Goal: Task Accomplishment & Management: Use online tool/utility

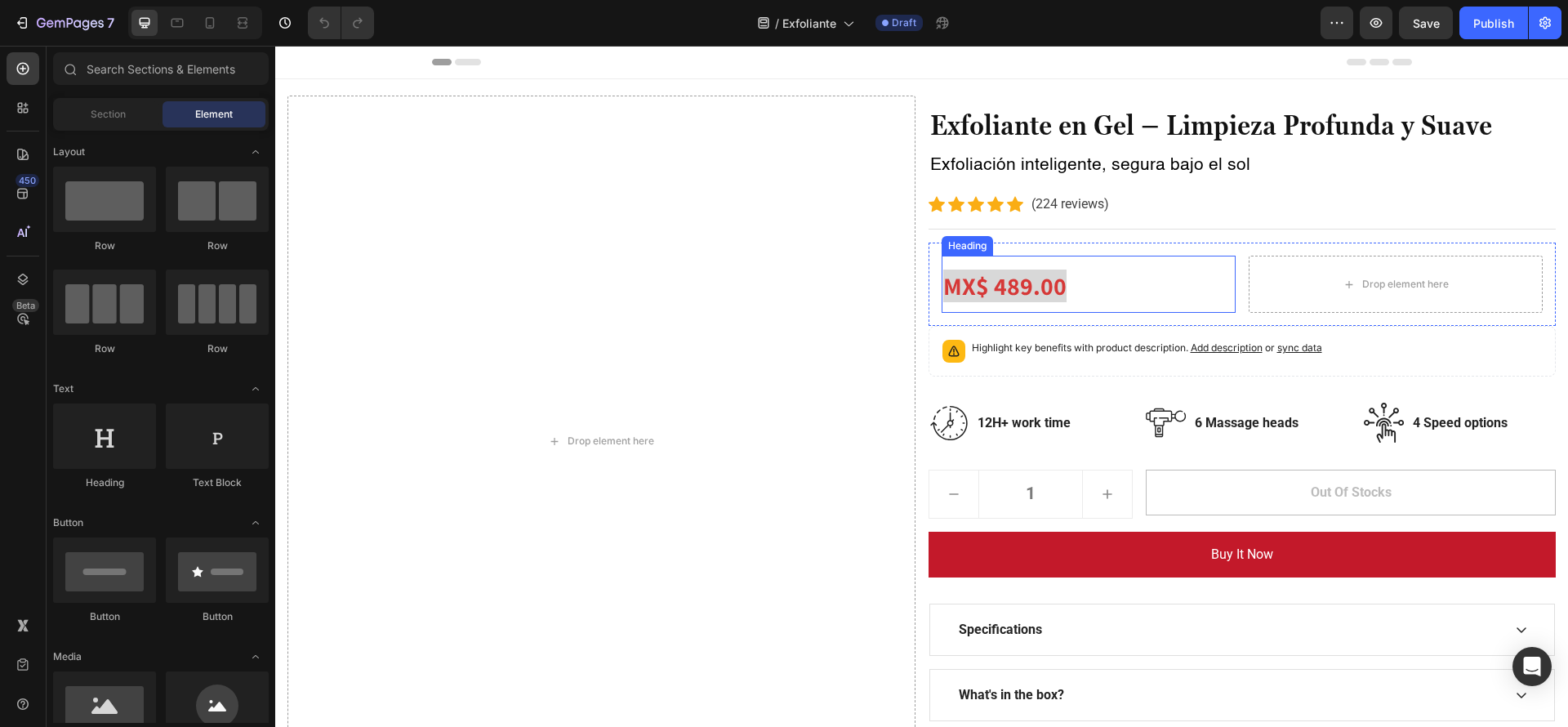
click at [1058, 297] on h2 "MX$ 489.00" at bounding box center [1089, 284] width 294 height 57
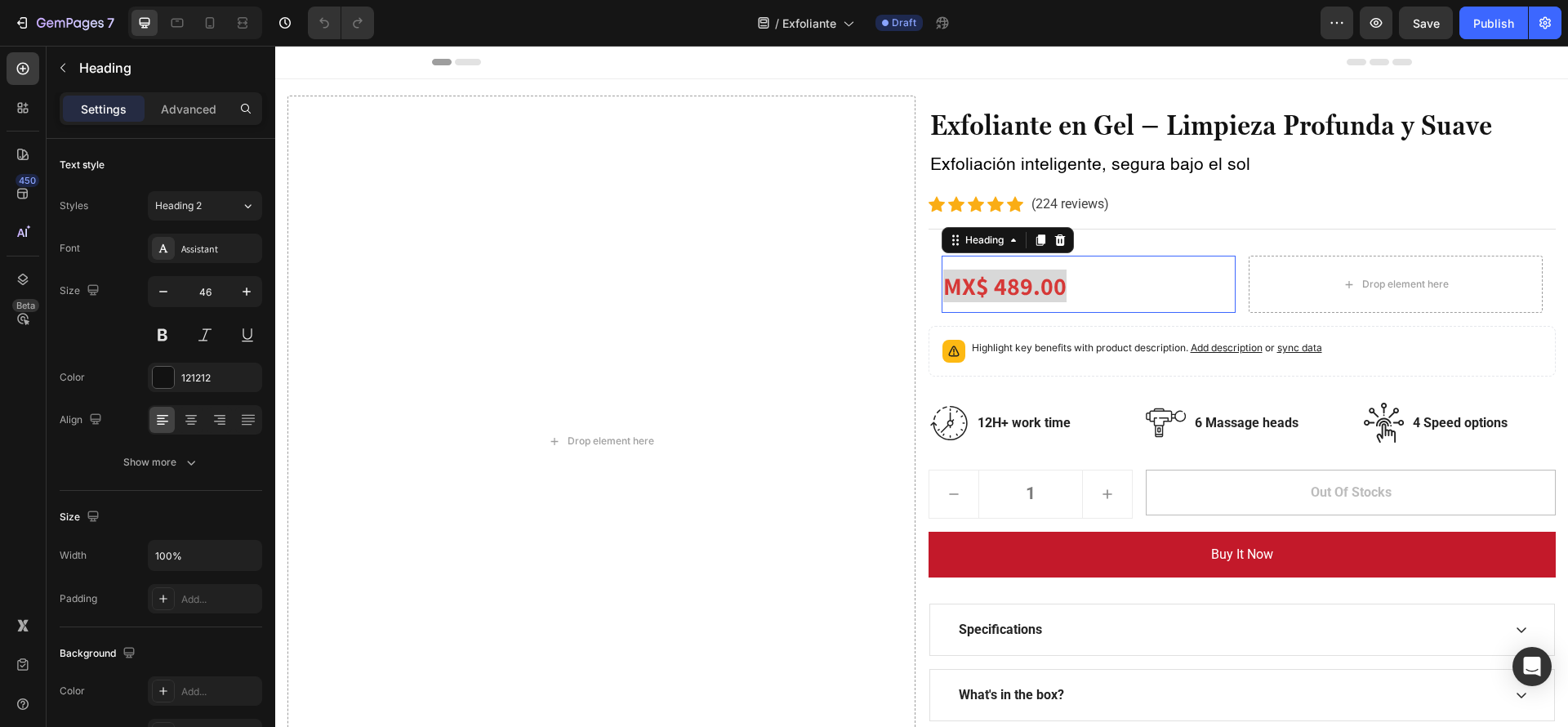
click at [1065, 280] on p "MX$ 489.00" at bounding box center [1088, 284] width 290 height 54
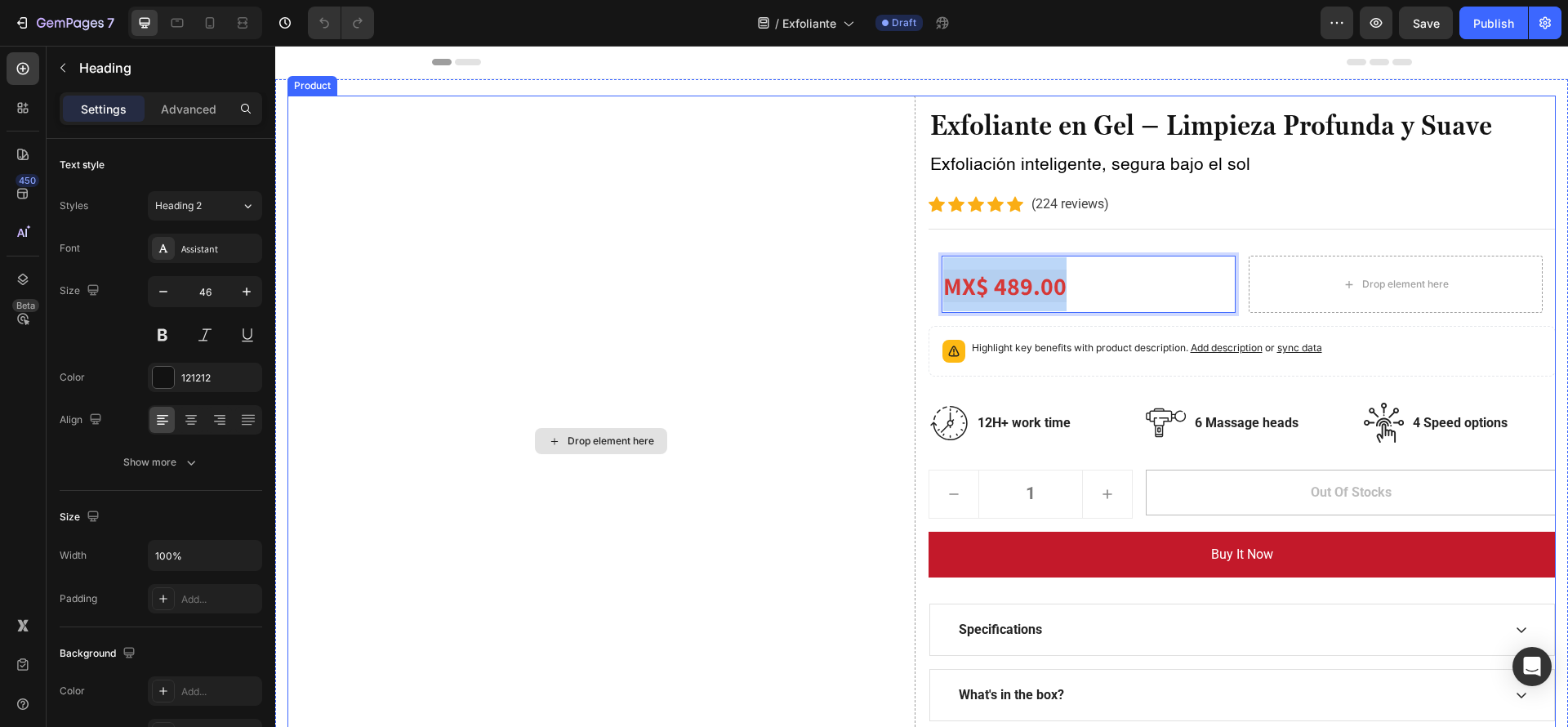
drag, startPoint x: 1055, startPoint y: 286, endPoint x: 860, endPoint y: 280, distance: 195.1
click at [860, 280] on div "Drop element here Exfoliante en Gel – Limpieza Profunda y Suave Heading Exfolia…" at bounding box center [921, 442] width 1269 height 691
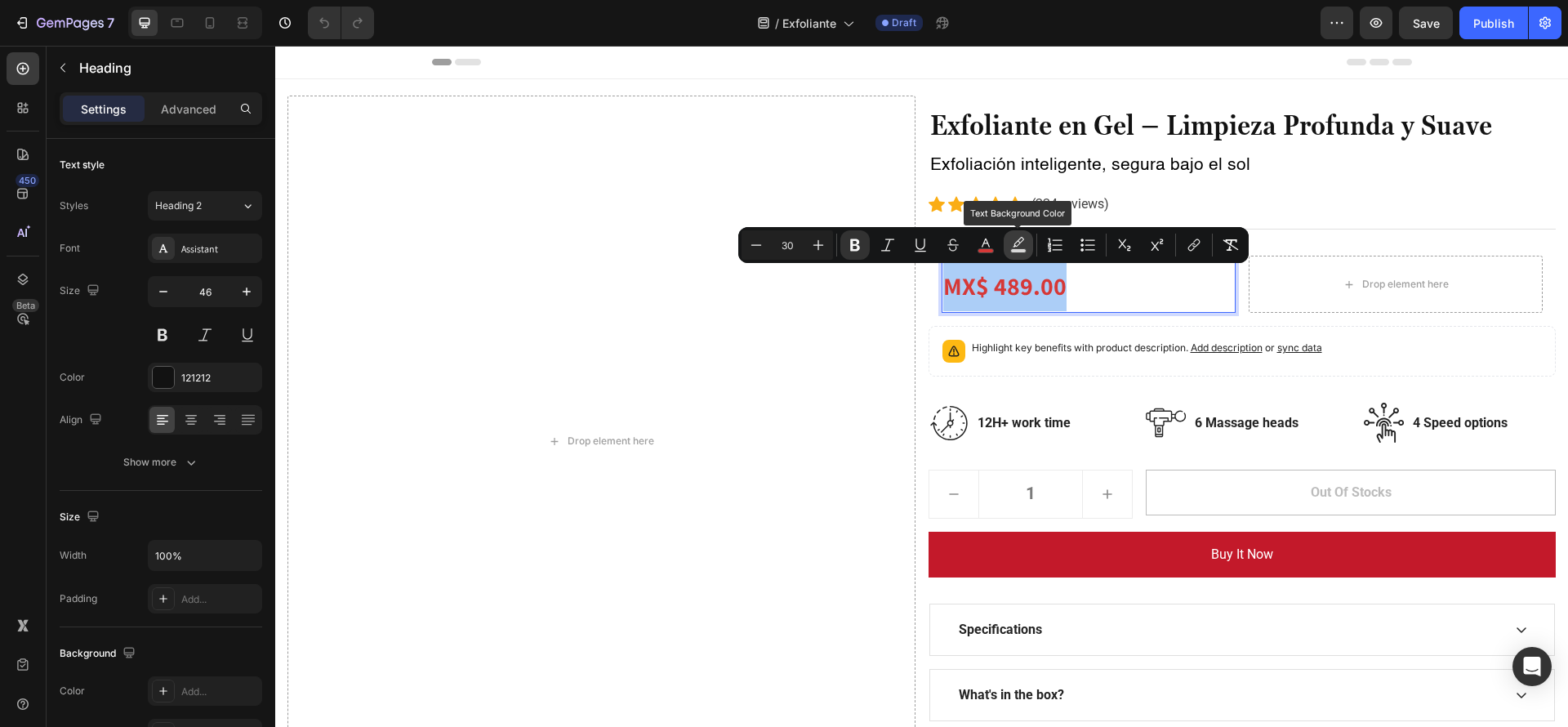
click at [1010, 248] on icon "Editor contextual toolbar" at bounding box center [1018, 245] width 17 height 17
type input "D8D8D8"
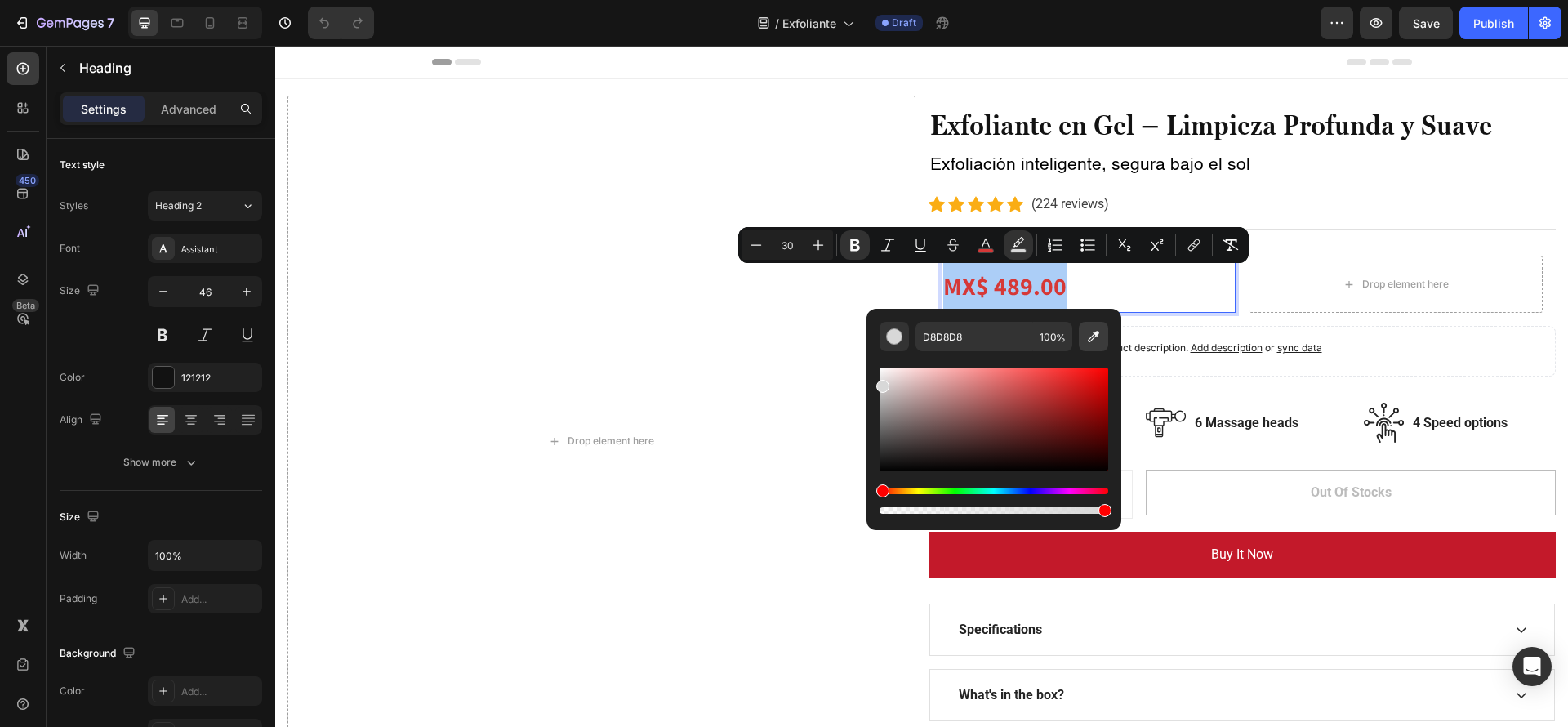
click at [1080, 339] on button "Editor contextual toolbar" at bounding box center [1094, 337] width 30 height 30
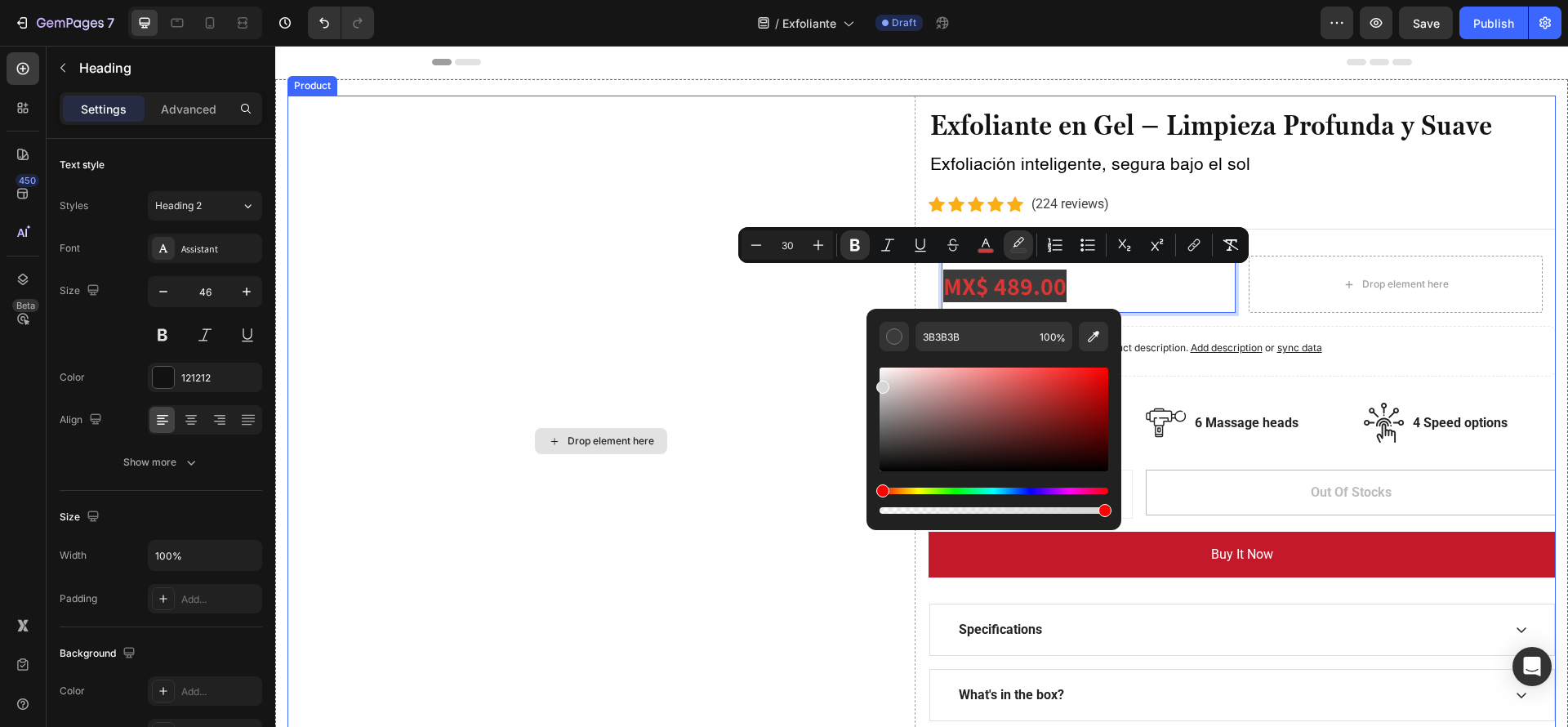
type input "D6D6D6"
drag, startPoint x: 1168, startPoint y: 446, endPoint x: 862, endPoint y: 377, distance: 313.7
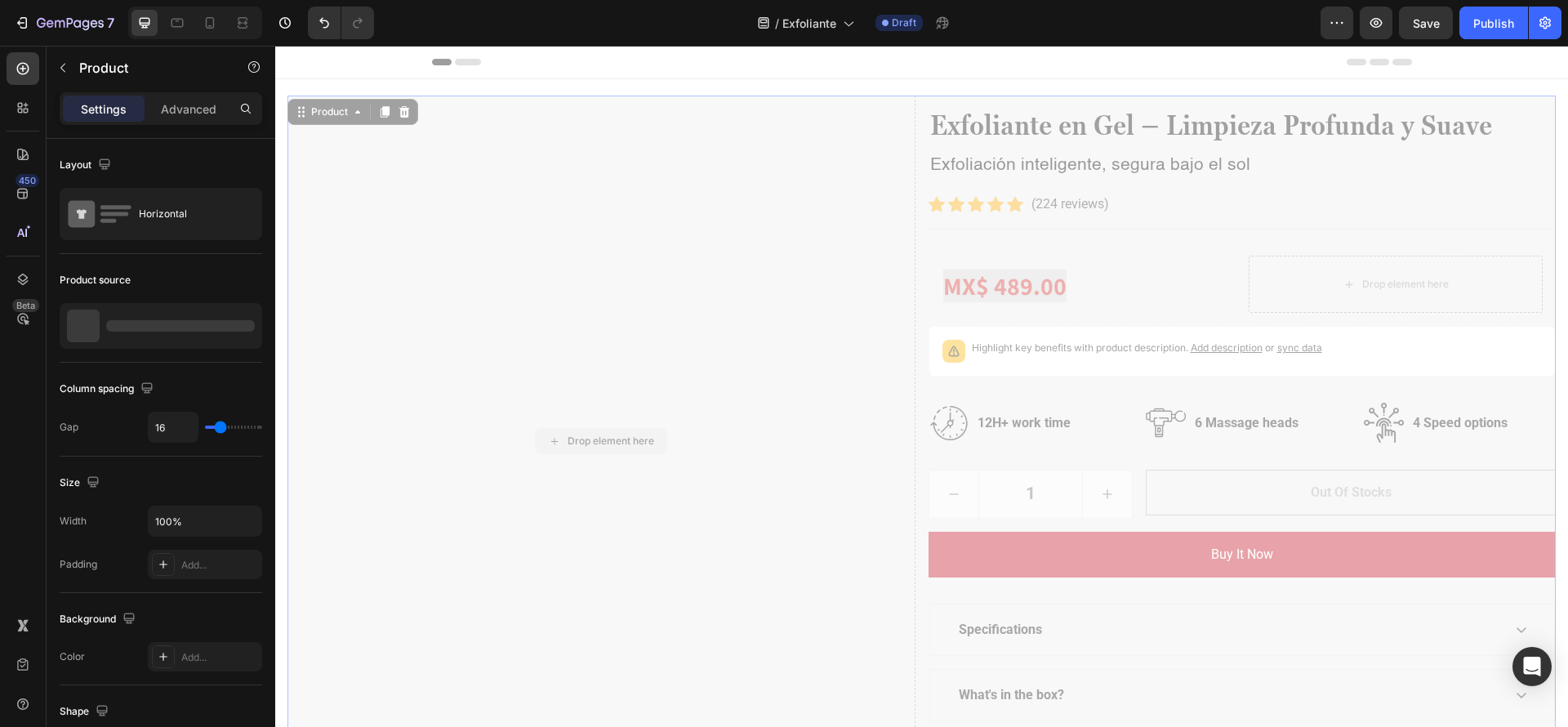
drag, startPoint x: 862, startPoint y: 377, endPoint x: 862, endPoint y: 367, distance: 10.0
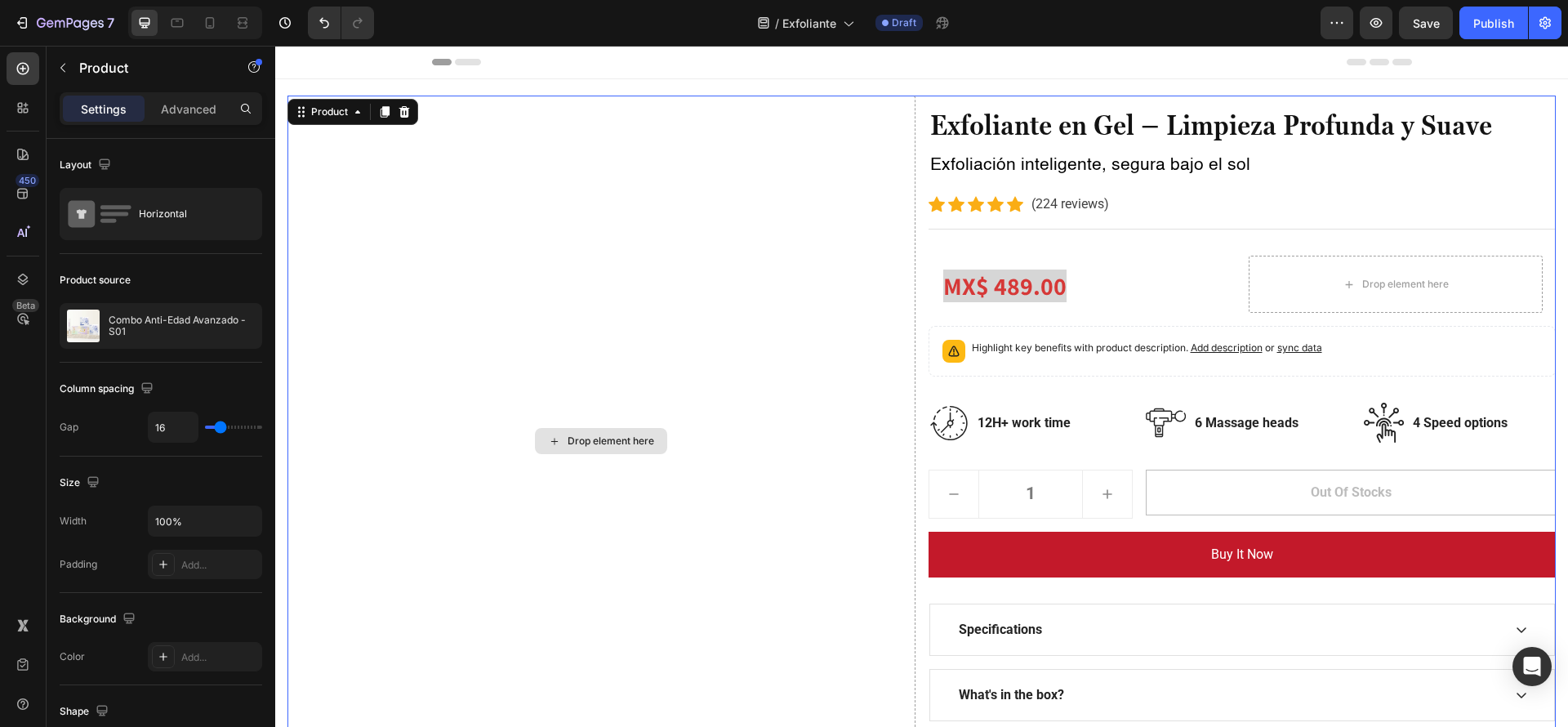
click at [841, 321] on div "Drop element here" at bounding box center [601, 442] width 628 height 691
click at [1031, 290] on strong "MX$ 489.00" at bounding box center [1004, 285] width 123 height 33
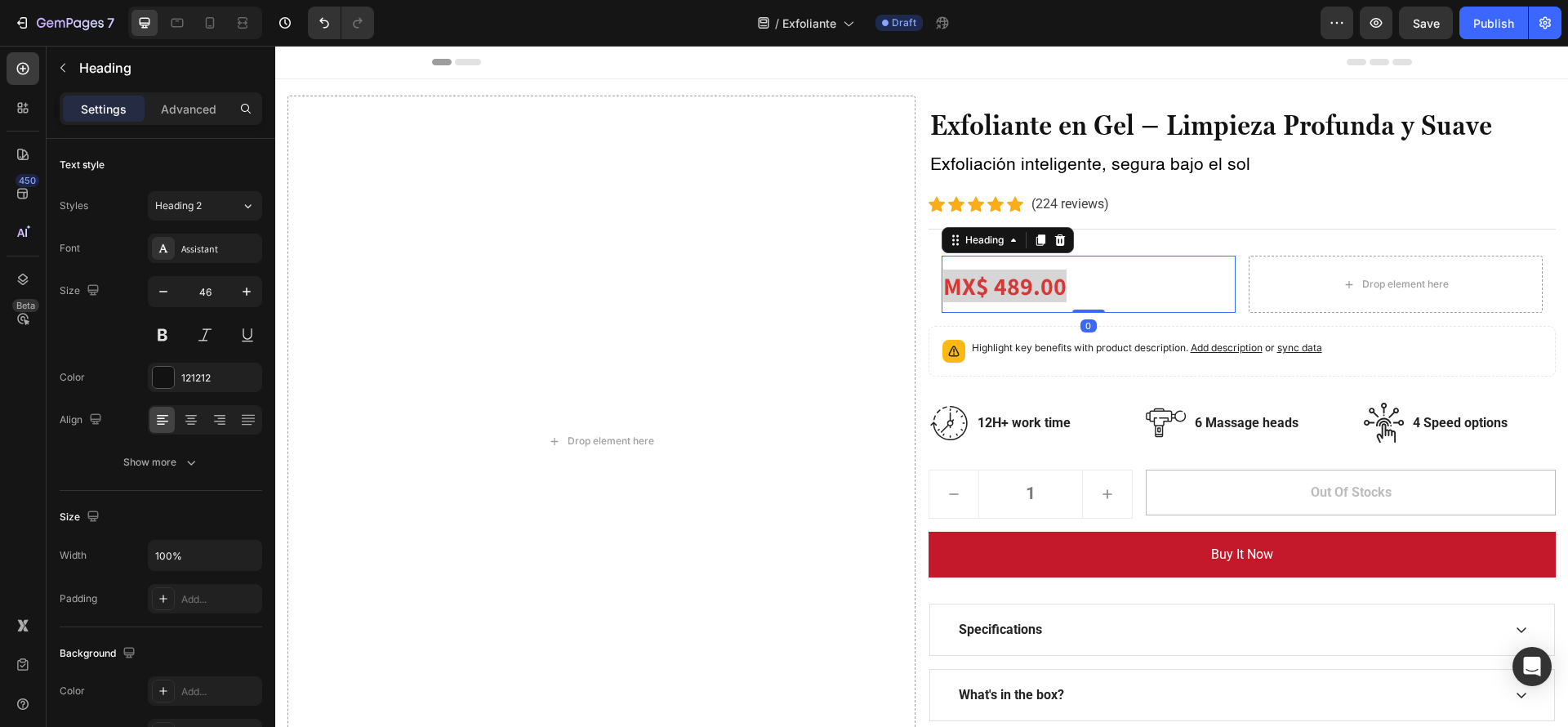
click at [1061, 284] on p "MX$ 489.00" at bounding box center [1088, 284] width 290 height 54
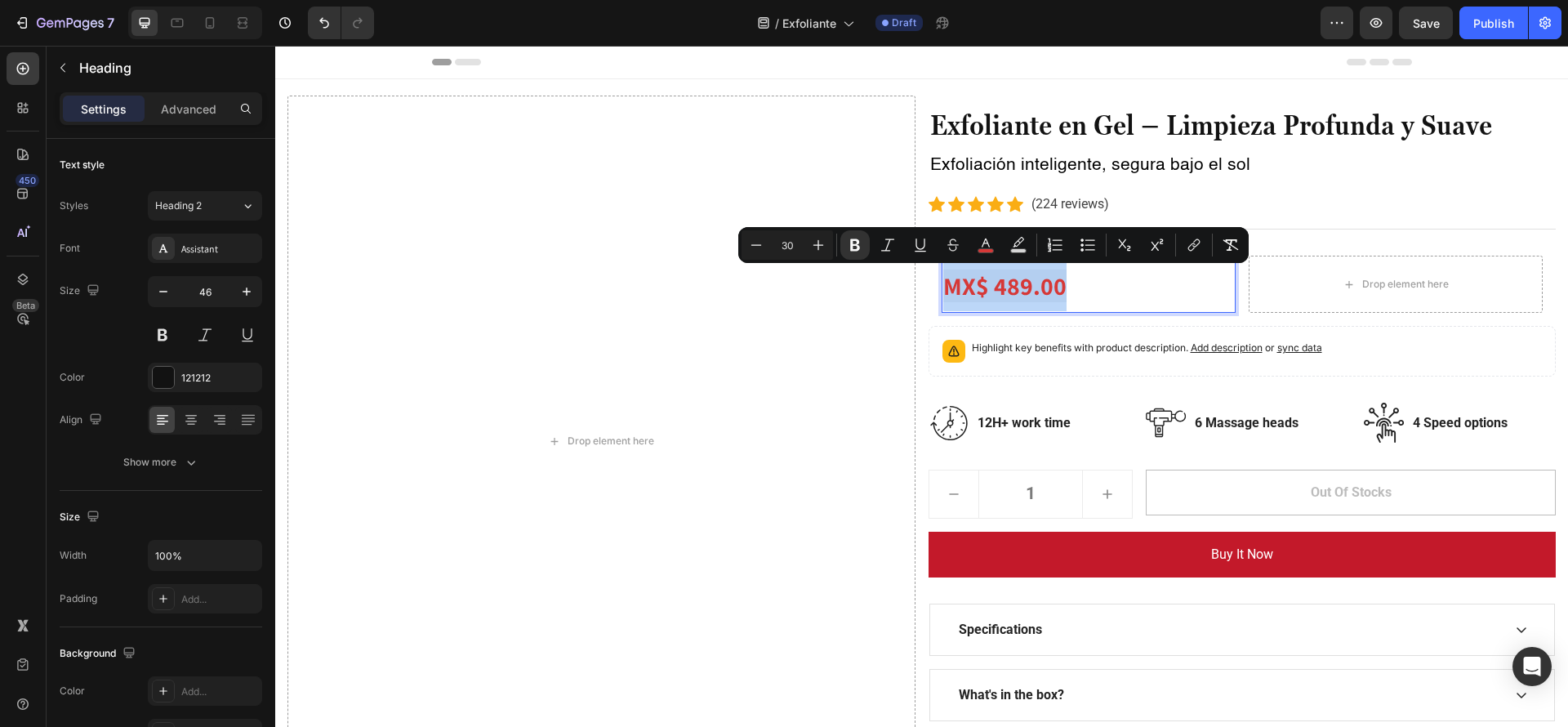
drag, startPoint x: 1061, startPoint y: 284, endPoint x: 961, endPoint y: 284, distance: 100.0
click at [961, 284] on p "MX$ 489.00" at bounding box center [1088, 284] width 290 height 54
click at [1159, 291] on p "MX$ 489.00" at bounding box center [1088, 284] width 290 height 54
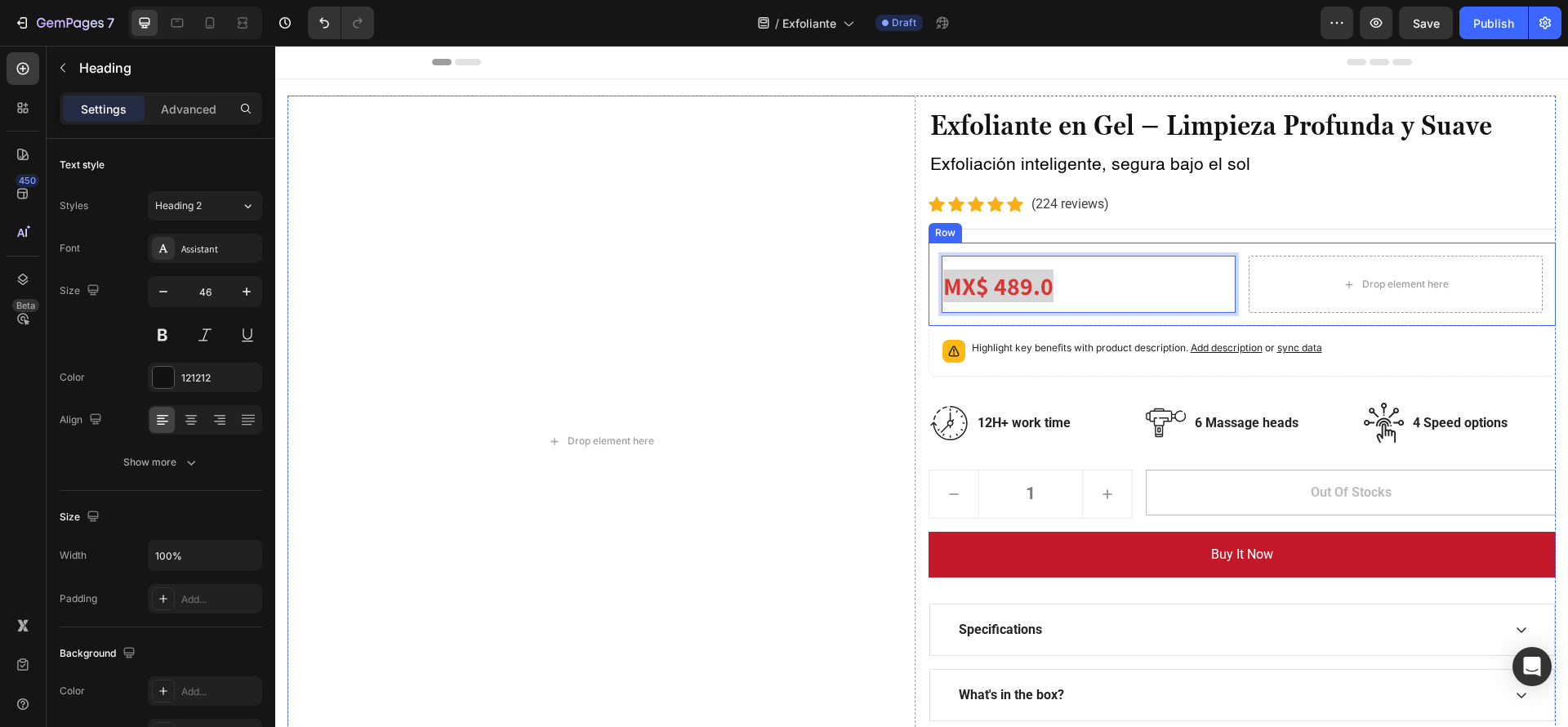
click at [1229, 305] on div "MX$ 489.0 Heading 0 Drop element here Row" at bounding box center [1243, 284] width 628 height 83
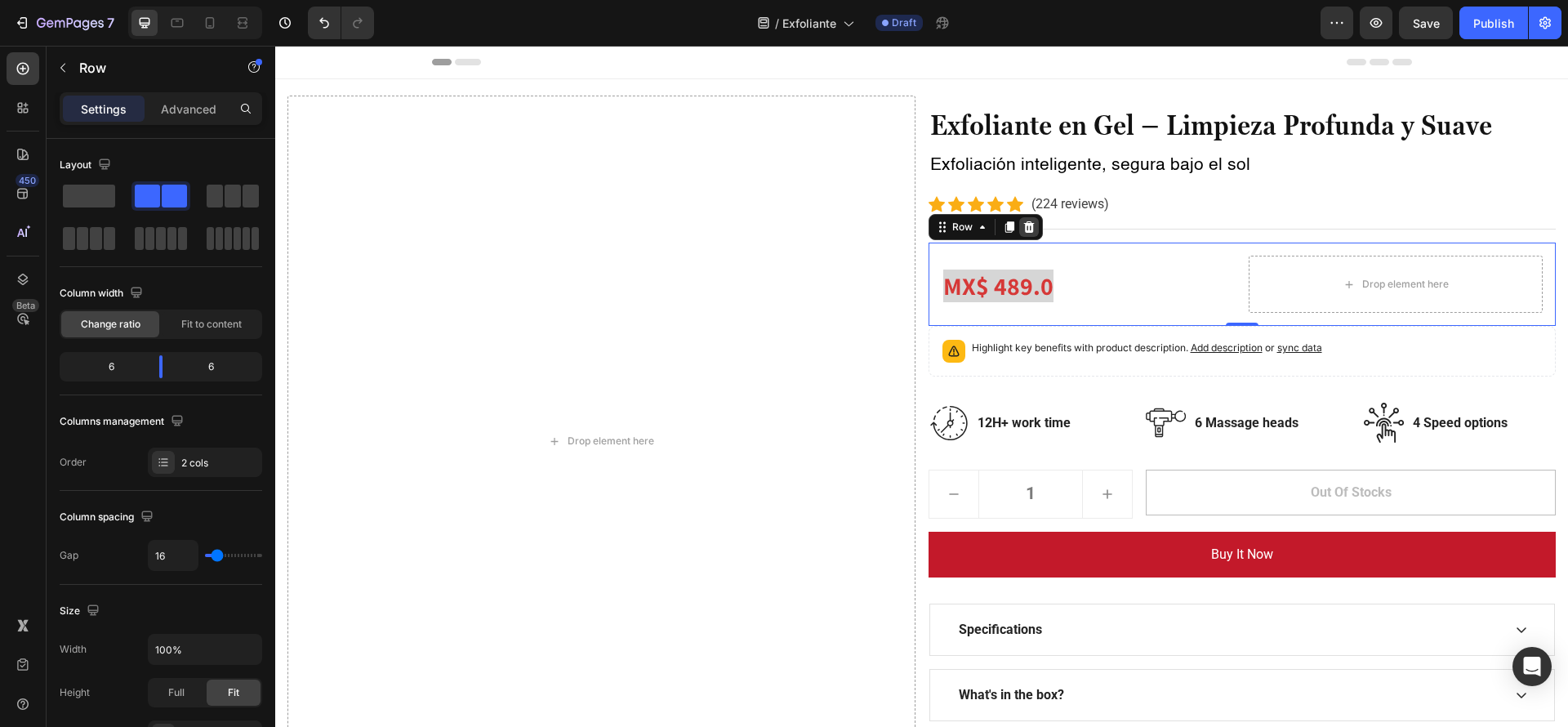
click at [1023, 229] on icon at bounding box center [1029, 226] width 13 height 13
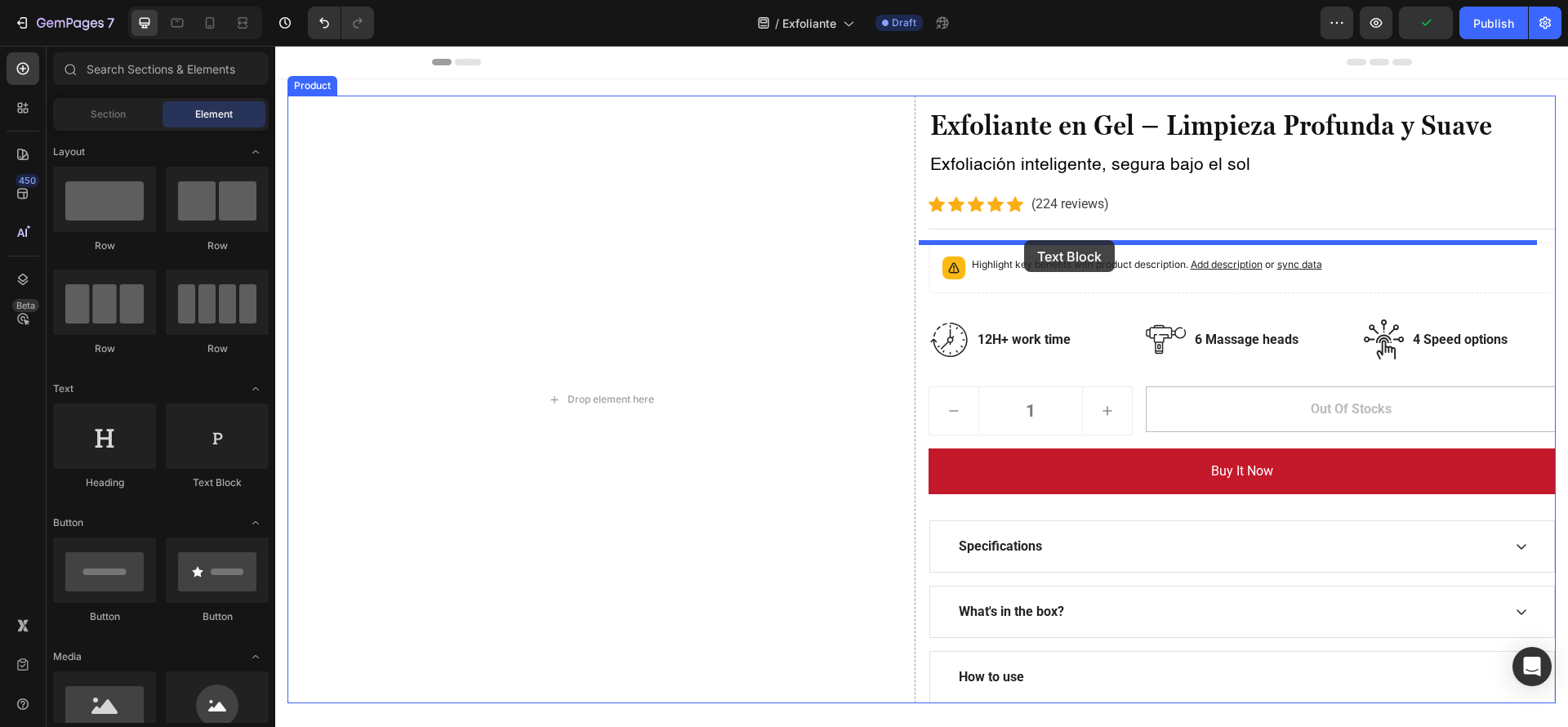
drag, startPoint x: 476, startPoint y: 495, endPoint x: 1024, endPoint y: 240, distance: 604.4
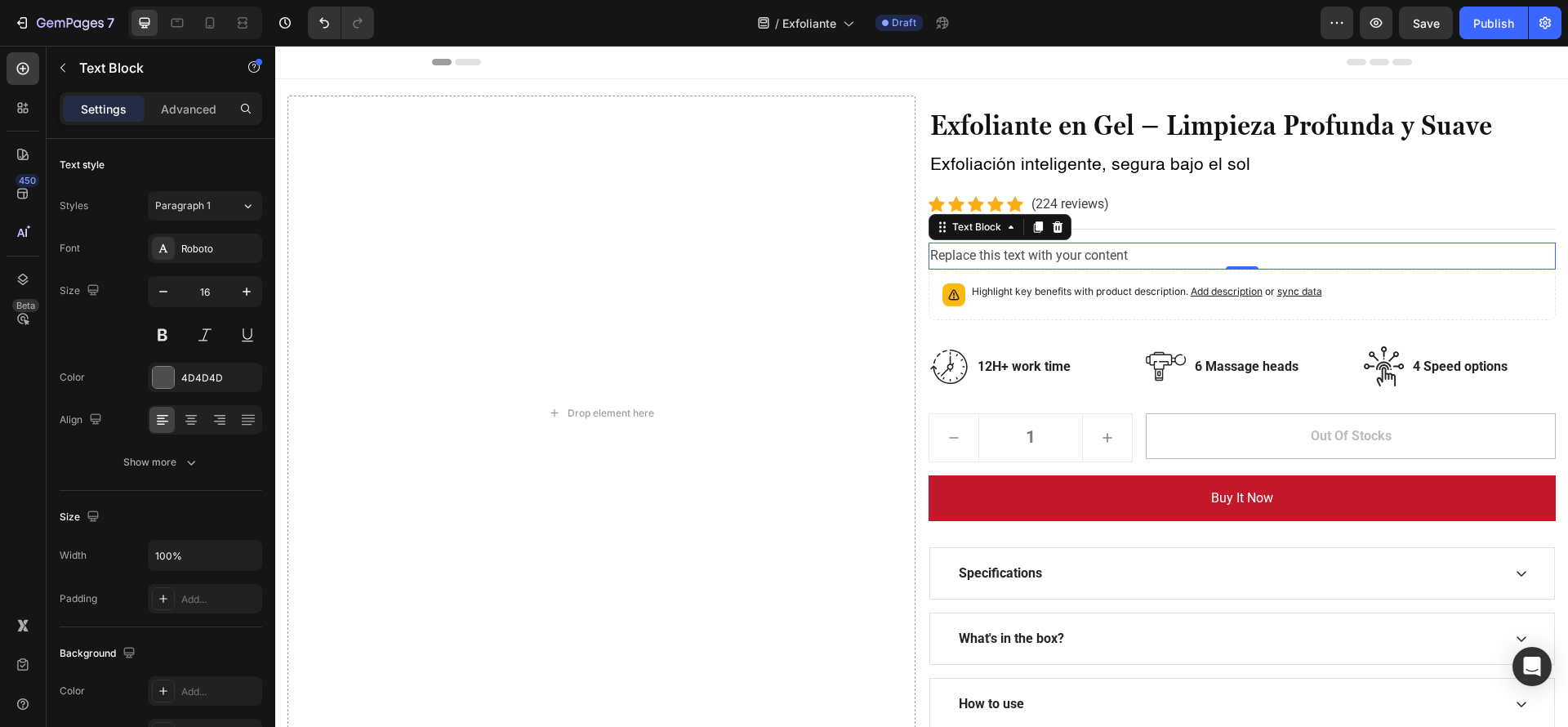
click at [1007, 262] on div "Replace this text with your content" at bounding box center [1243, 256] width 628 height 27
click at [1007, 262] on p "Replace this text with your content" at bounding box center [1242, 256] width 625 height 24
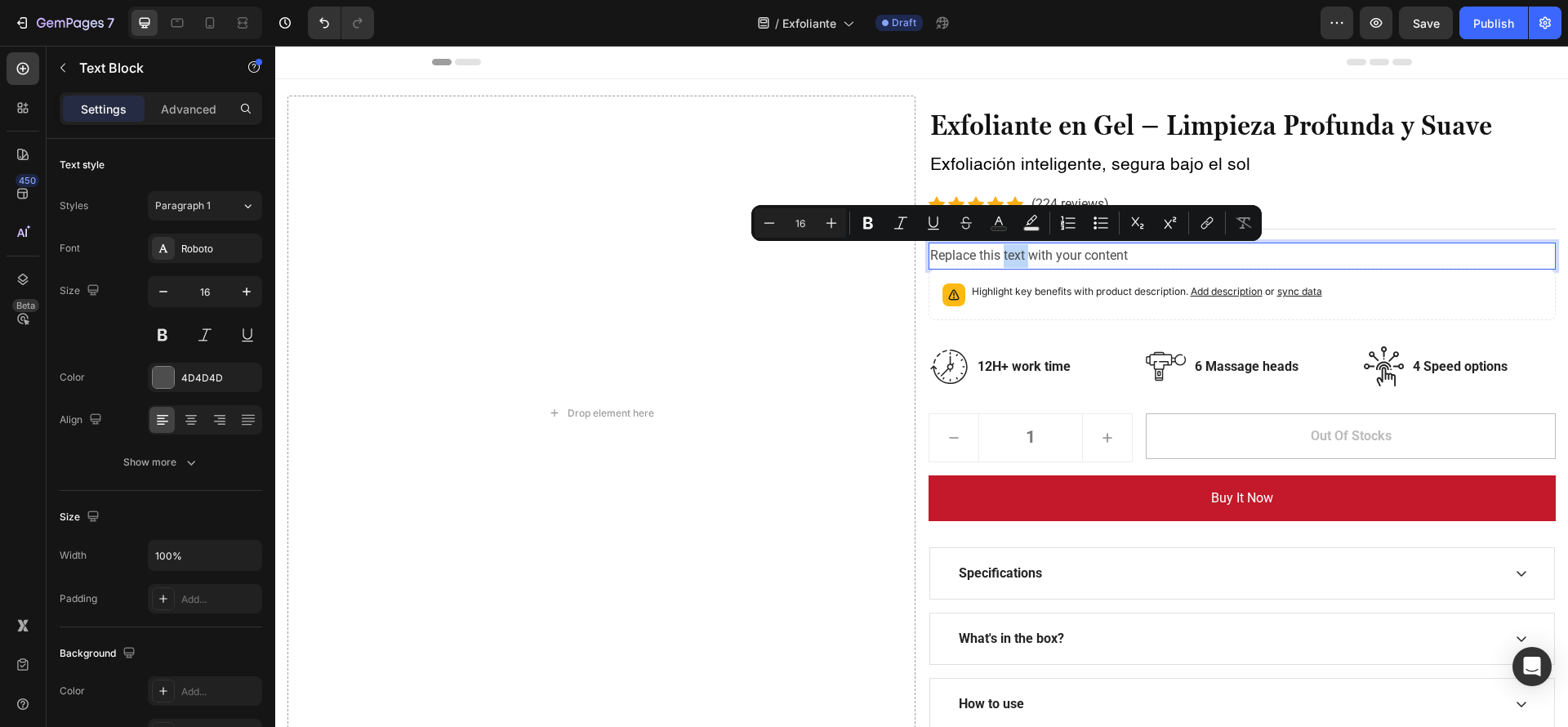
click at [1151, 261] on p "Replace this text with your content" at bounding box center [1242, 256] width 625 height 24
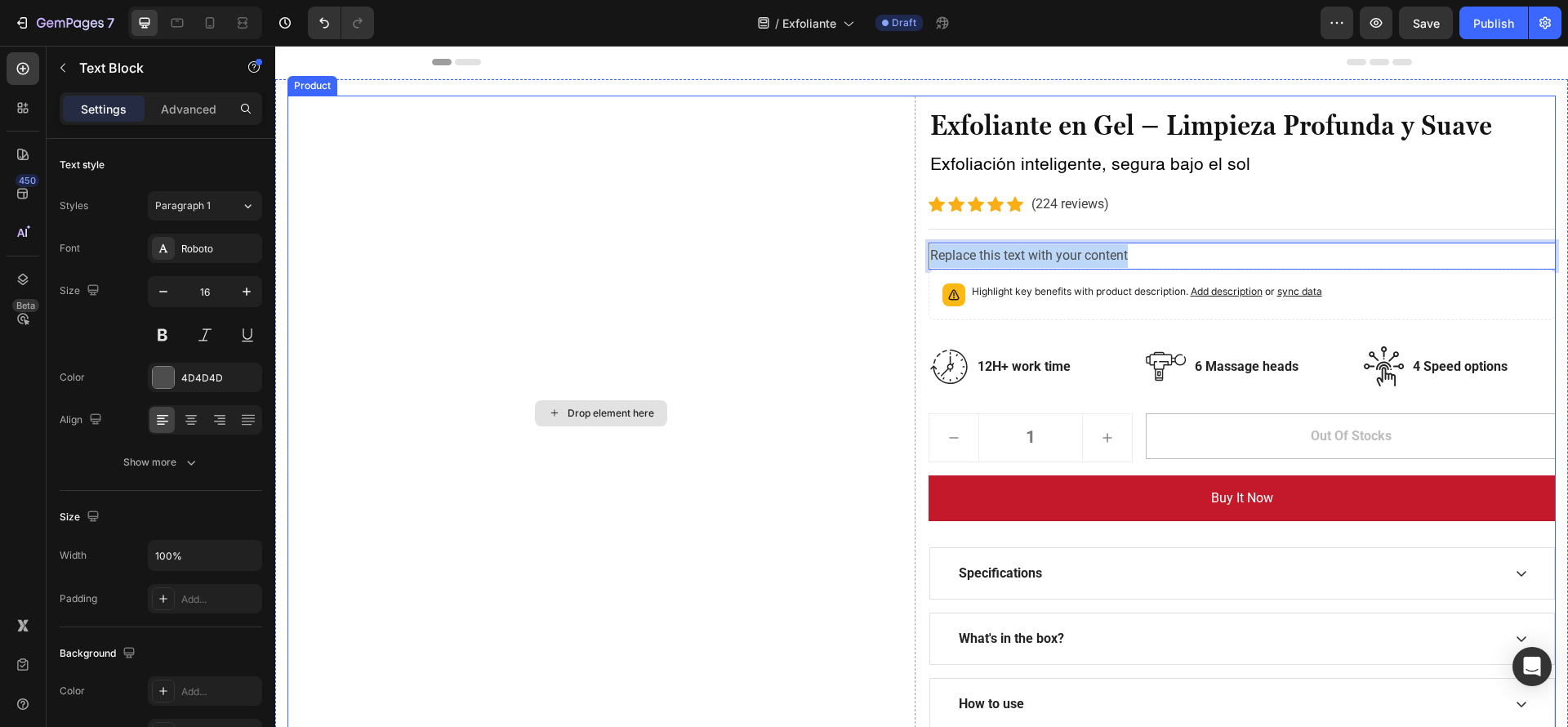
drag, startPoint x: 1151, startPoint y: 261, endPoint x: 864, endPoint y: 261, distance: 287.0
click at [864, 261] on div "Drop element here Exfoliante en Gel – Limpieza Profunda y Suave Heading Exfolia…" at bounding box center [921, 413] width 1269 height 635
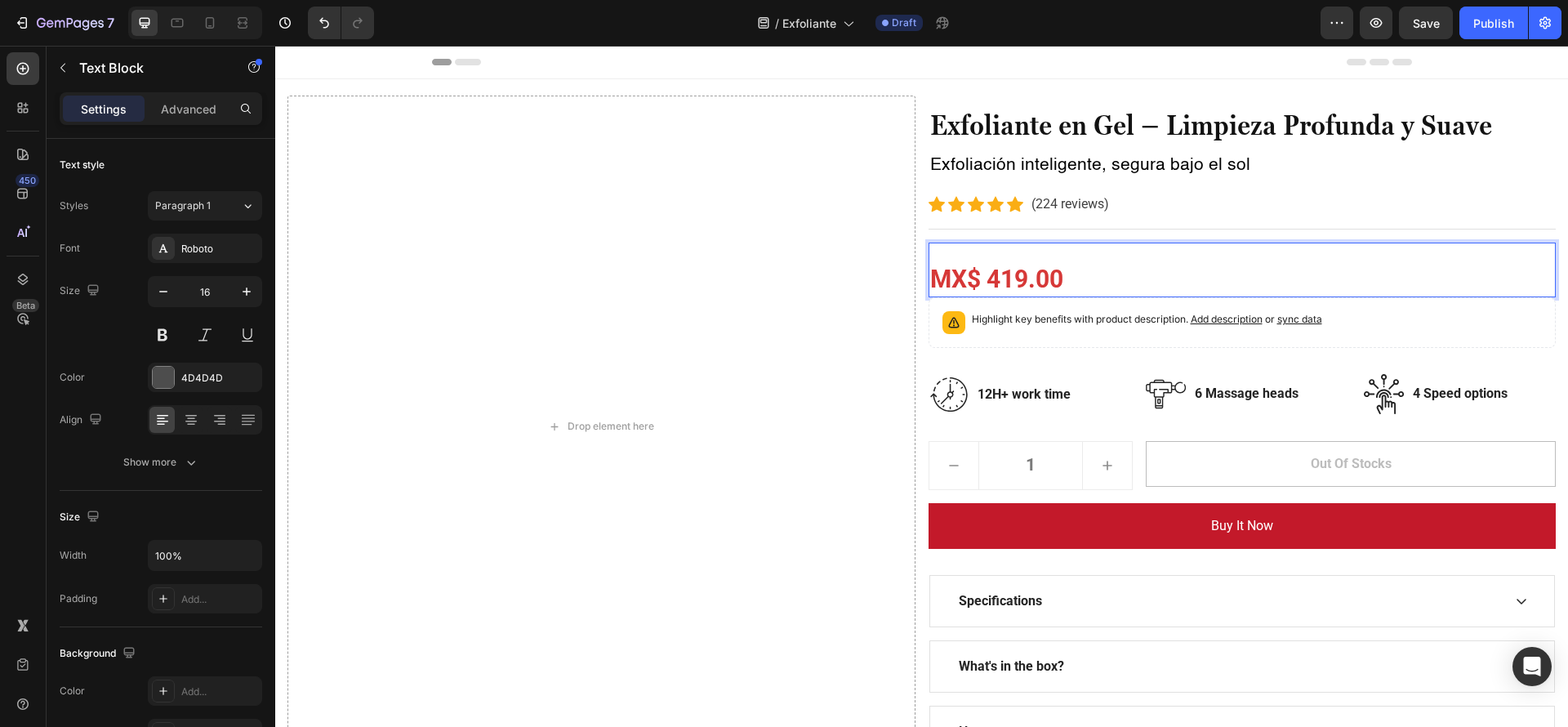
click at [1021, 251] on p "MX$ 419.00" at bounding box center [1242, 270] width 625 height 51
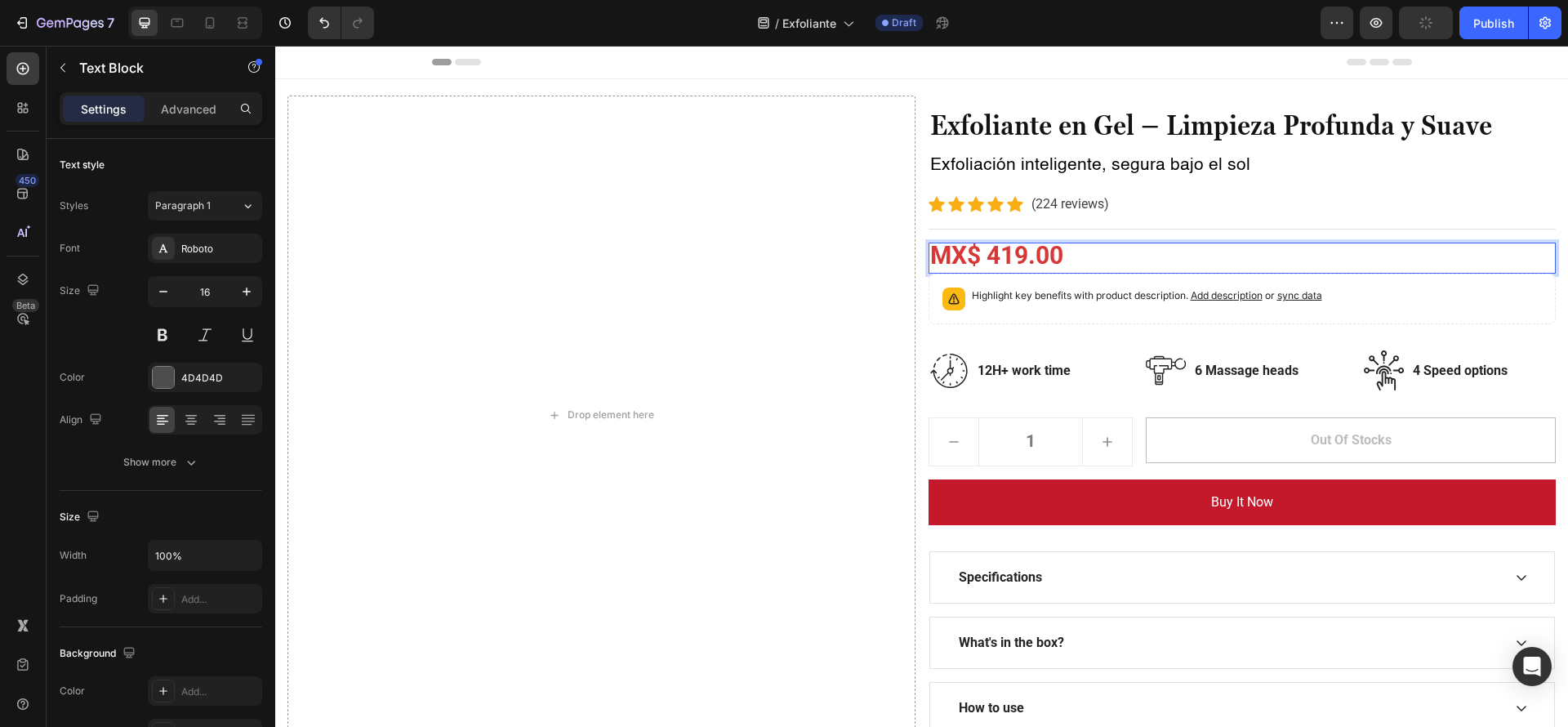
click at [1463, 254] on p "MX$ 419.00" at bounding box center [1242, 258] width 625 height 28
click at [187, 108] on p "Advanced" at bounding box center [189, 109] width 55 height 17
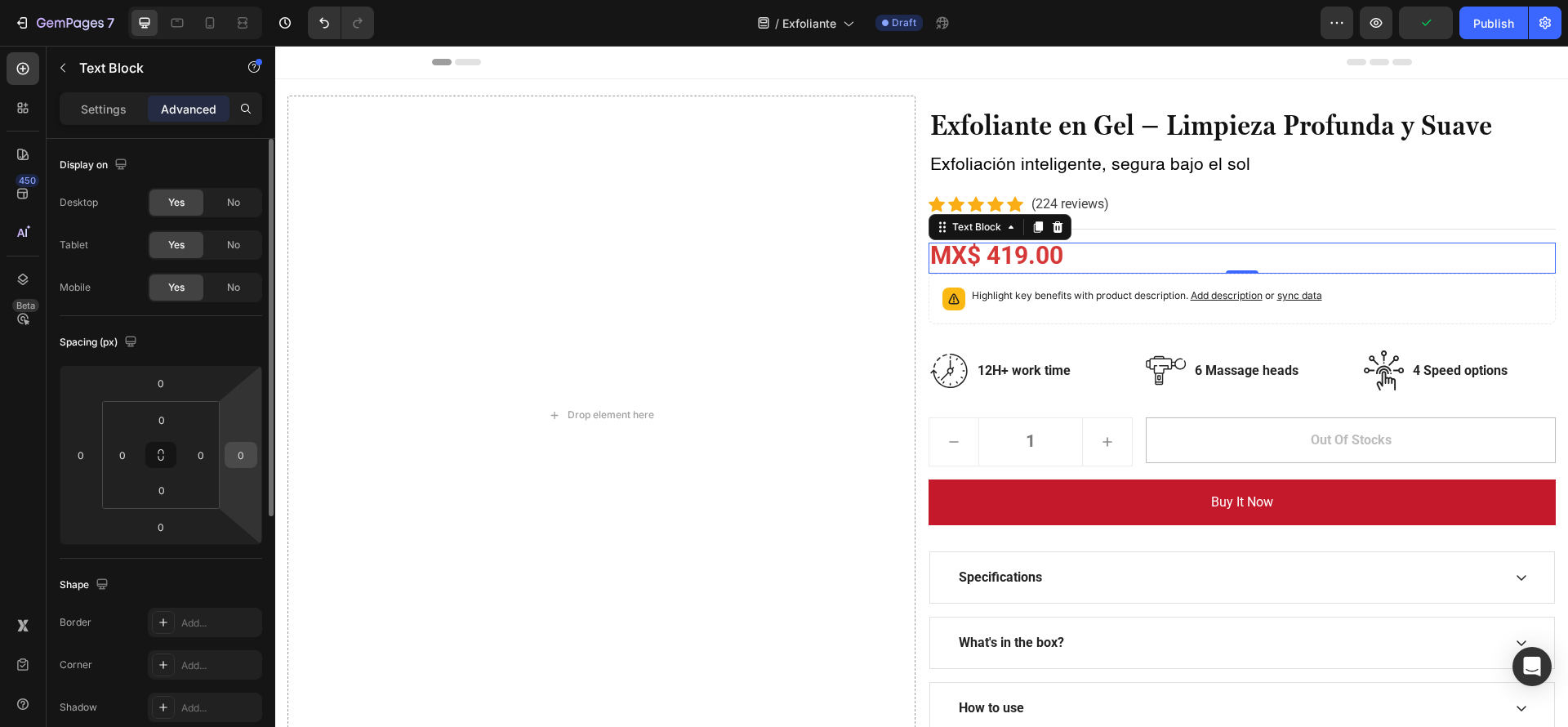
click at [240, 456] on input "0" at bounding box center [241, 454] width 25 height 25
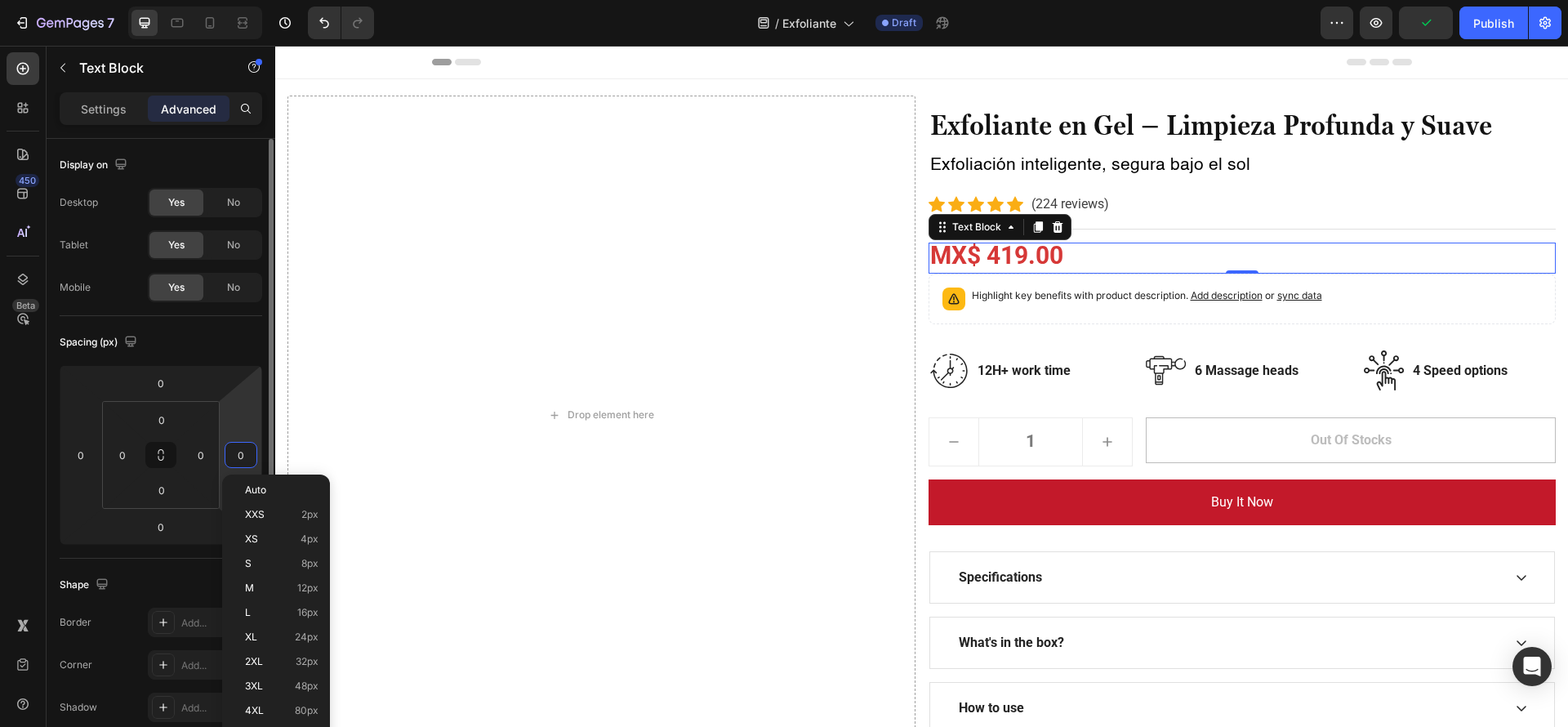
click at [253, 454] on input "0" at bounding box center [241, 454] width 25 height 25
click at [290, 706] on p "4XL 80px" at bounding box center [281, 711] width 73 height 12
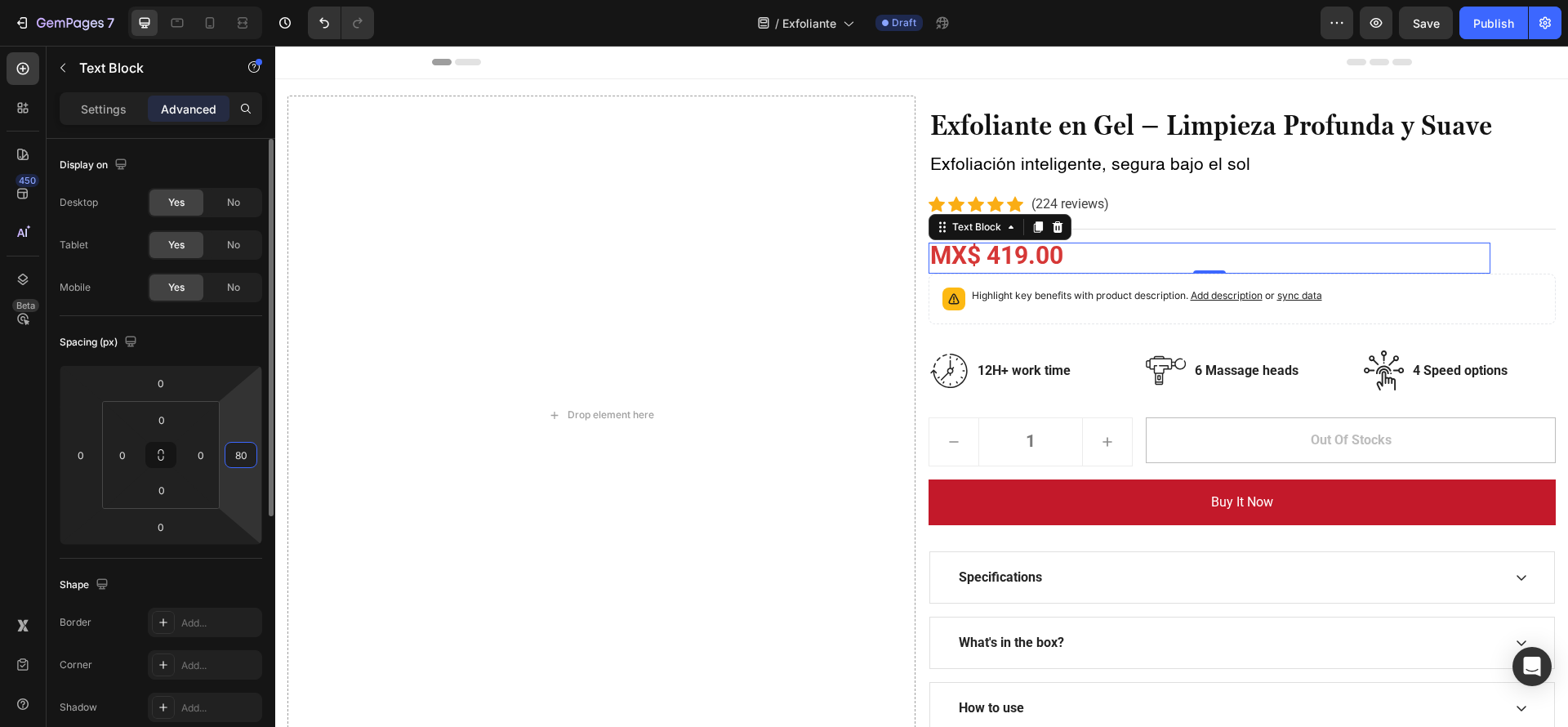
click at [230, 449] on input "80" at bounding box center [241, 454] width 25 height 25
click at [234, 456] on input "300" at bounding box center [241, 454] width 25 height 25
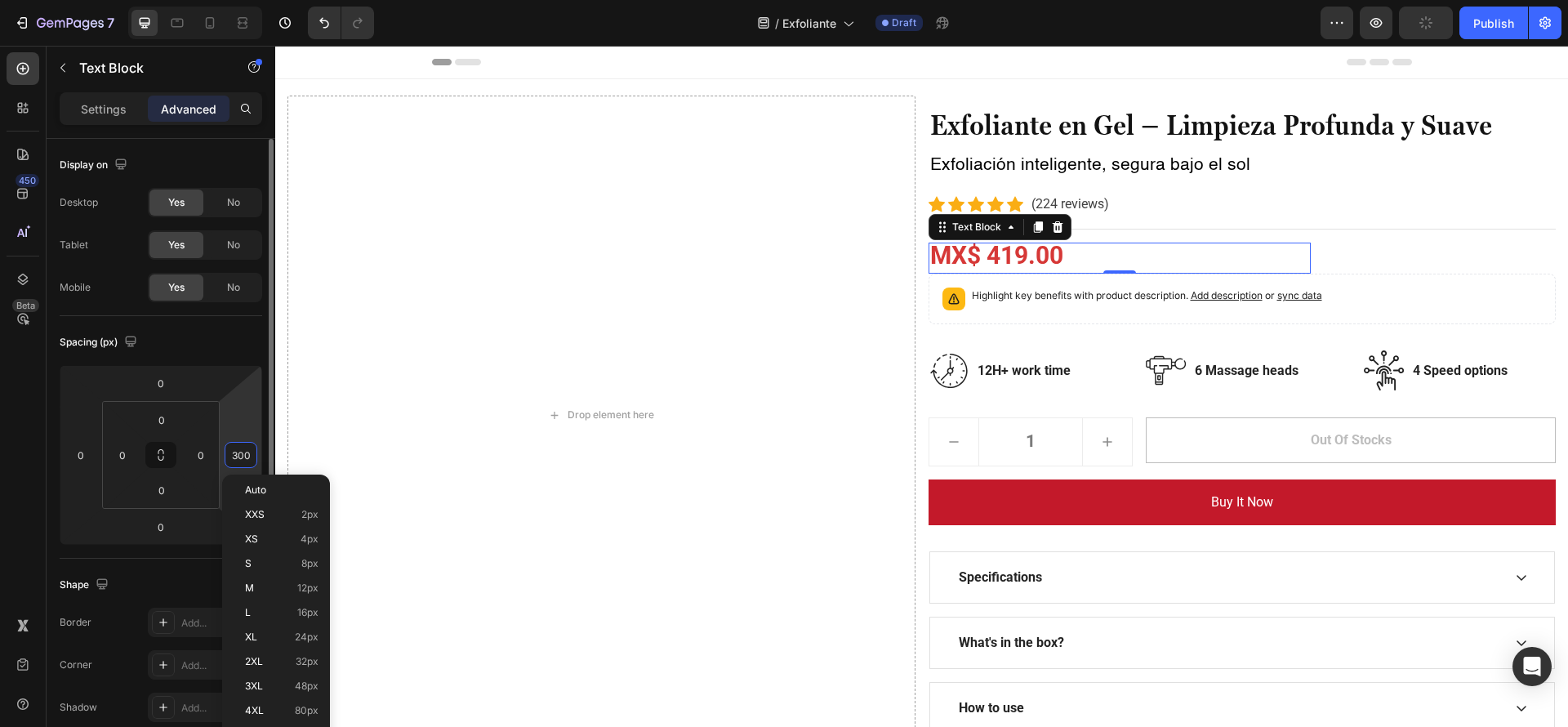
click at [236, 456] on input "300" at bounding box center [241, 454] width 25 height 25
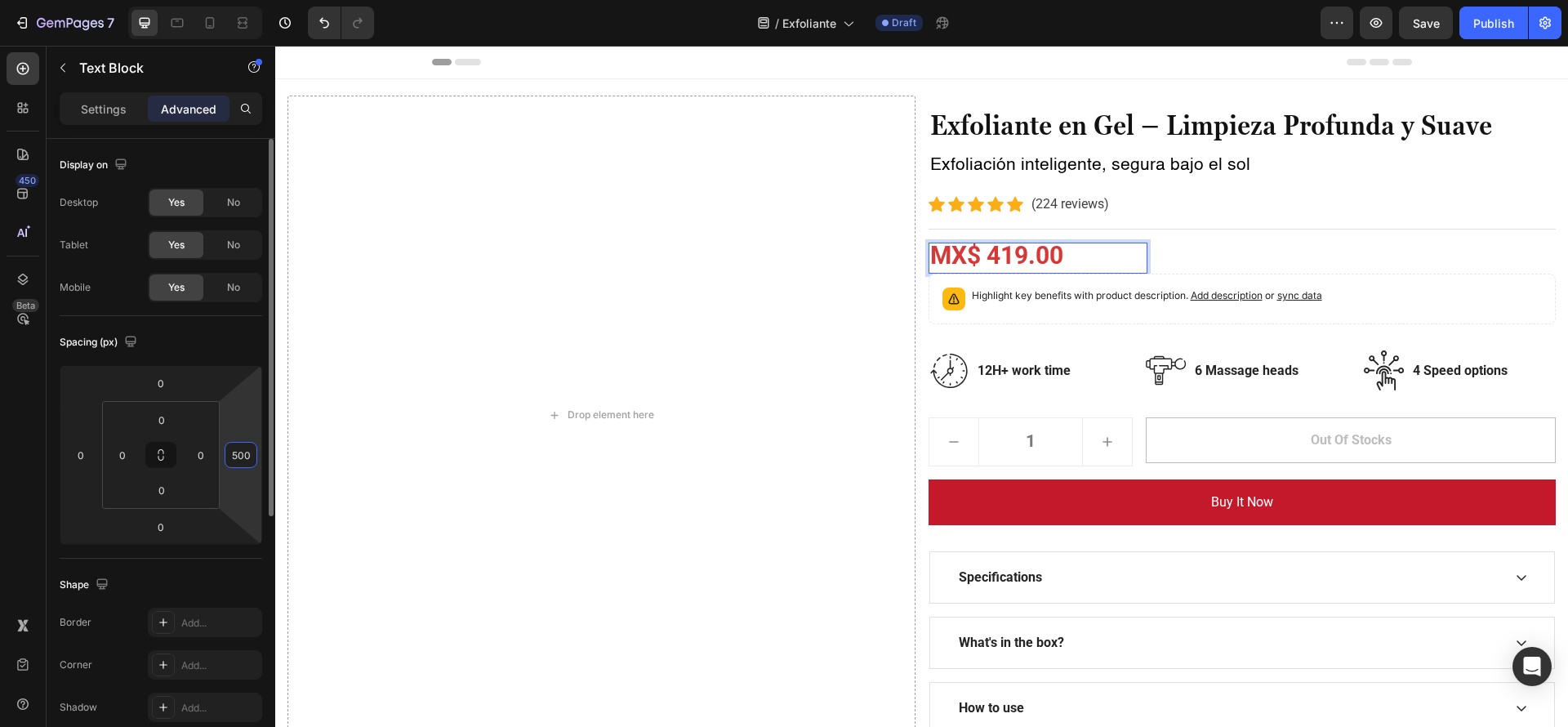
click at [244, 452] on input "500" at bounding box center [241, 454] width 25 height 25
drag, startPoint x: 250, startPoint y: 452, endPoint x: 237, endPoint y: 452, distance: 13.0
click at [237, 452] on input "500" at bounding box center [241, 454] width 25 height 25
type input "560"
click at [930, 257] on strong "MX$ 419.00" at bounding box center [996, 255] width 133 height 29
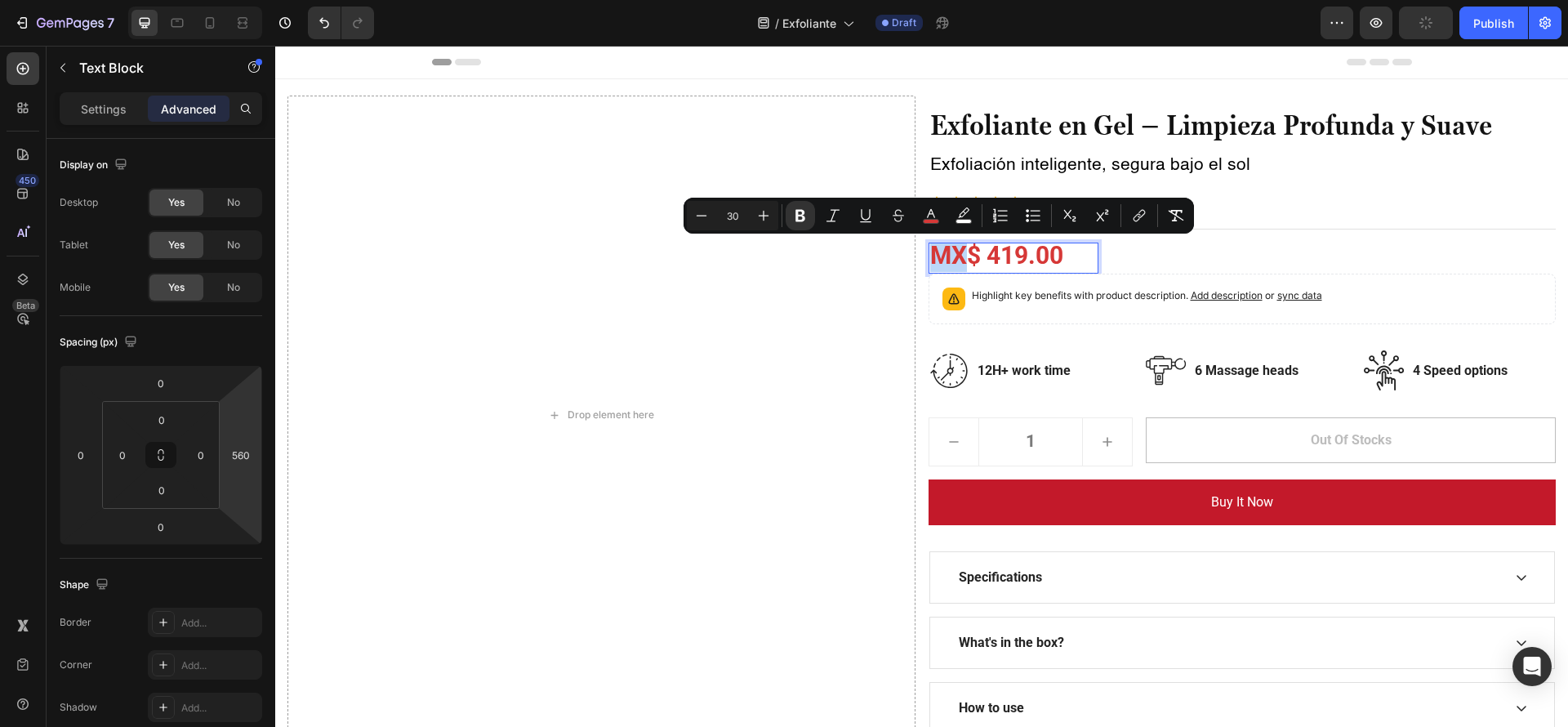
click at [930, 257] on strong "MX$ 419.00" at bounding box center [996, 255] width 133 height 29
click at [934, 262] on strong "MX$ 419.00" at bounding box center [996, 255] width 133 height 29
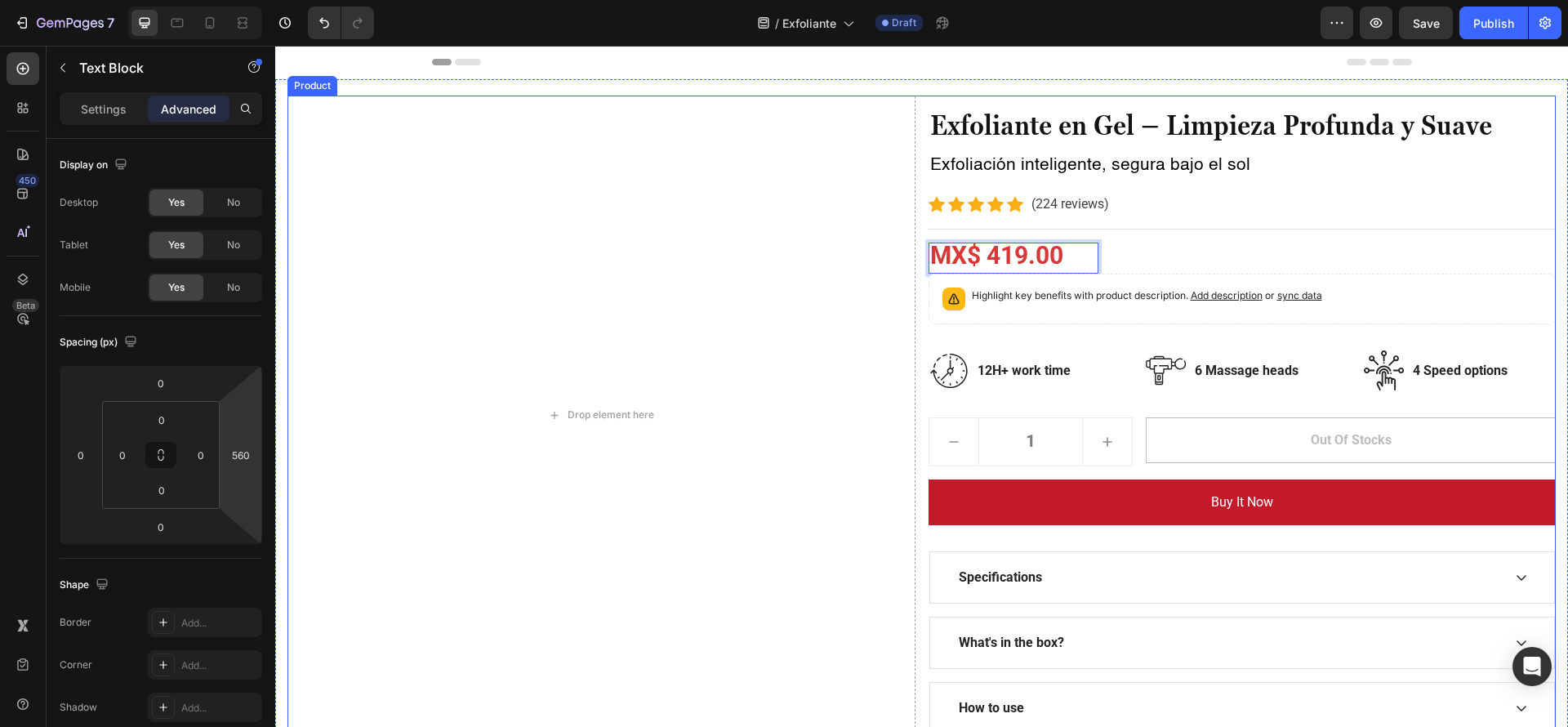
click at [1219, 265] on div "Exfoliante en Gel – Limpieza Profunda y Suave Heading Exfoliación inteligente, …" at bounding box center [1243, 415] width 628 height 639
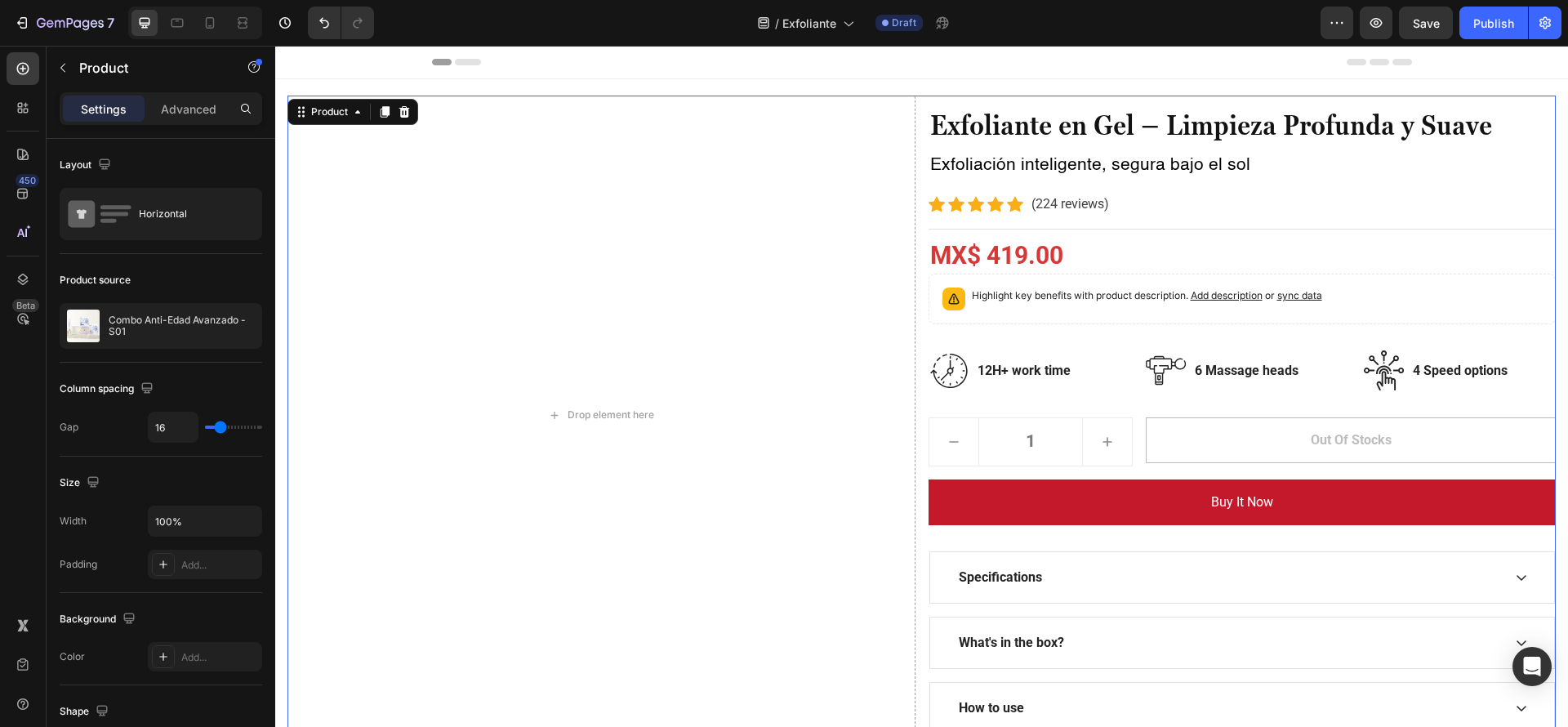
click at [1085, 259] on div "Exfoliante en Gel – Limpieza Profunda y Suave Heading Exfoliación inteligente, …" at bounding box center [1243, 415] width 628 height 639
click at [1080, 255] on div "Exfoliante en Gel – Limpieza Profunda y Suave Heading Exfoliación inteligente, …" at bounding box center [1243, 415] width 628 height 639
click at [1071, 251] on p "MX$ 419.00" at bounding box center [1014, 258] width 168 height 28
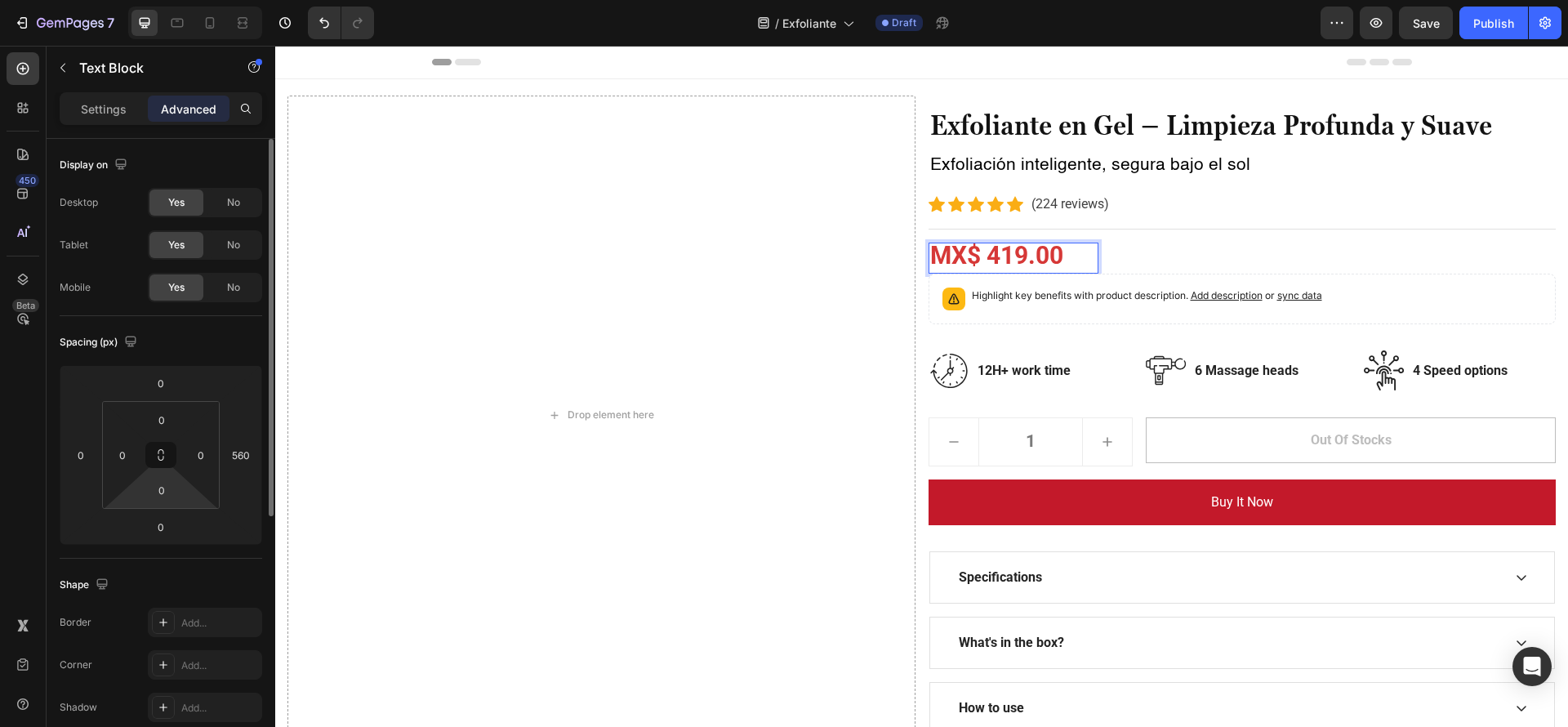
scroll to position [122, 0]
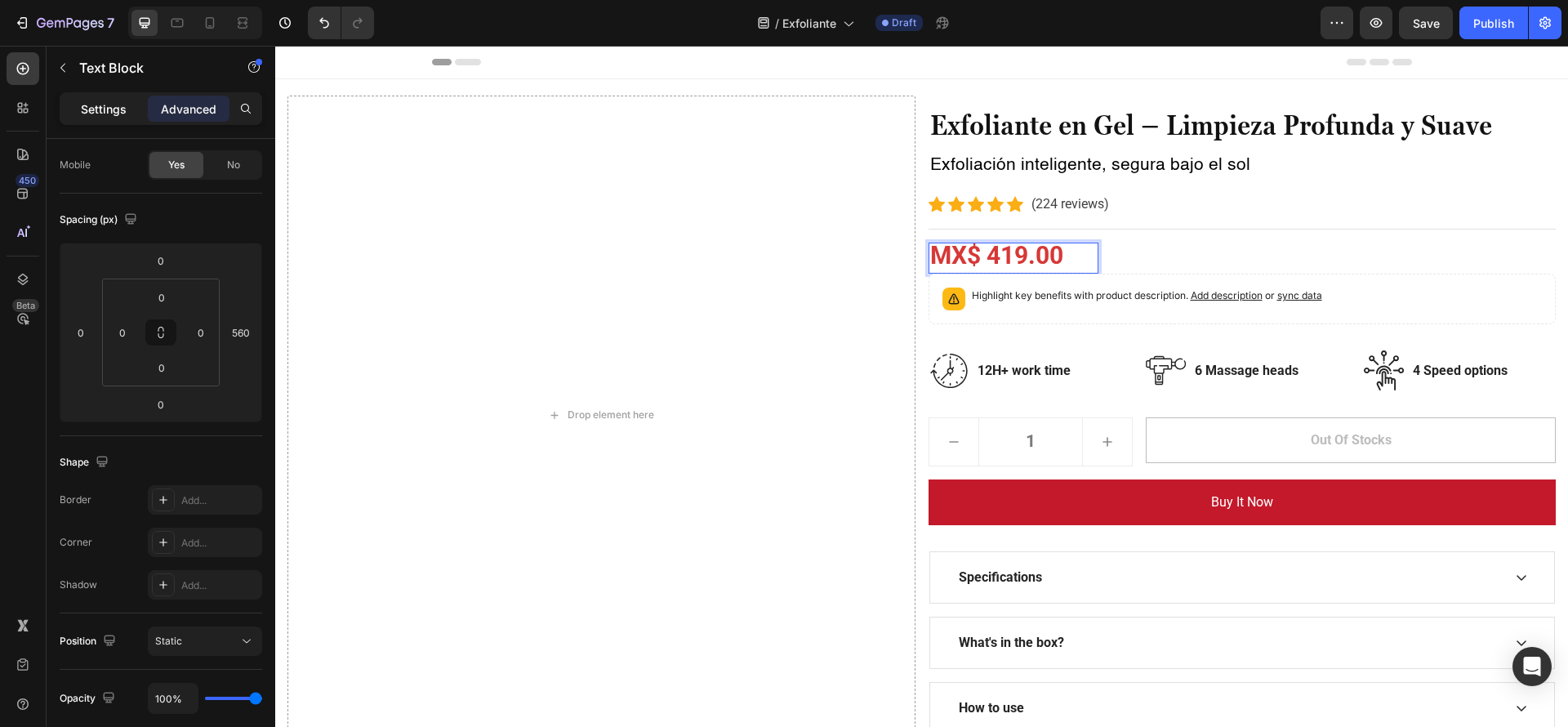
click at [97, 116] on p "Settings" at bounding box center [104, 109] width 45 height 17
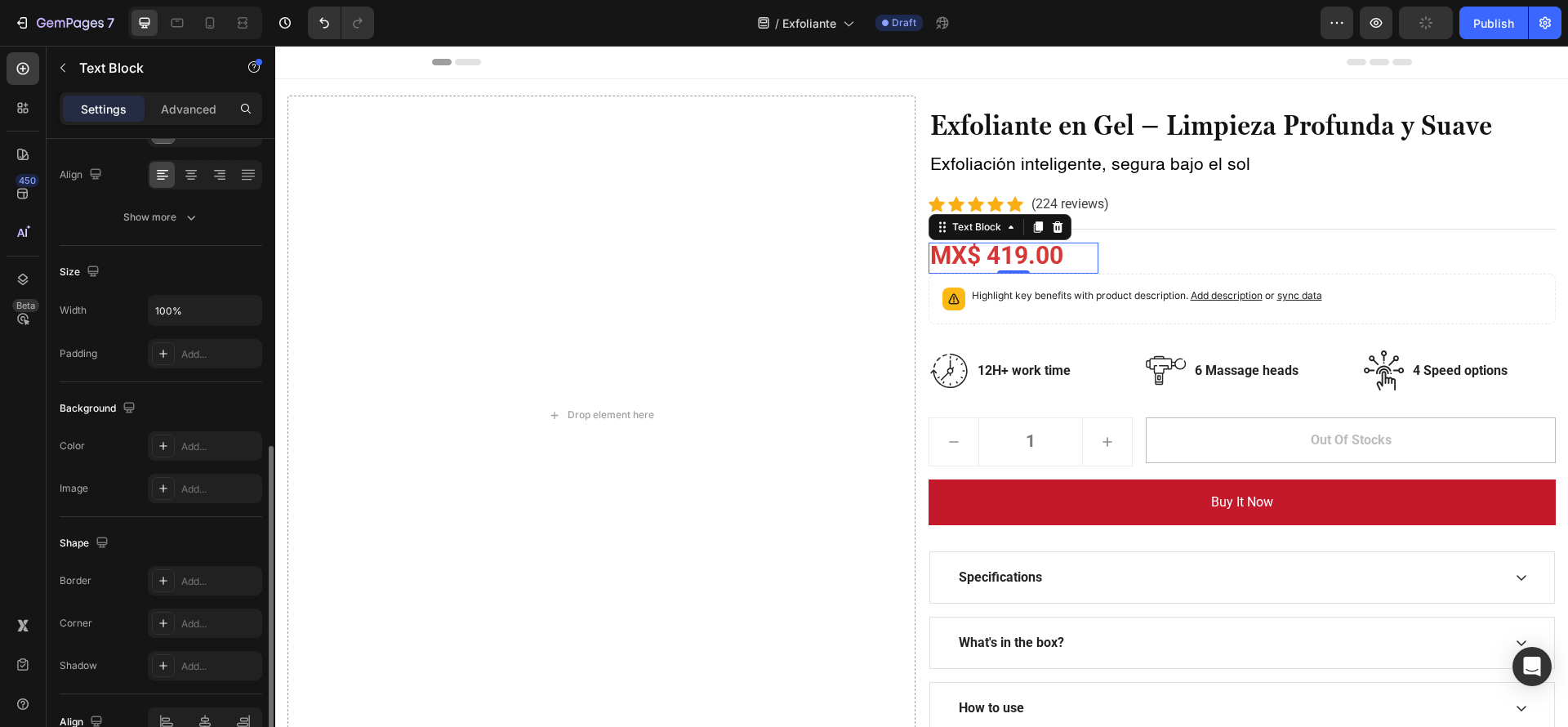
scroll to position [333, 0]
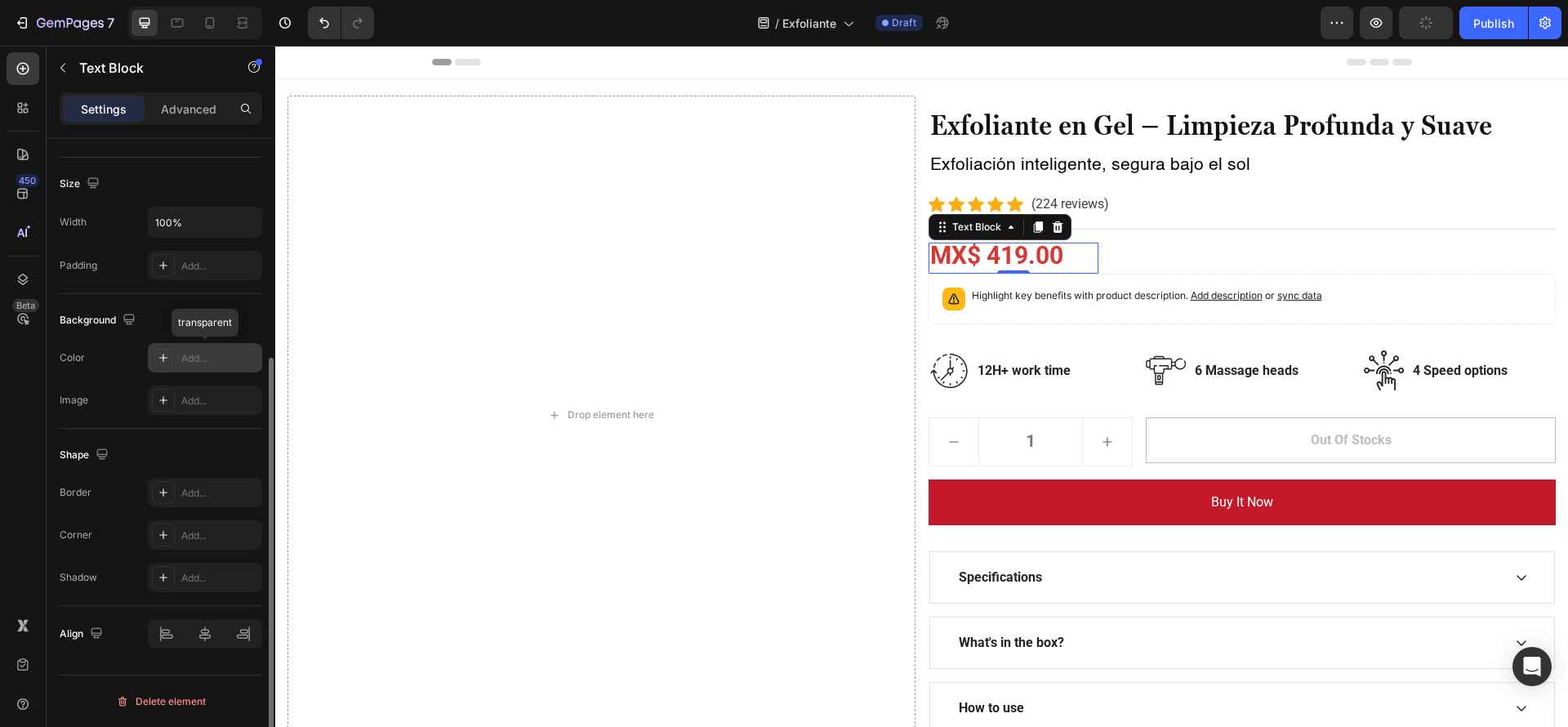
click at [185, 362] on div "Add..." at bounding box center [220, 359] width 77 height 15
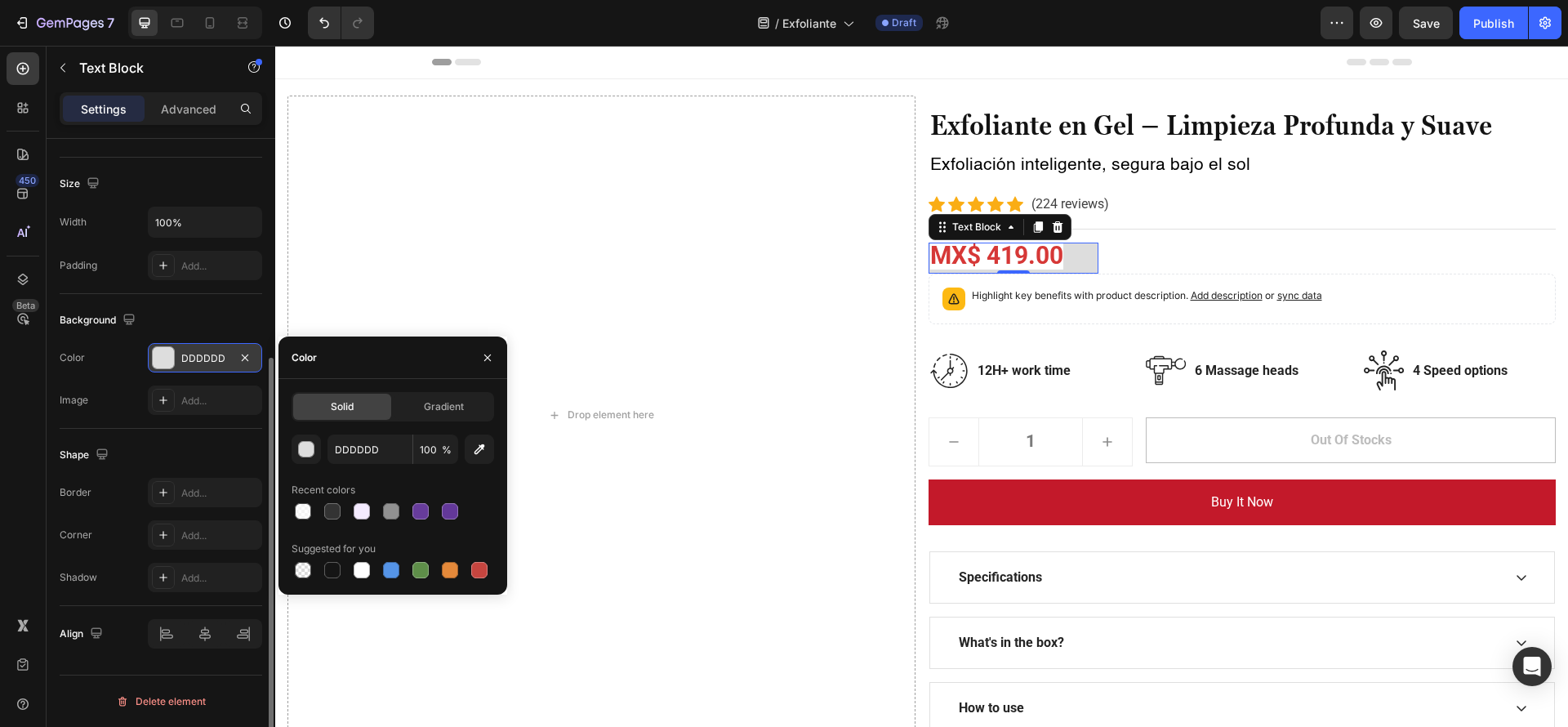
click at [377, 512] on div at bounding box center [392, 511] width 202 height 23
click at [381, 512] on div at bounding box center [391, 512] width 20 height 20
click at [385, 512] on div at bounding box center [391, 512] width 17 height 17
click at [306, 451] on div "button" at bounding box center [307, 450] width 17 height 17
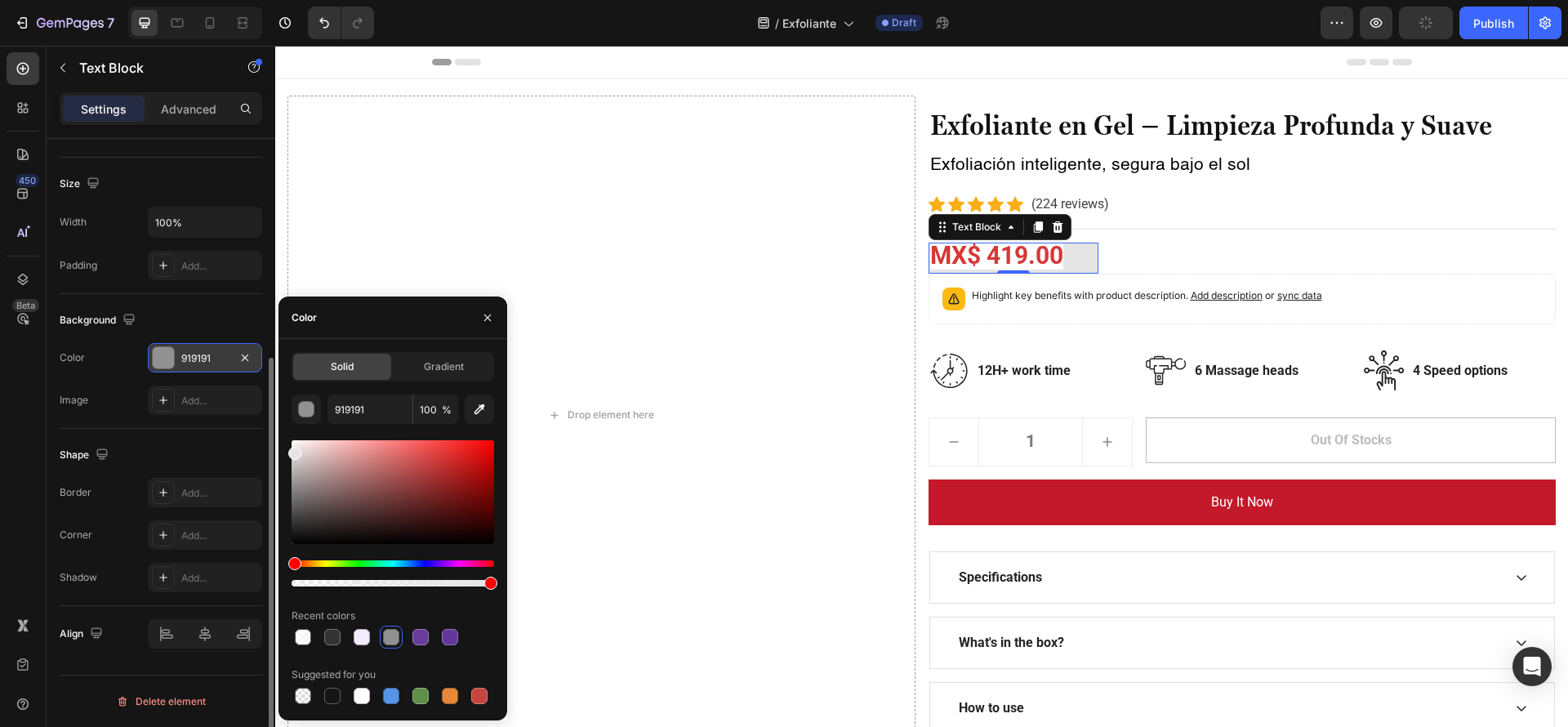
drag, startPoint x: 296, startPoint y: 452, endPoint x: 282, endPoint y: 450, distance: 14.1
click at [282, 450] on div "Solid Gradient 919191 100 % Recent colors Suggested for you" at bounding box center [393, 530] width 229 height 356
type input "E5E5E5"
click at [386, 398] on input "E5E5E5" at bounding box center [370, 410] width 85 height 30
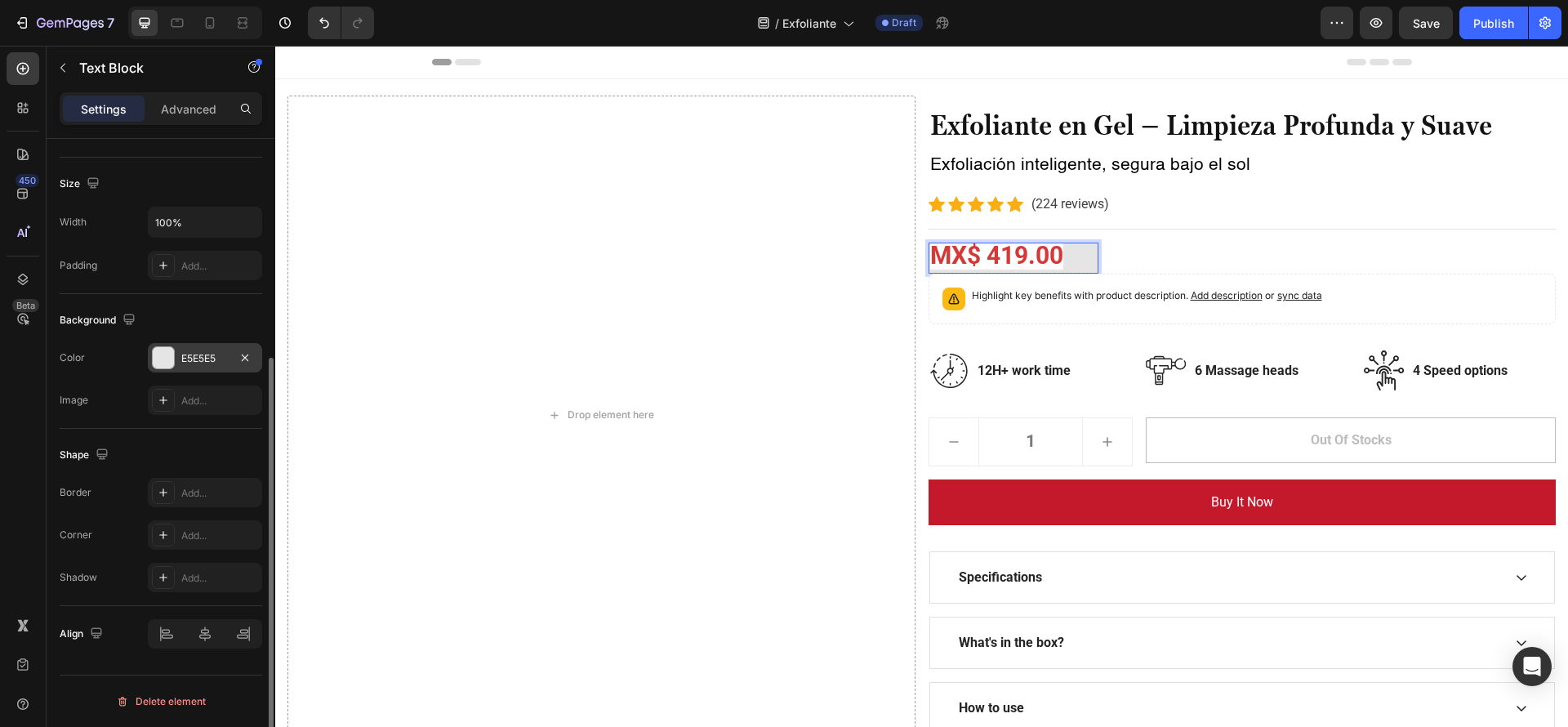
click at [1073, 257] on p "MX$ 419.00" at bounding box center [1014, 258] width 168 height 28
drag, startPoint x: 1073, startPoint y: 257, endPoint x: 915, endPoint y: 226, distance: 161.0
click at [915, 226] on div "Drop element here Exfoliante en Gel – Limpieza Profunda y Suave Heading Exfolia…" at bounding box center [921, 415] width 1269 height 639
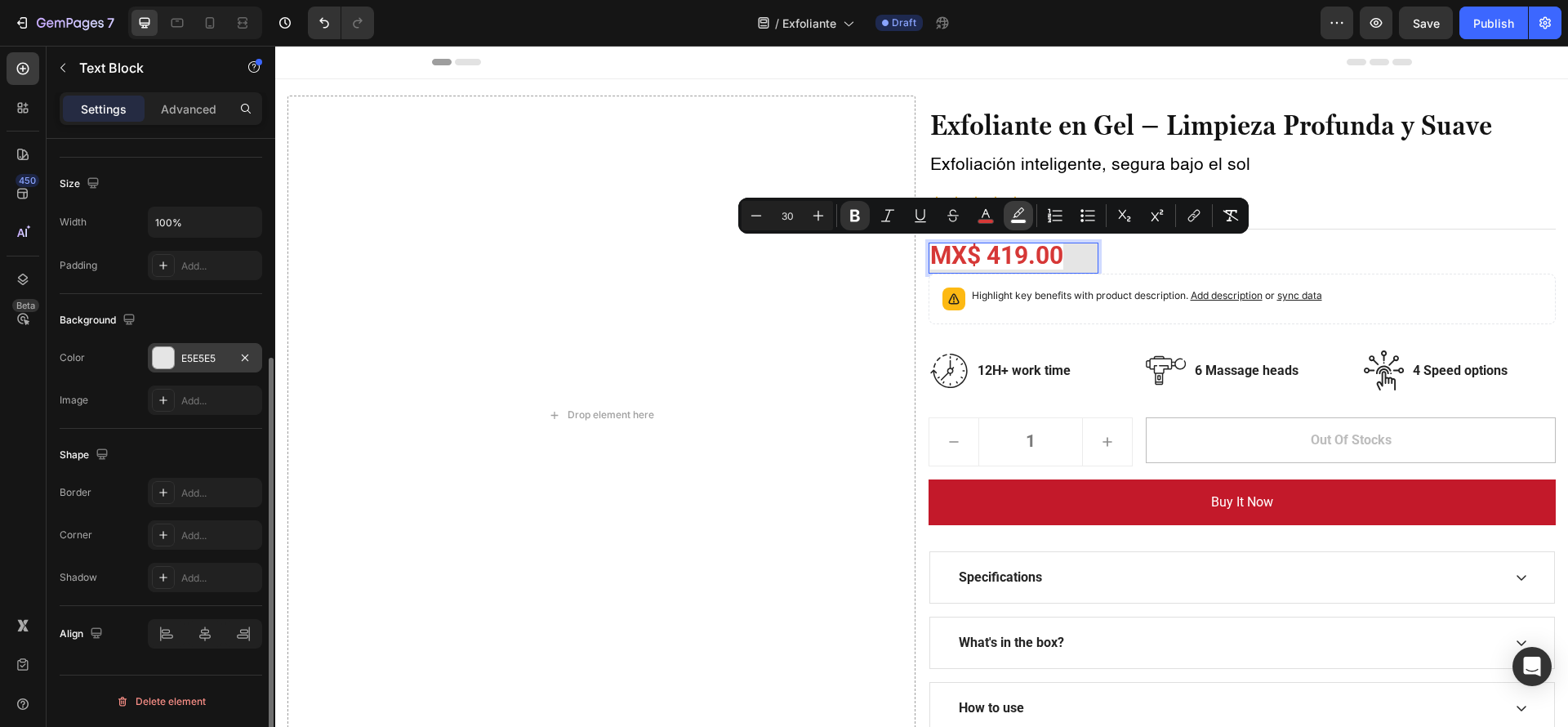
click at [1022, 210] on icon "Editor contextual toolbar" at bounding box center [1018, 215] width 17 height 17
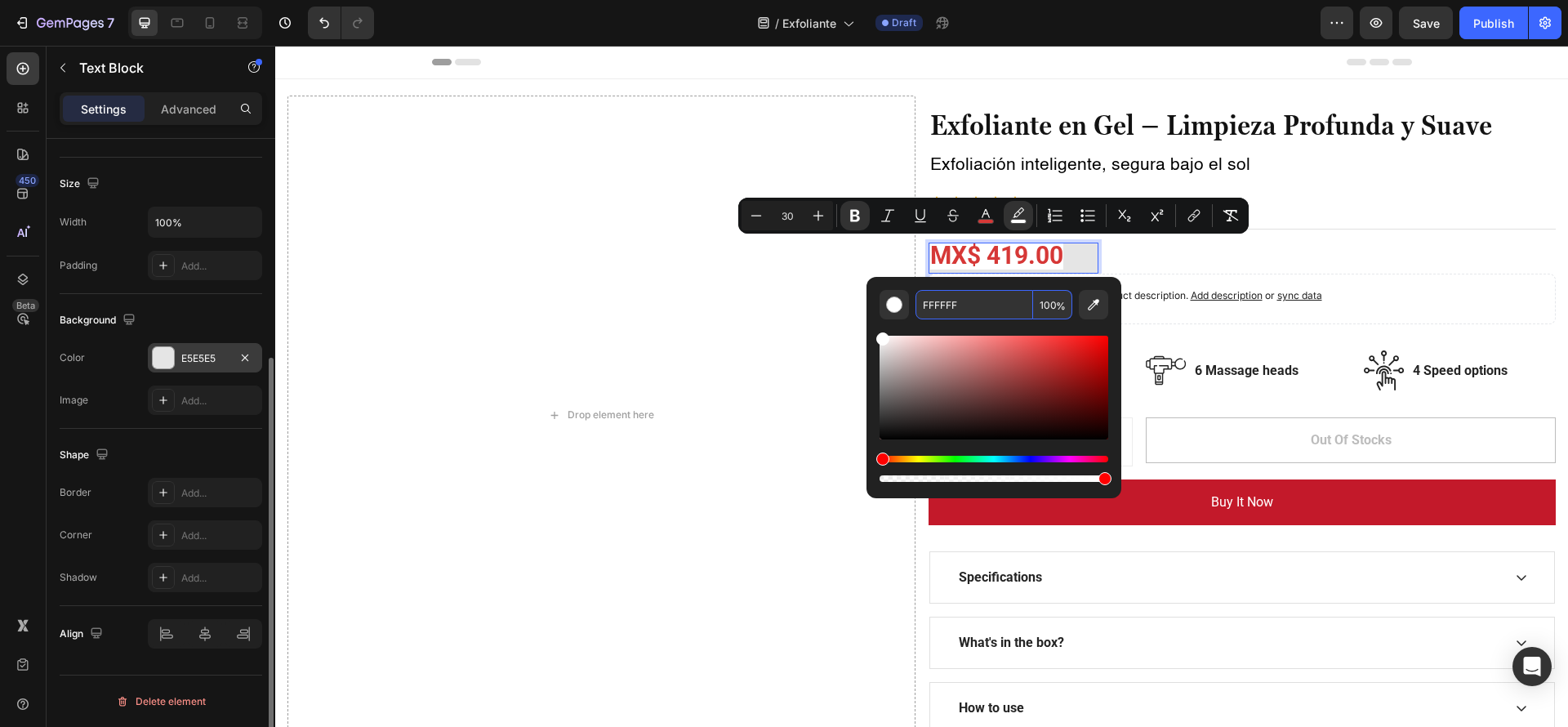
click at [971, 304] on input "FFFFFF" at bounding box center [974, 305] width 118 height 30
paste input "E5E5E5"
type input "E5E5E5"
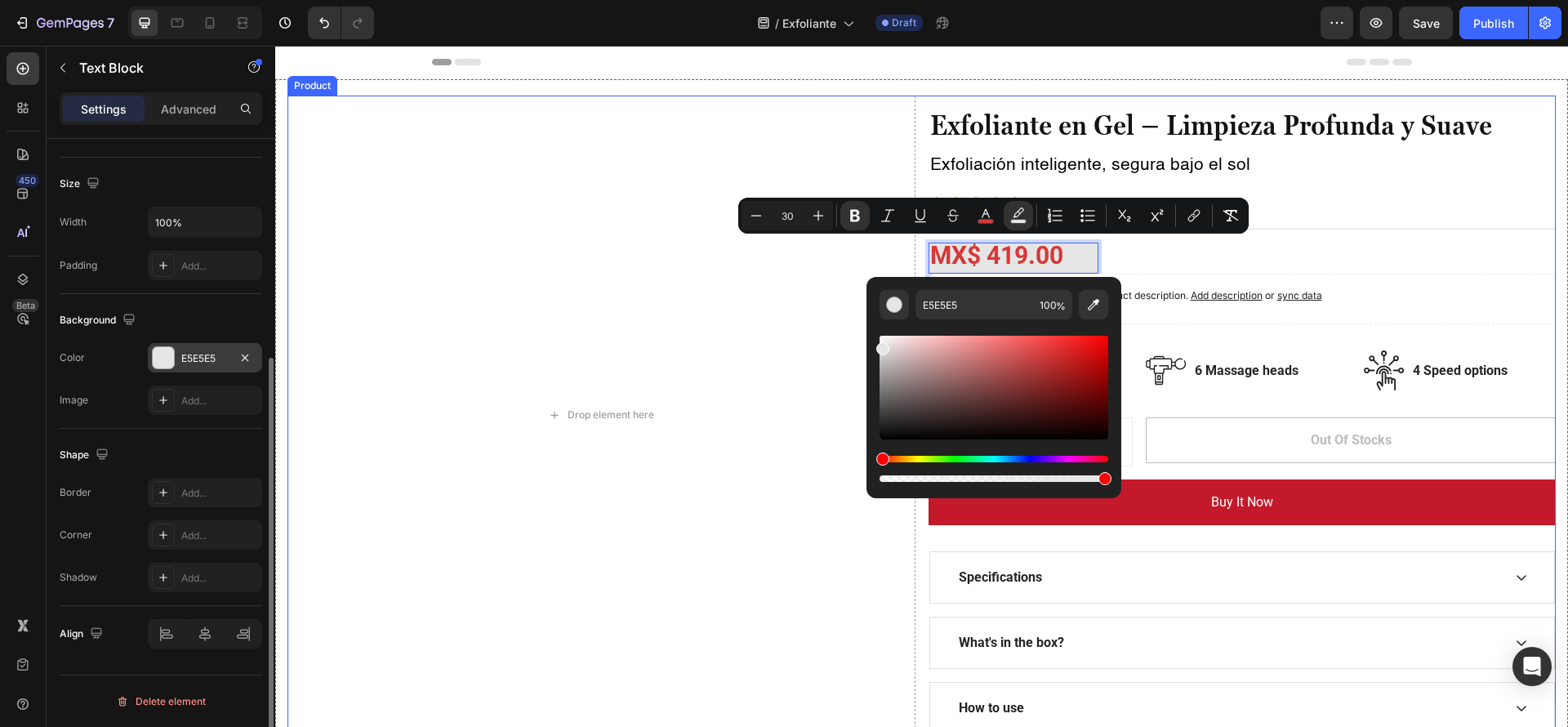
click at [1231, 255] on div "Exfoliante en Gel – Limpieza Profunda y Suave Heading Exfoliación inteligente, …" at bounding box center [1243, 415] width 628 height 639
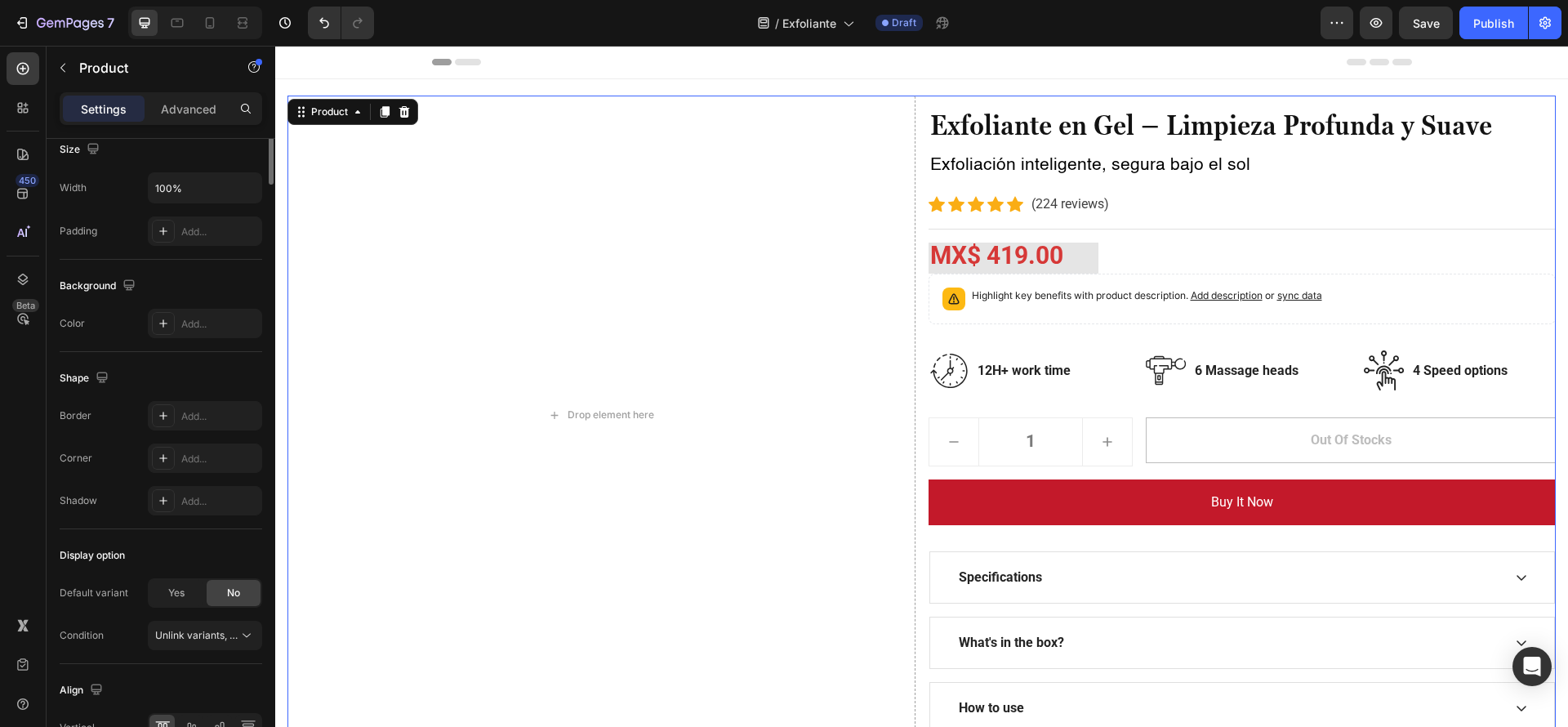
scroll to position [0, 0]
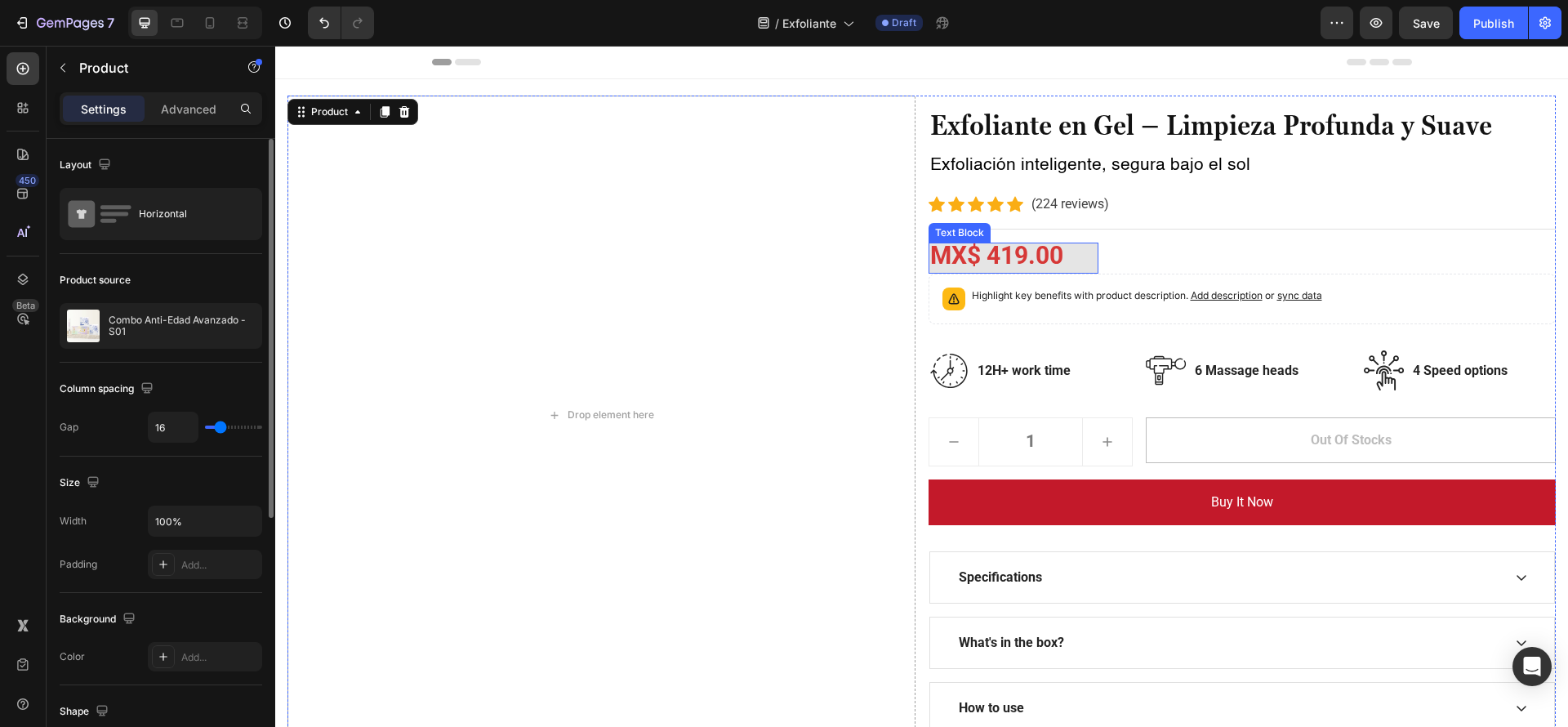
click at [1063, 267] on strong "MX$ 419.00" at bounding box center [996, 255] width 133 height 29
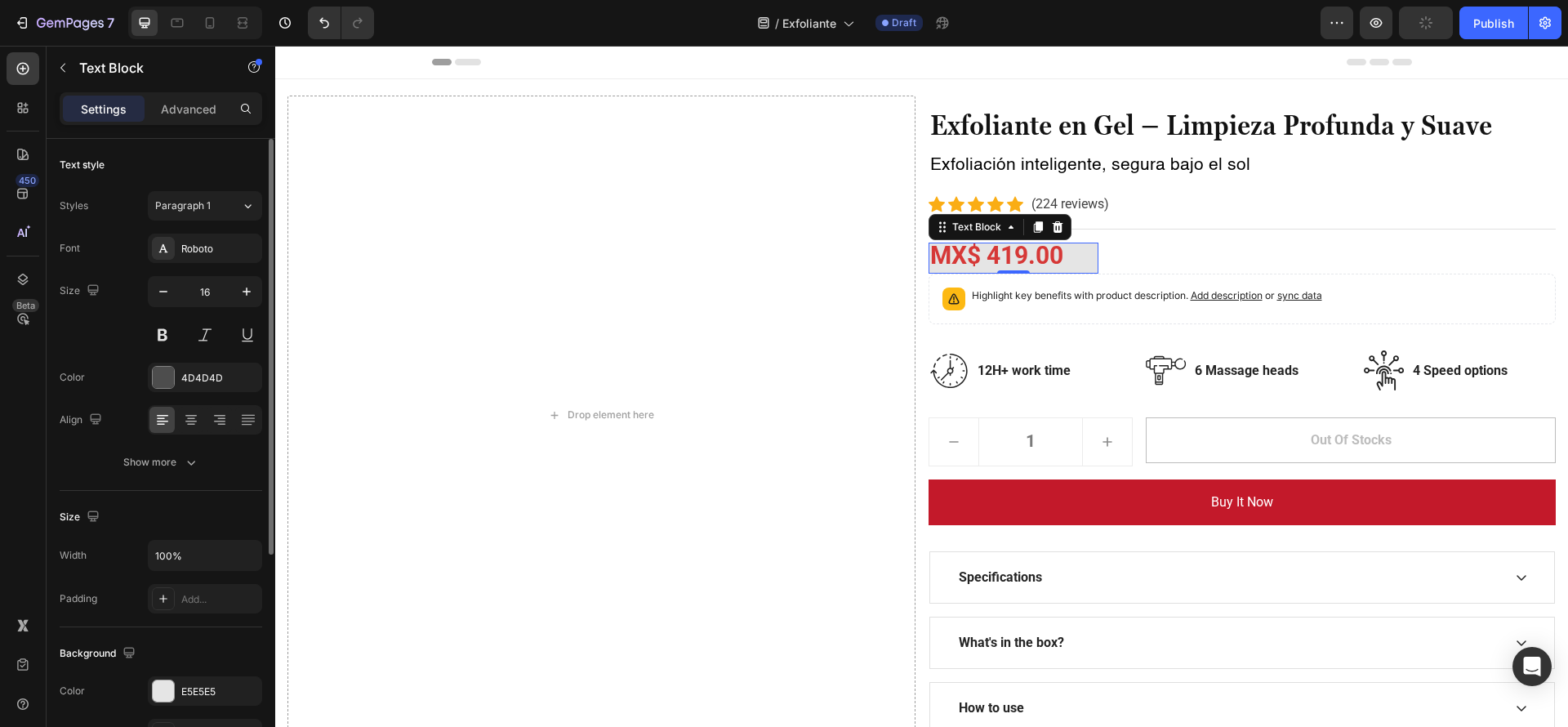
drag, startPoint x: 1075, startPoint y: 260, endPoint x: 1036, endPoint y: 260, distance: 39.0
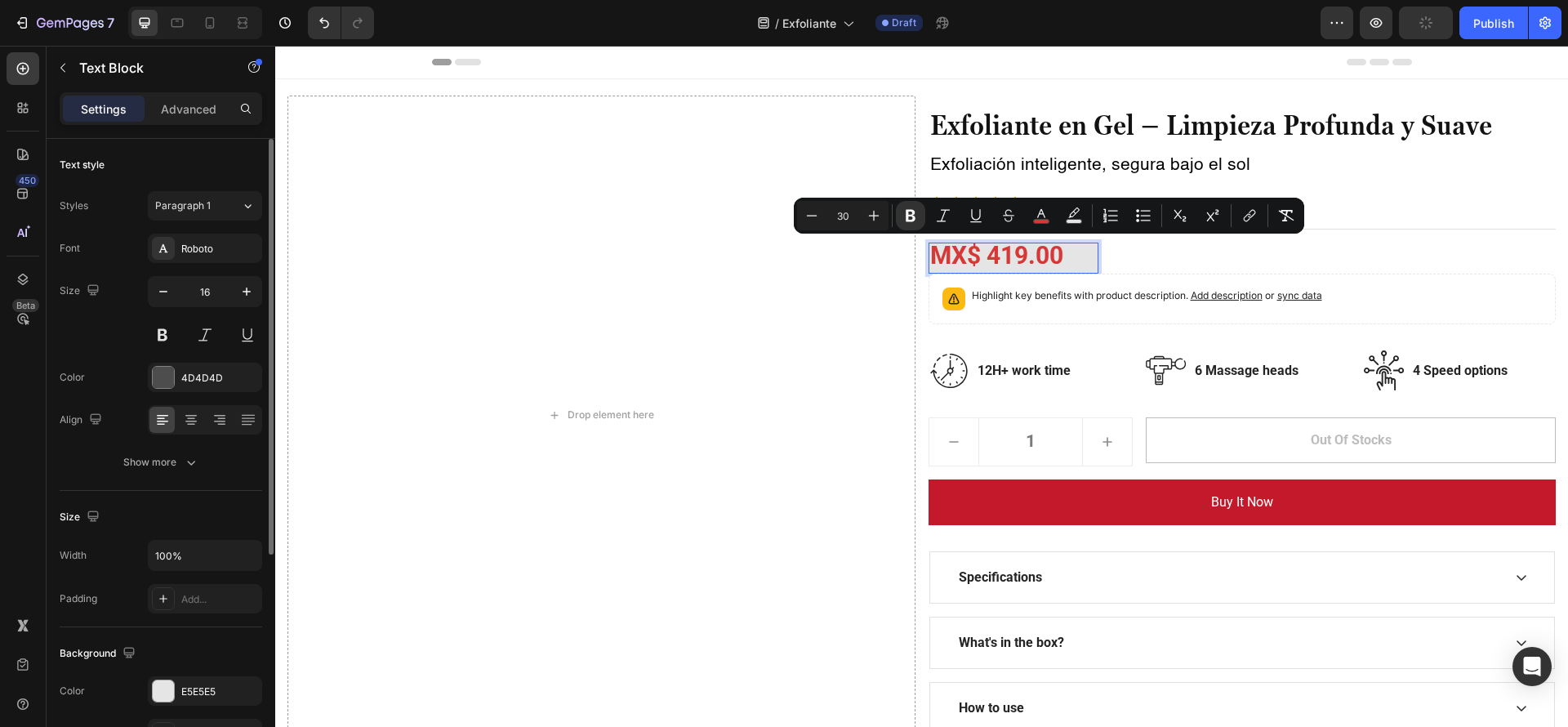
click at [1071, 257] on p "MX$ 419.00" at bounding box center [1014, 258] width 168 height 28
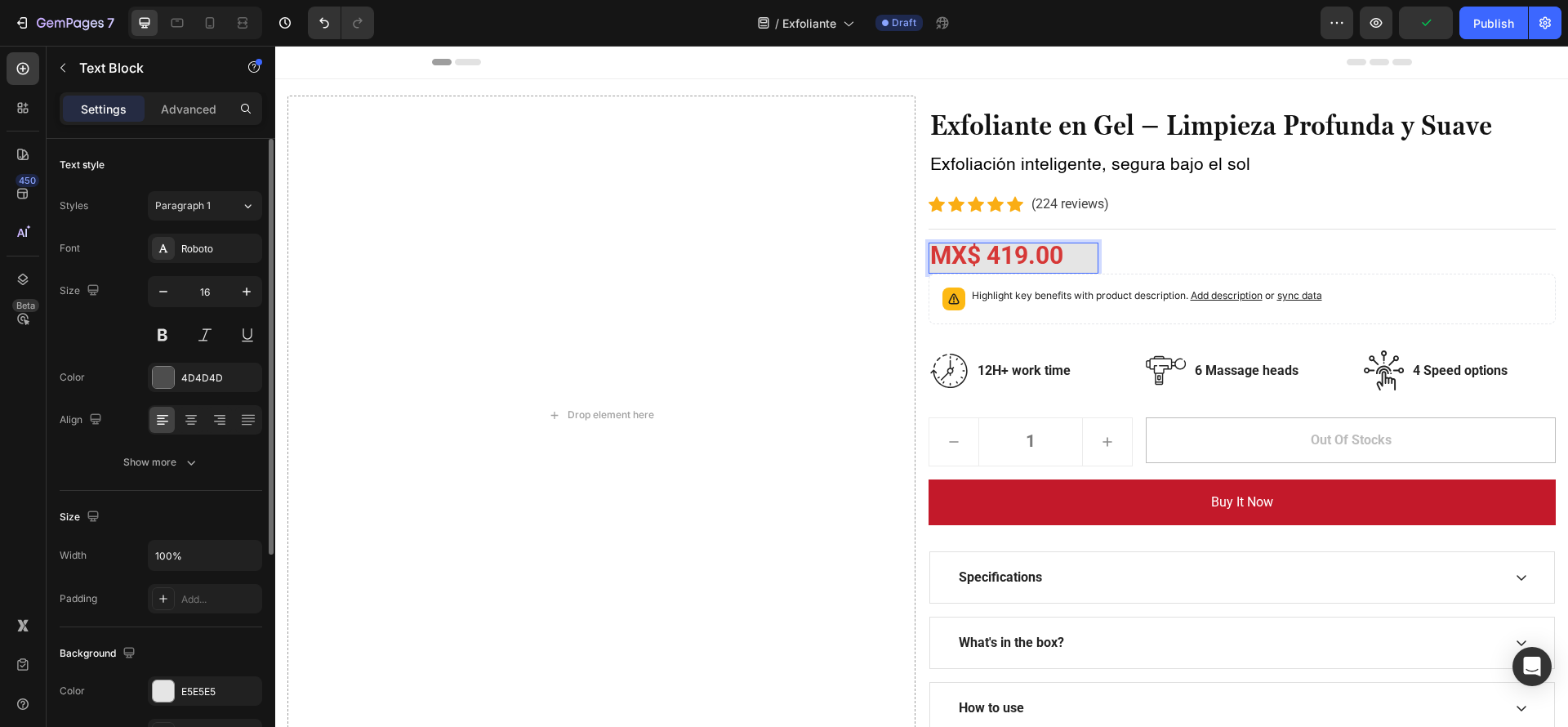
scroll to position [333, 0]
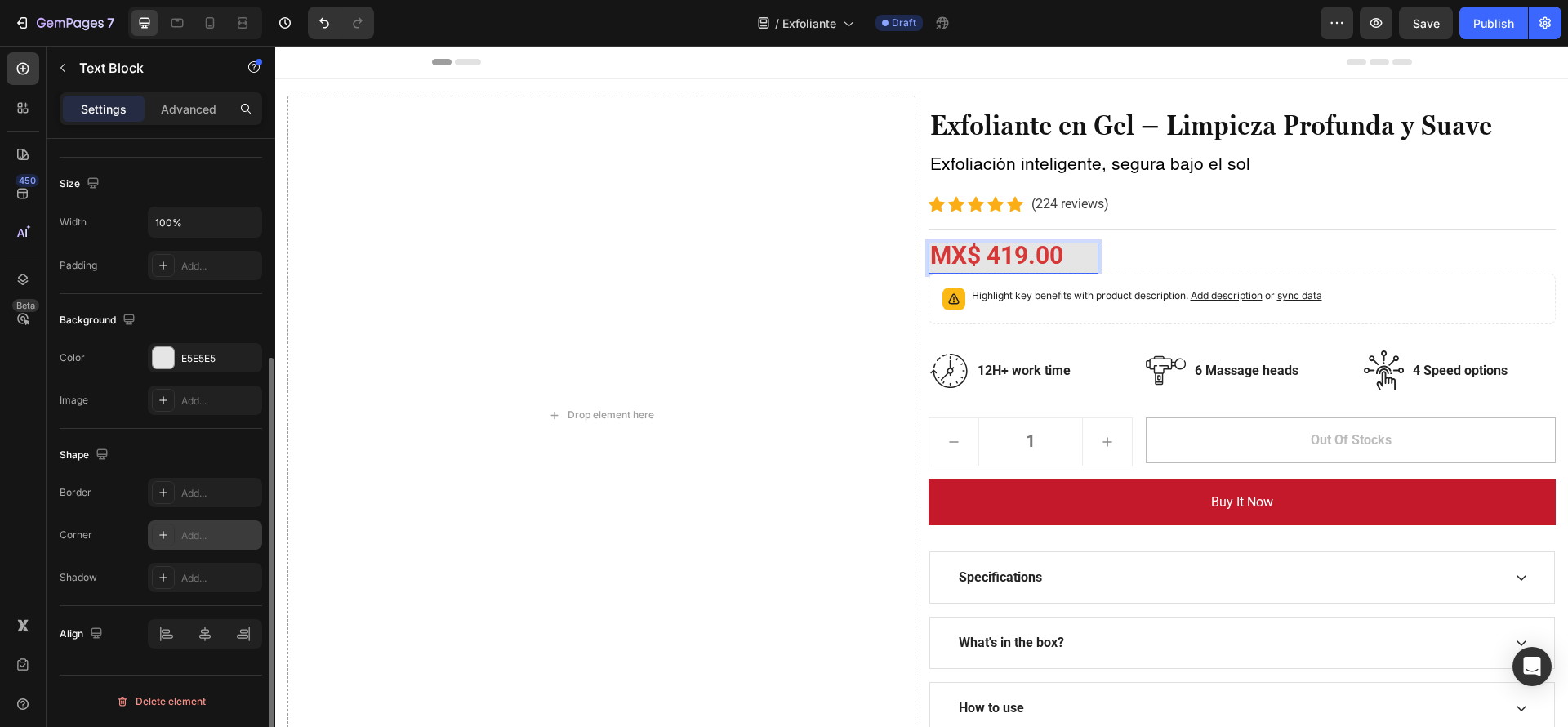
click at [235, 535] on div "Add..." at bounding box center [220, 535] width 77 height 15
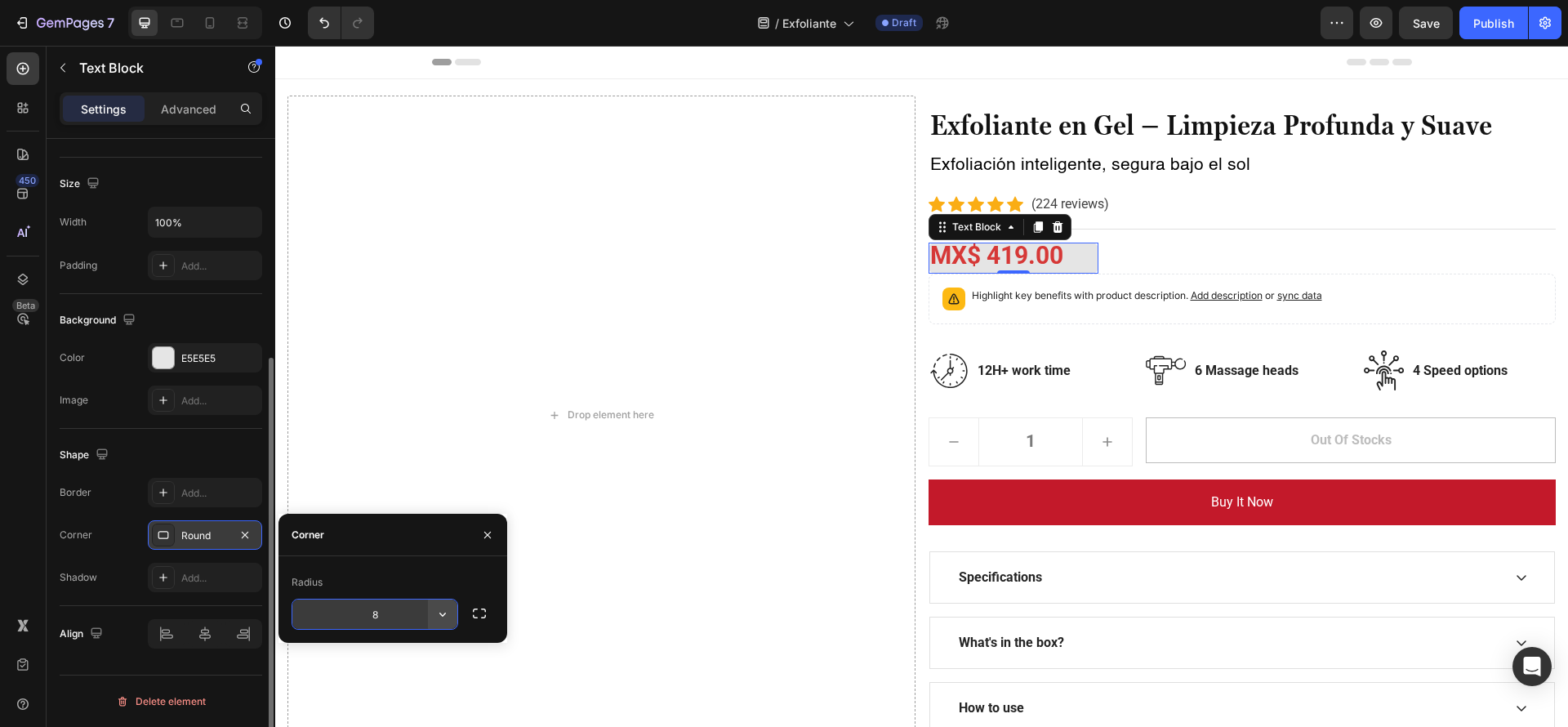
click at [443, 607] on icon "button" at bounding box center [442, 614] width 17 height 17
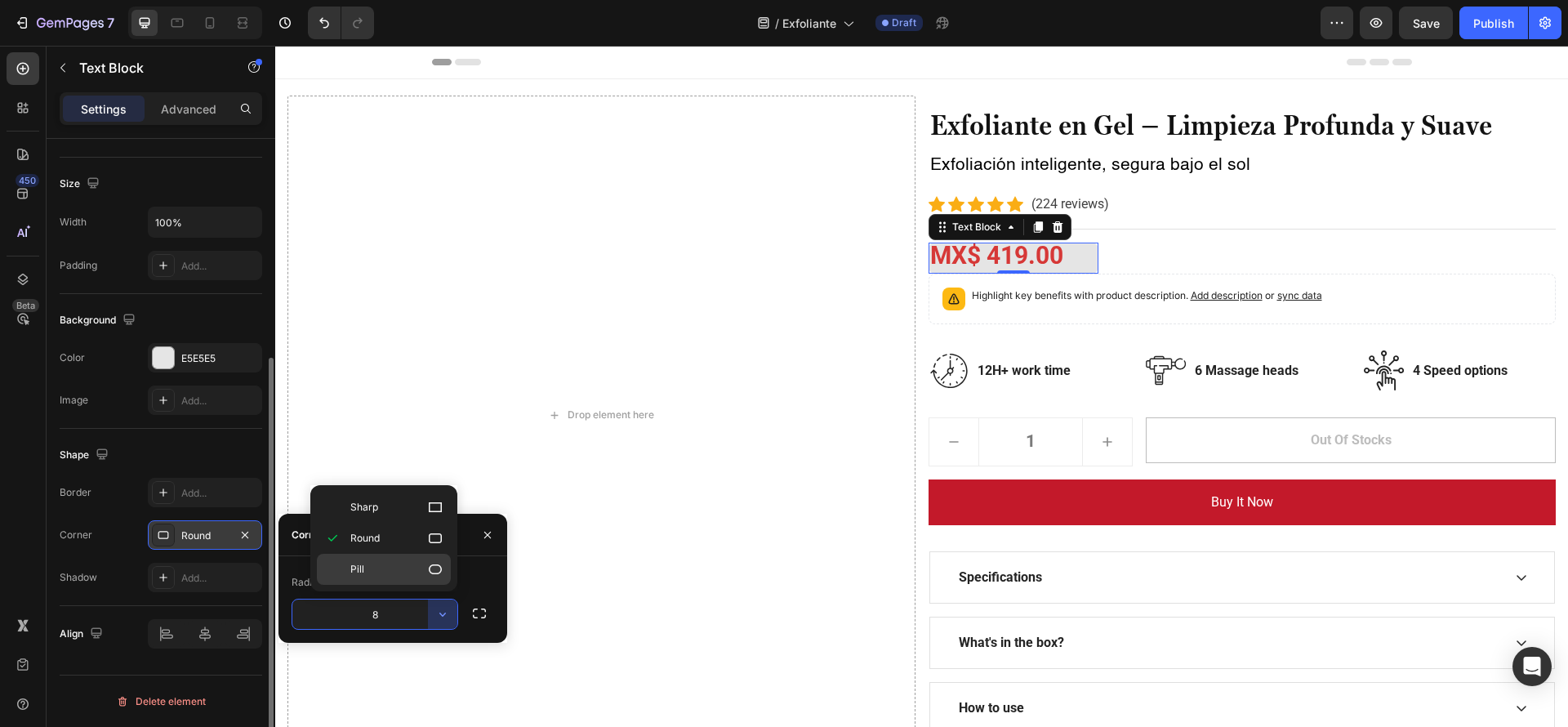
click at [430, 564] on icon at bounding box center [435, 569] width 17 height 17
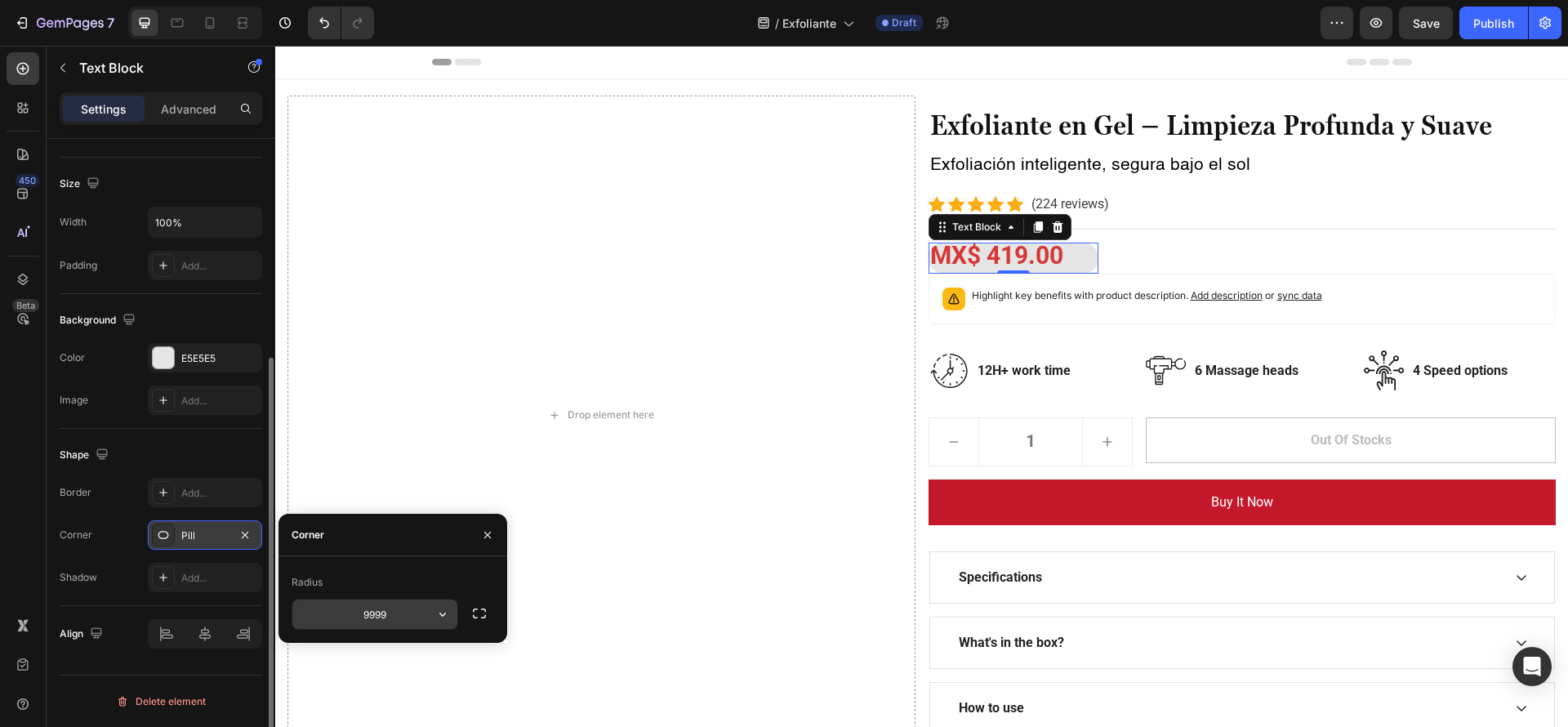
click at [420, 614] on input "9999" at bounding box center [374, 614] width 165 height 30
click at [440, 612] on icon "button" at bounding box center [442, 614] width 7 height 4
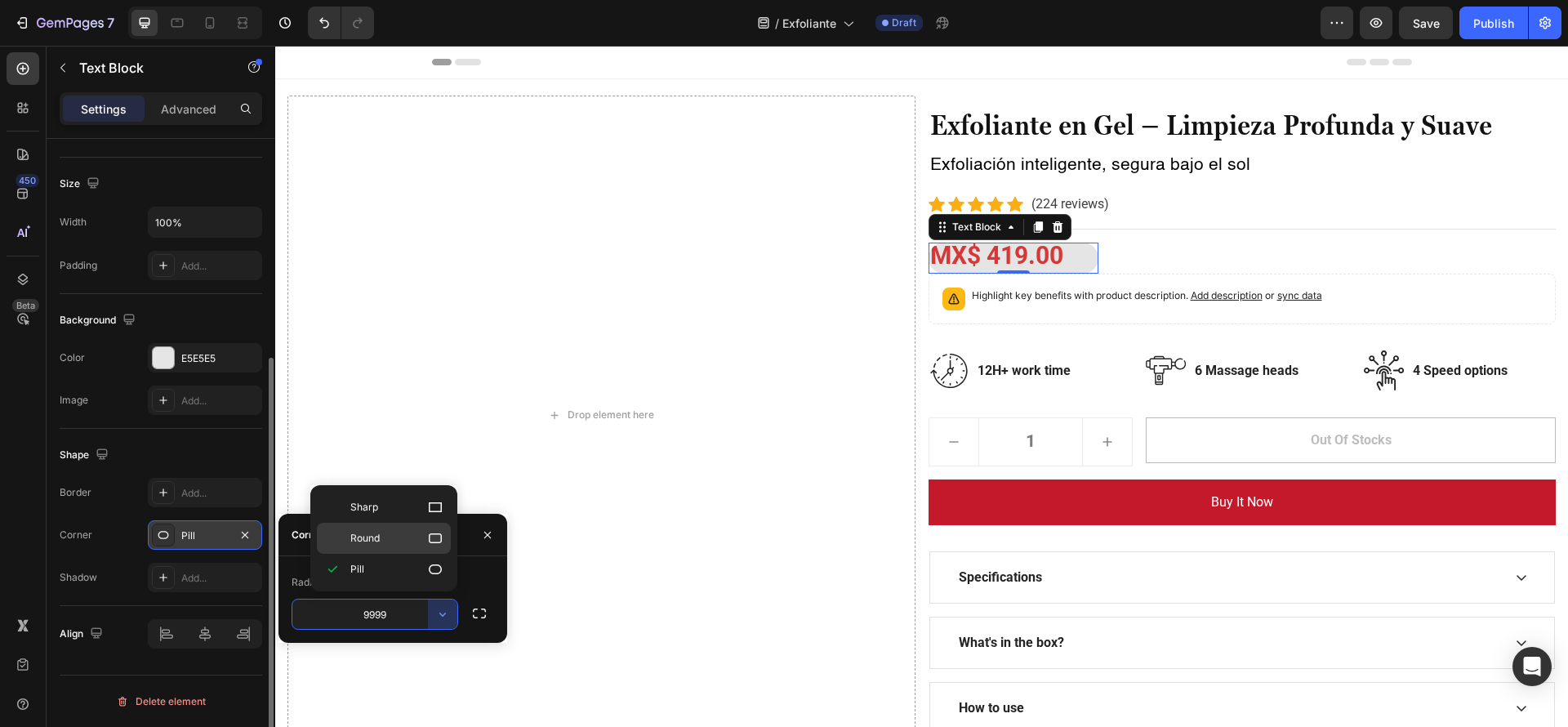
click at [414, 541] on p "Round" at bounding box center [397, 538] width 93 height 17
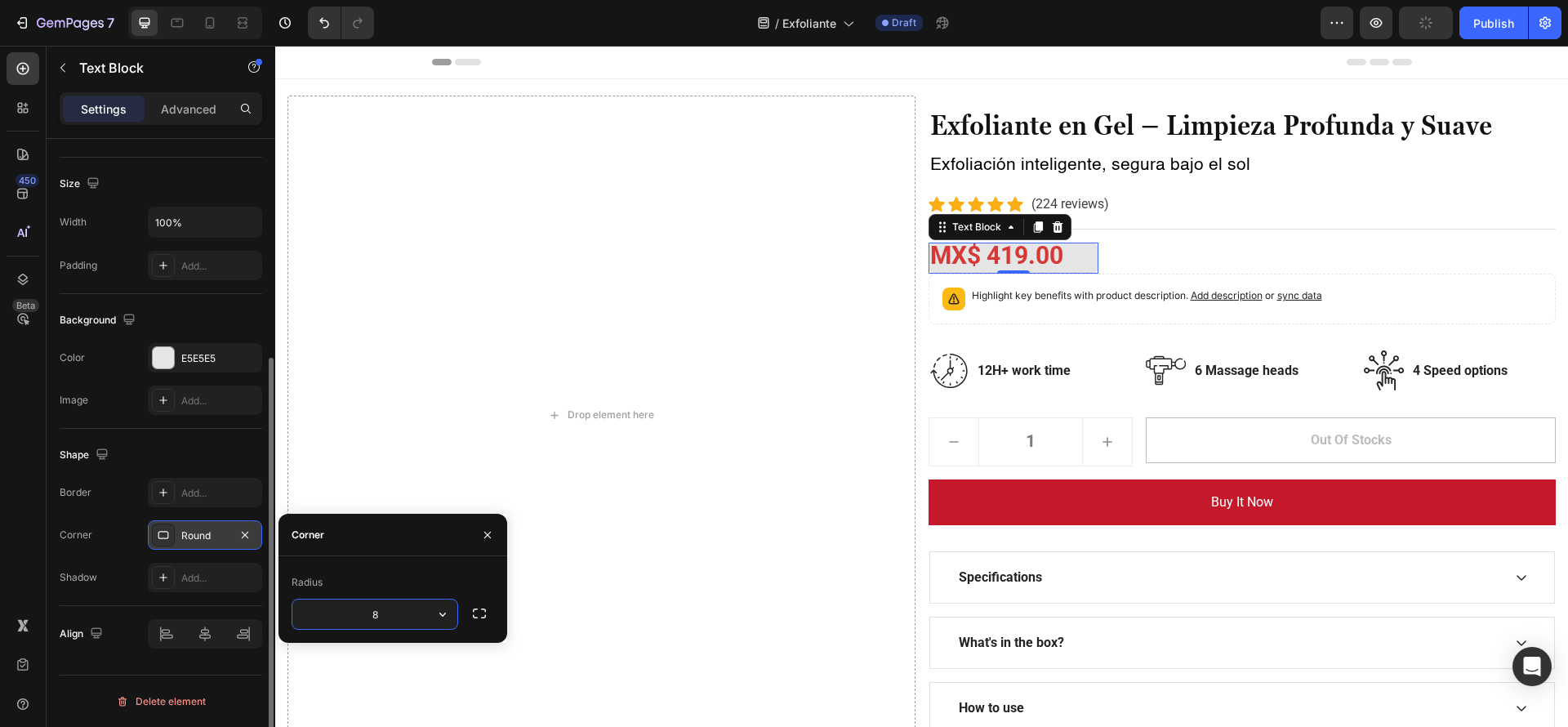
click at [395, 607] on input "8" at bounding box center [374, 614] width 165 height 30
type input "16"
click at [1127, 248] on div "Exfoliante en Gel – Limpieza Profunda y Suave Heading Exfoliación inteligente, …" at bounding box center [1243, 415] width 628 height 639
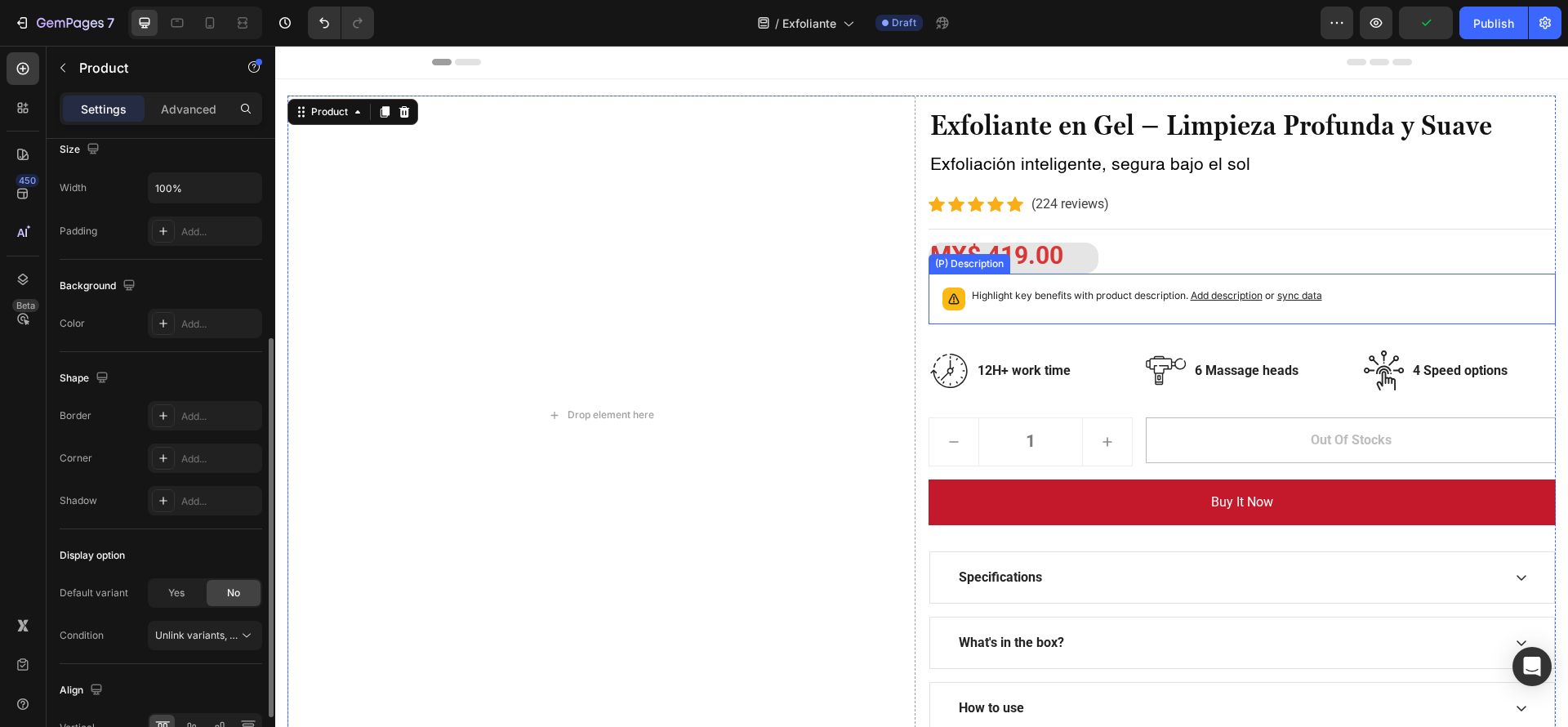
scroll to position [0, 0]
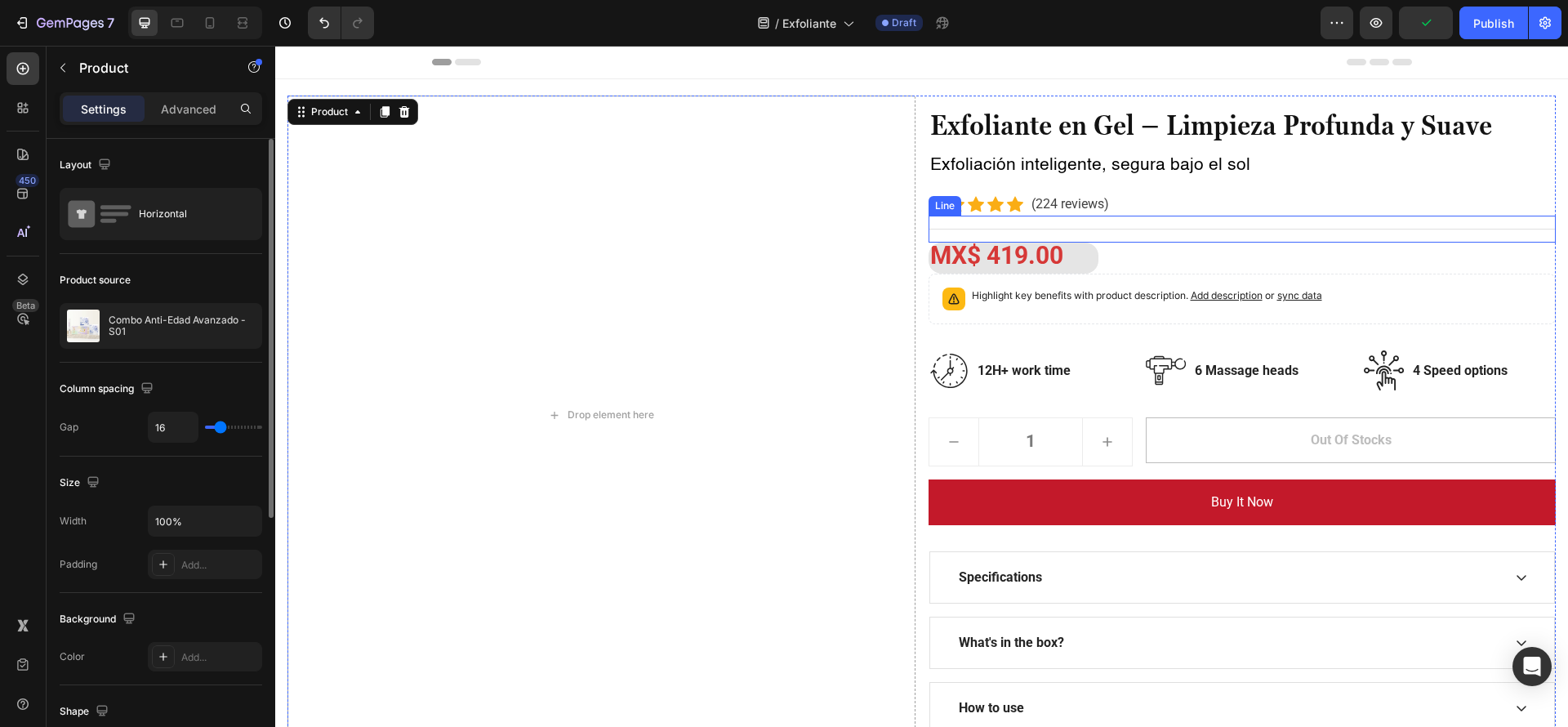
click at [1186, 196] on div "Icon Icon Icon Icon Icon Icon List Hoz (224 reviews) Text block Row" at bounding box center [1243, 203] width 628 height 23
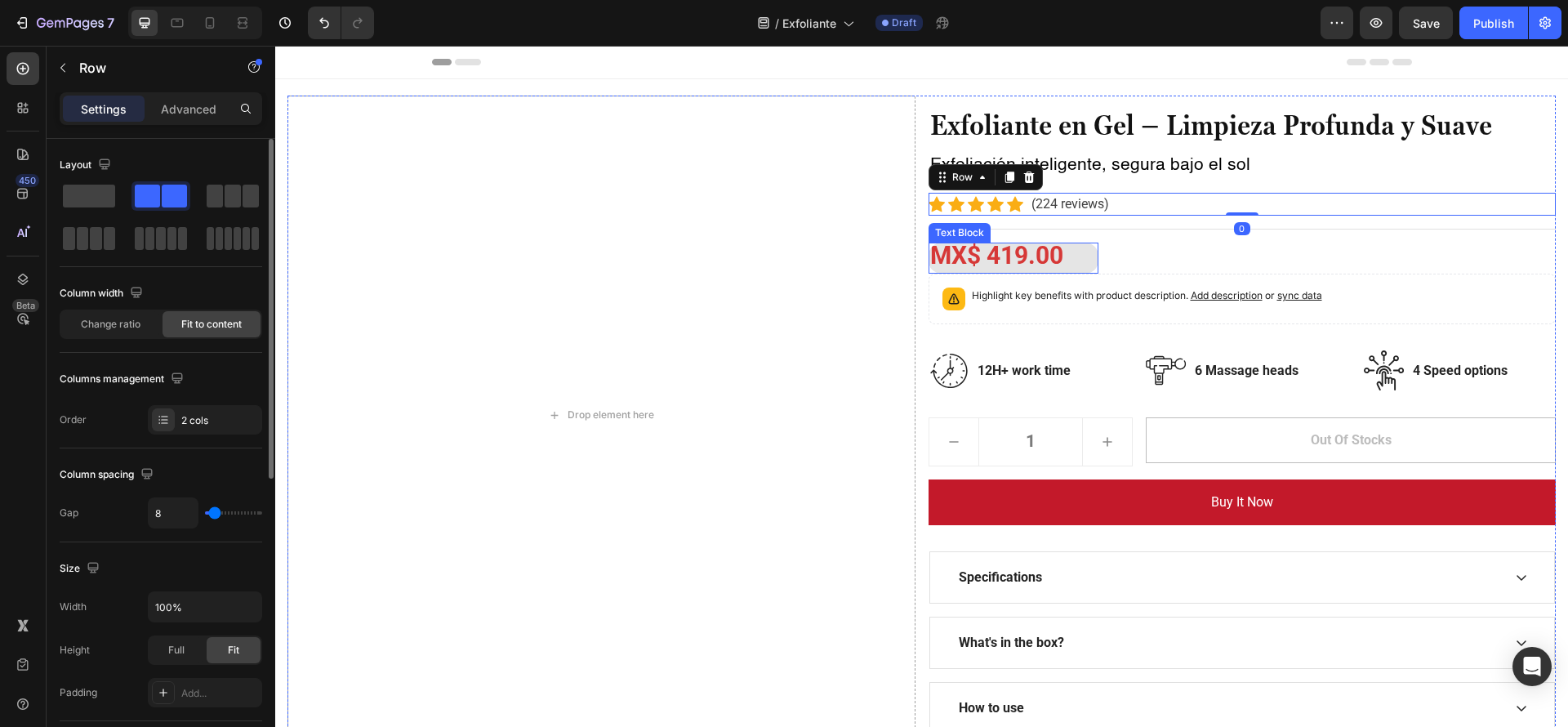
click at [1033, 268] on strong "MX$ 419.00" at bounding box center [996, 255] width 133 height 29
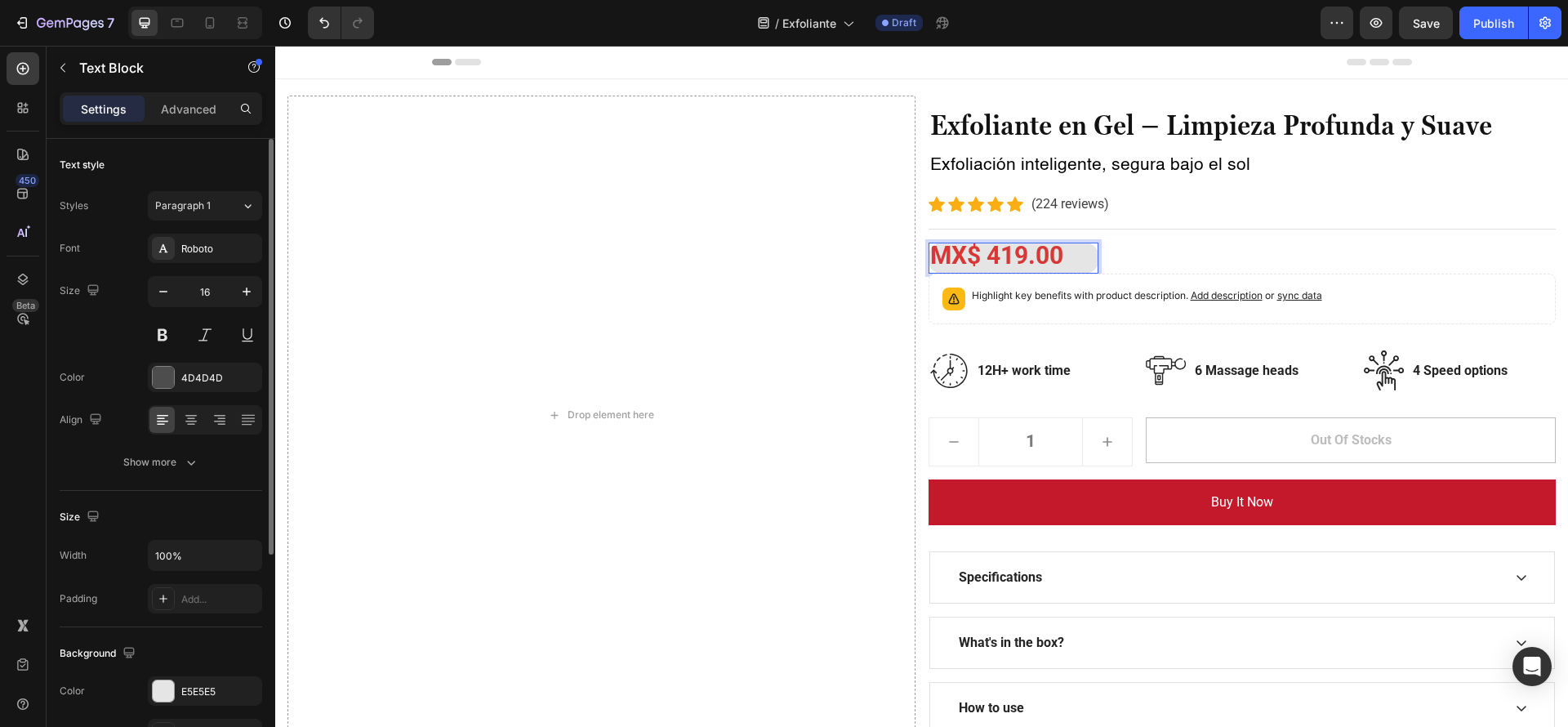
click at [930, 252] on strong "MX$ 419.00" at bounding box center [996, 255] width 133 height 29
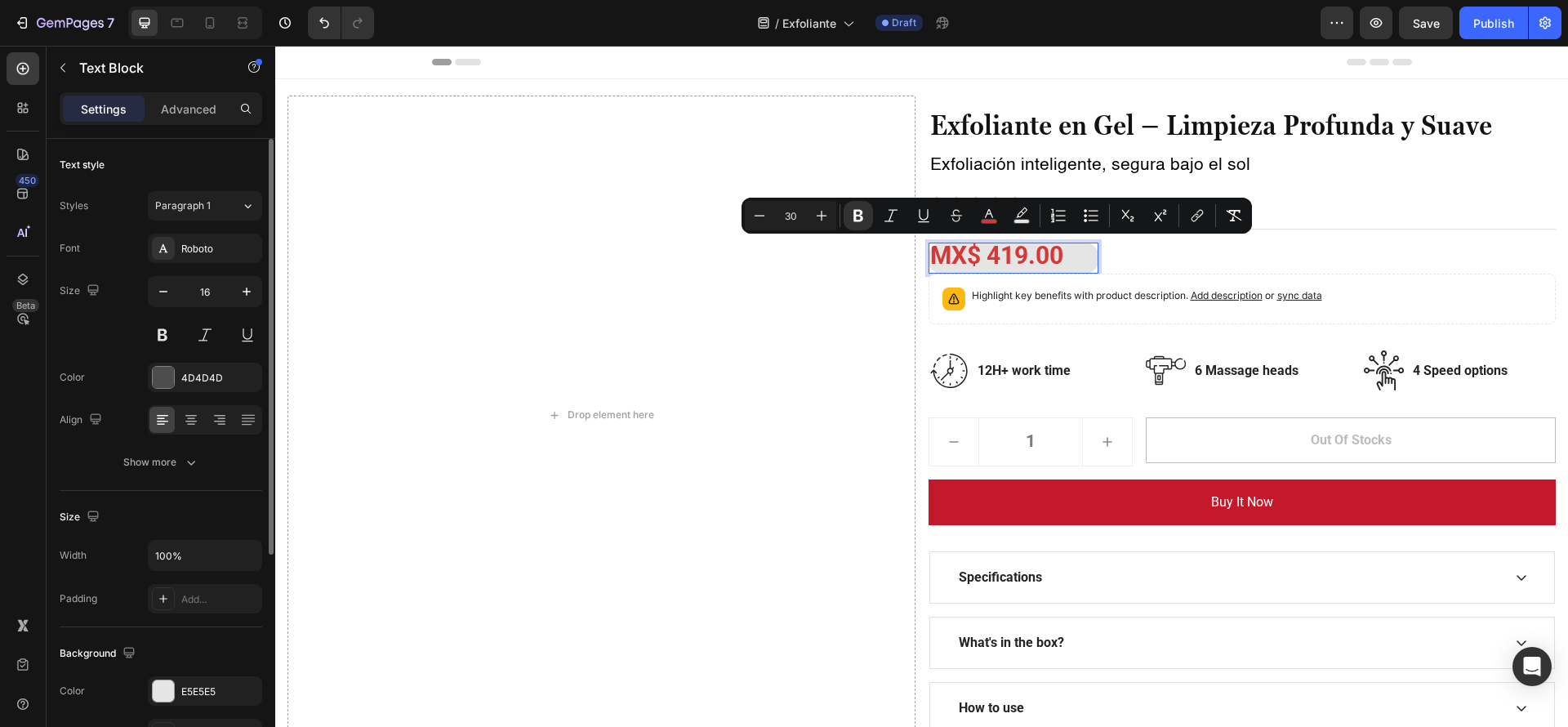
drag, startPoint x: 929, startPoint y: 252, endPoint x: 1053, endPoint y: 261, distance: 124.3
click at [1053, 261] on strong "MX$ 419.00" at bounding box center [996, 255] width 133 height 29
click at [755, 222] on icon "Editor contextual toolbar" at bounding box center [759, 215] width 17 height 17
type input "29"
click at [1121, 261] on div "Exfoliante en Gel – Limpieza Profunda y Suave Heading Exfoliación inteligente, …" at bounding box center [1243, 415] width 628 height 639
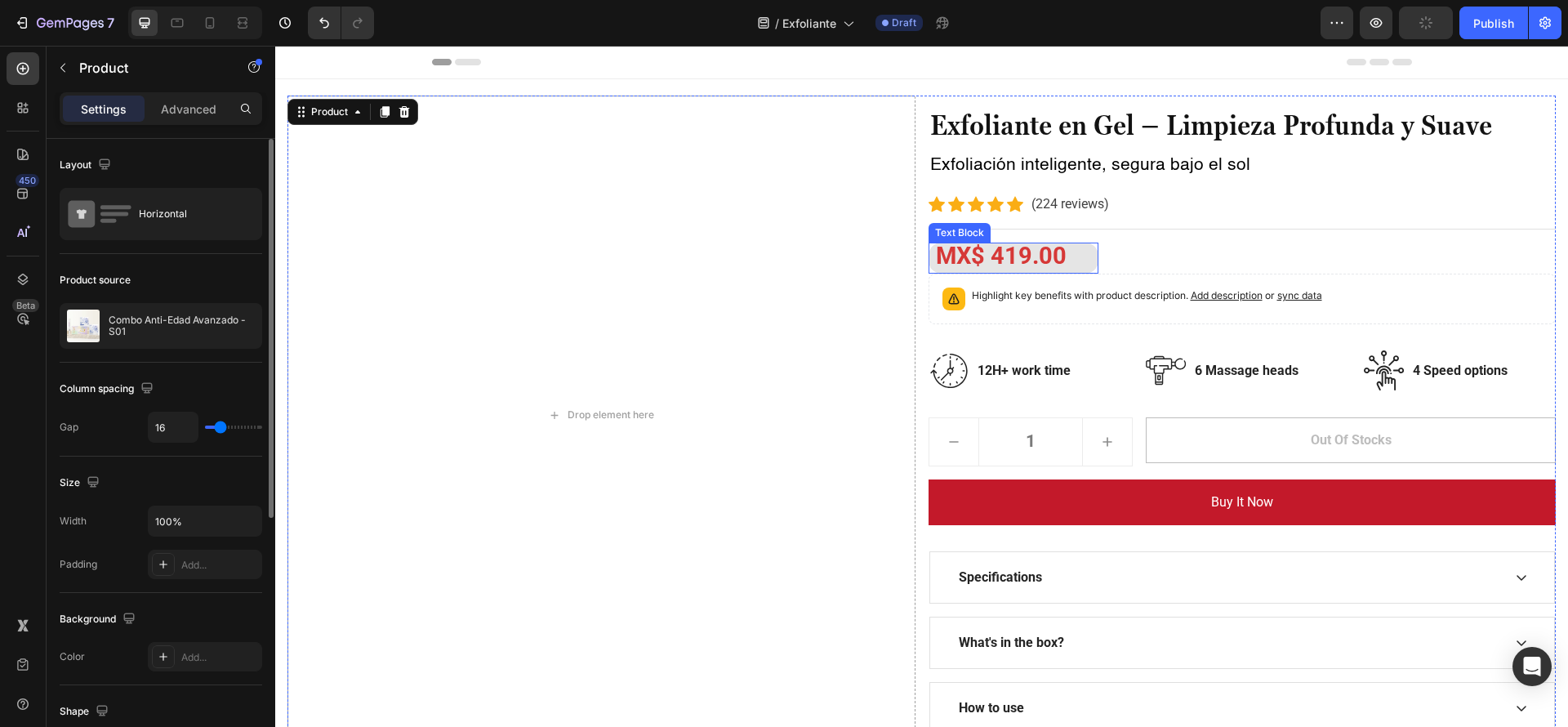
click at [936, 258] on strong "MX$ 419.00" at bounding box center [1001, 256] width 130 height 28
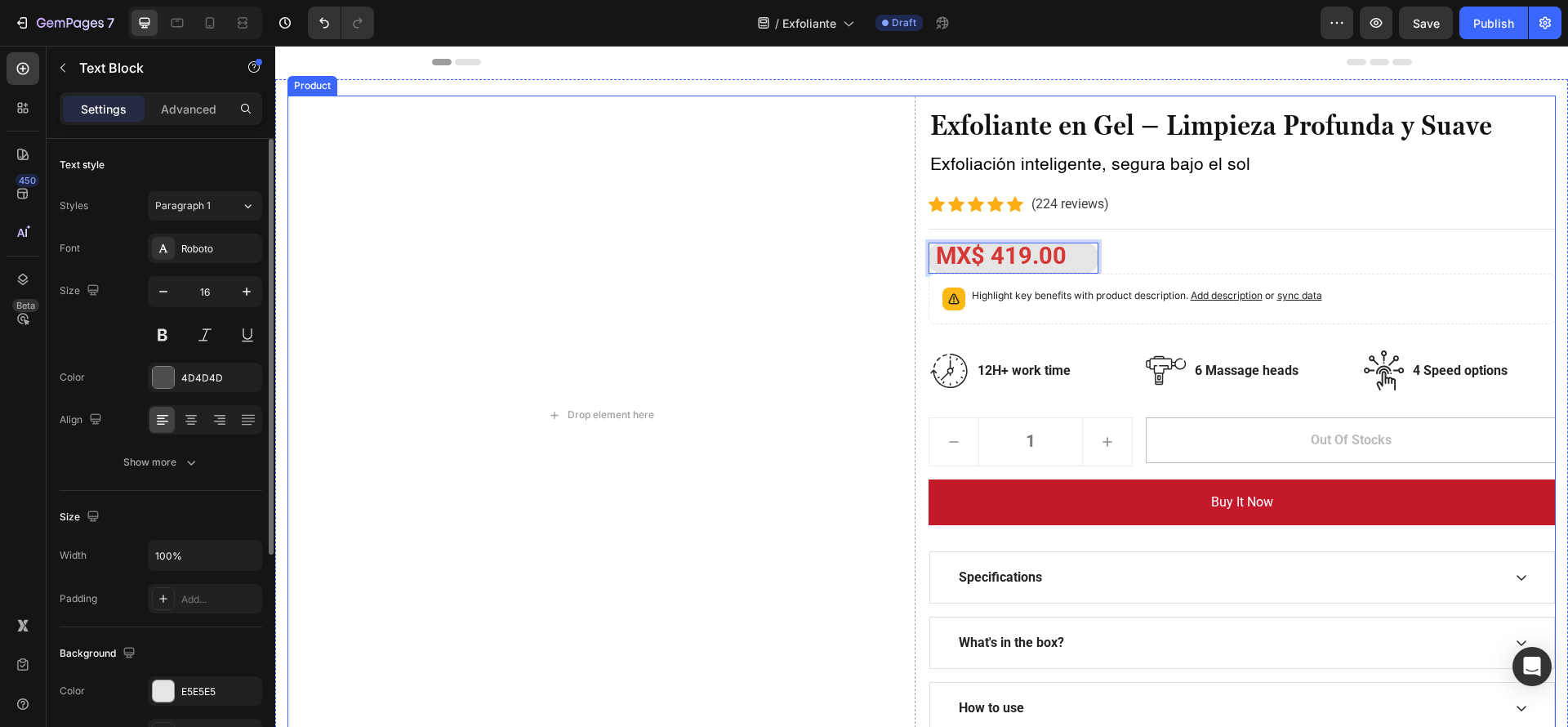
click at [1111, 259] on div "Exfoliante en Gel – Limpieza Profunda y Suave Heading Exfoliación inteligente, …" at bounding box center [1243, 415] width 628 height 639
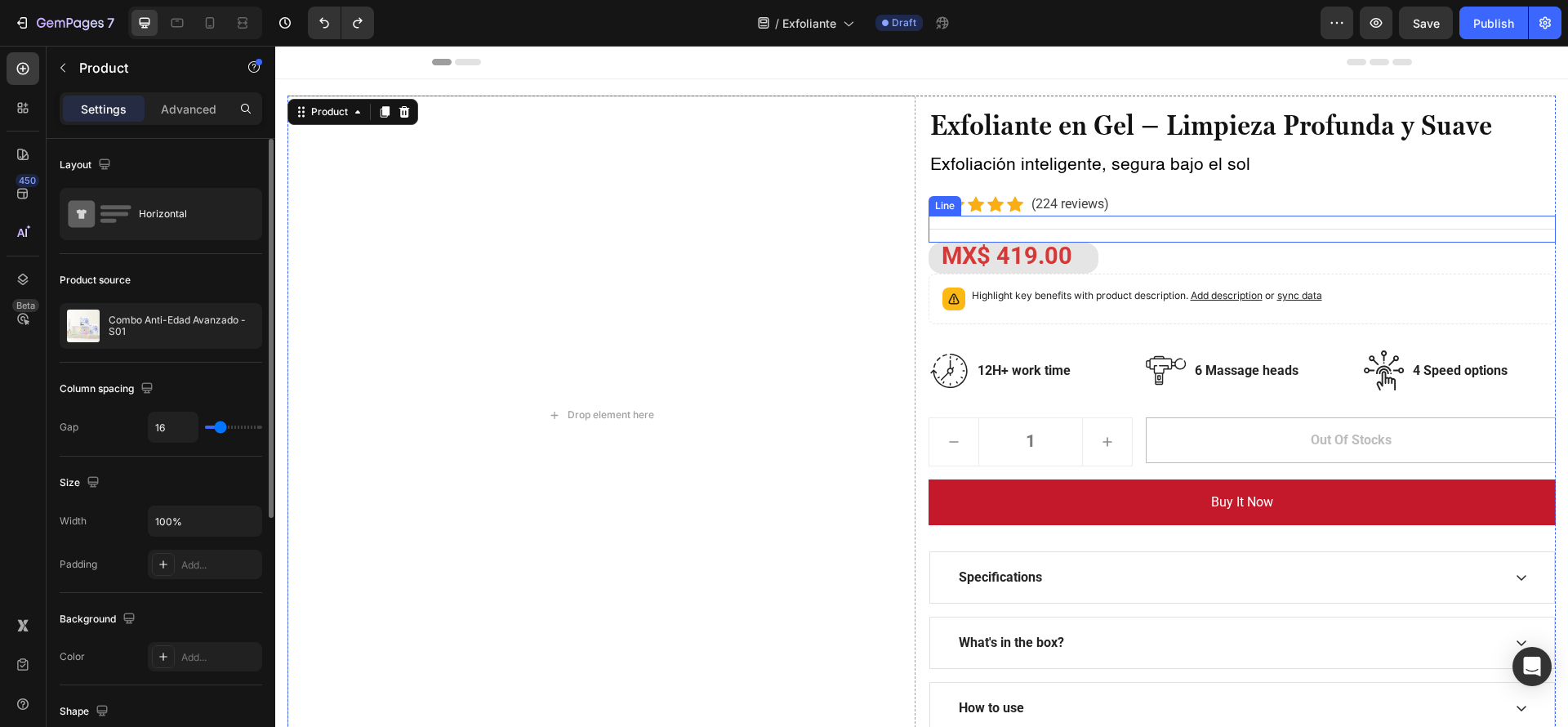
click at [1132, 208] on div "Icon Icon Icon Icon Icon Icon List Hoz (224 reviews) Text block Row" at bounding box center [1243, 203] width 628 height 23
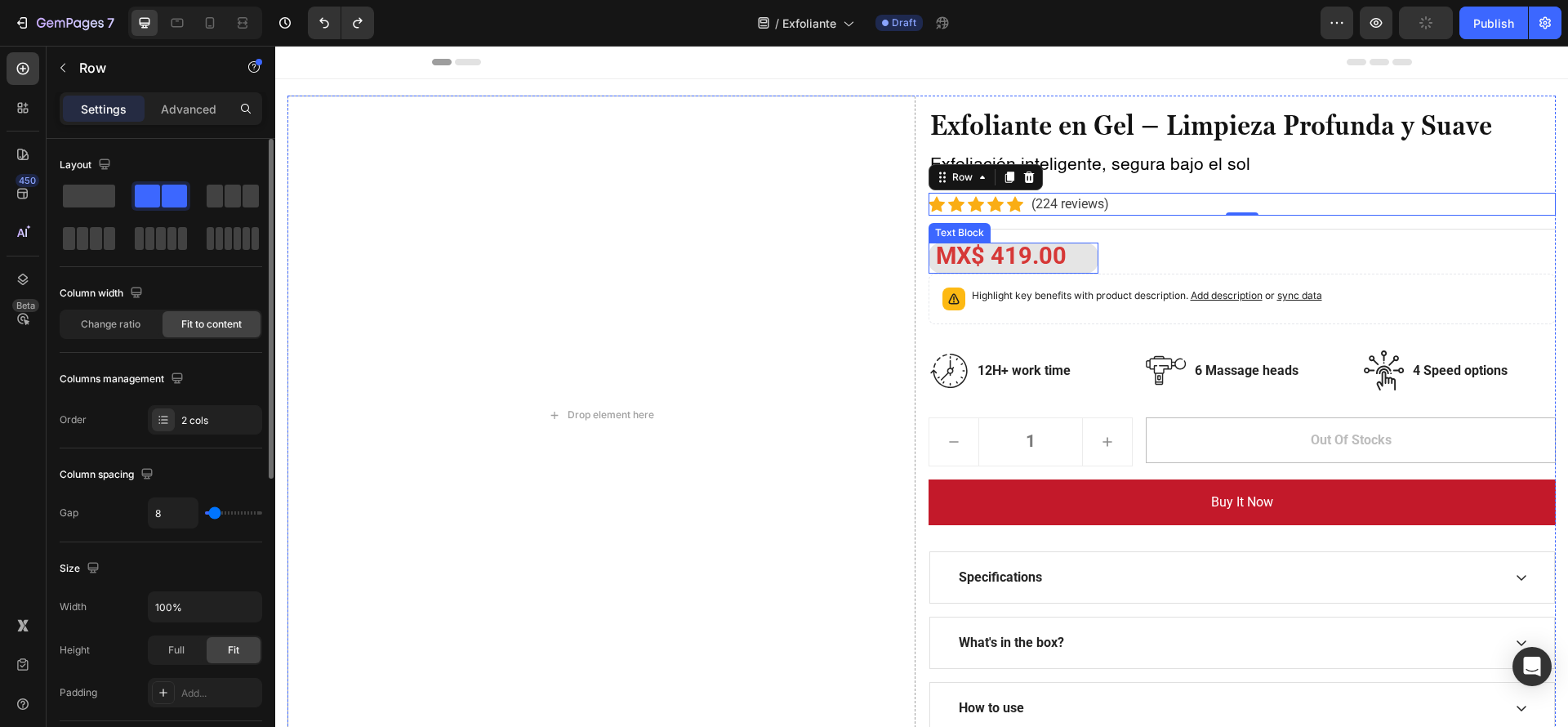
click at [1068, 252] on p "MX$ 419.00" at bounding box center [1014, 258] width 168 height 28
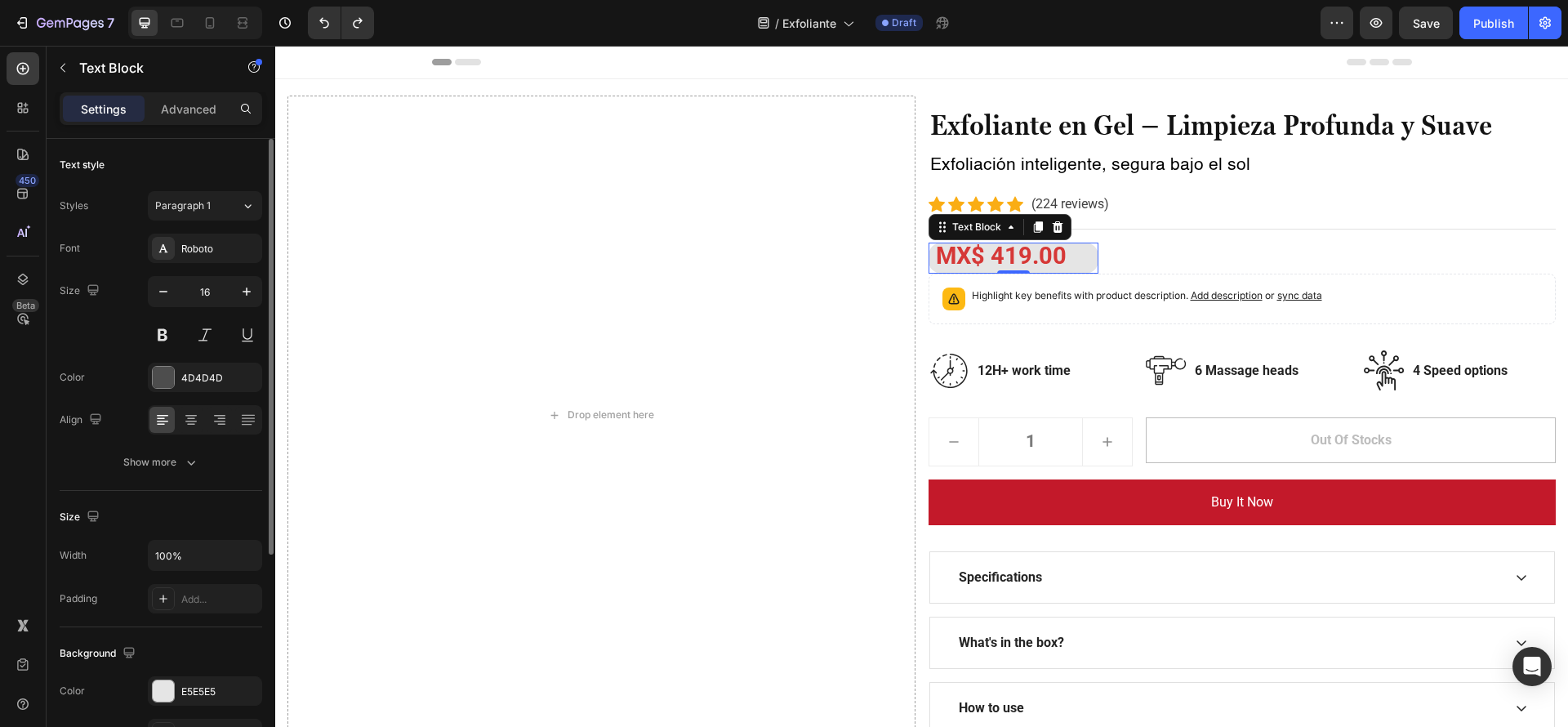
click at [1180, 243] on div "Exfoliante en Gel – Limpieza Profunda y Suave Heading Exfoliación inteligente, …" at bounding box center [1243, 415] width 628 height 639
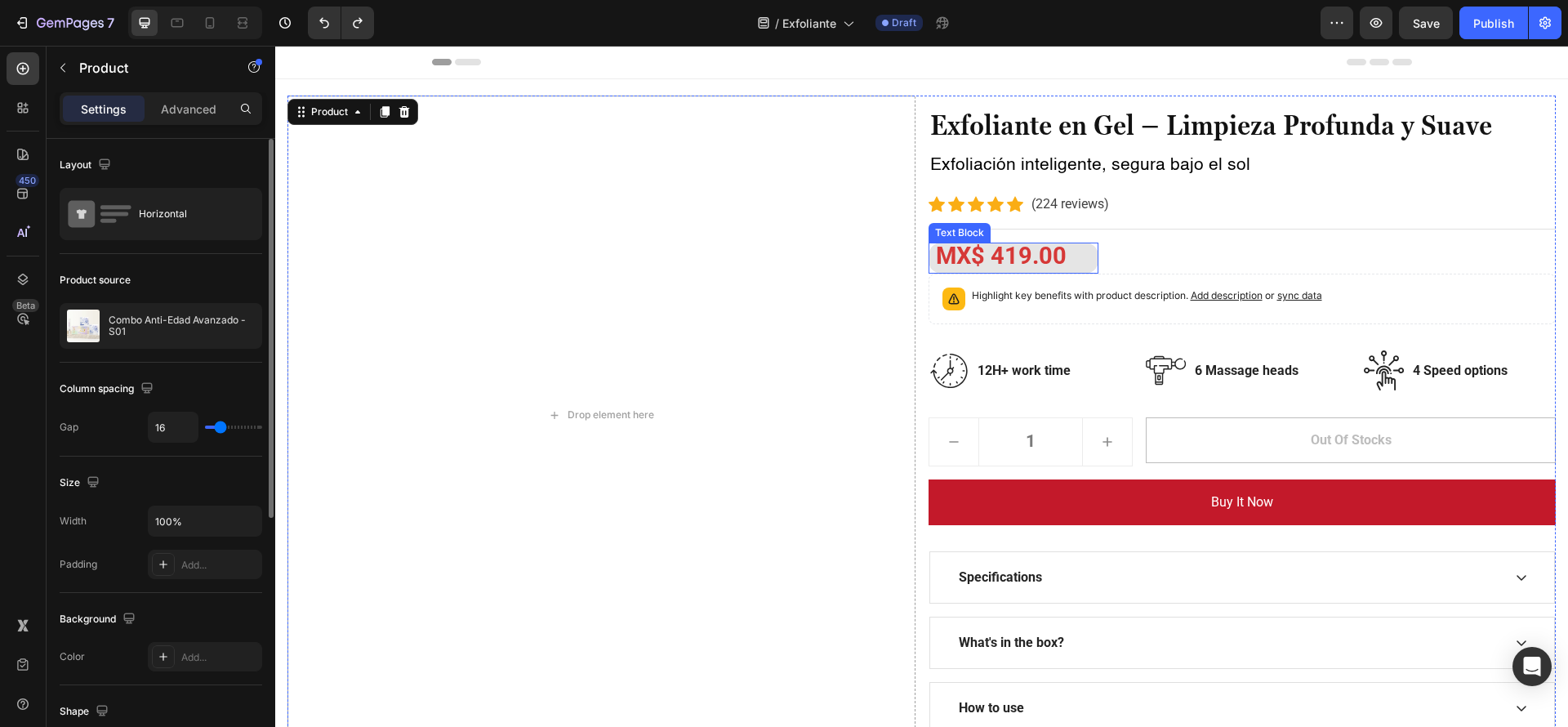
click at [1075, 261] on p "MX$ 419.00" at bounding box center [1014, 258] width 168 height 28
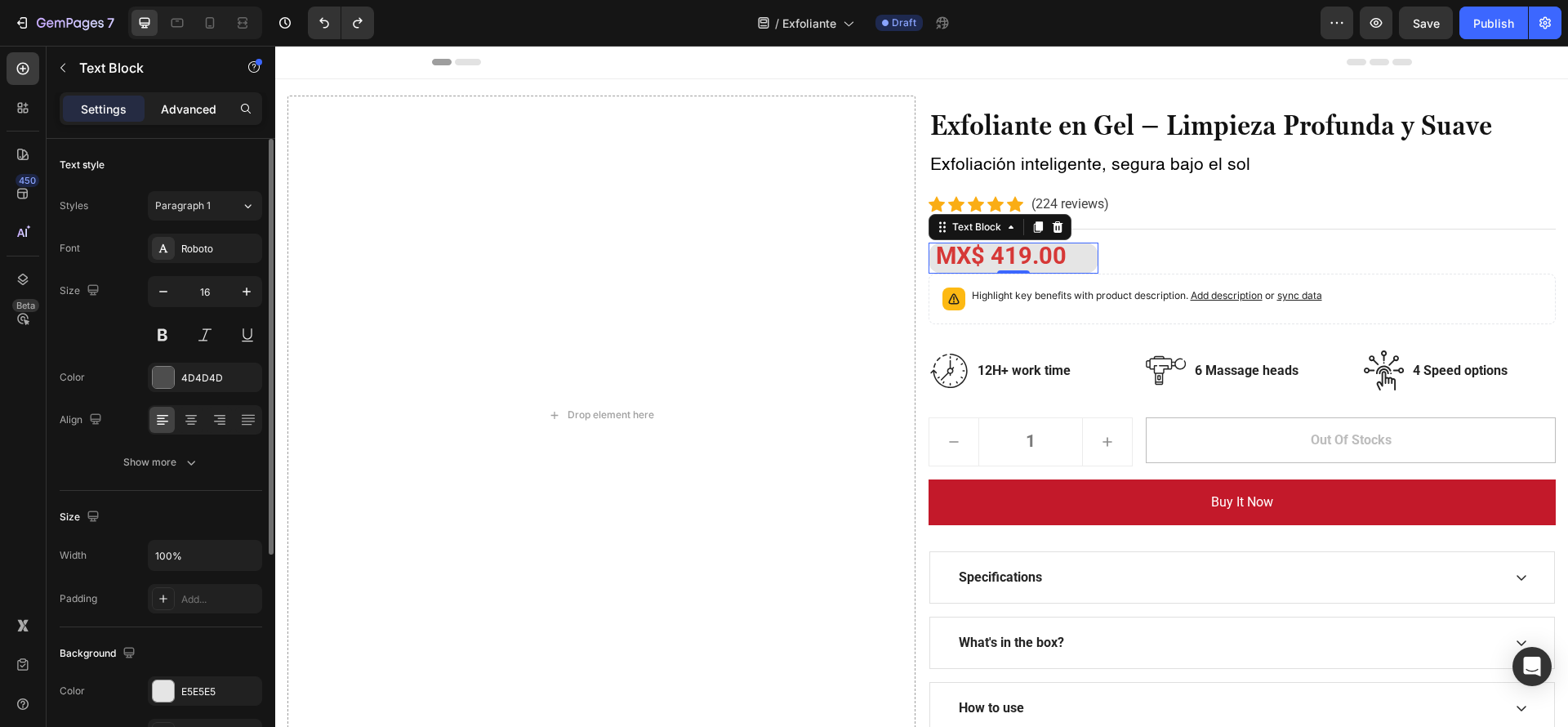
click at [194, 117] on div "Advanced" at bounding box center [189, 109] width 82 height 26
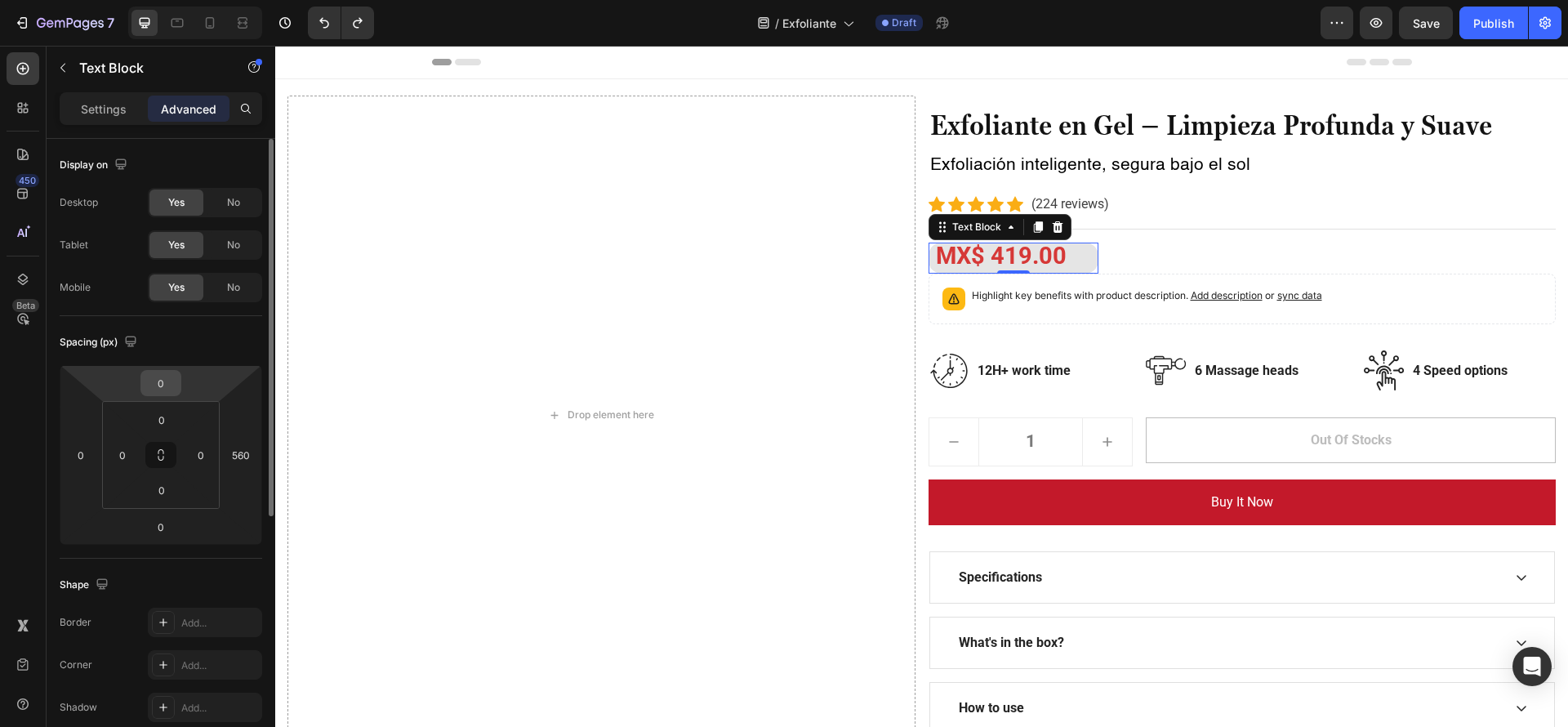
click at [170, 387] on input "0" at bounding box center [160, 383] width 33 height 25
type input "2"
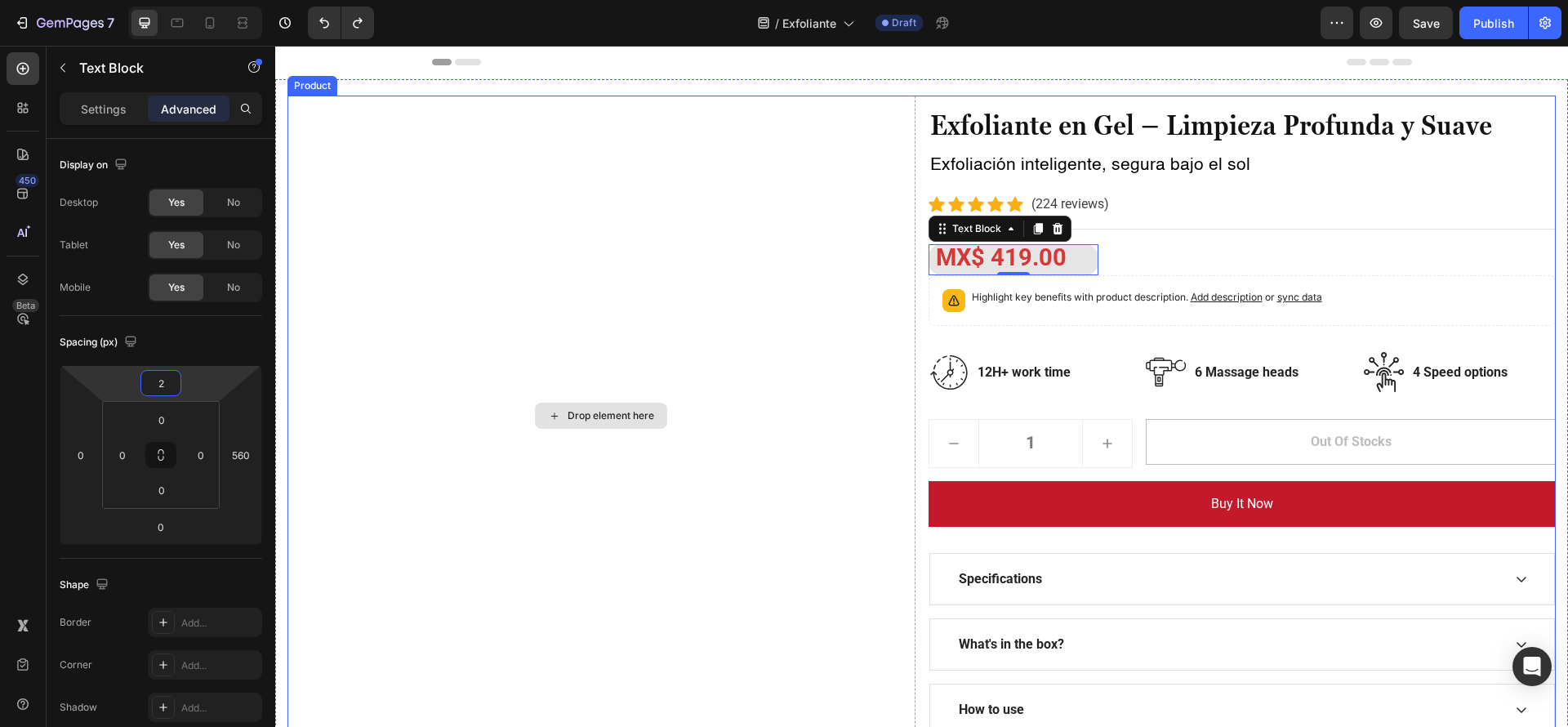
click at [395, 407] on div "Drop element here" at bounding box center [601, 416] width 628 height 641
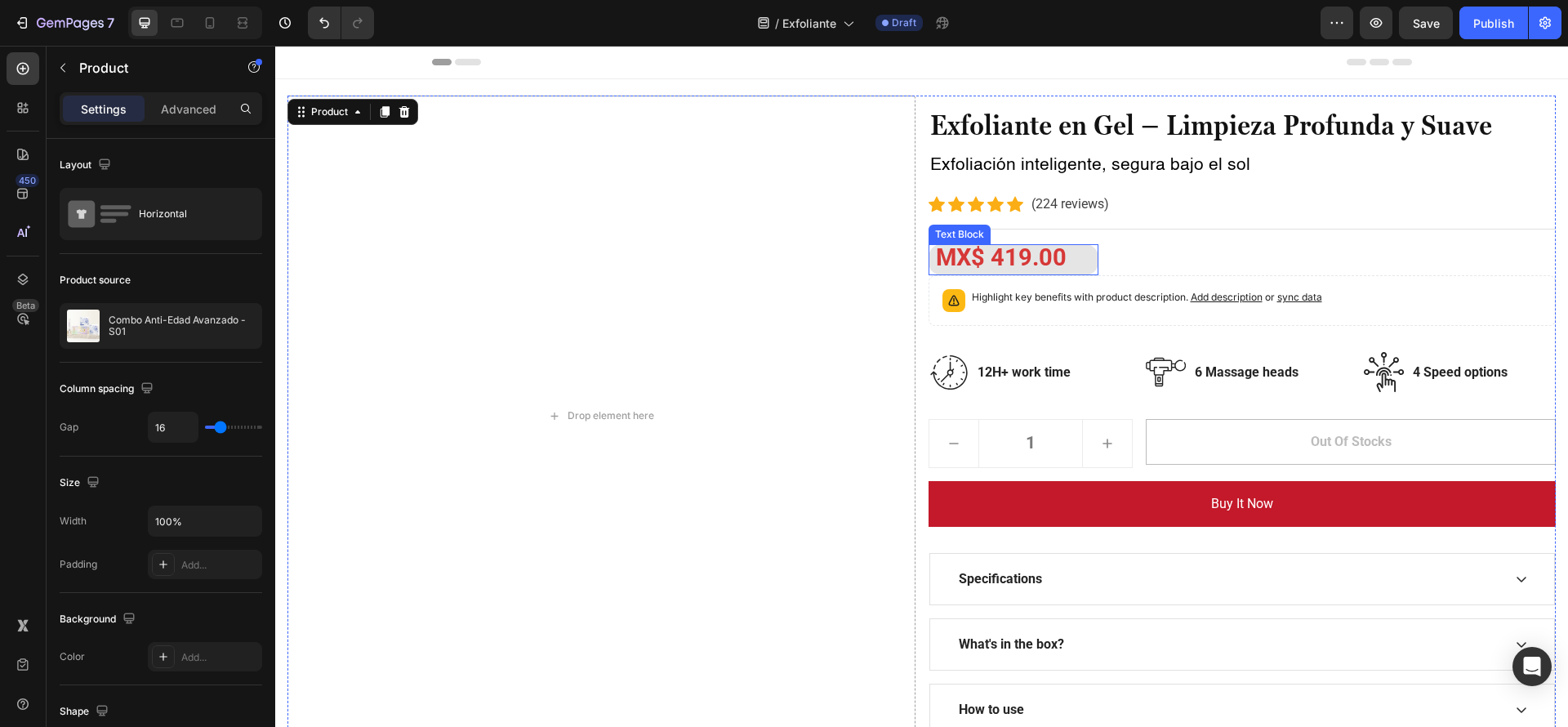
click at [1065, 254] on p "MX$ 419.00" at bounding box center [1014, 260] width 168 height 28
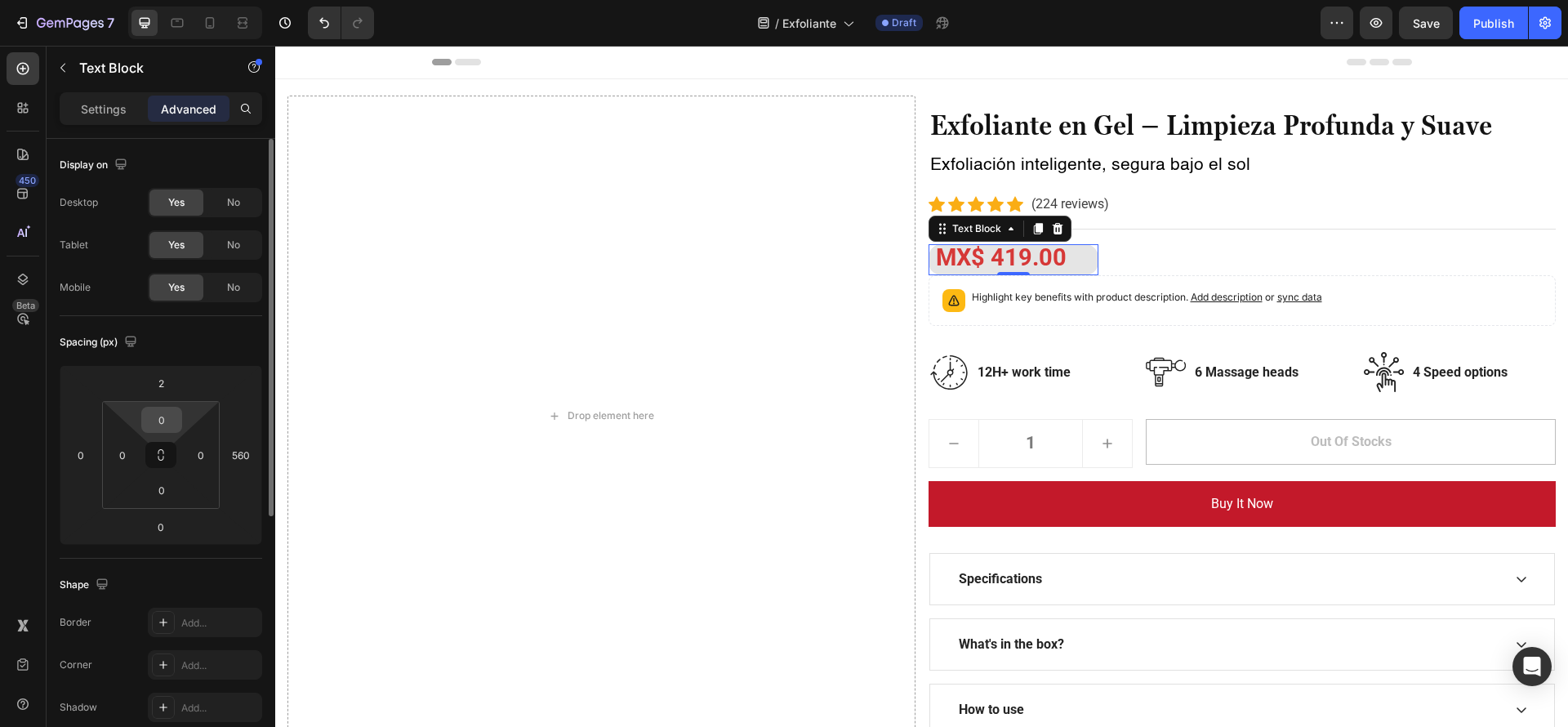
click at [168, 413] on input "0" at bounding box center [161, 420] width 33 height 25
type input "2"
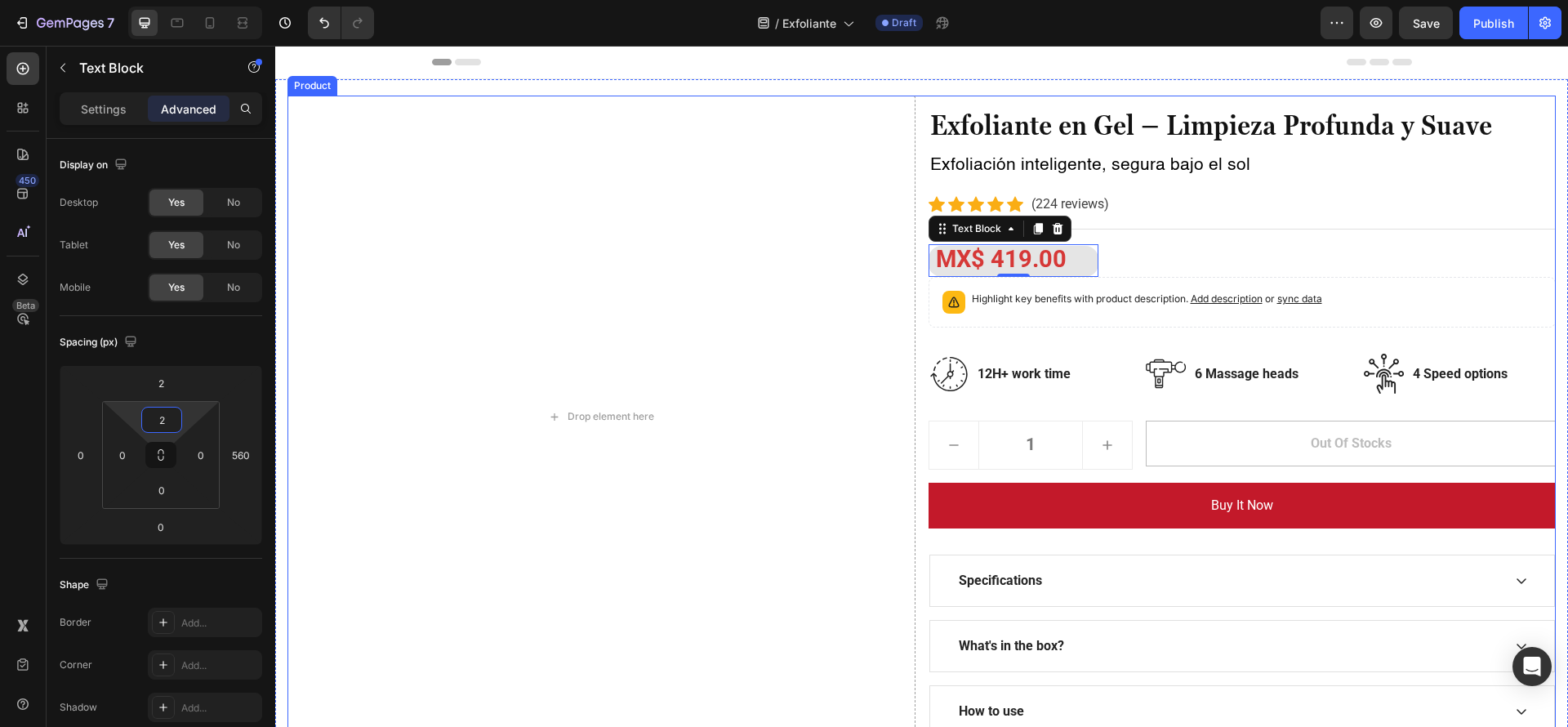
click at [971, 399] on div "Exfoliante en Gel – Limpieza Profunda y Suave Heading Exfoliación inteligente, …" at bounding box center [1243, 417] width 628 height 642
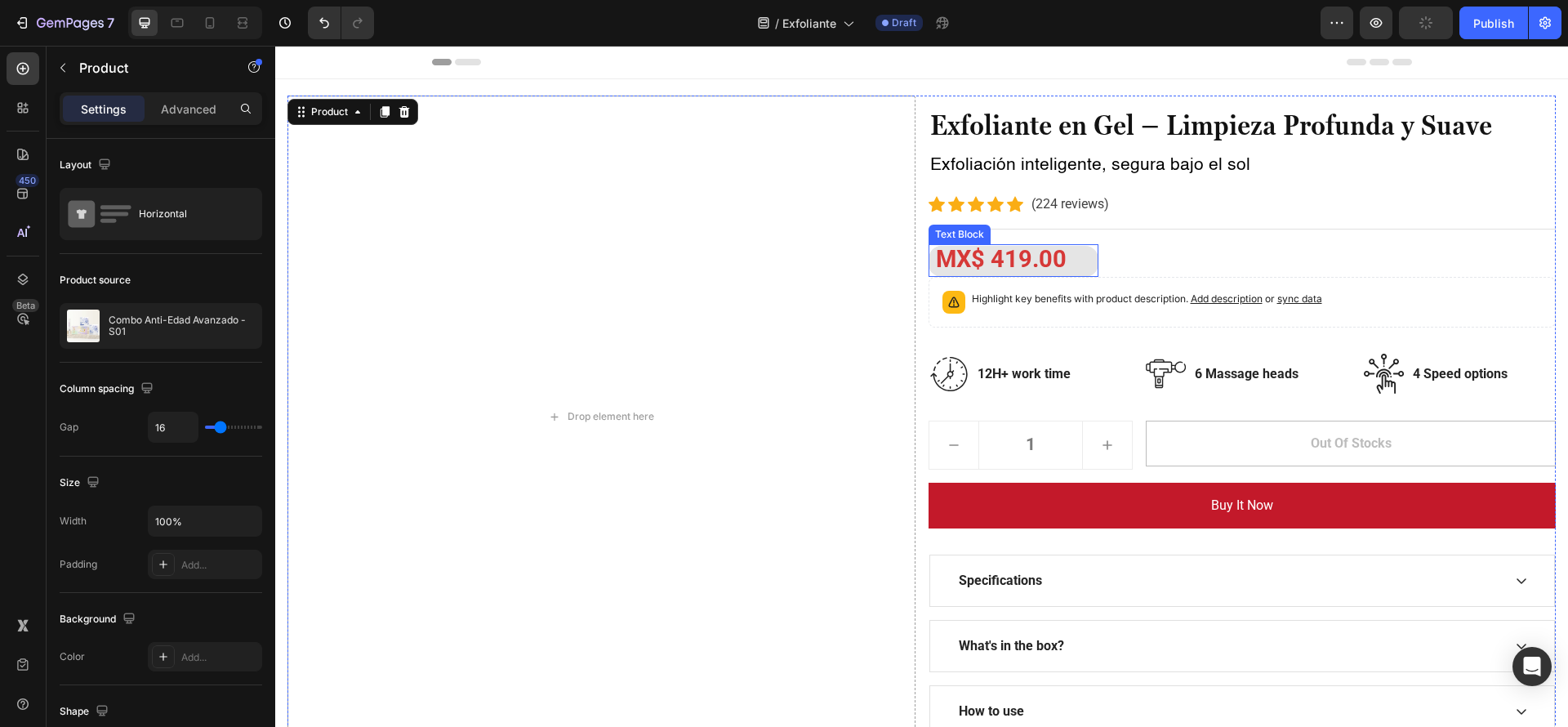
click at [1060, 253] on strong "MX$ 419.00" at bounding box center [1001, 259] width 130 height 28
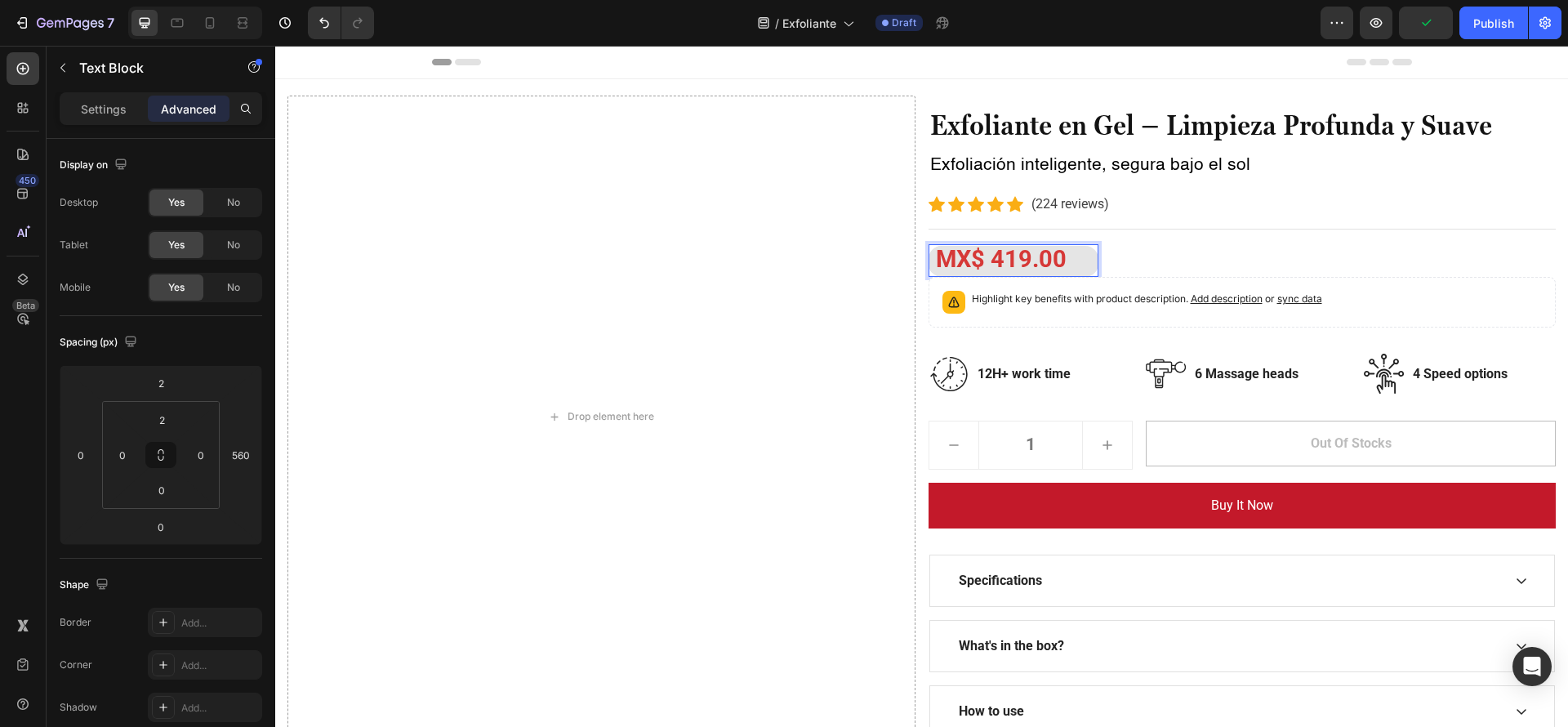
click at [1052, 258] on strong "MX$ 419.00" at bounding box center [1001, 259] width 130 height 28
drag, startPoint x: 1047, startPoint y: 256, endPoint x: 1014, endPoint y: 257, distance: 33.0
click at [1014, 257] on strong "MX$ 419.00" at bounding box center [1001, 259] width 130 height 28
drag, startPoint x: 1068, startPoint y: 253, endPoint x: 920, endPoint y: 253, distance: 148.0
click at [930, 253] on p "MX$ 419.00" at bounding box center [1014, 262] width 168 height 28
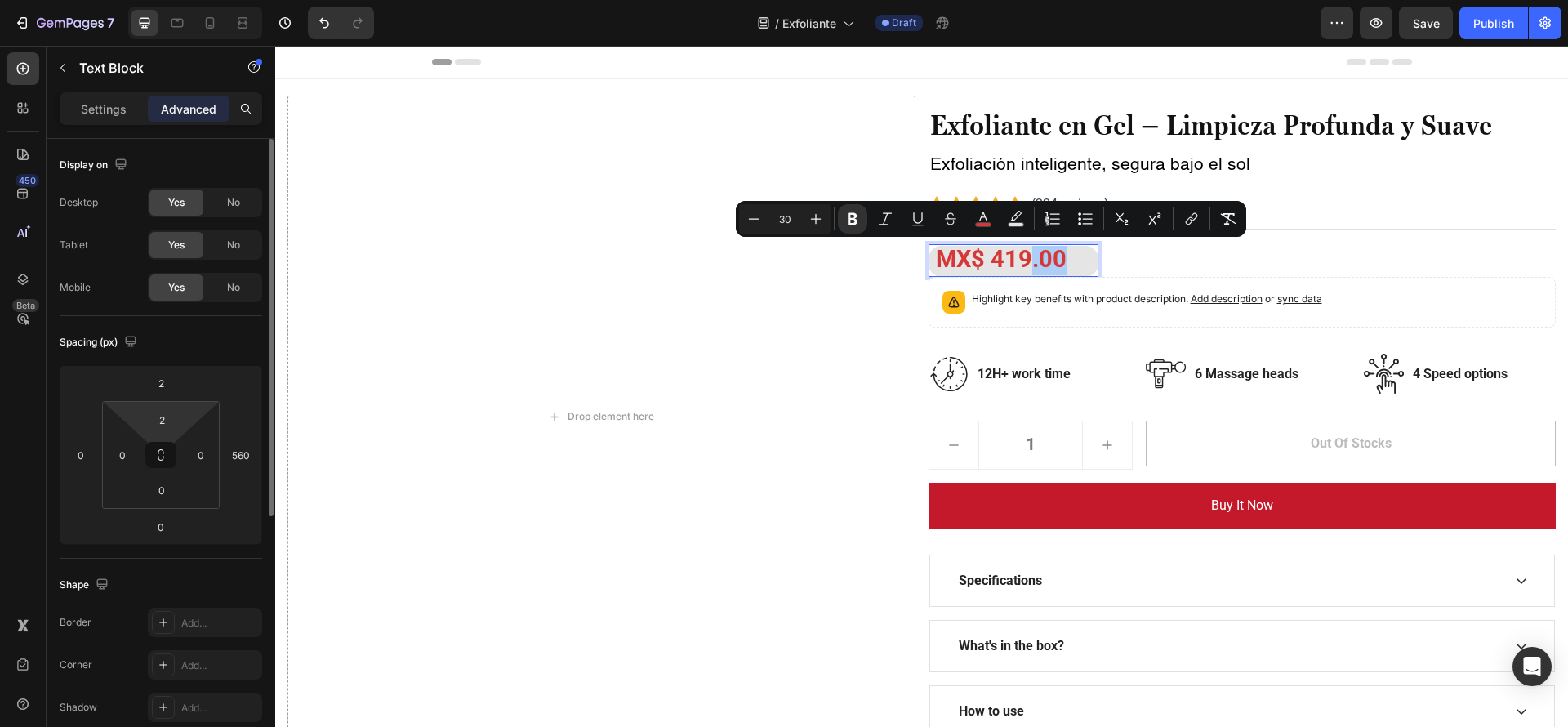
click at [182, 0] on html "7 Version history / Exfoliante Draft Preview Save Publish 450 Beta Sections(18)…" at bounding box center [784, 0] width 1568 height 0
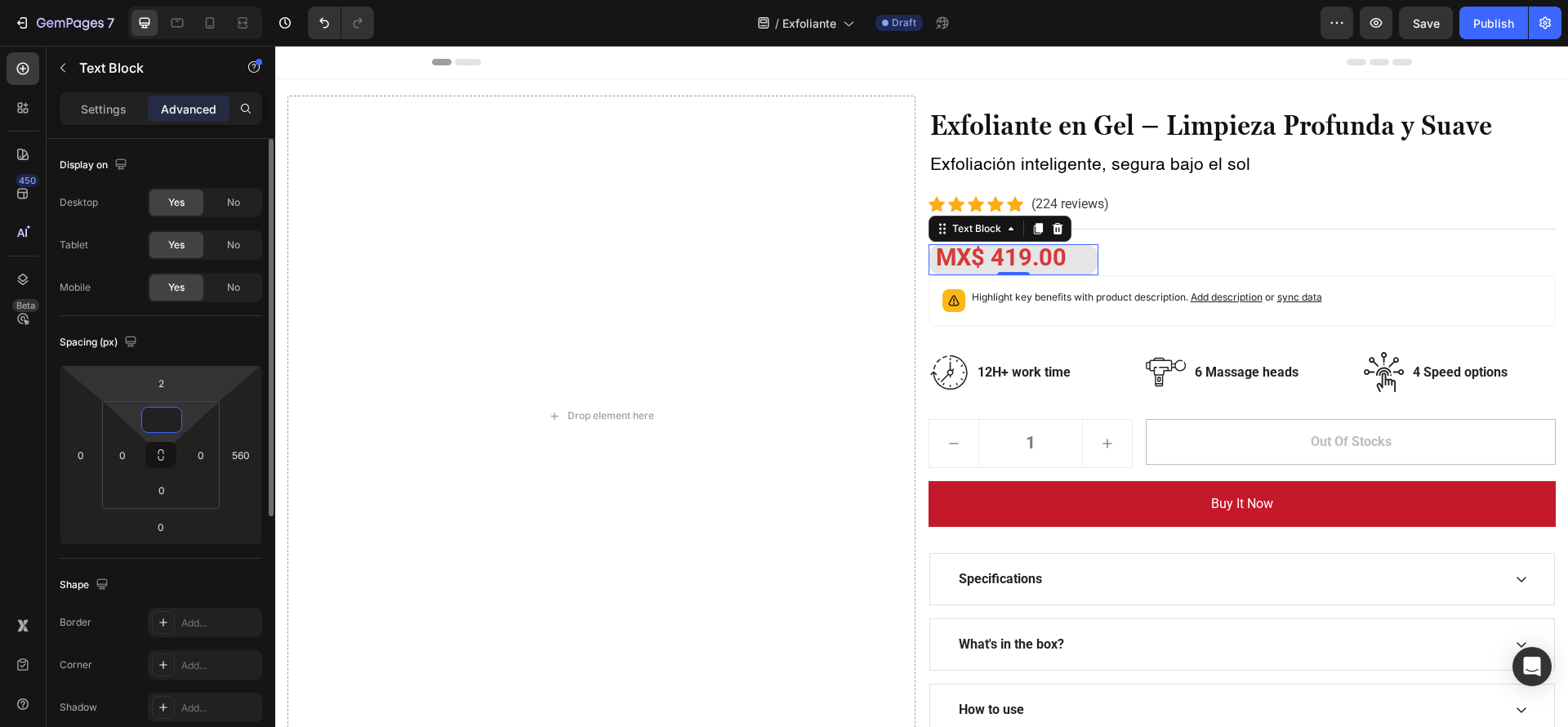
click at [185, 0] on html "7 Version history / Exfoliante Draft Preview Save Publish 450 Beta Sections(18)…" at bounding box center [784, 0] width 1568 height 0
type input "0"
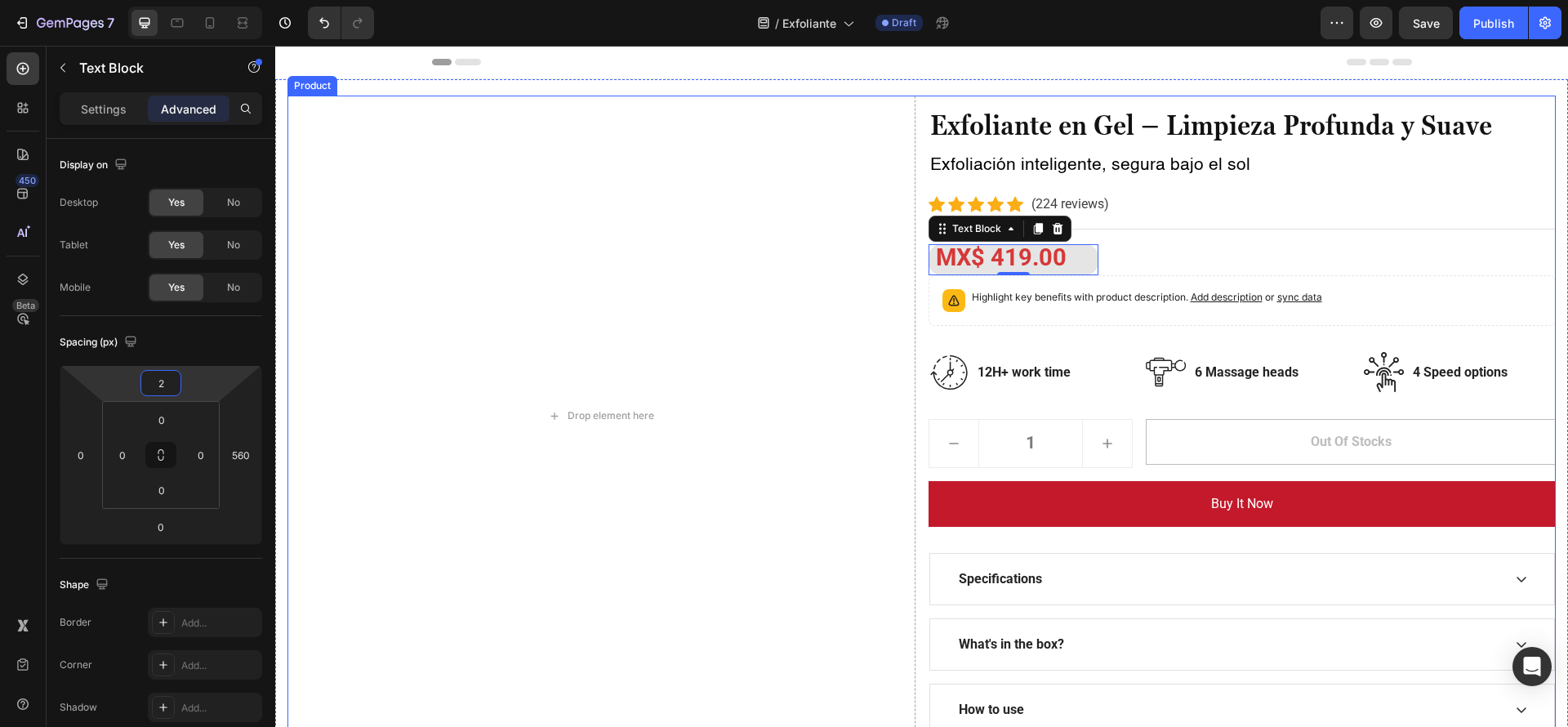
click at [653, 178] on div "Drop element here" at bounding box center [601, 416] width 628 height 641
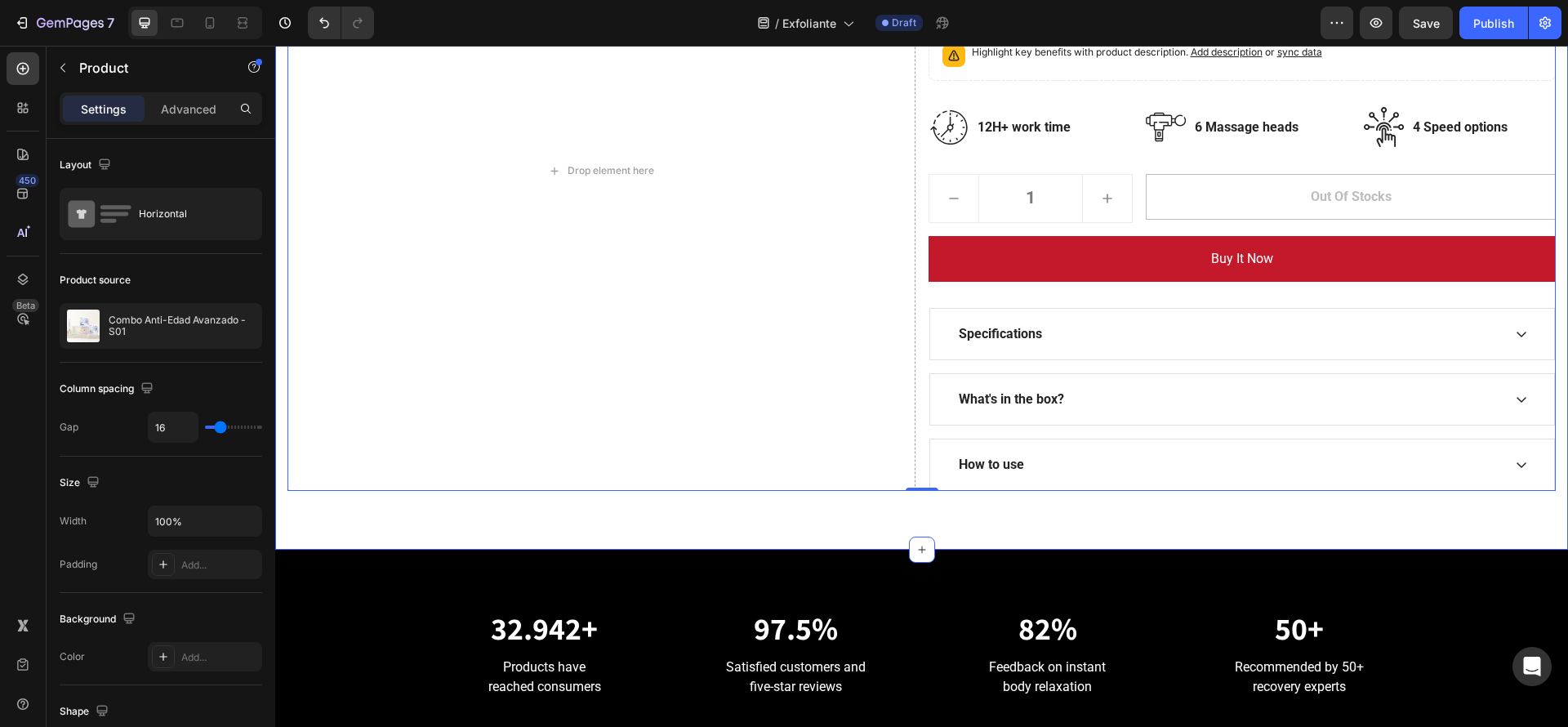
scroll to position [612, 0]
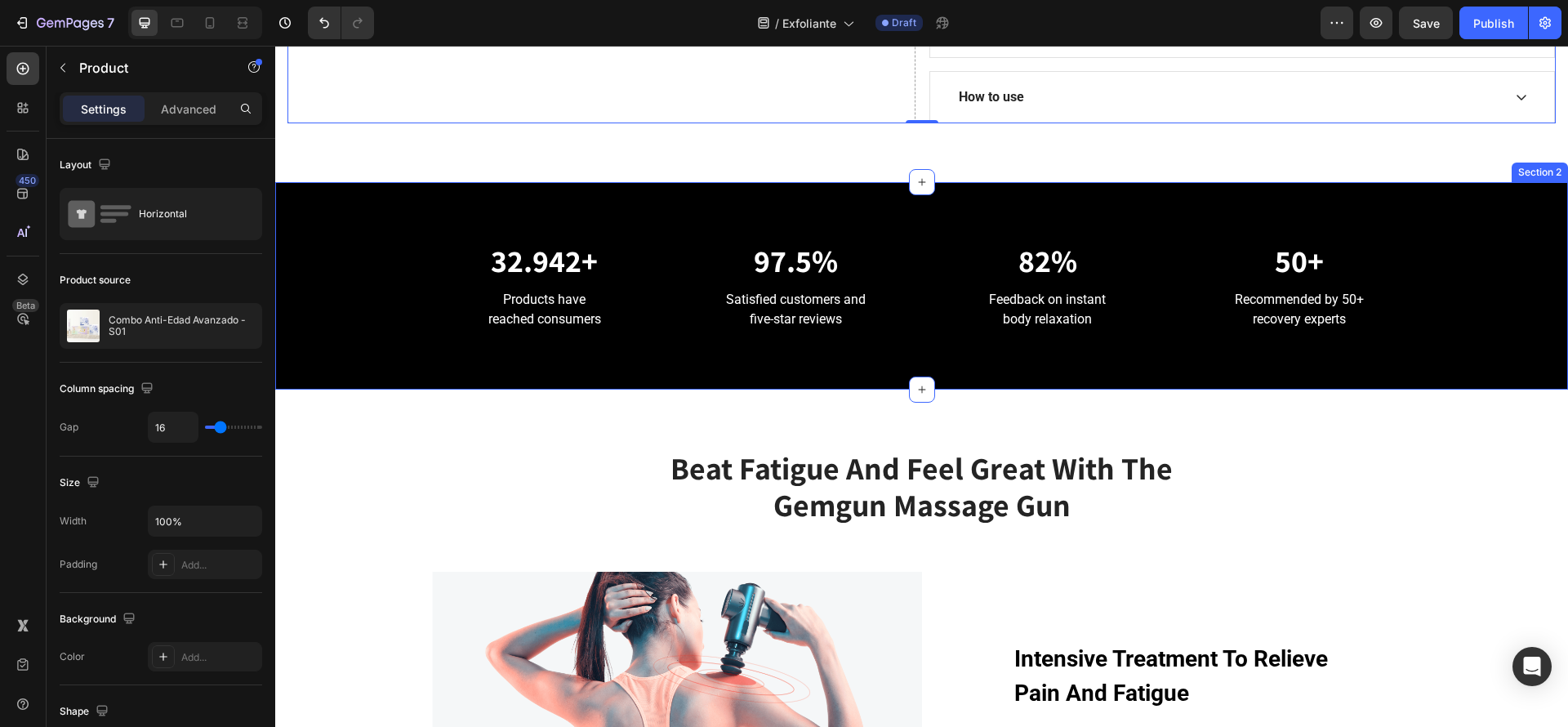
click at [1405, 192] on div "32.942+ Heading Products have reached consumers Text block 97.5% Heading Satisf…" at bounding box center [921, 285] width 1293 height 207
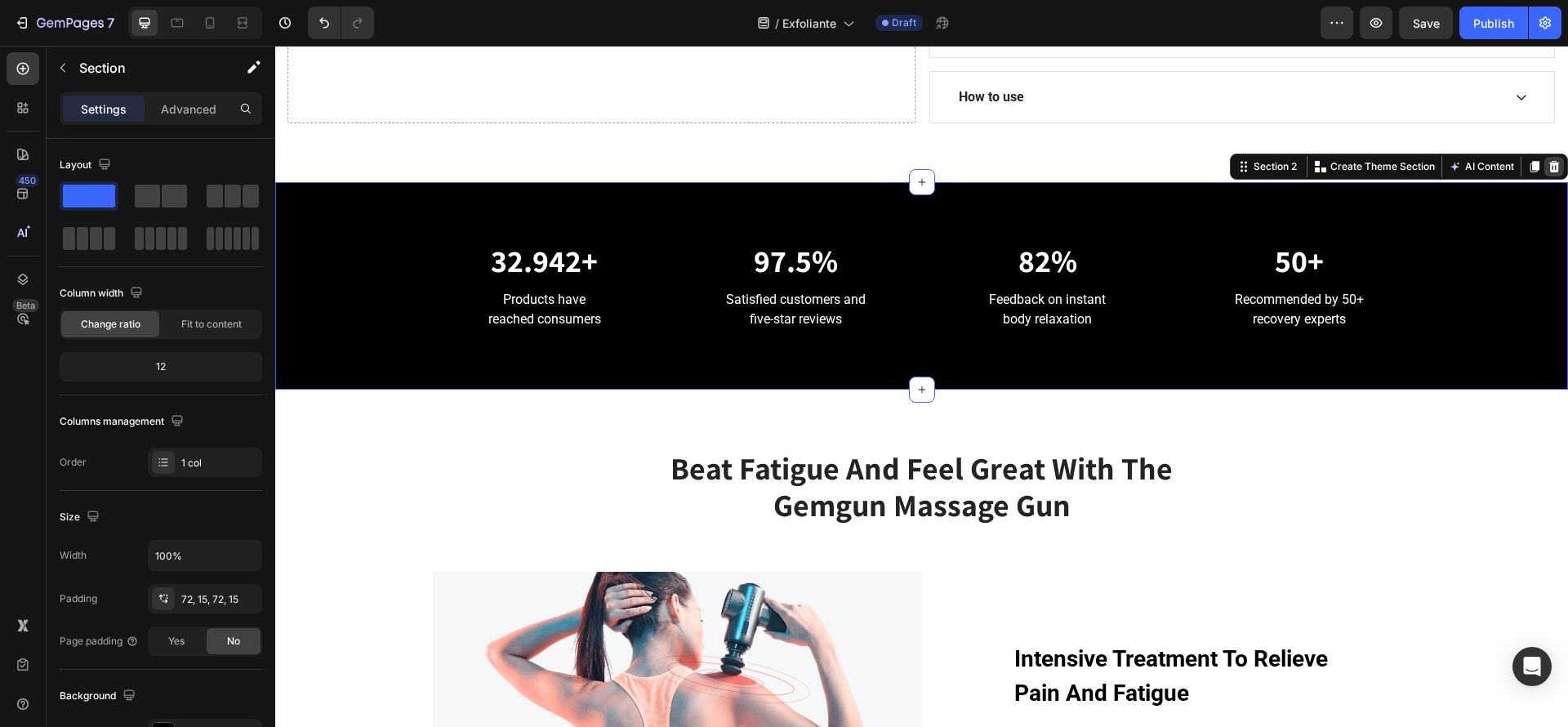
click at [1548, 165] on icon at bounding box center [1554, 166] width 13 height 13
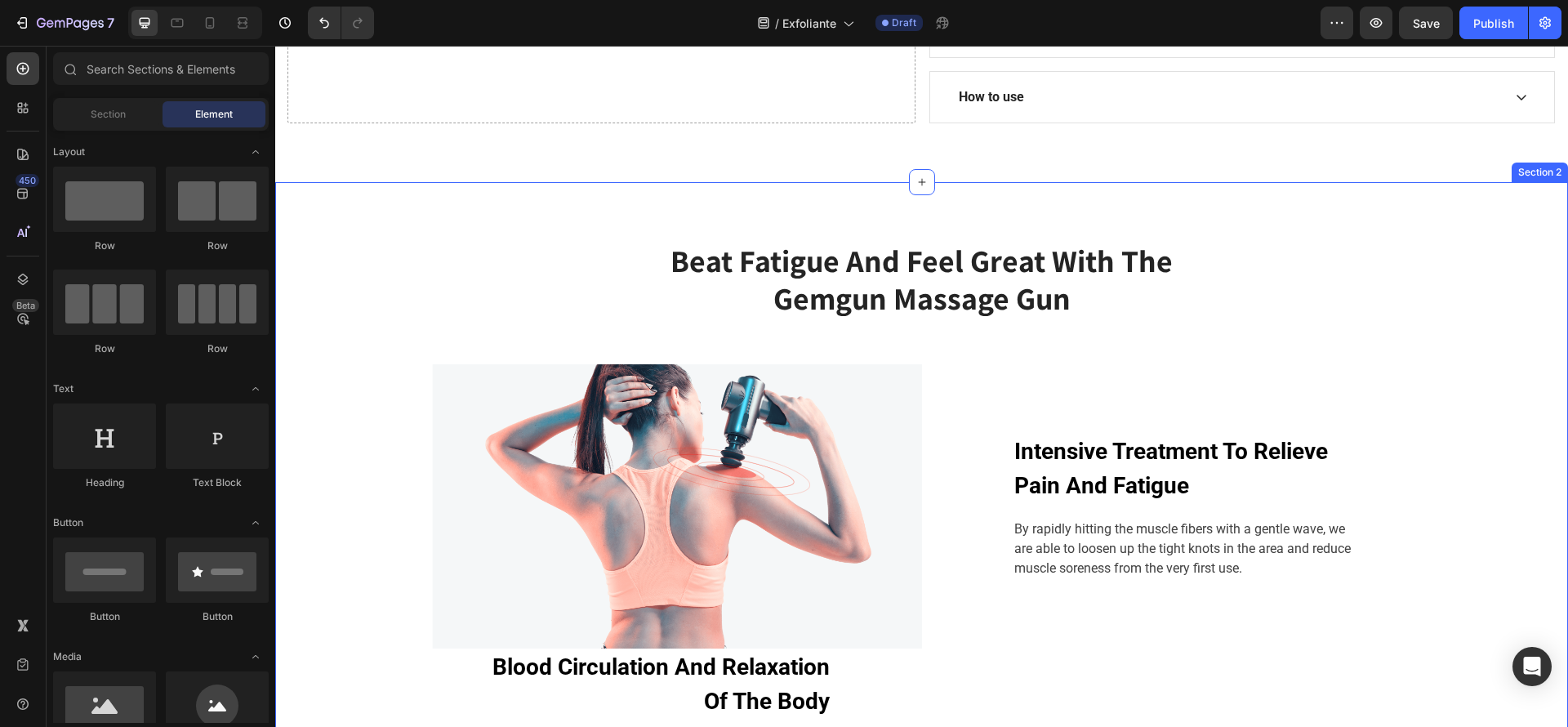
click at [833, 204] on div "Beat Fatigue And Feel Great With The Gemgun Massage Gun Heading Row Image Inten…" at bounding box center [921, 535] width 1293 height 707
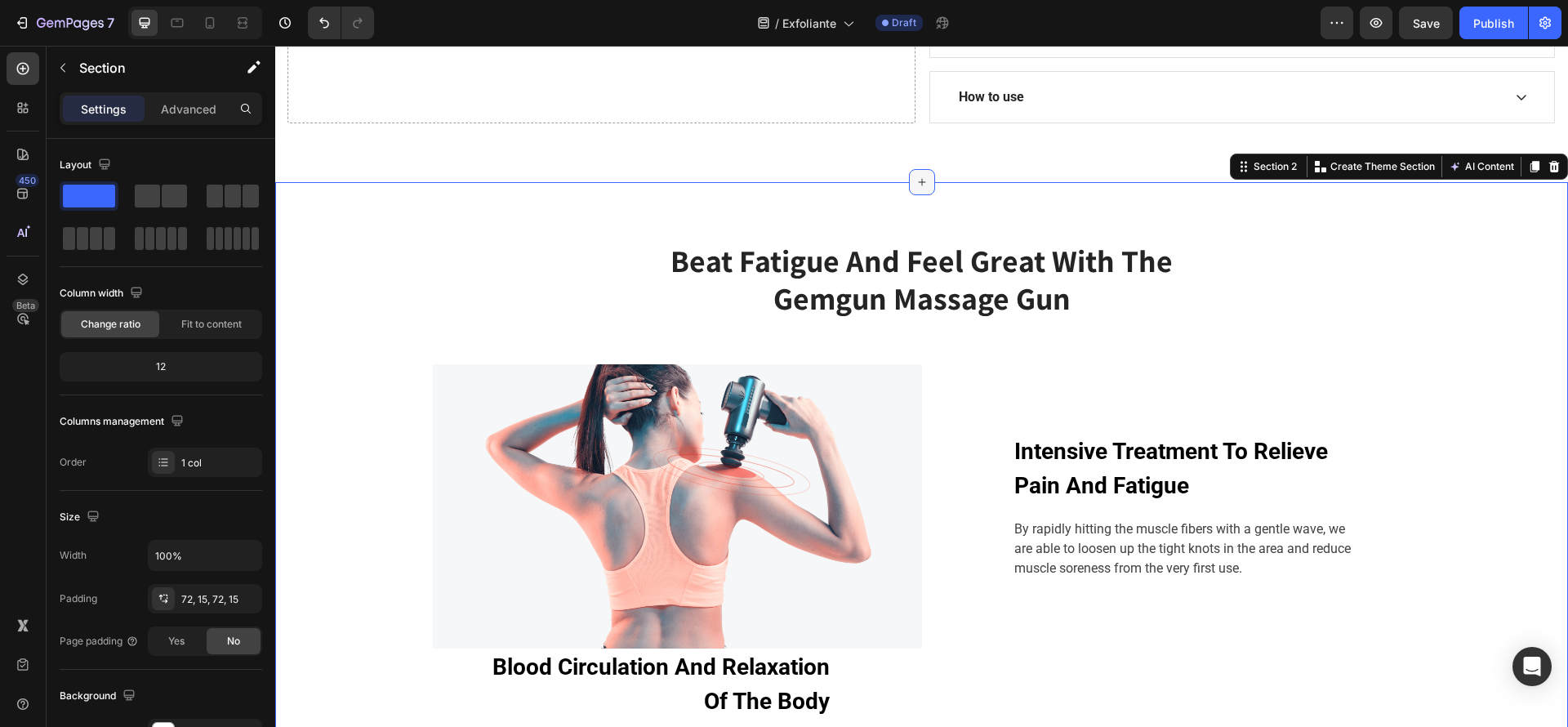
click at [918, 182] on icon at bounding box center [921, 182] width 7 height 7
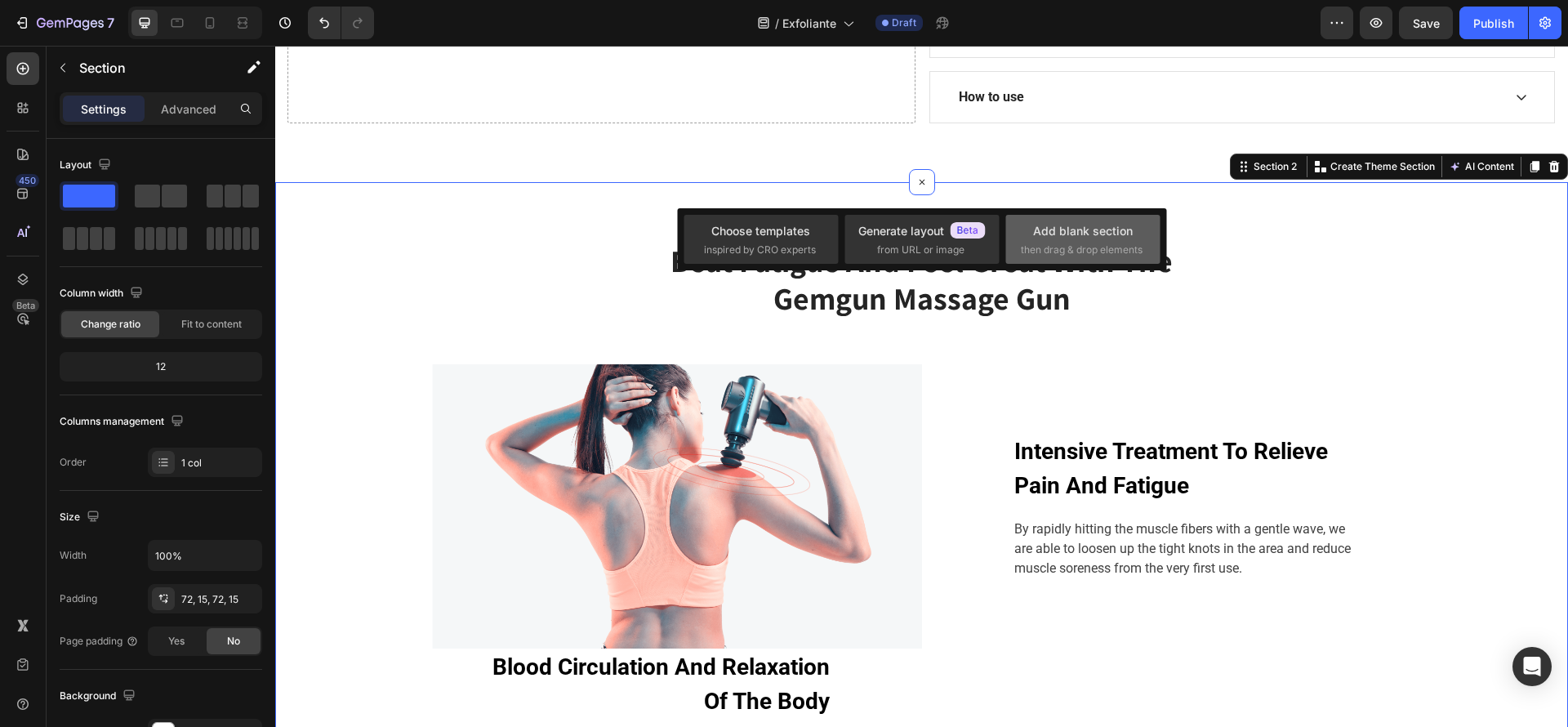
click at [1023, 244] on span "then drag & drop elements" at bounding box center [1081, 250] width 121 height 15
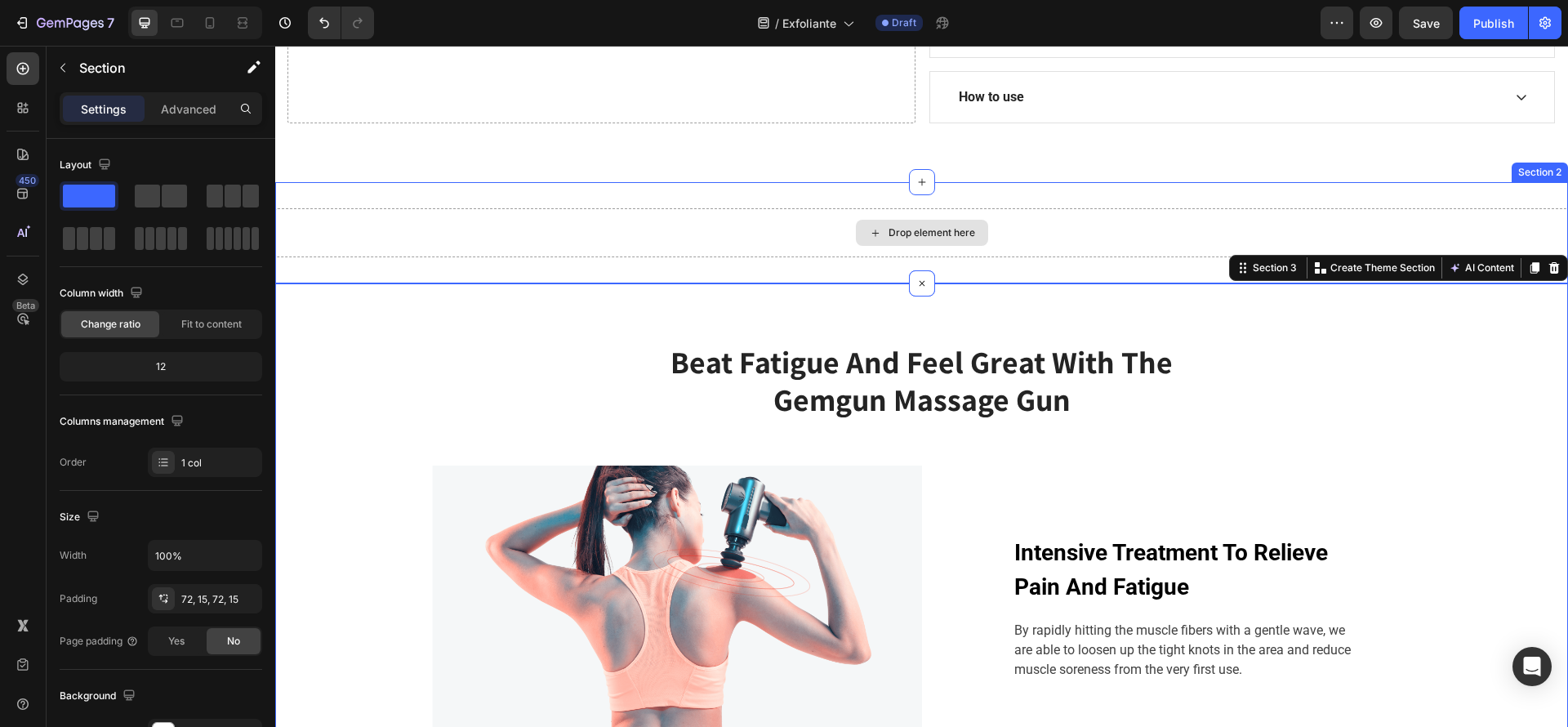
click at [995, 277] on div "Drop element here Section 2" at bounding box center [921, 232] width 1293 height 102
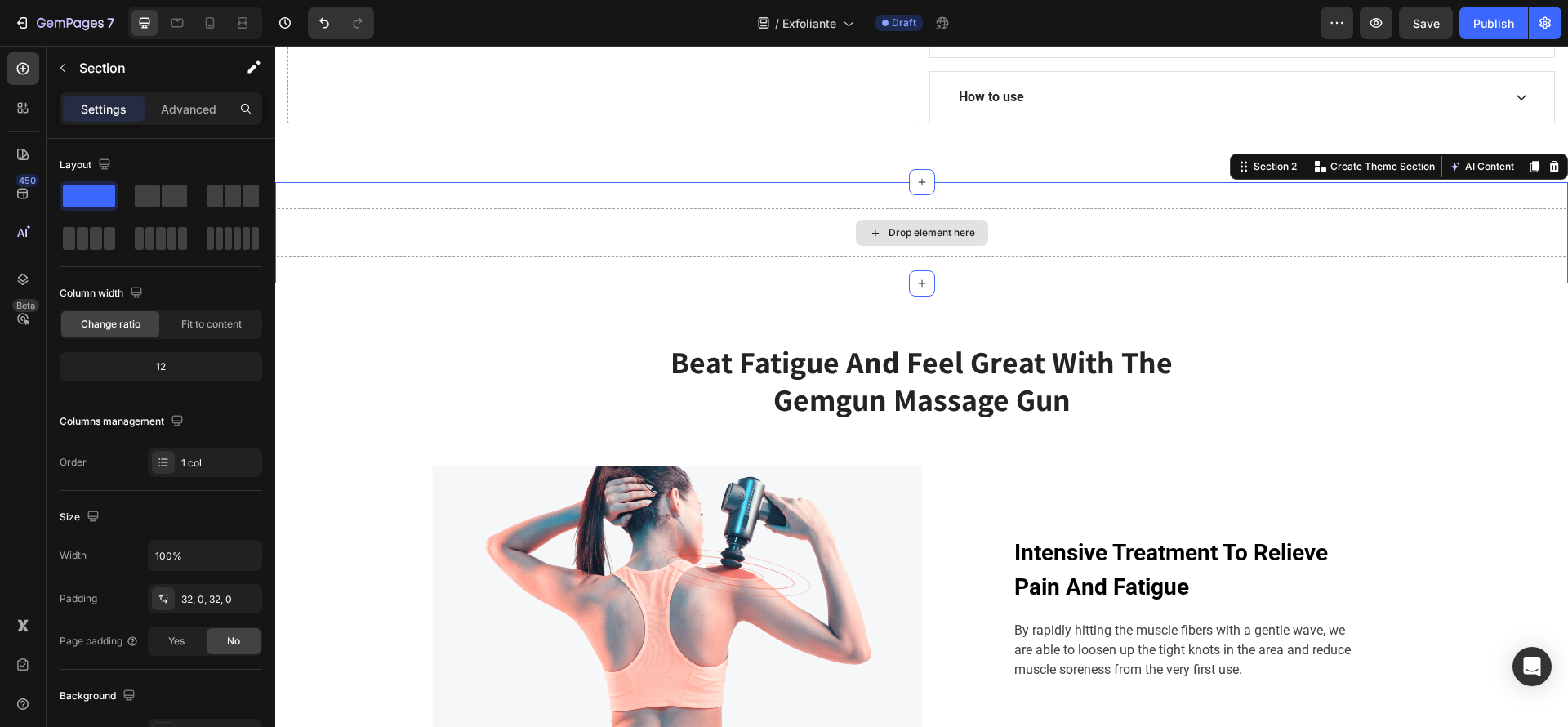
click at [956, 227] on div "Drop element here" at bounding box center [932, 232] width 87 height 13
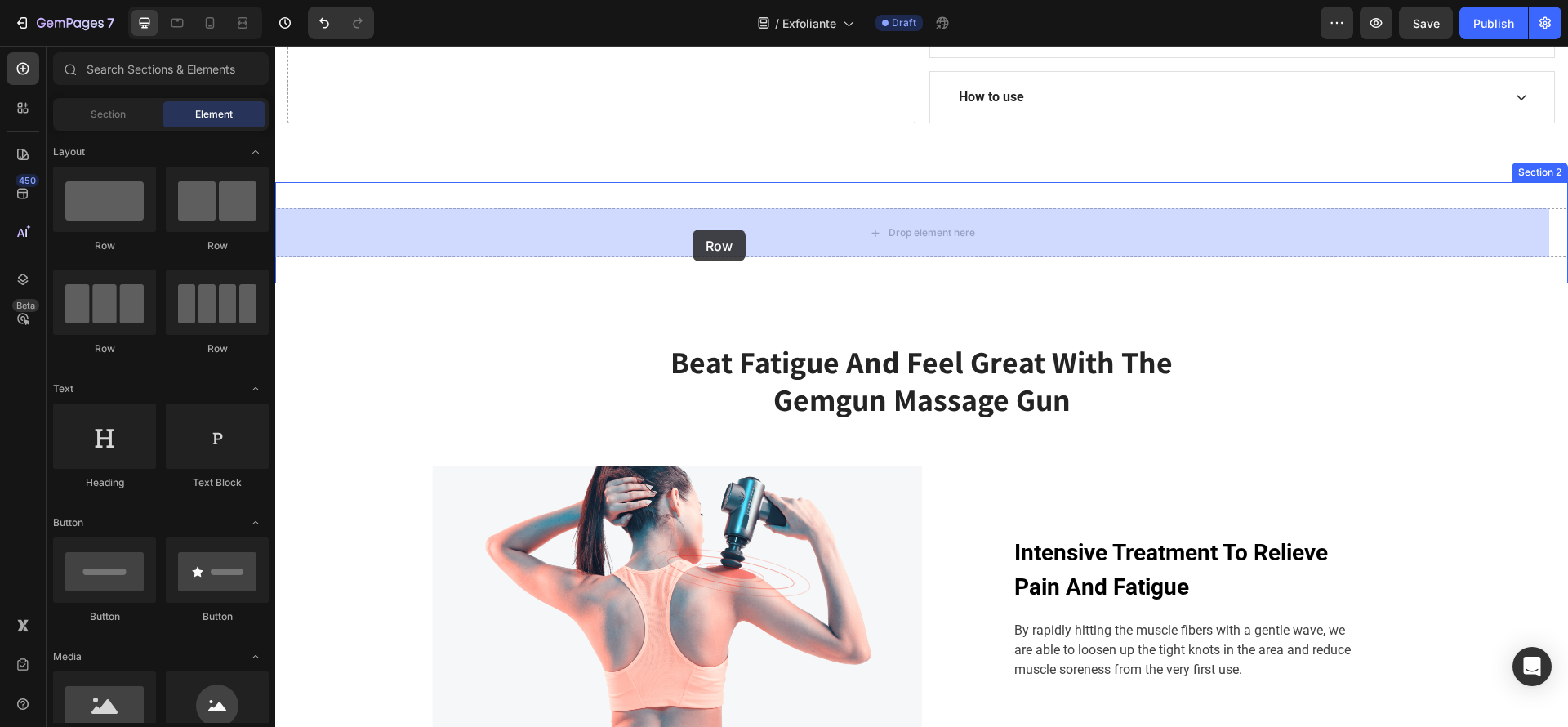
drag, startPoint x: 366, startPoint y: 273, endPoint x: 692, endPoint y: 229, distance: 329.0
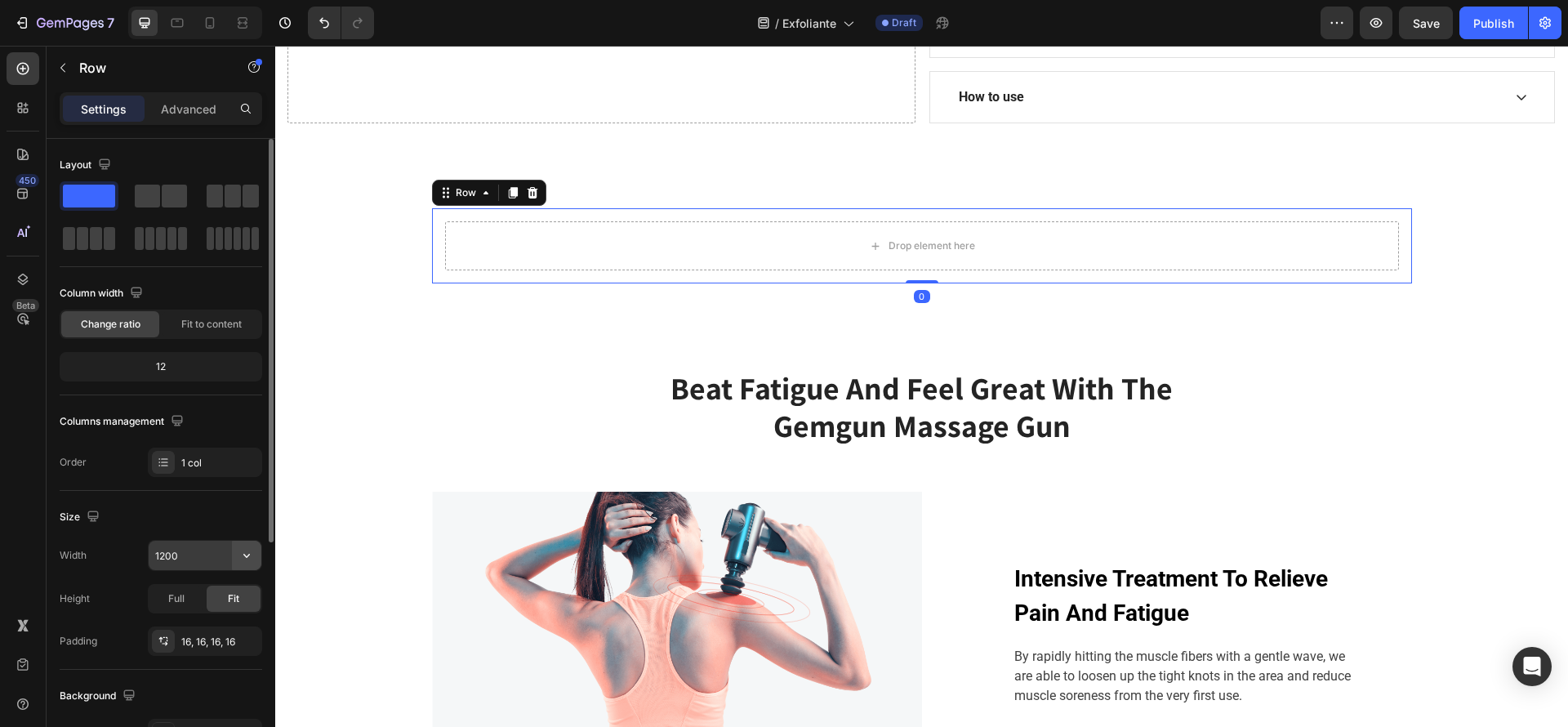
click at [234, 560] on button "button" at bounding box center [247, 556] width 30 height 30
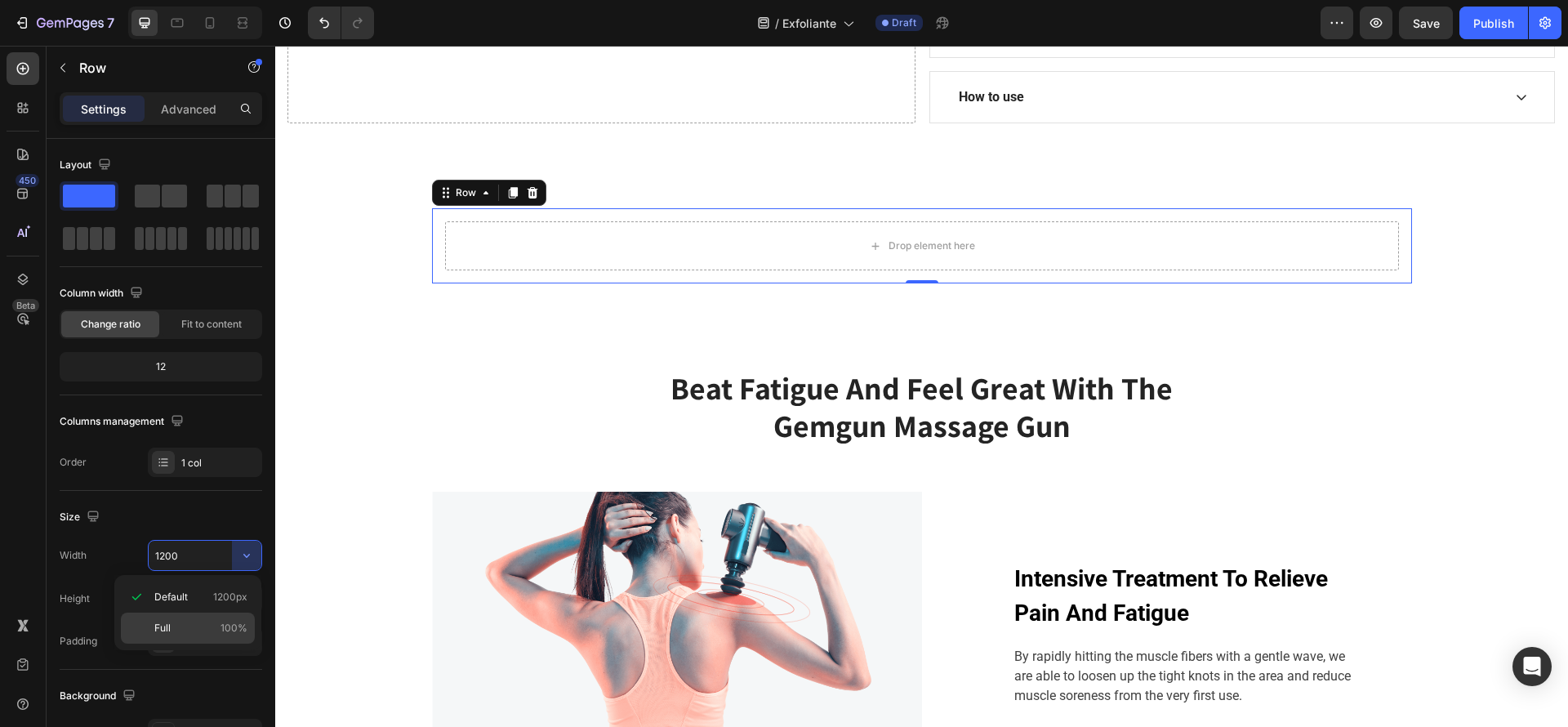
click at [222, 627] on span "100%" at bounding box center [233, 628] width 27 height 15
type input "100%"
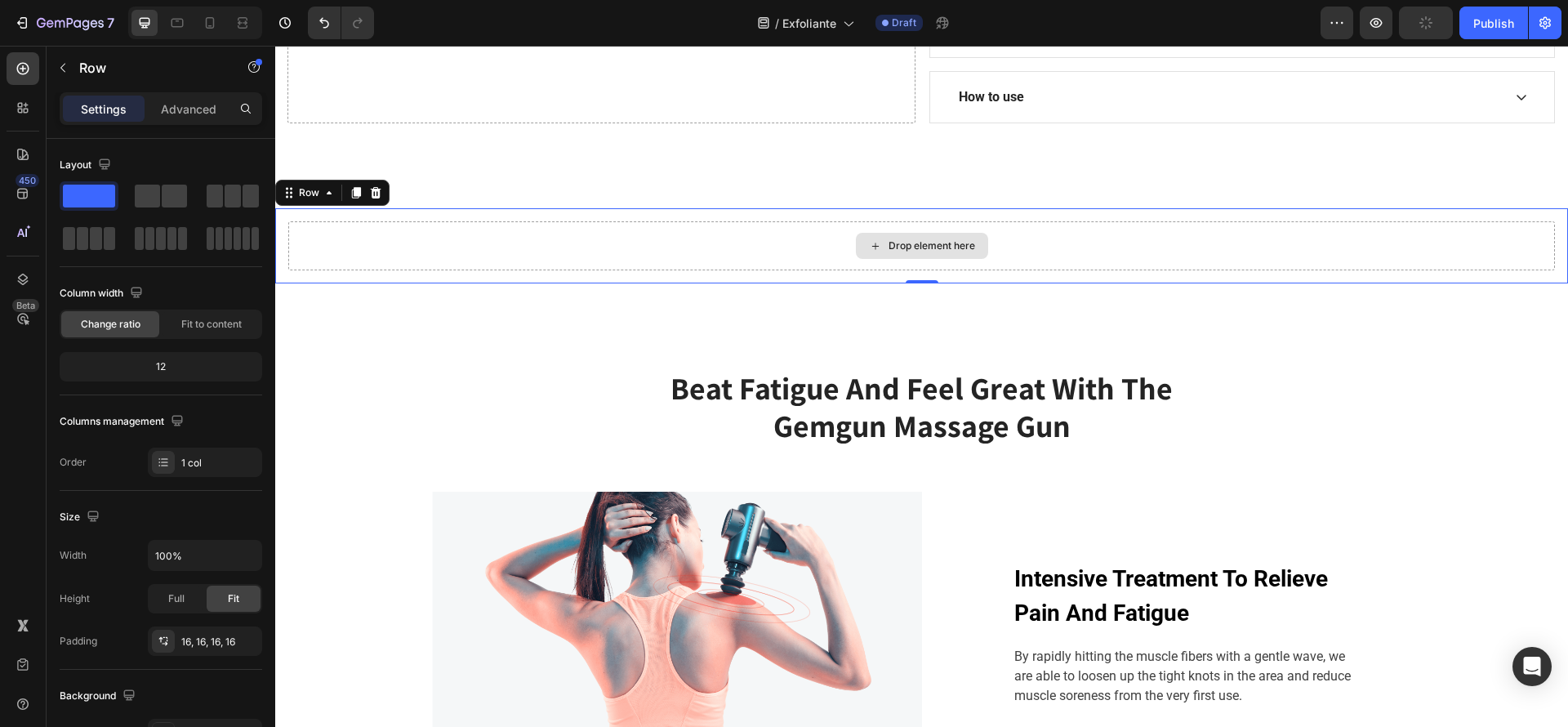
click at [1019, 230] on div "Drop element here" at bounding box center [921, 246] width 1267 height 49
click at [887, 256] on div "Drop element here" at bounding box center [922, 246] width 132 height 26
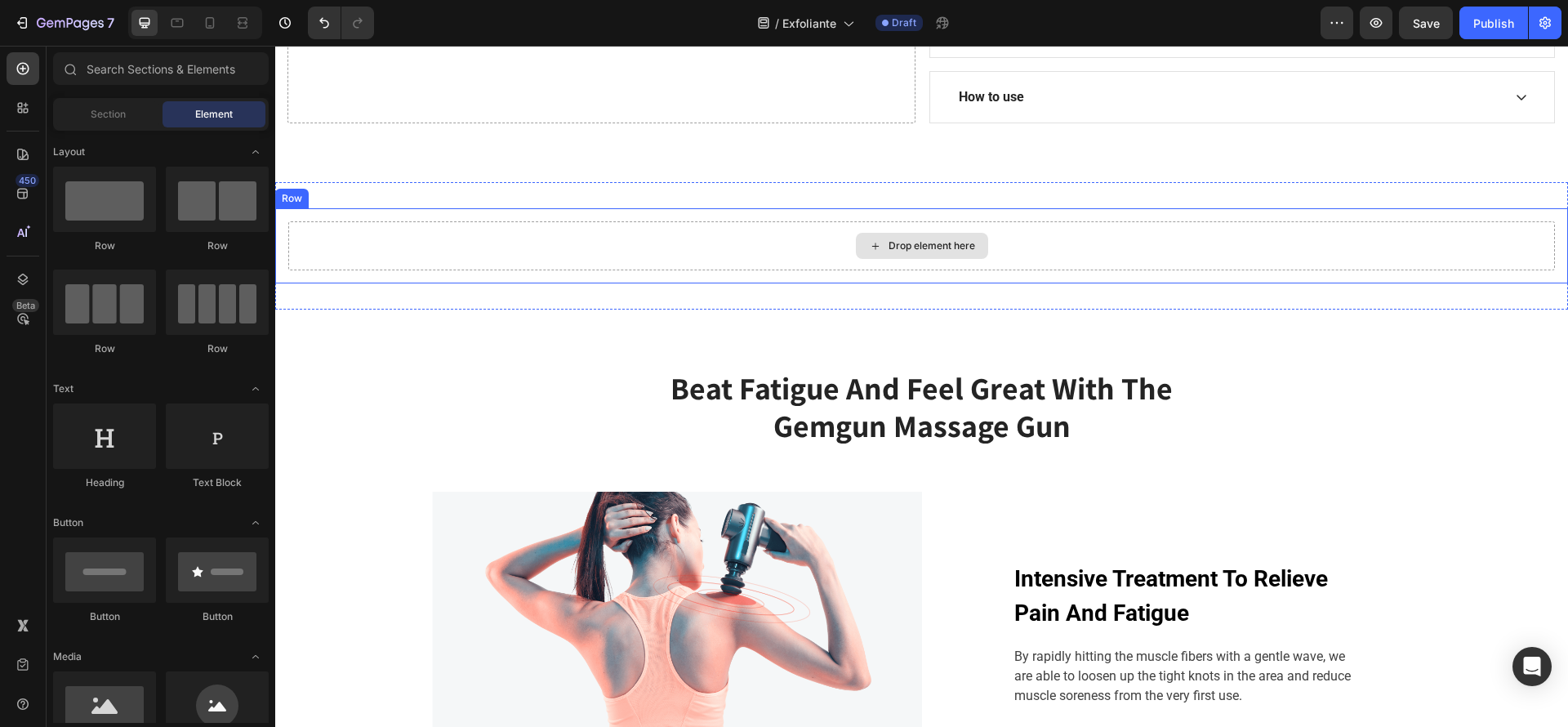
click at [896, 224] on div "Drop element here" at bounding box center [921, 246] width 1267 height 49
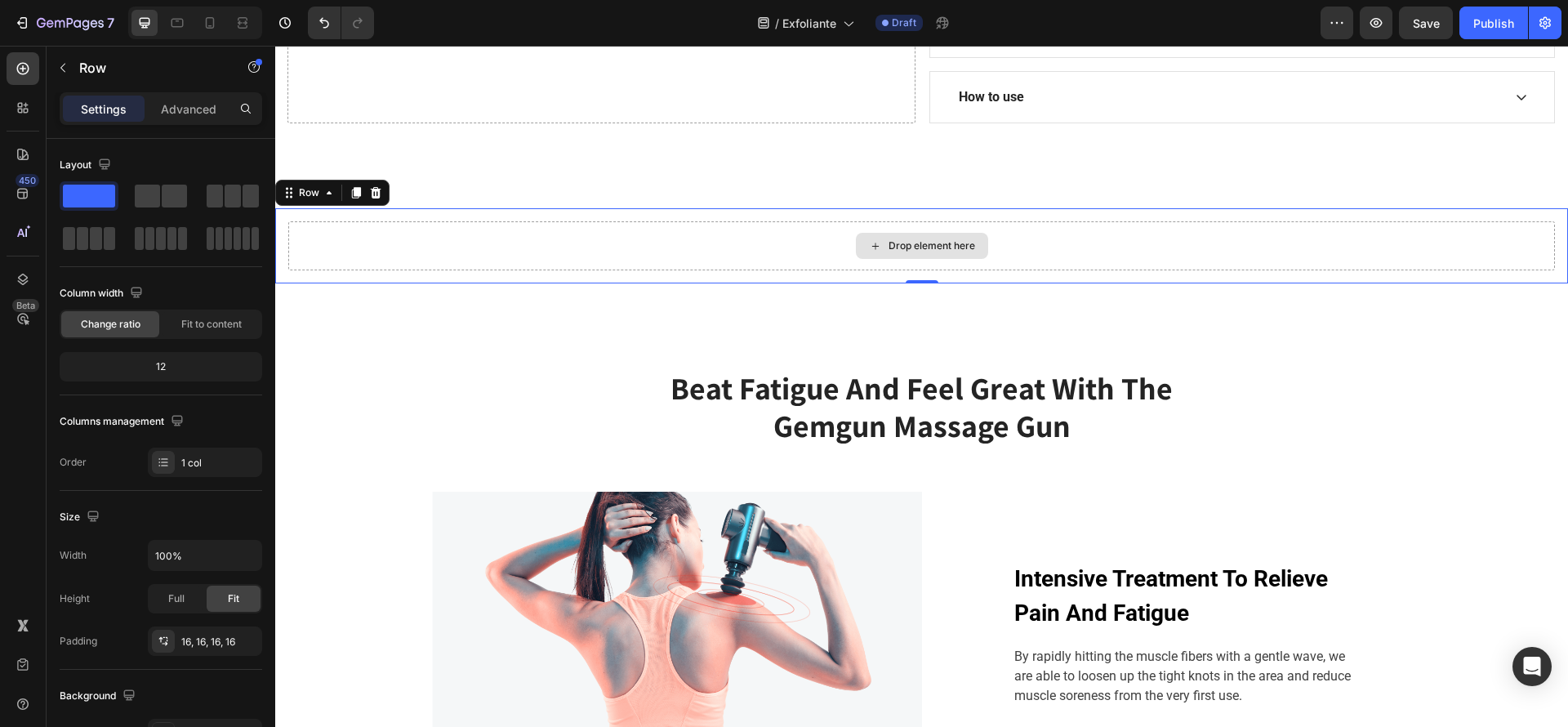
click at [902, 250] on div "Drop element here" at bounding box center [932, 245] width 87 height 13
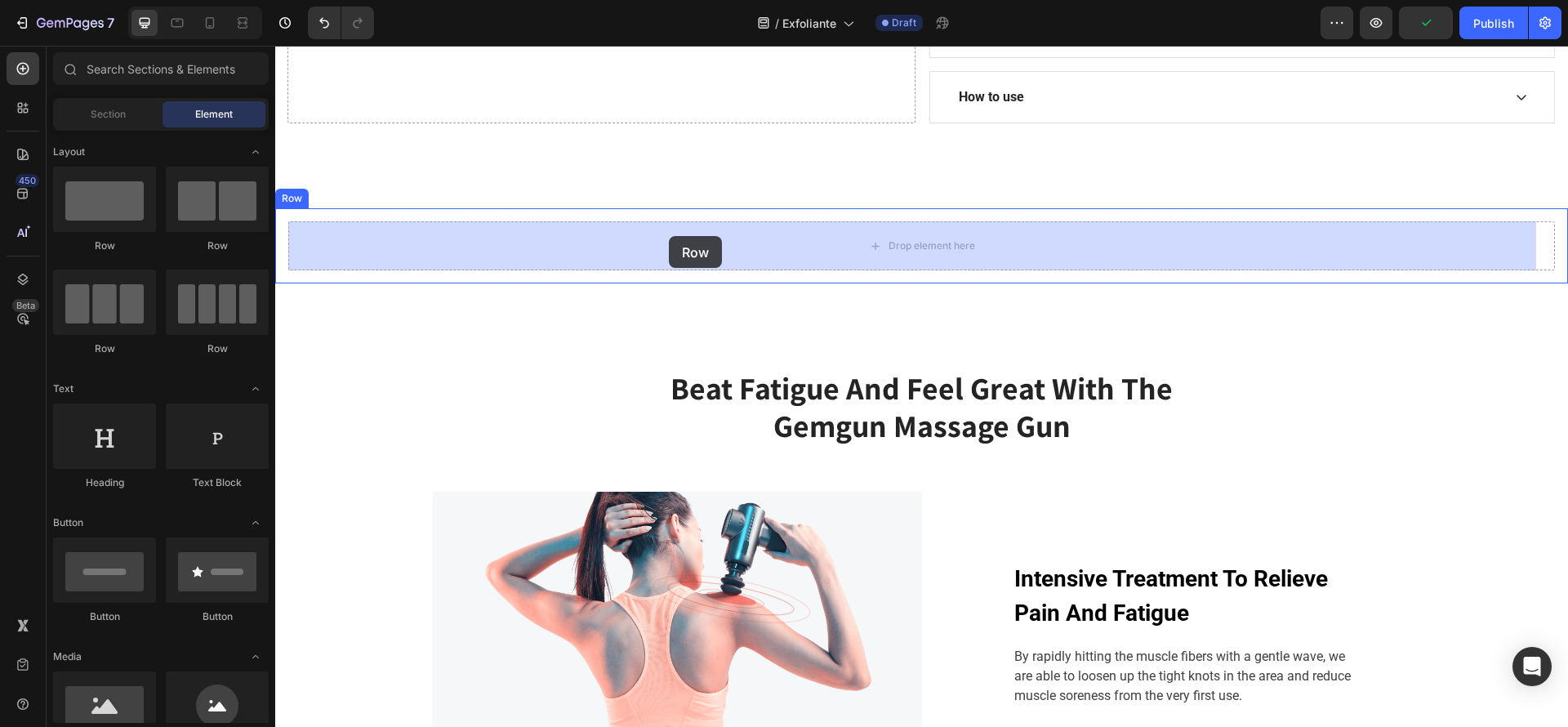
drag, startPoint x: 462, startPoint y: 241, endPoint x: 668, endPoint y: 236, distance: 206.1
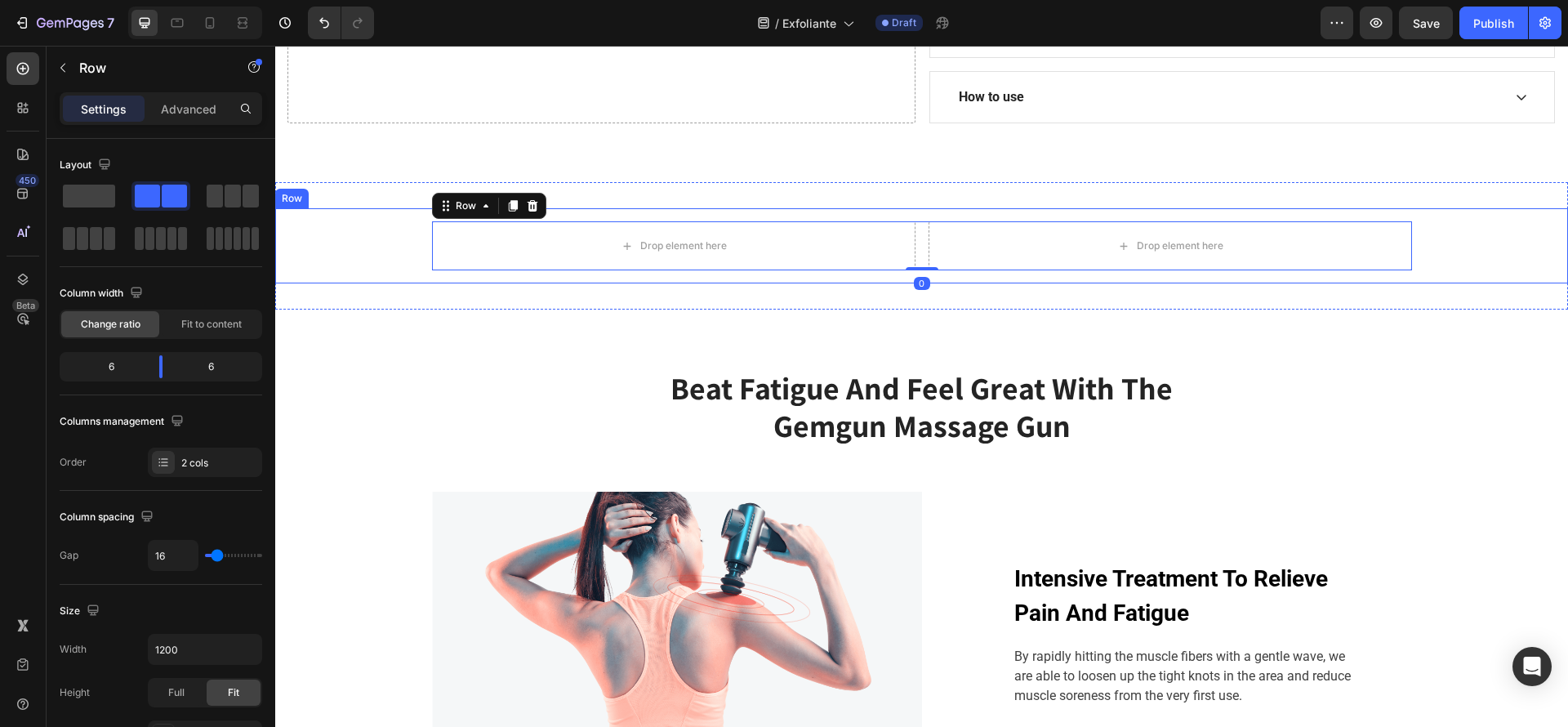
click at [412, 253] on div "Drop element here Drop element here Row 0" at bounding box center [921, 246] width 1267 height 49
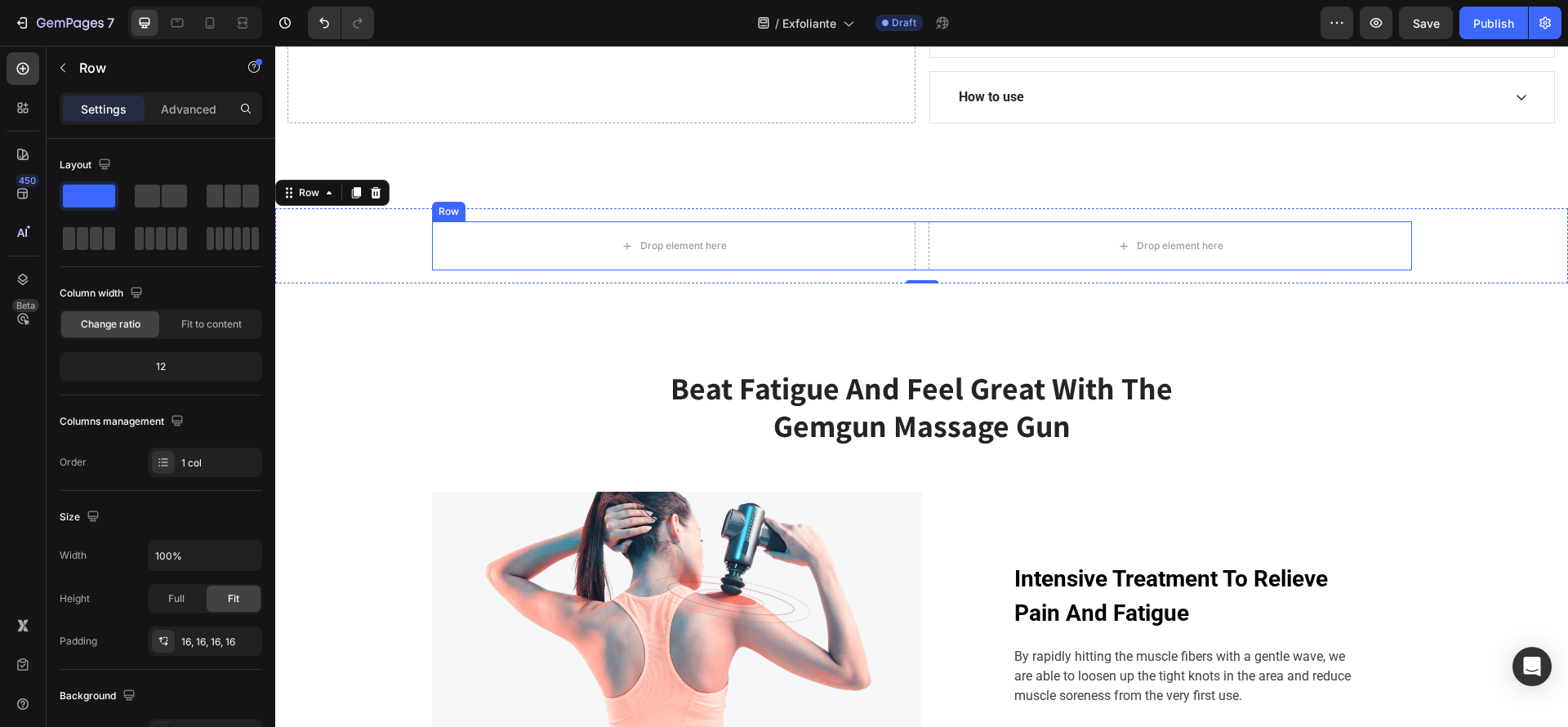
click at [908, 247] on div "Drop element here Drop element here Row" at bounding box center [922, 246] width 980 height 49
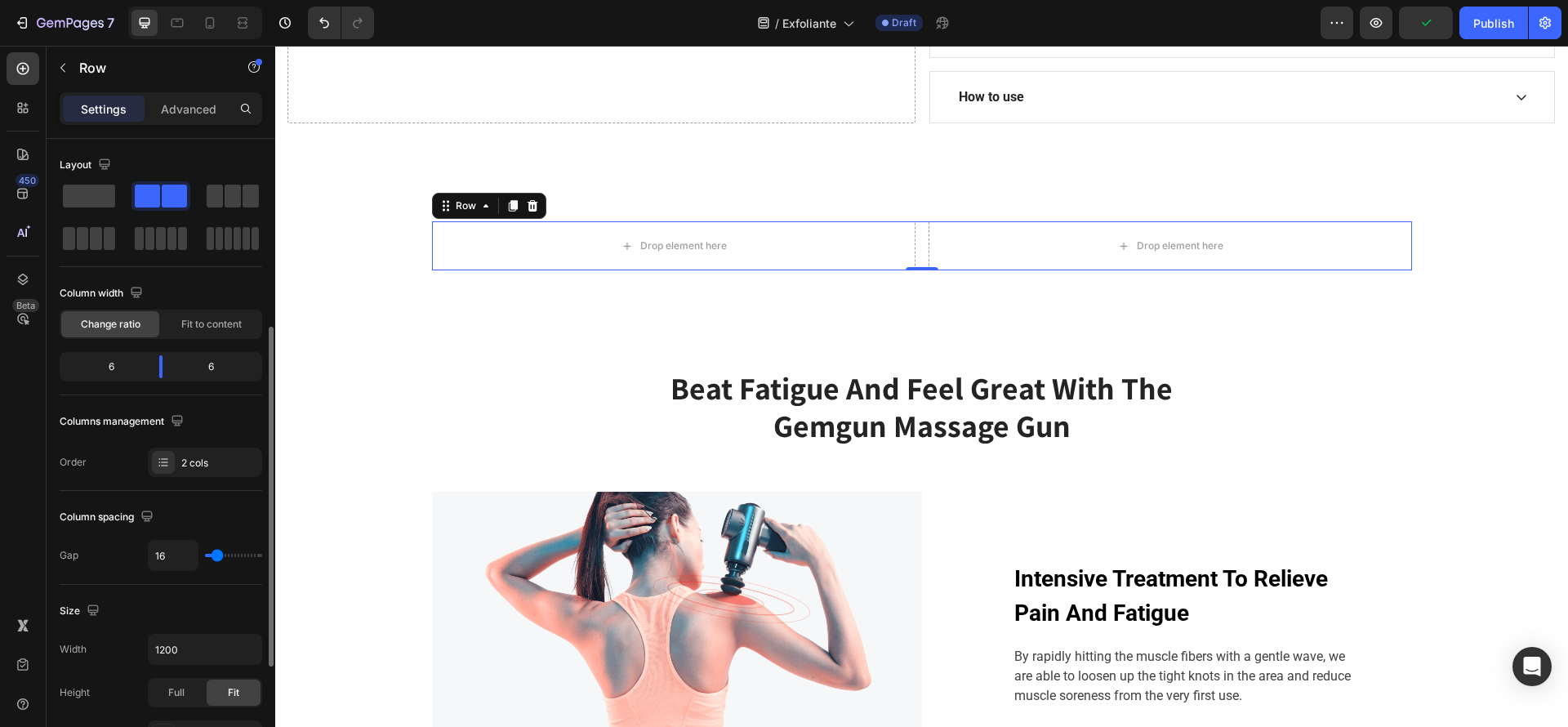
scroll to position [245, 0]
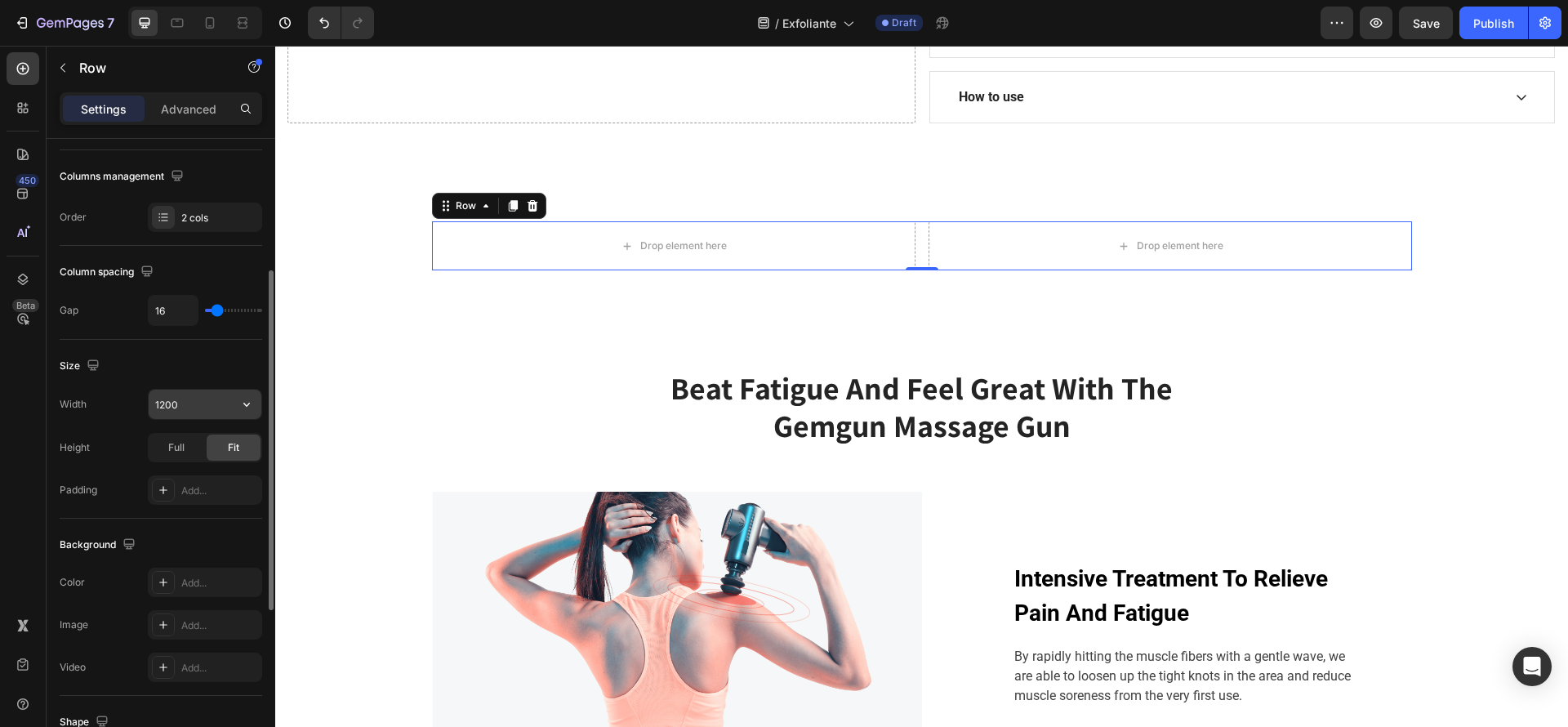
click at [243, 410] on icon "button" at bounding box center [247, 404] width 17 height 17
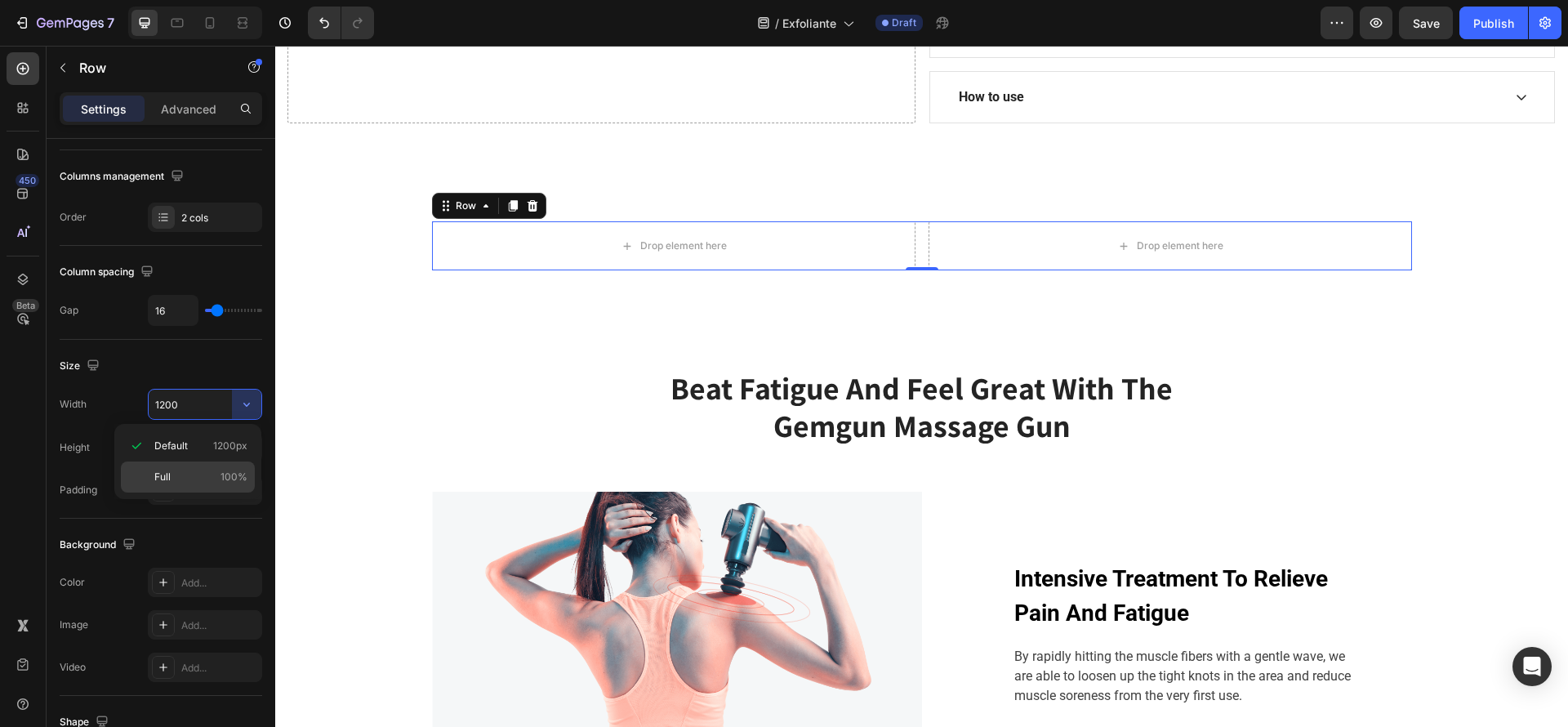
click at [216, 484] on p "Full 100%" at bounding box center [200, 477] width 93 height 15
type input "100%"
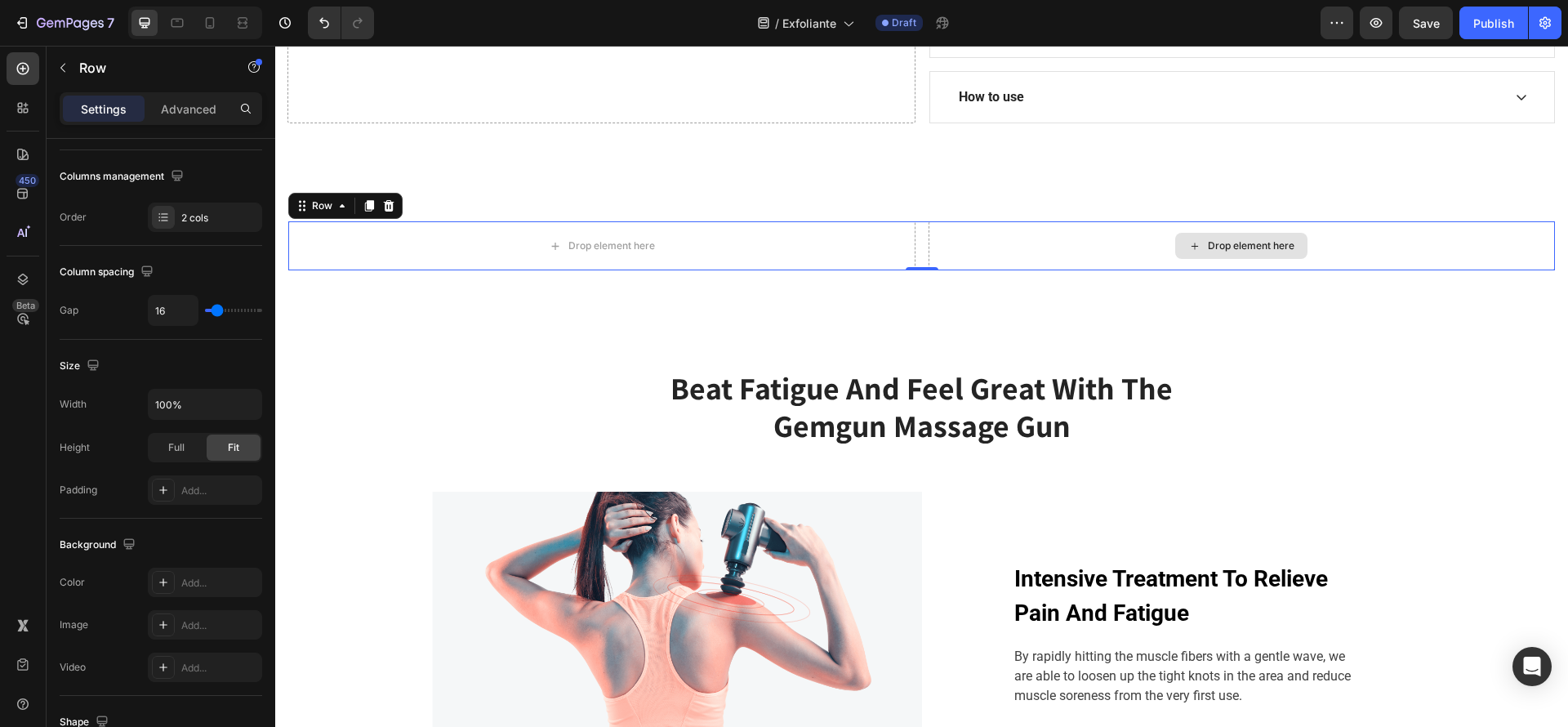
click at [1284, 234] on div "Drop element here" at bounding box center [1241, 246] width 132 height 26
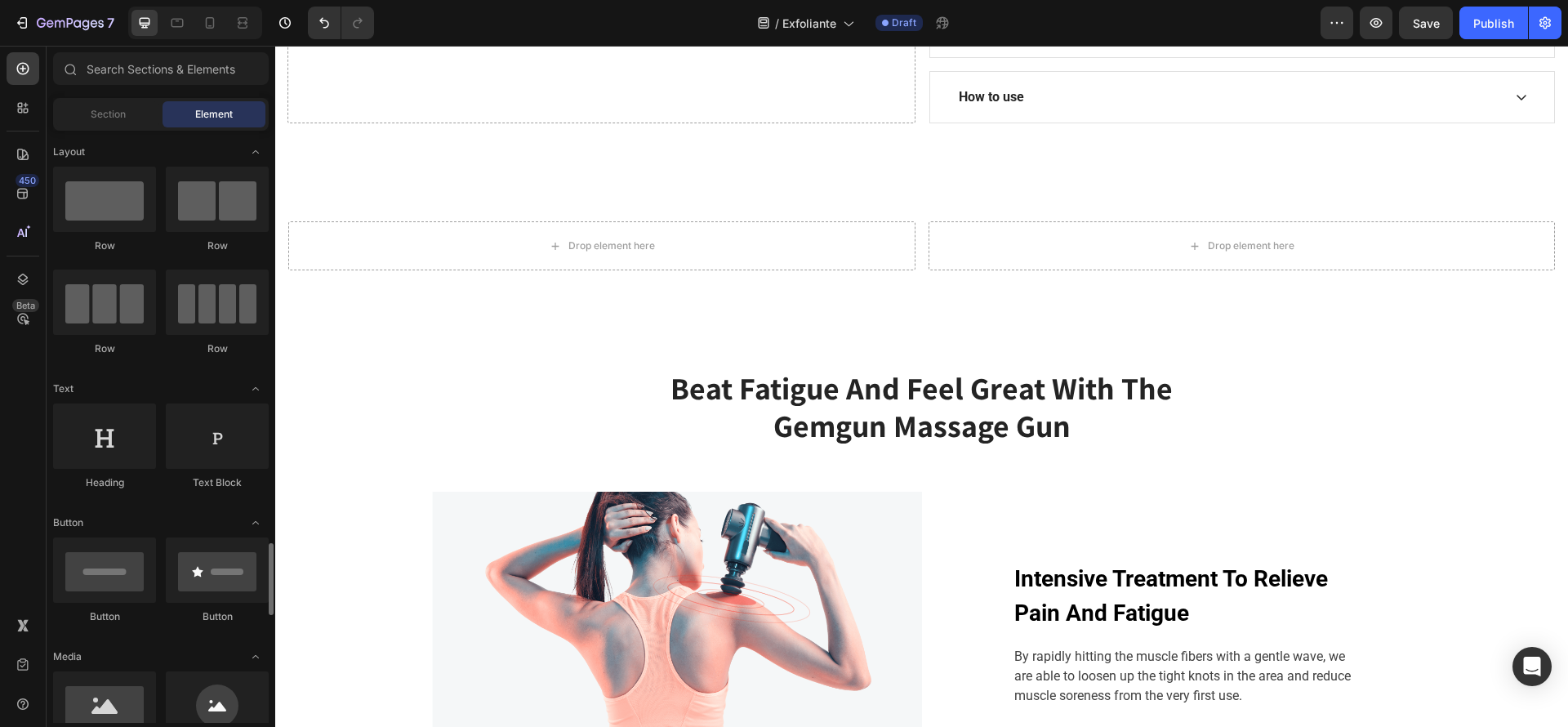
scroll to position [367, 0]
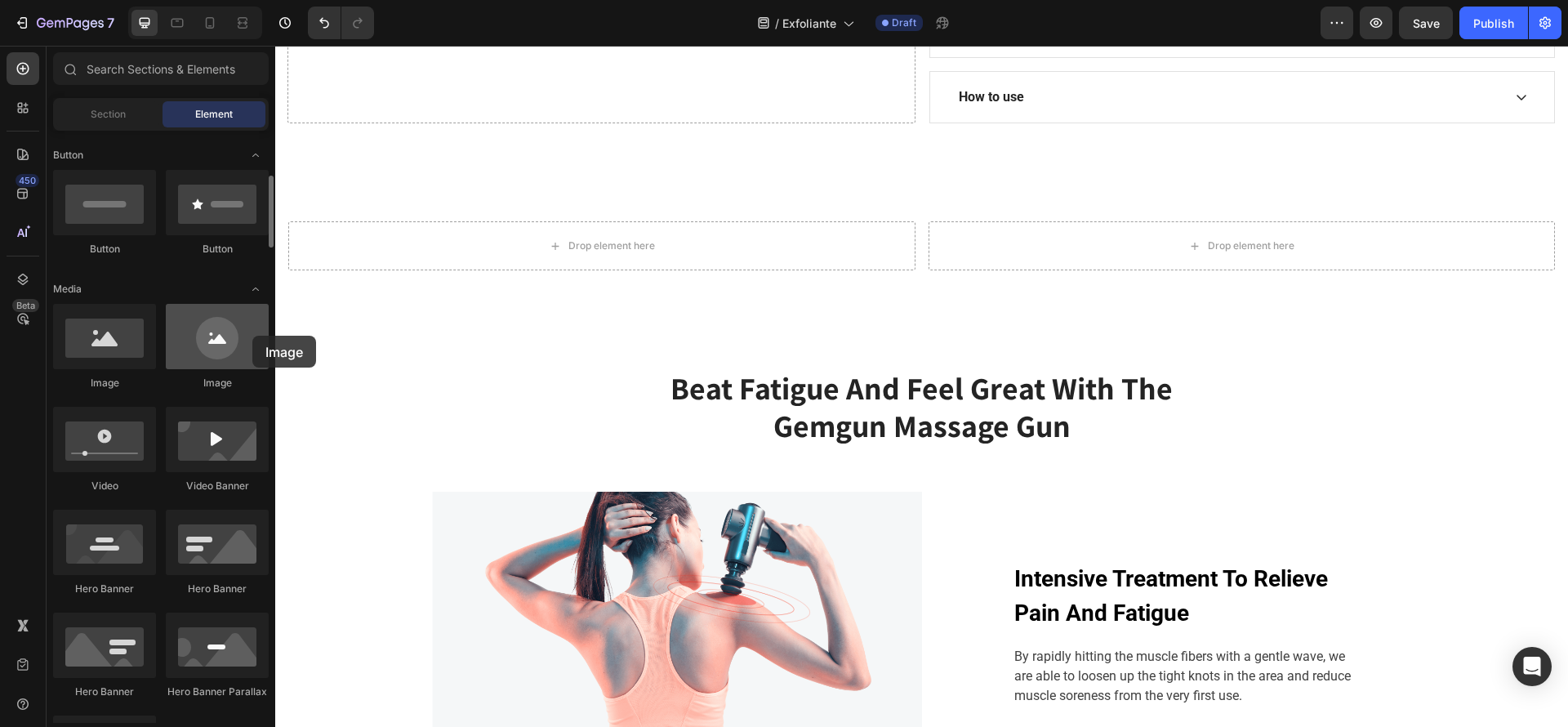
drag, startPoint x: 111, startPoint y: 372, endPoint x: 253, endPoint y: 336, distance: 146.5
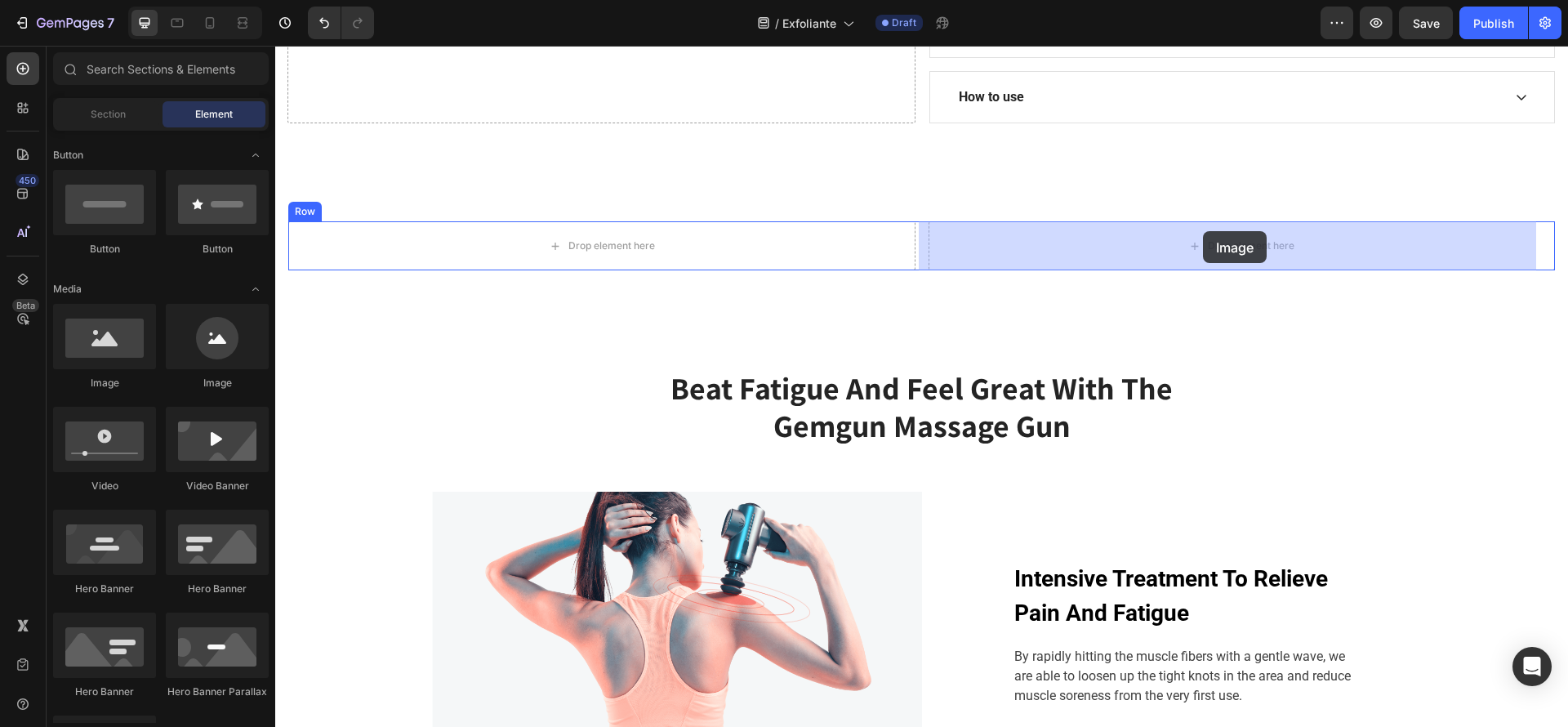
drag, startPoint x: 401, startPoint y: 388, endPoint x: 1203, endPoint y: 231, distance: 817.2
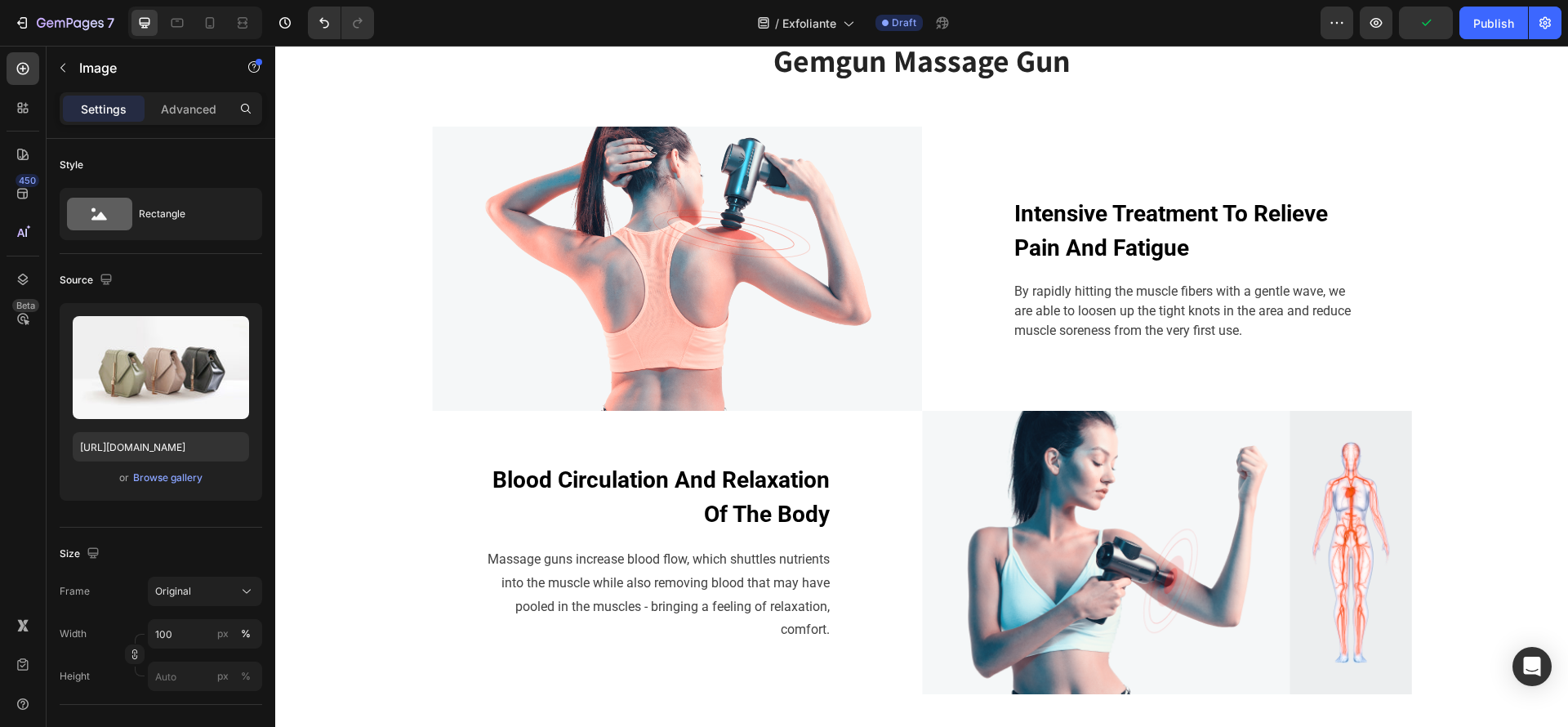
scroll to position [858, 0]
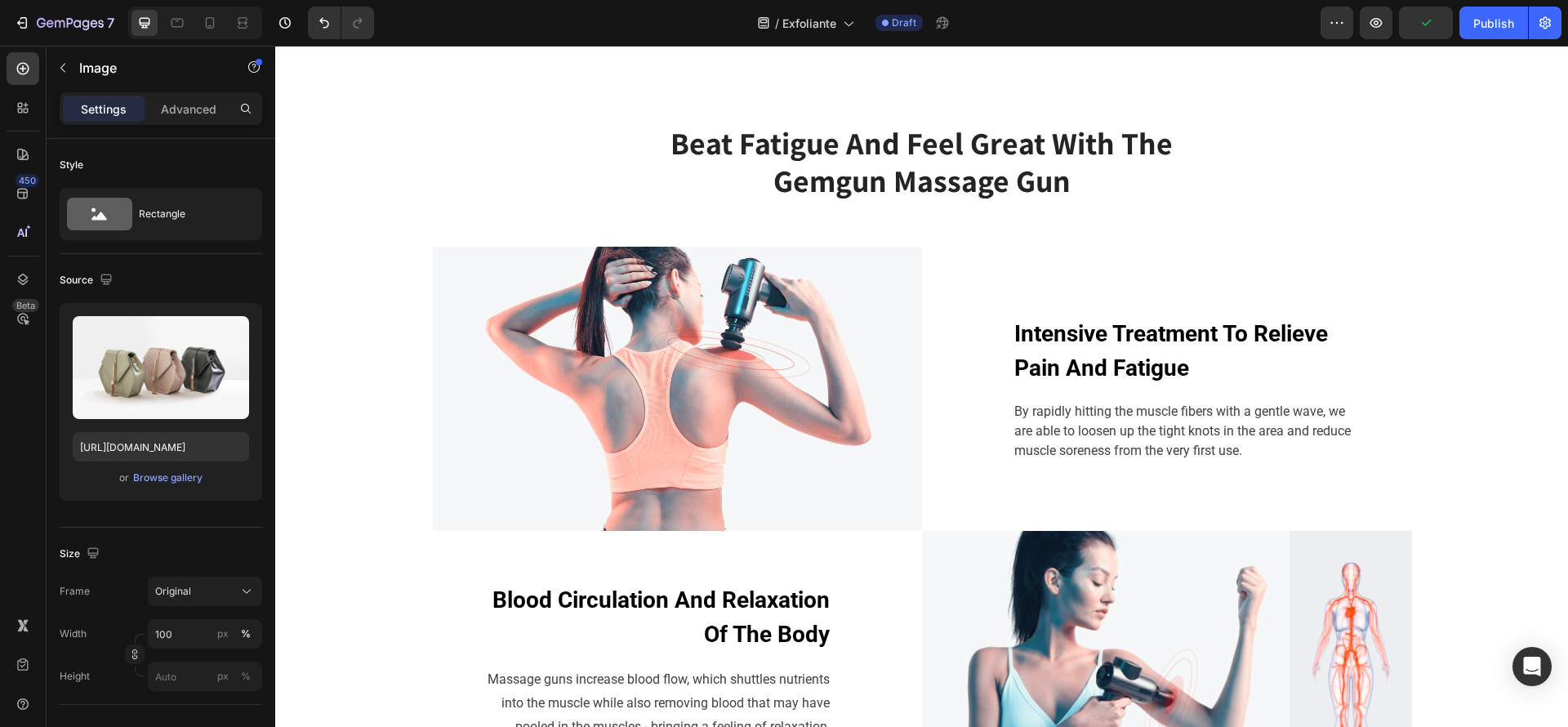
click at [641, 14] on div "Drop element here" at bounding box center [602, 1] width 132 height 26
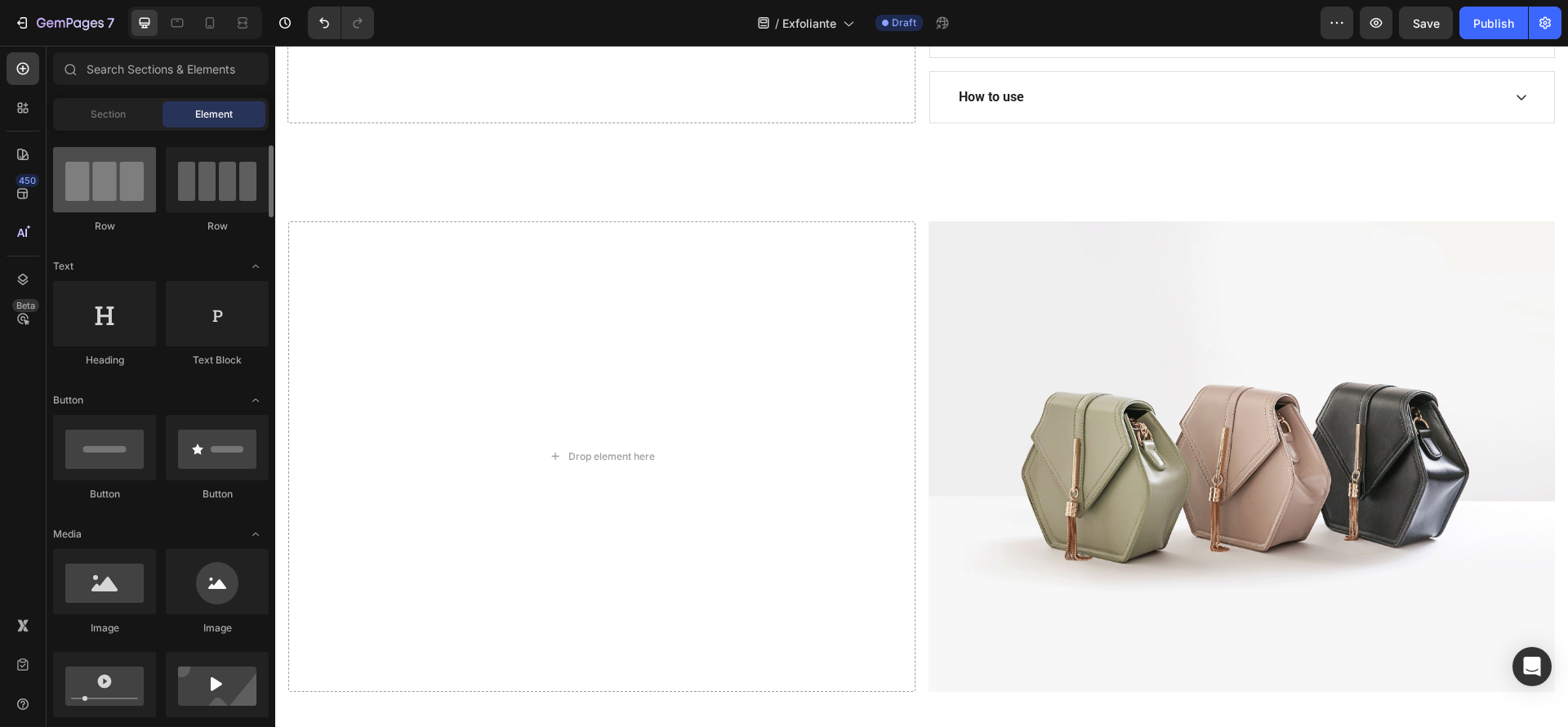
scroll to position [0, 0]
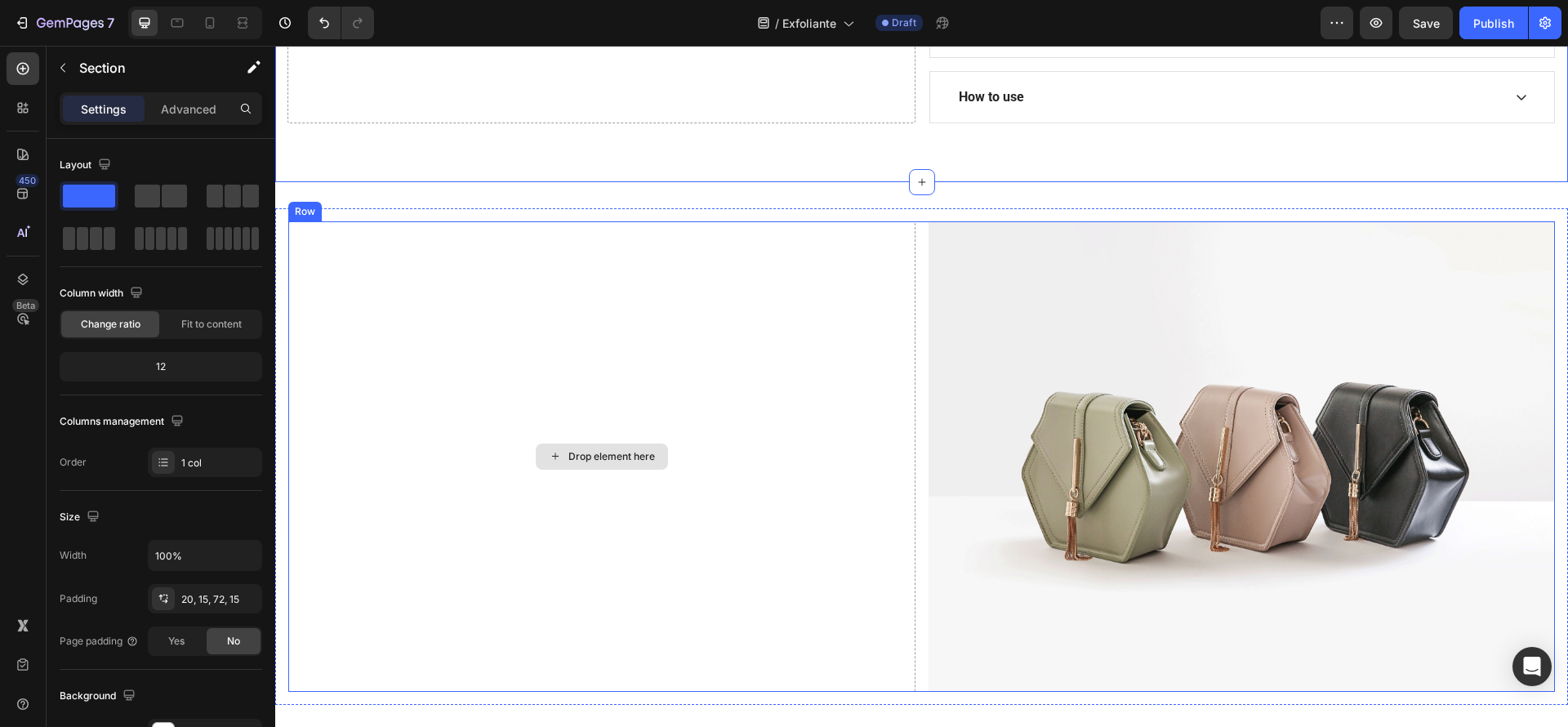
drag, startPoint x: 613, startPoint y: 477, endPoint x: 602, endPoint y: 440, distance: 38.6
click at [612, 477] on div "Drop element here" at bounding box center [601, 456] width 627 height 470
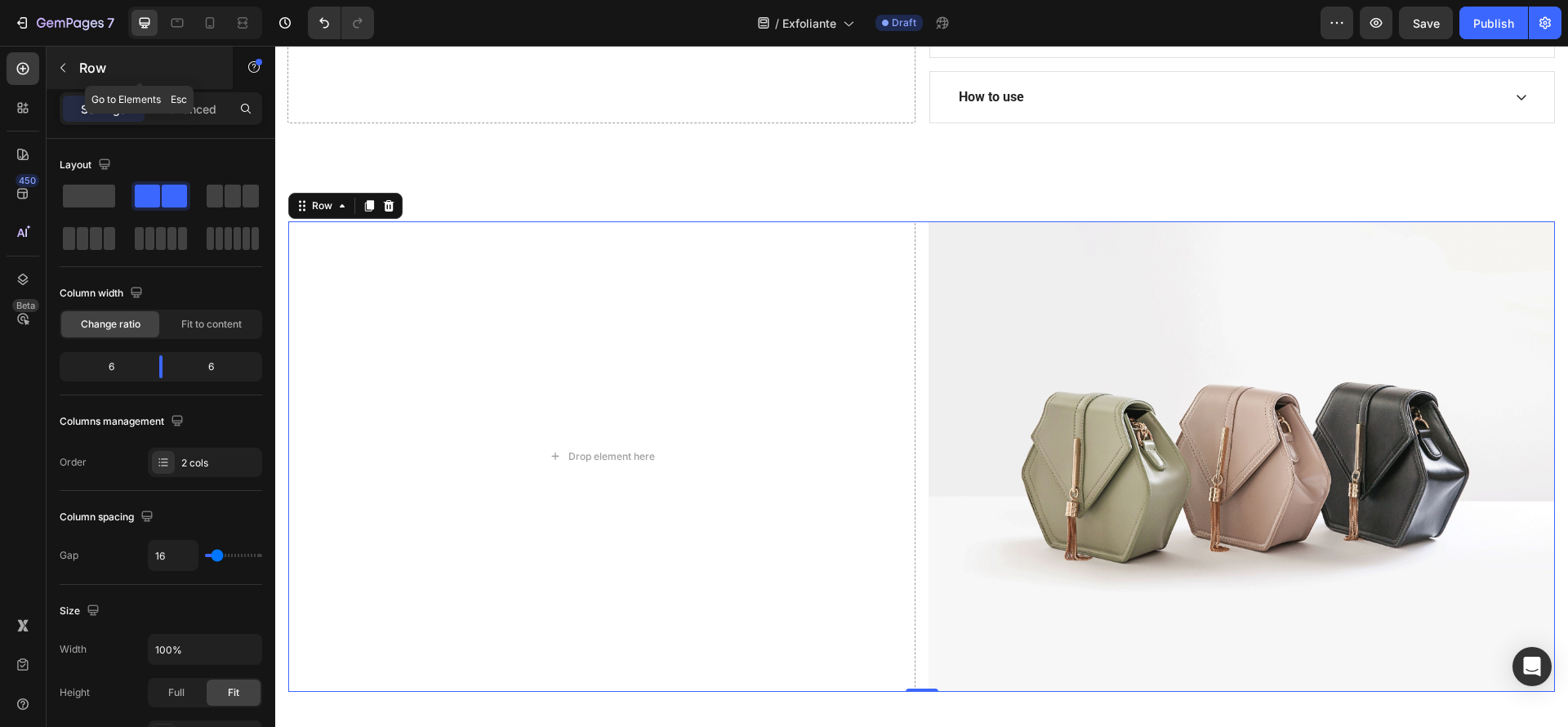
click at [52, 64] on button "button" at bounding box center [62, 67] width 26 height 26
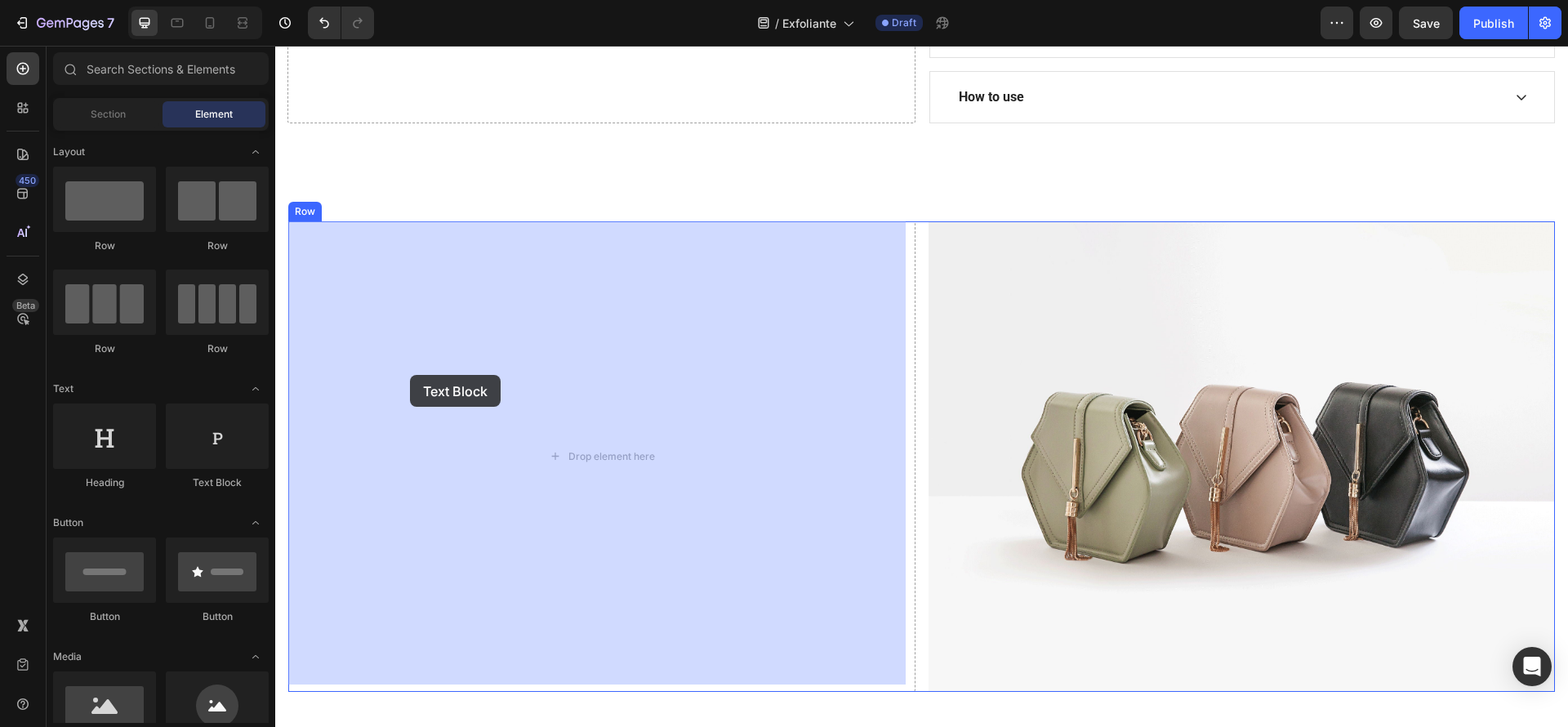
drag, startPoint x: 456, startPoint y: 480, endPoint x: 410, endPoint y: 375, distance: 114.6
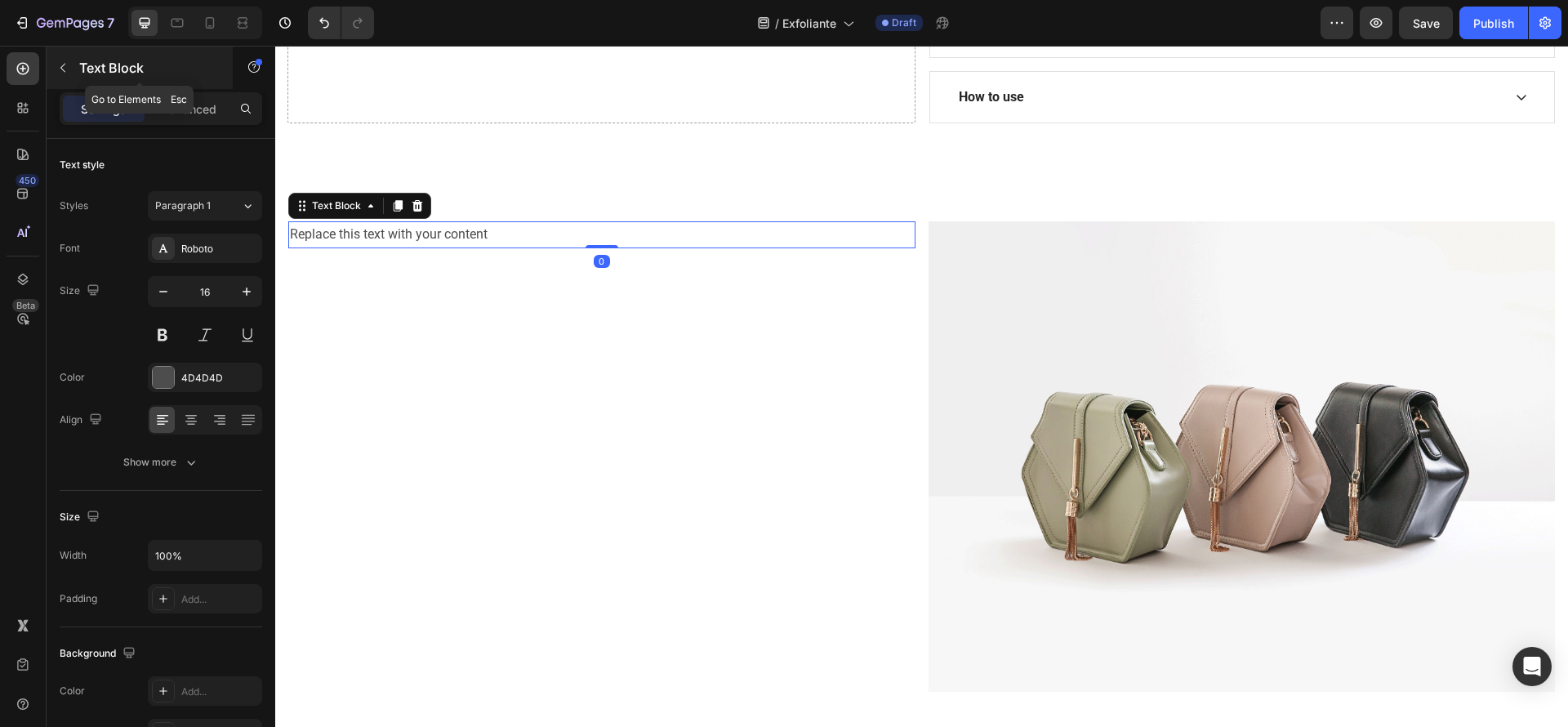
click at [61, 61] on icon "button" at bounding box center [62, 67] width 13 height 13
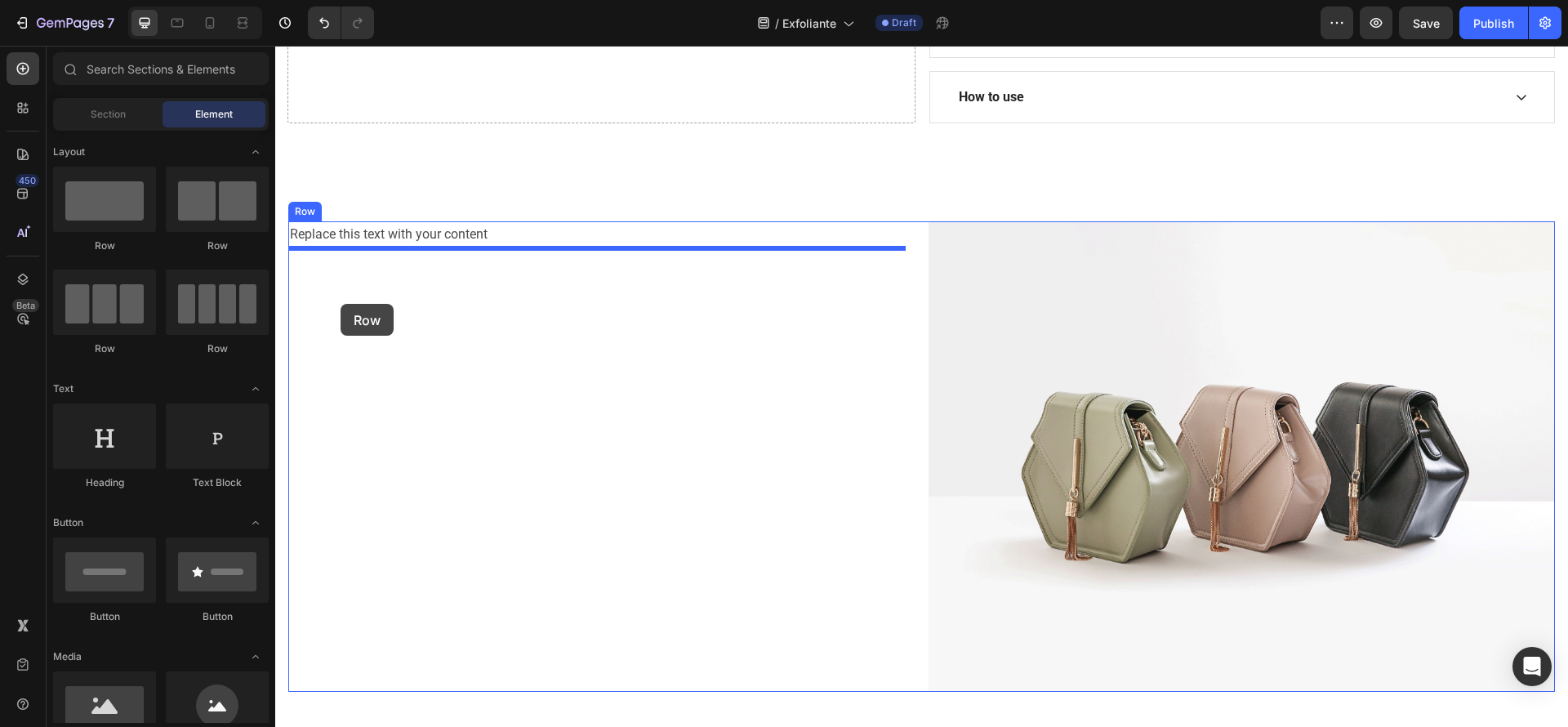
drag, startPoint x: 456, startPoint y: 249, endPoint x: 341, endPoint y: 304, distance: 127.5
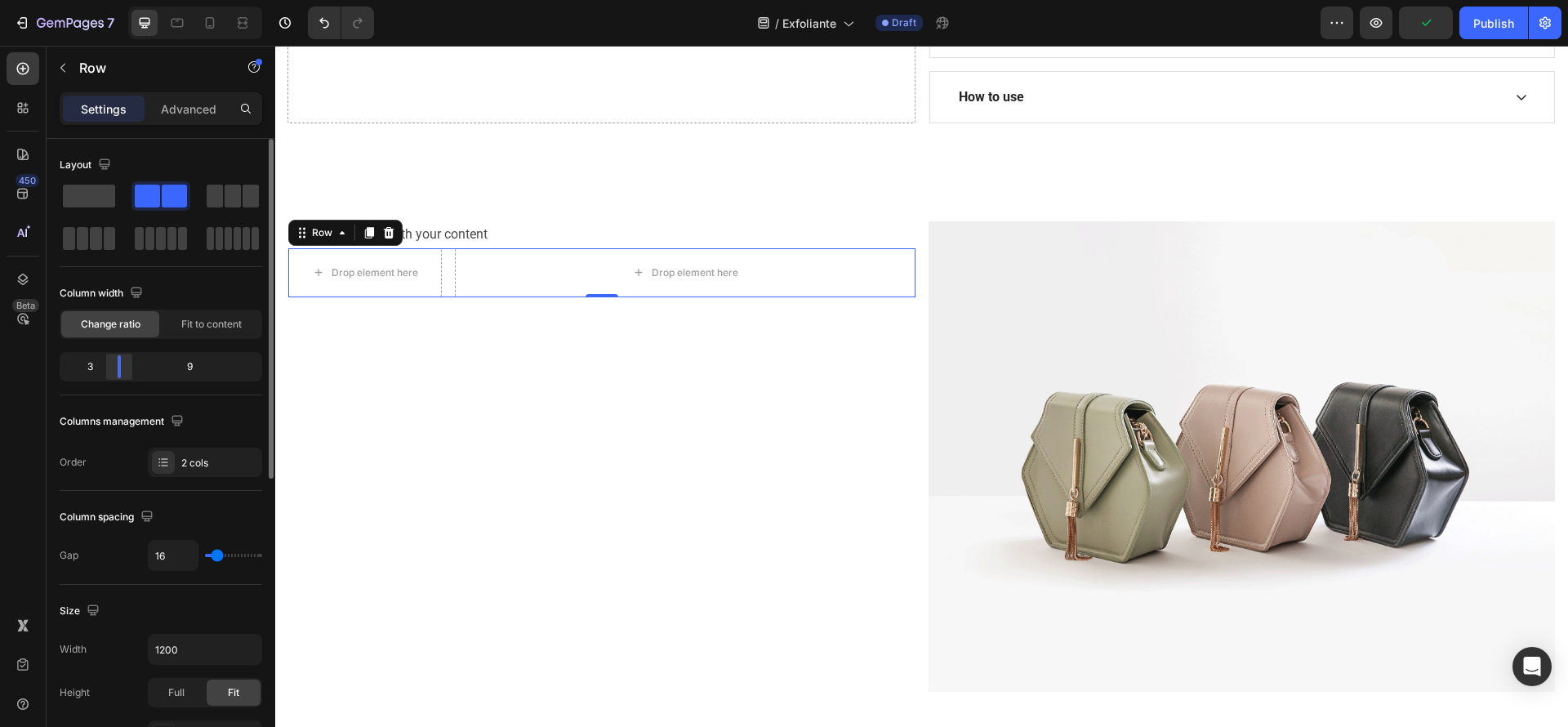
drag, startPoint x: 168, startPoint y: 359, endPoint x: 106, endPoint y: 359, distance: 62.0
click at [106, 359] on div at bounding box center [119, 366] width 30 height 23
click at [68, 73] on icon "button" at bounding box center [62, 67] width 13 height 13
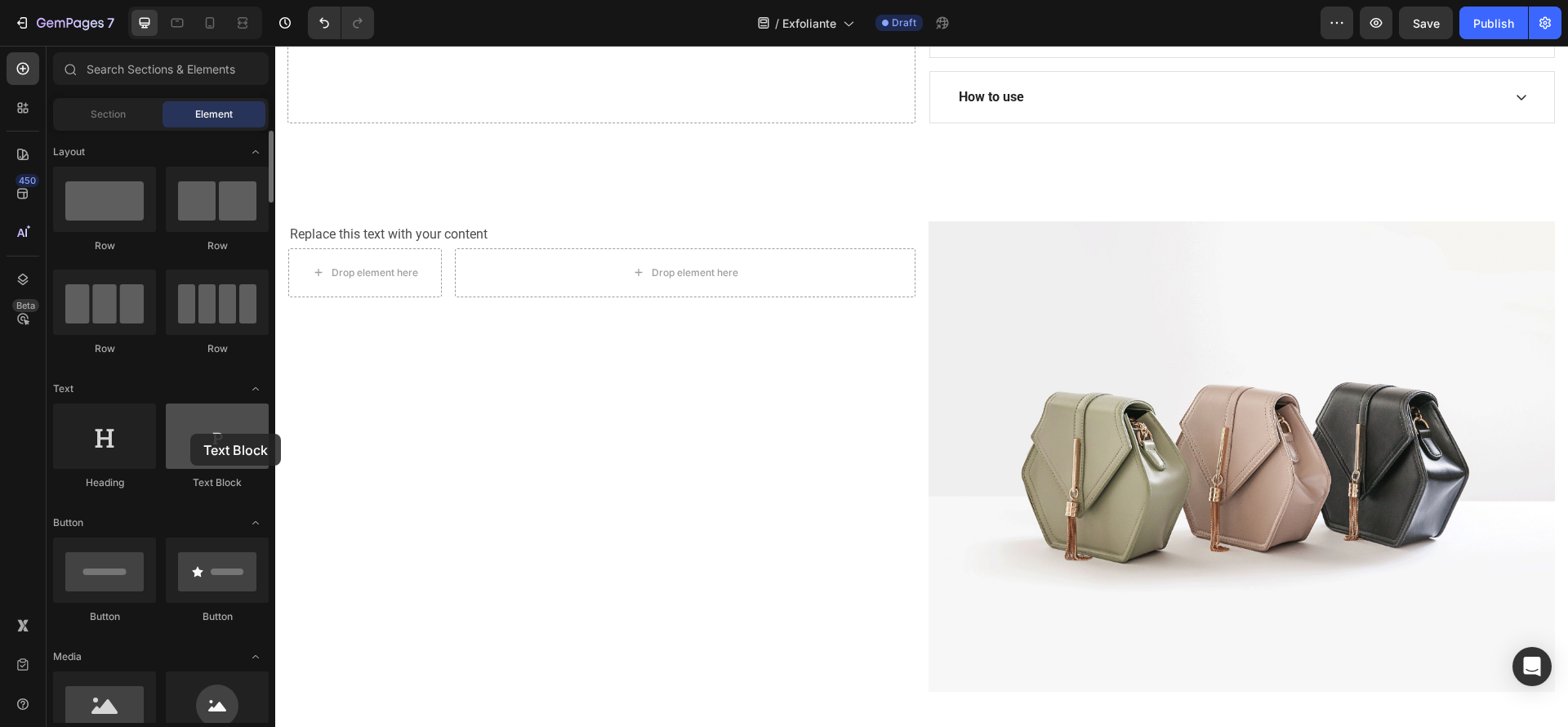
drag, startPoint x: 210, startPoint y: 439, endPoint x: 191, endPoint y: 434, distance: 19.6
click at [191, 434] on div at bounding box center [217, 437] width 103 height 65
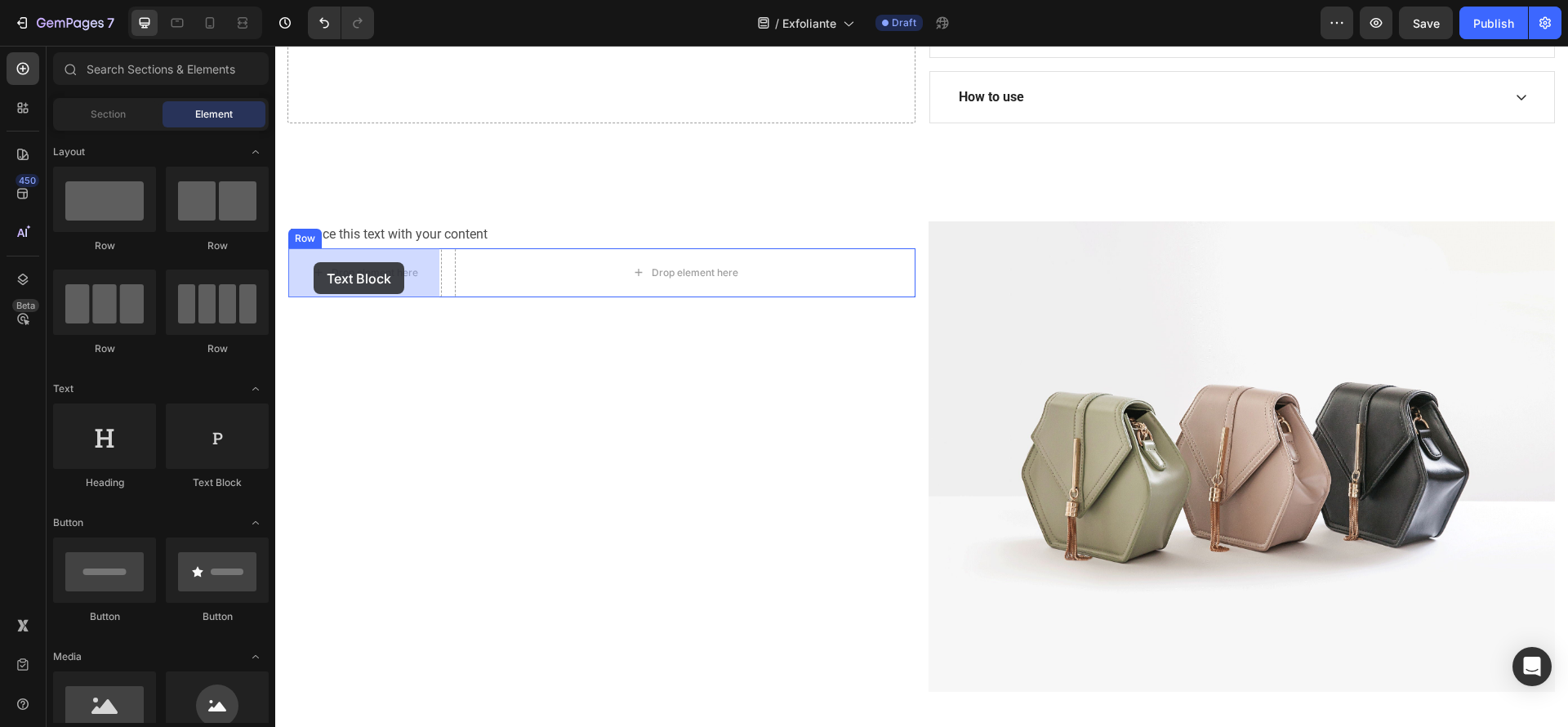
drag, startPoint x: 479, startPoint y: 499, endPoint x: 314, endPoint y: 263, distance: 288.0
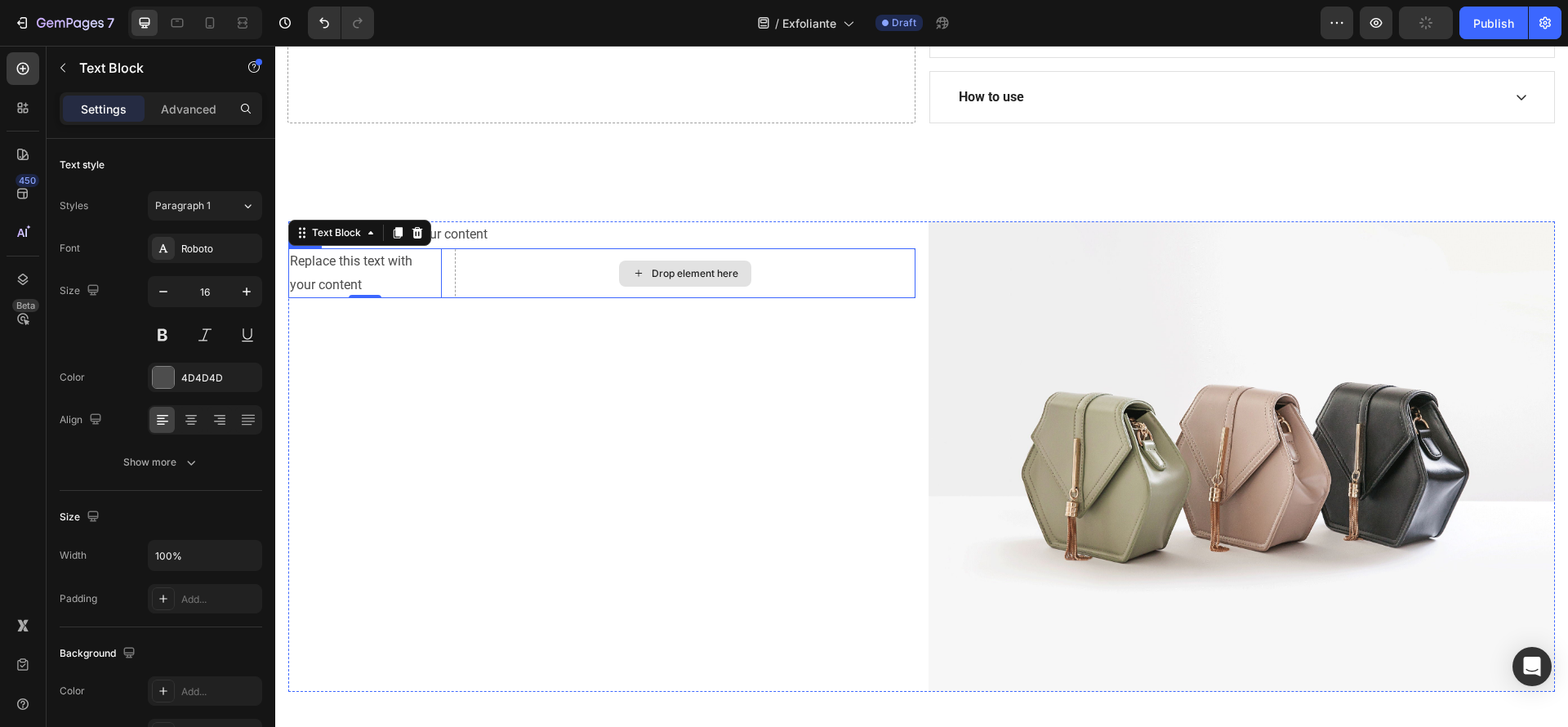
click at [623, 267] on div "Drop element here" at bounding box center [685, 274] width 132 height 26
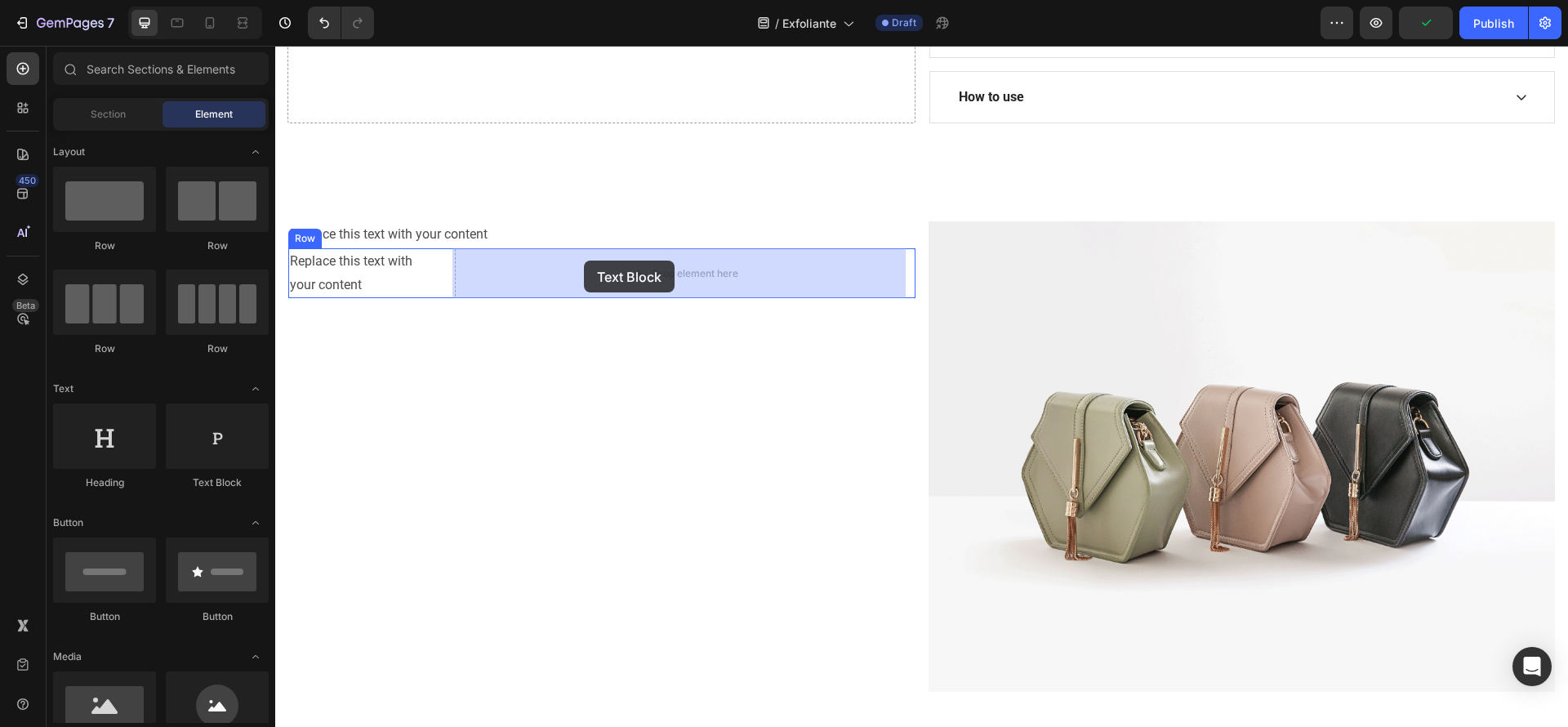
drag, startPoint x: 515, startPoint y: 485, endPoint x: 584, endPoint y: 261, distance: 234.4
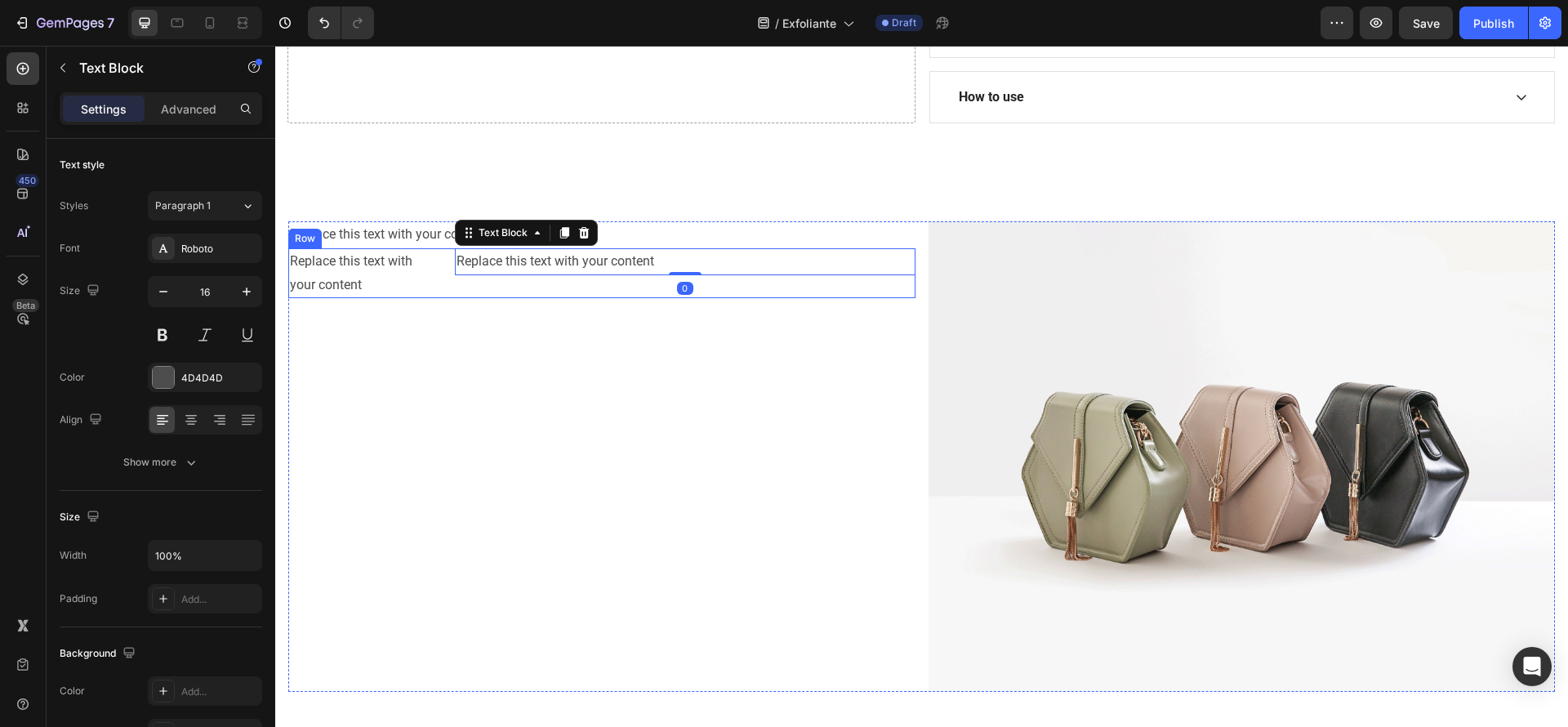
click at [443, 271] on div "Replace this text with your content Text Block Replace this text with your cont…" at bounding box center [601, 273] width 627 height 50
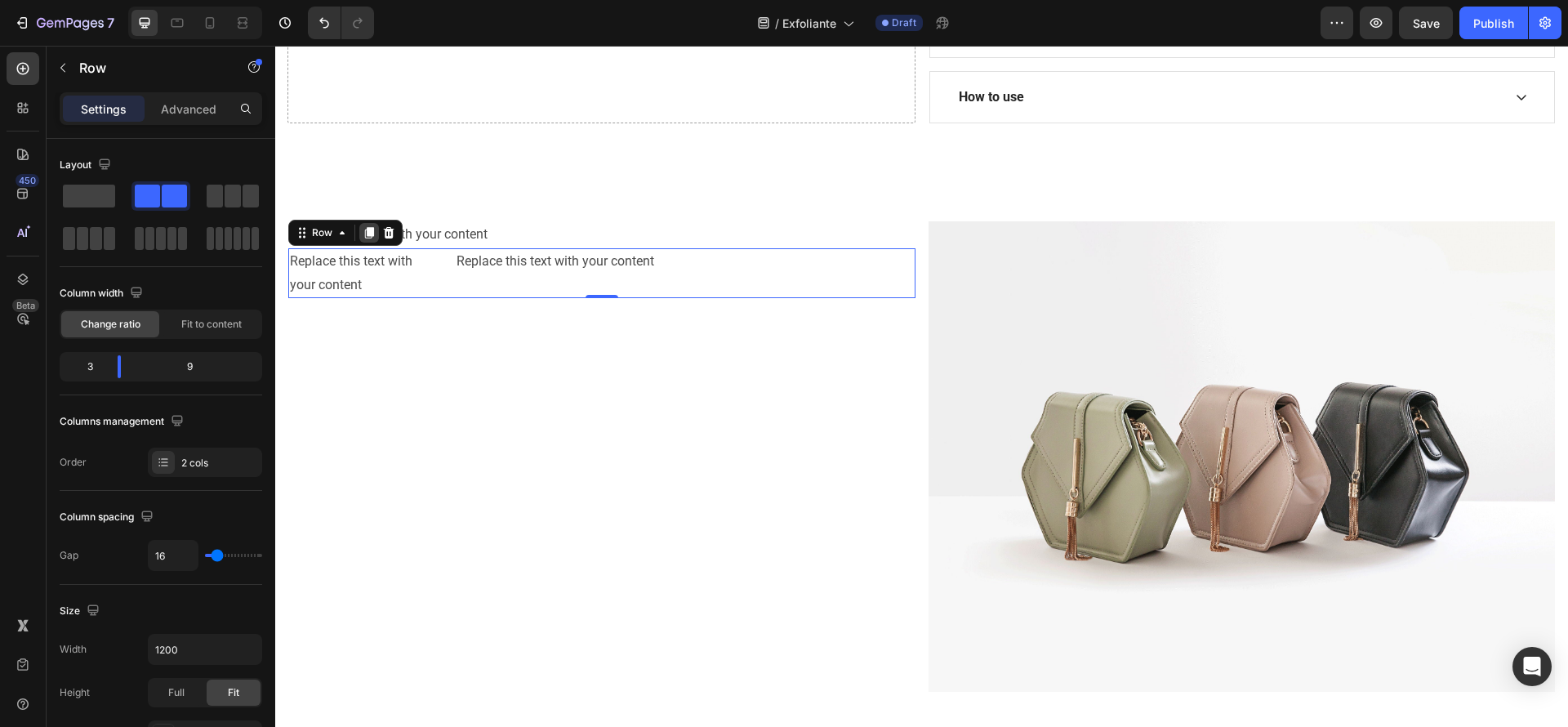
click at [374, 232] on icon at bounding box center [368, 232] width 13 height 13
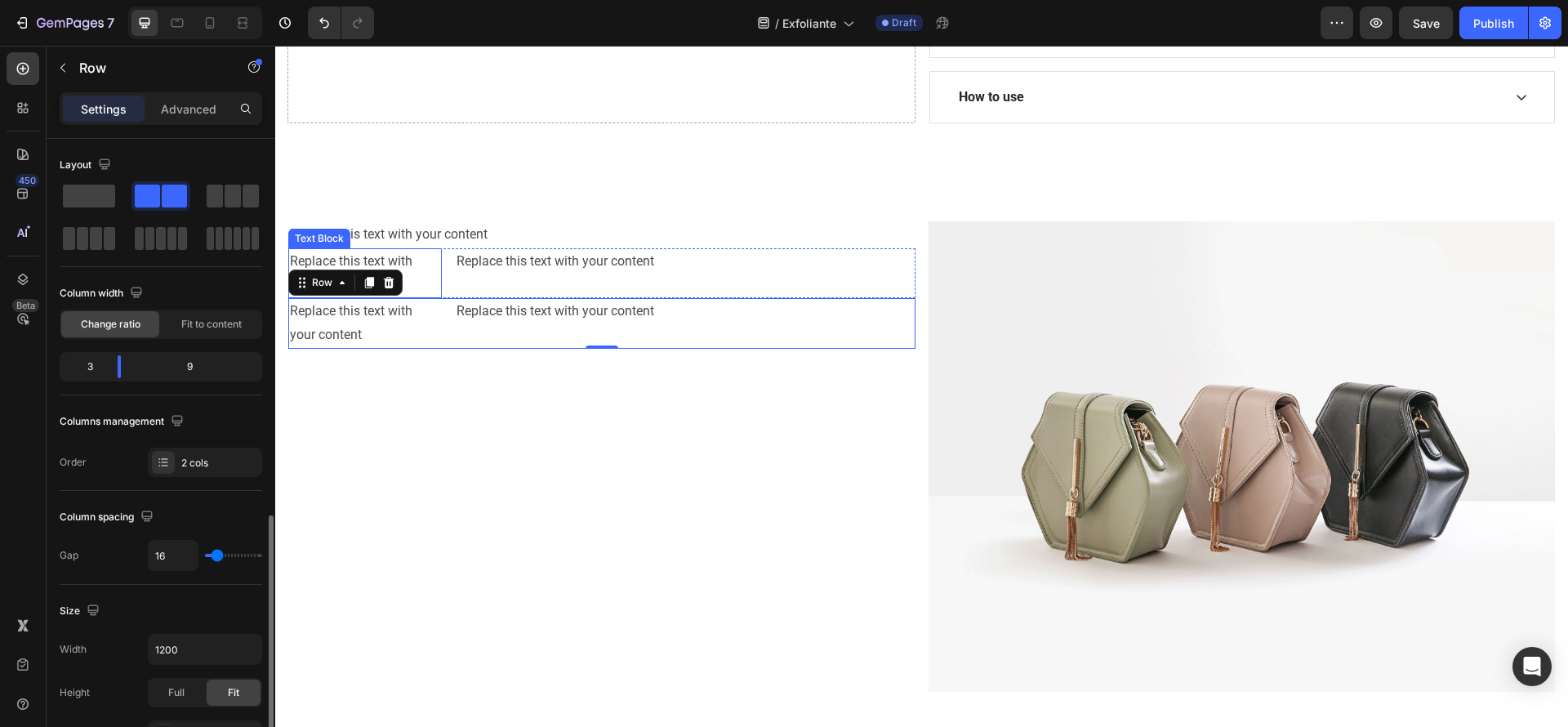
scroll to position [245, 0]
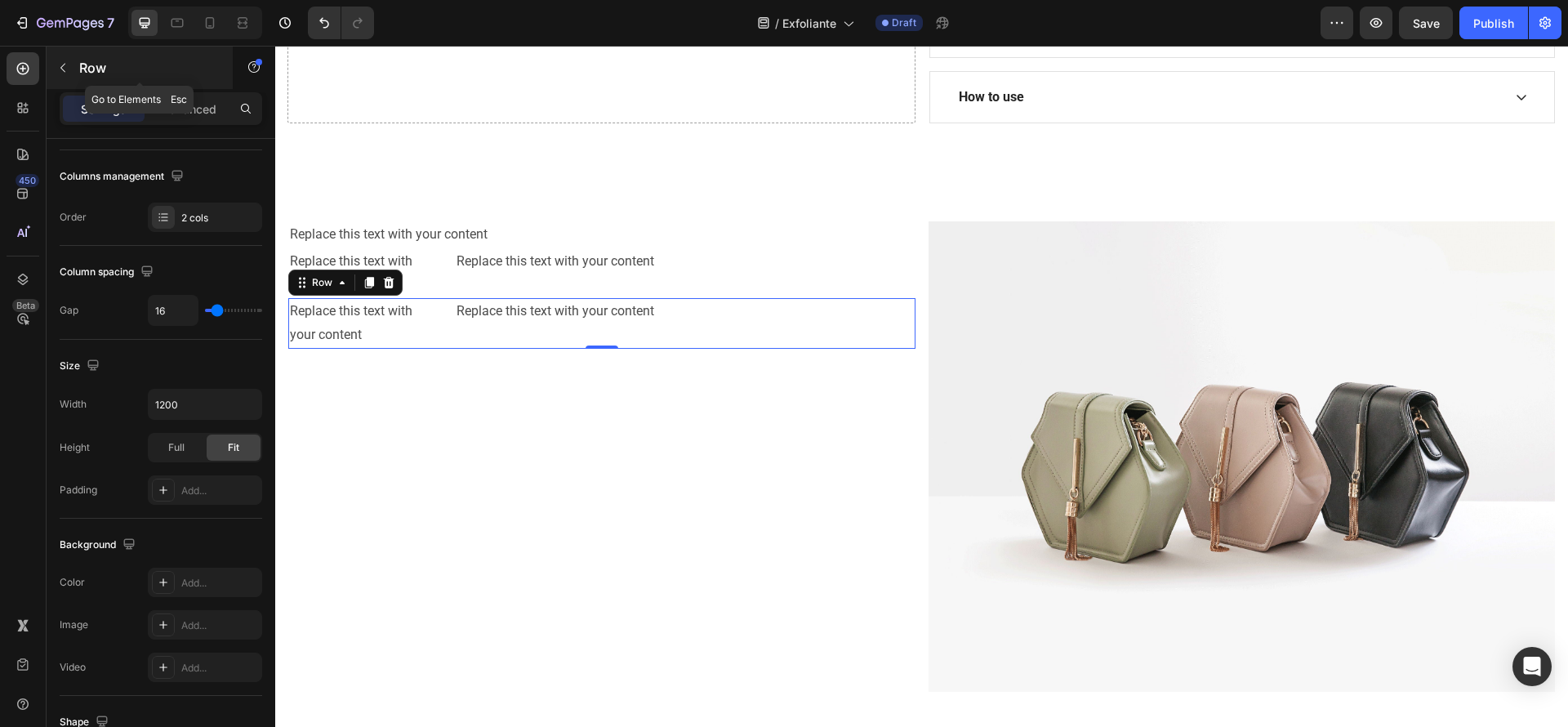
click at [54, 68] on button "button" at bounding box center [62, 67] width 26 height 26
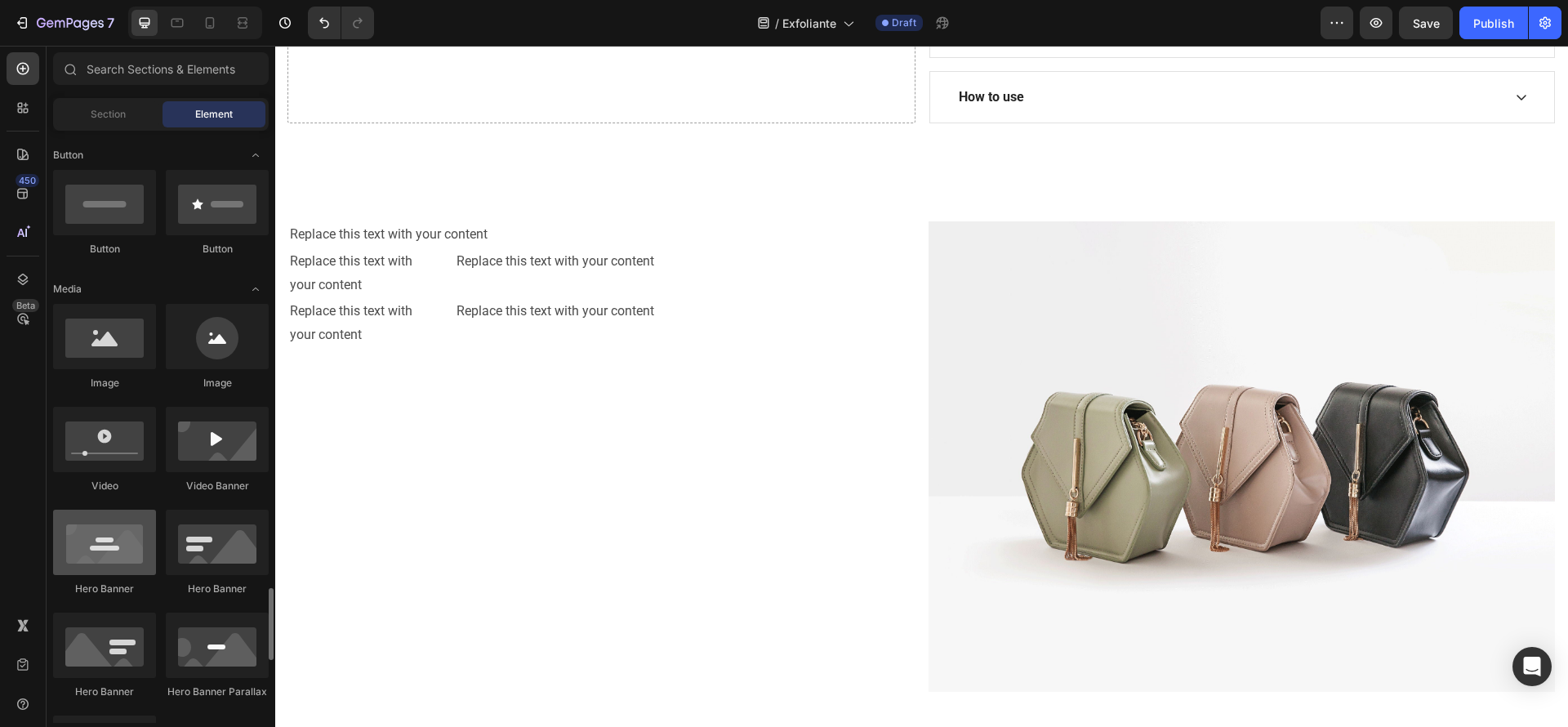
scroll to position [735, 0]
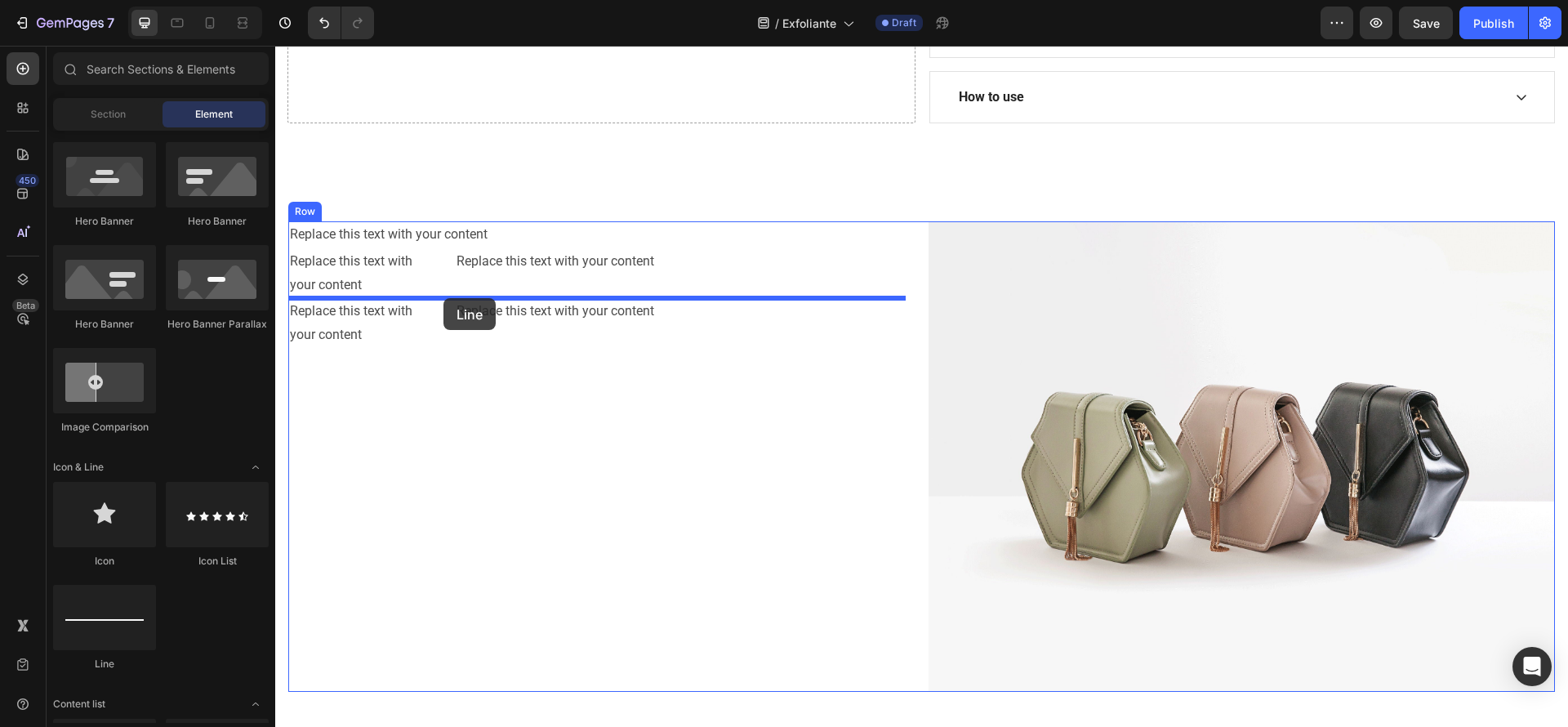
drag, startPoint x: 374, startPoint y: 678, endPoint x: 443, endPoint y: 298, distance: 386.2
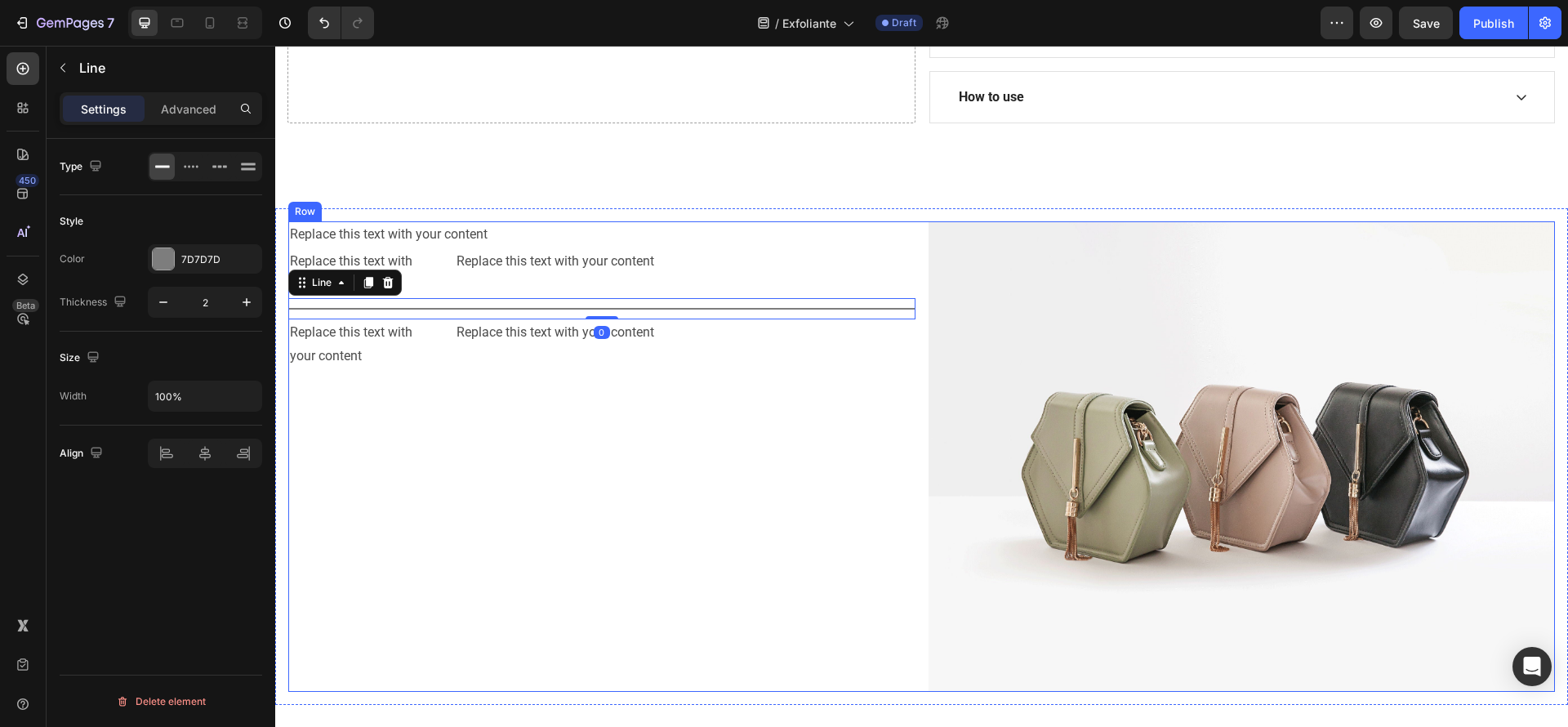
click at [522, 447] on div "Replace this text with your content Text Block Replace this text with your cont…" at bounding box center [601, 456] width 627 height 470
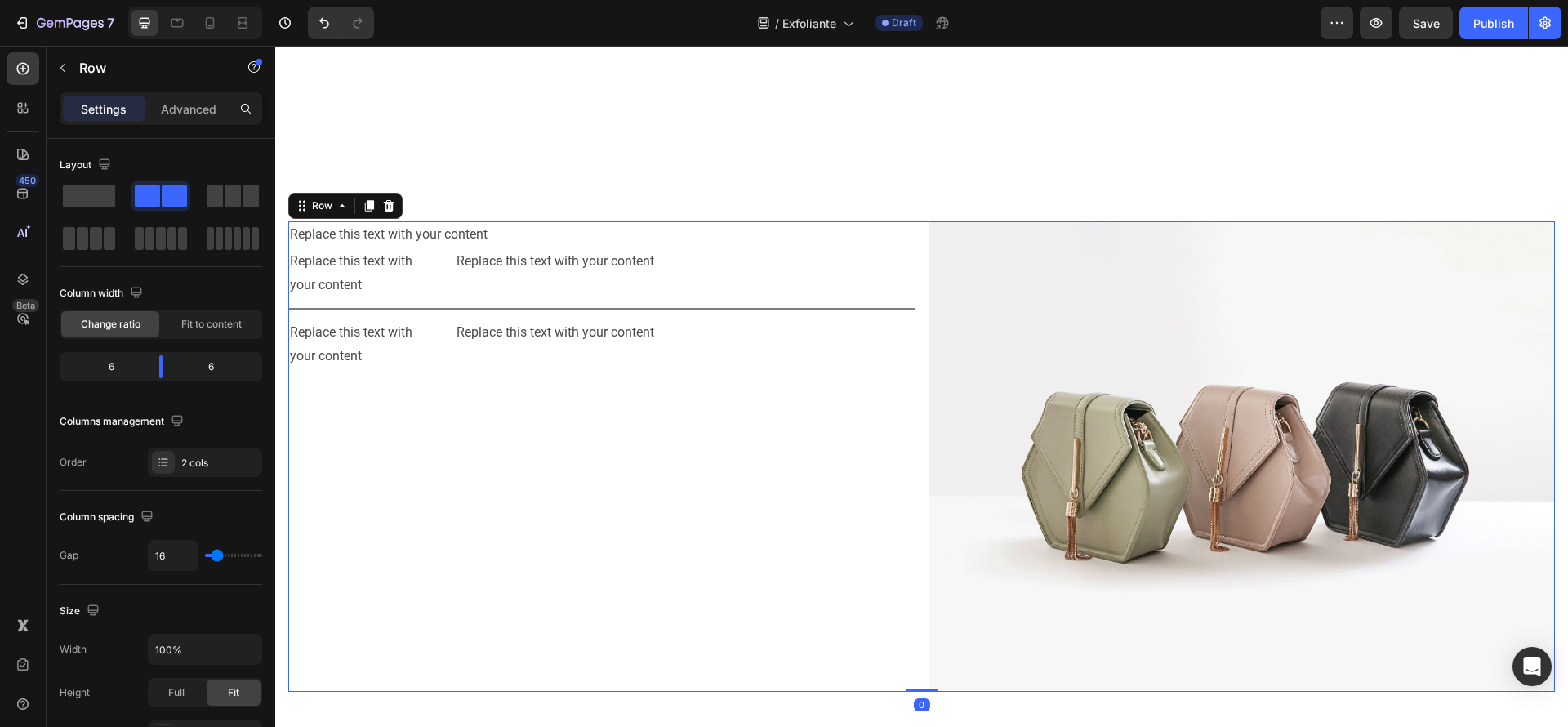
scroll to position [1103, 0]
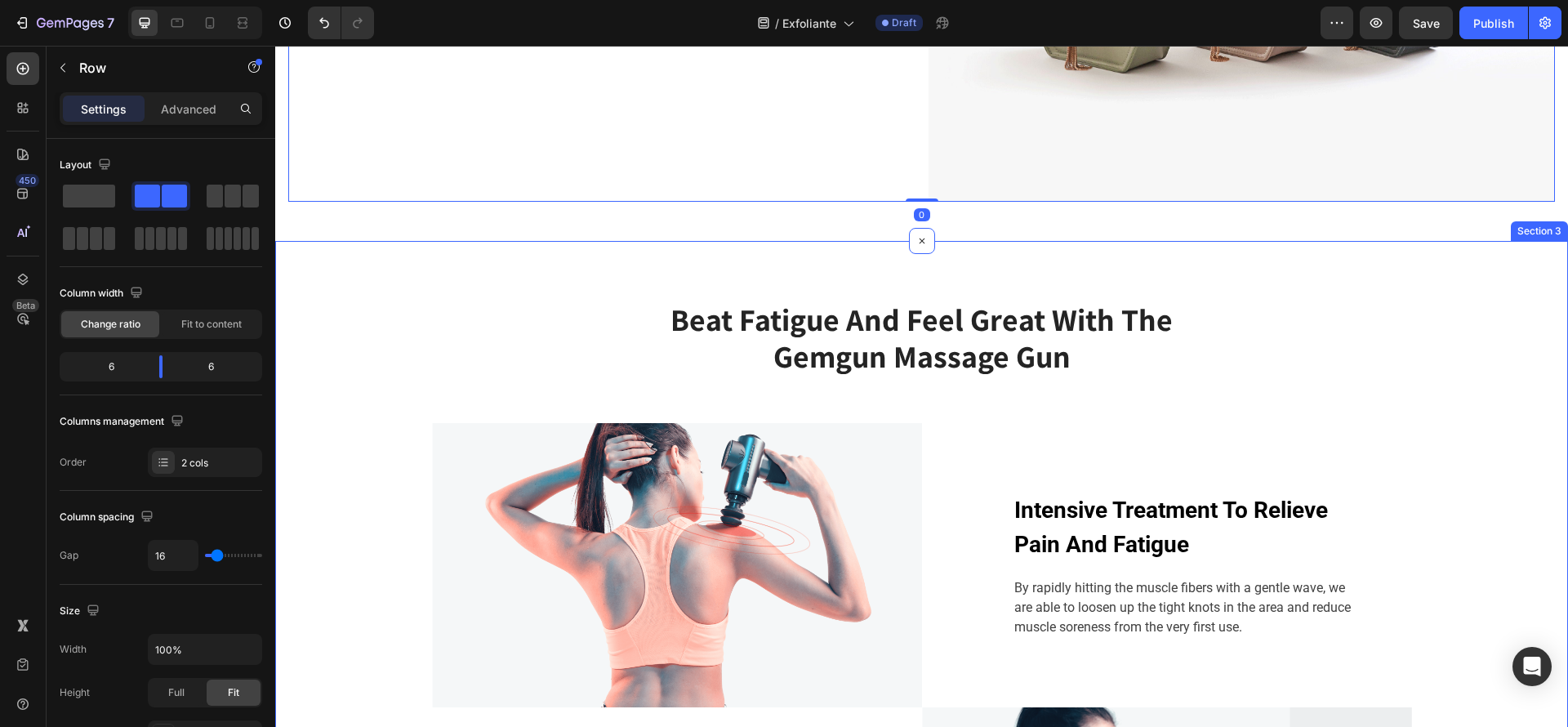
click at [693, 250] on div "Beat Fatigue And Feel Great With The Gemgun Massage Gun Heading Row Image Inten…" at bounding box center [921, 645] width 1293 height 809
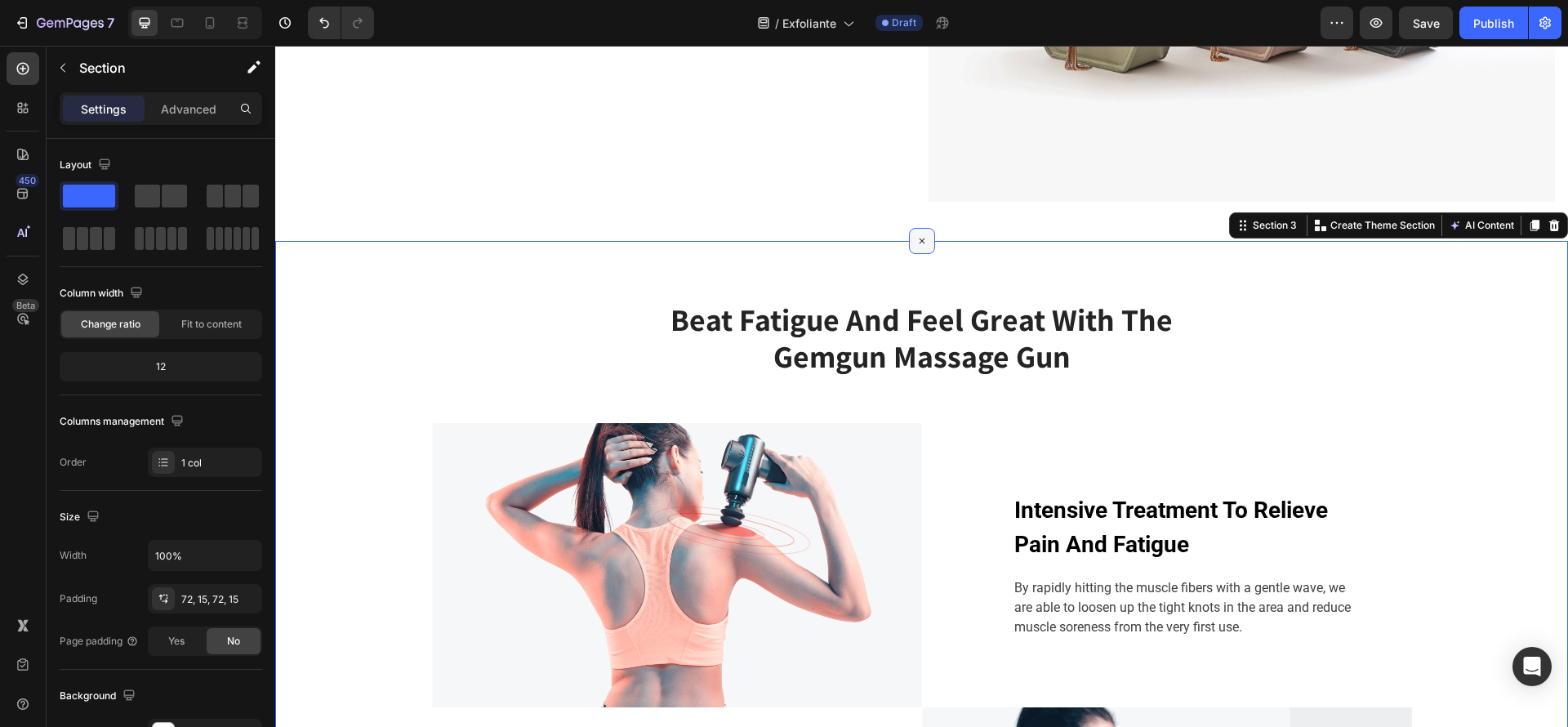
click at [912, 236] on icon at bounding box center [921, 240] width 19 height 19
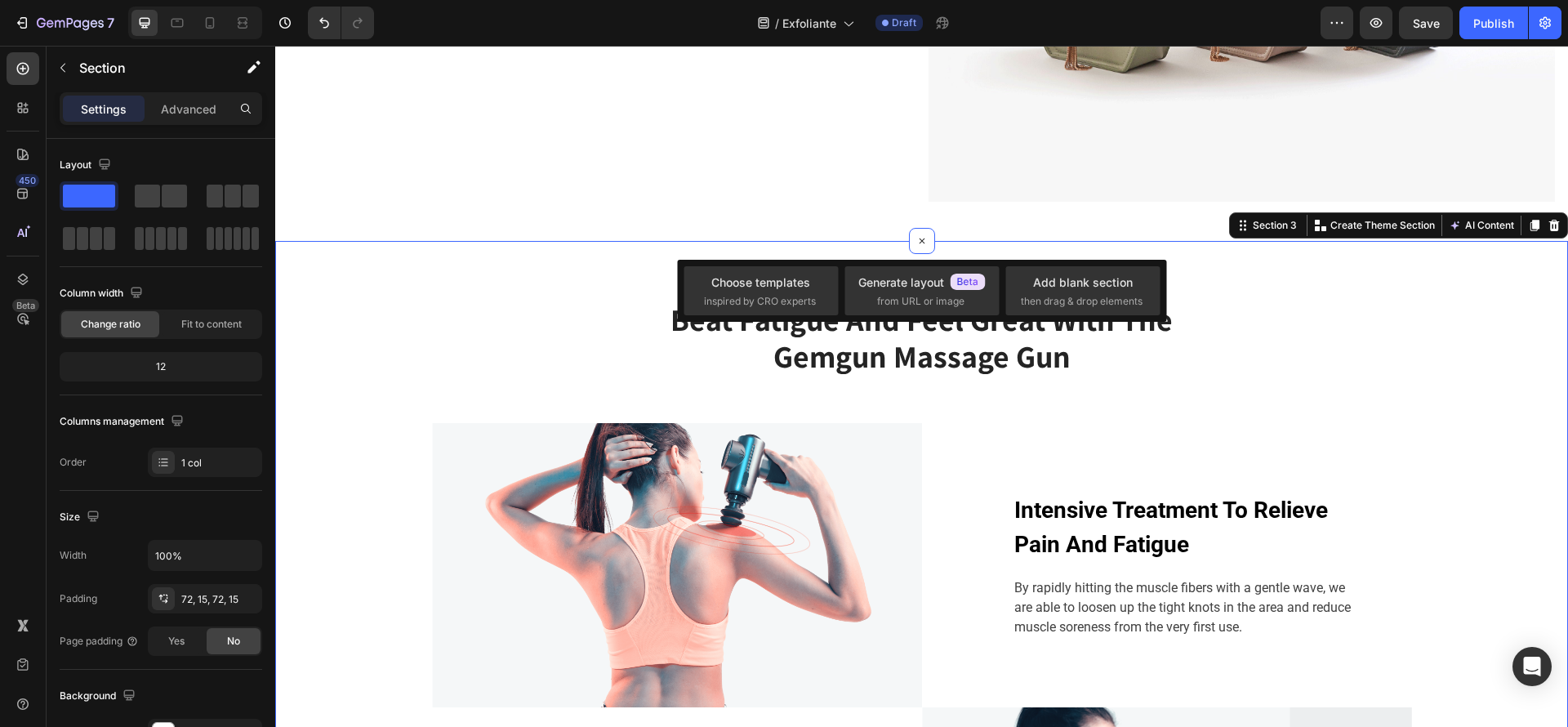
click at [1380, 277] on div "Beat Fatigue And Feel Great With The Gemgun Massage Gun Heading Row Image Inten…" at bounding box center [921, 645] width 1293 height 809
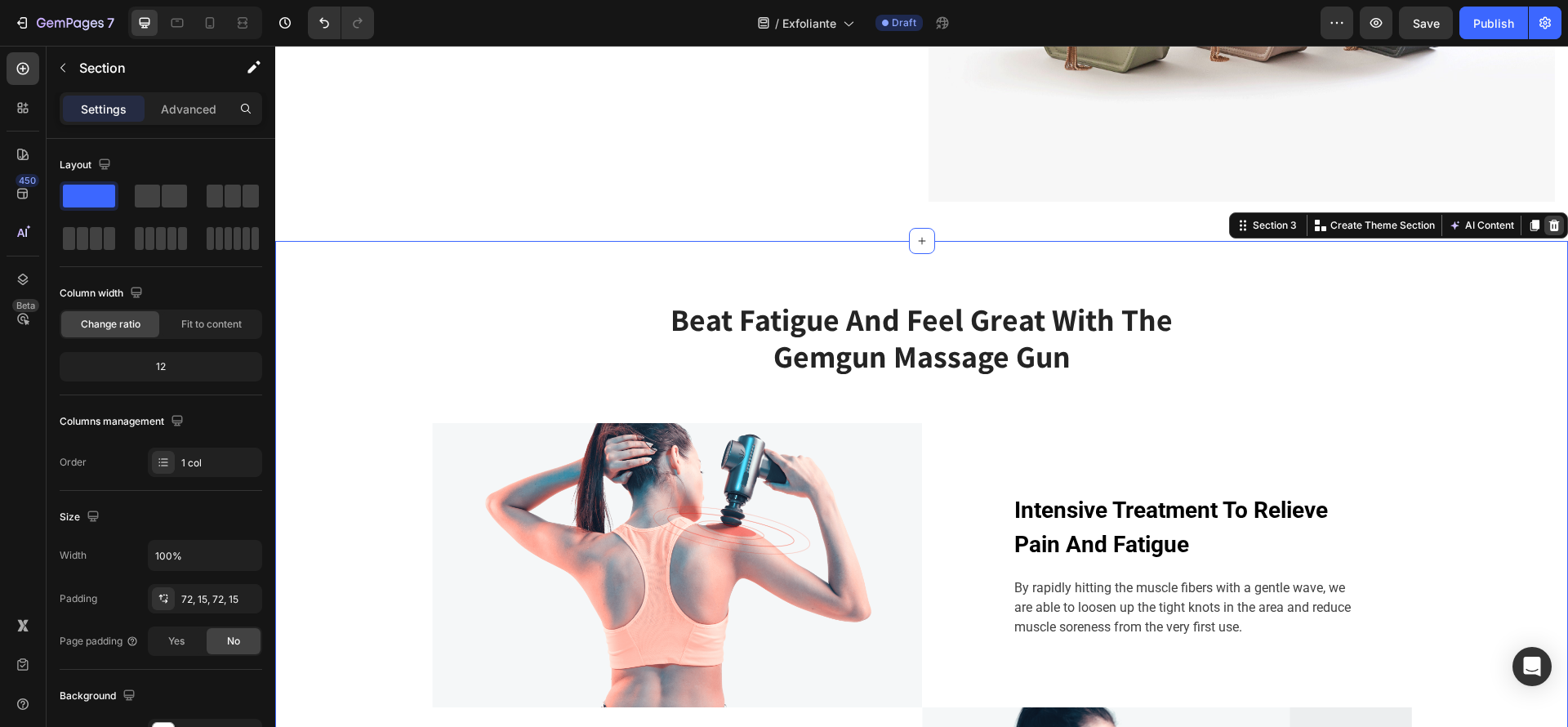
click at [1544, 224] on div at bounding box center [1554, 225] width 20 height 20
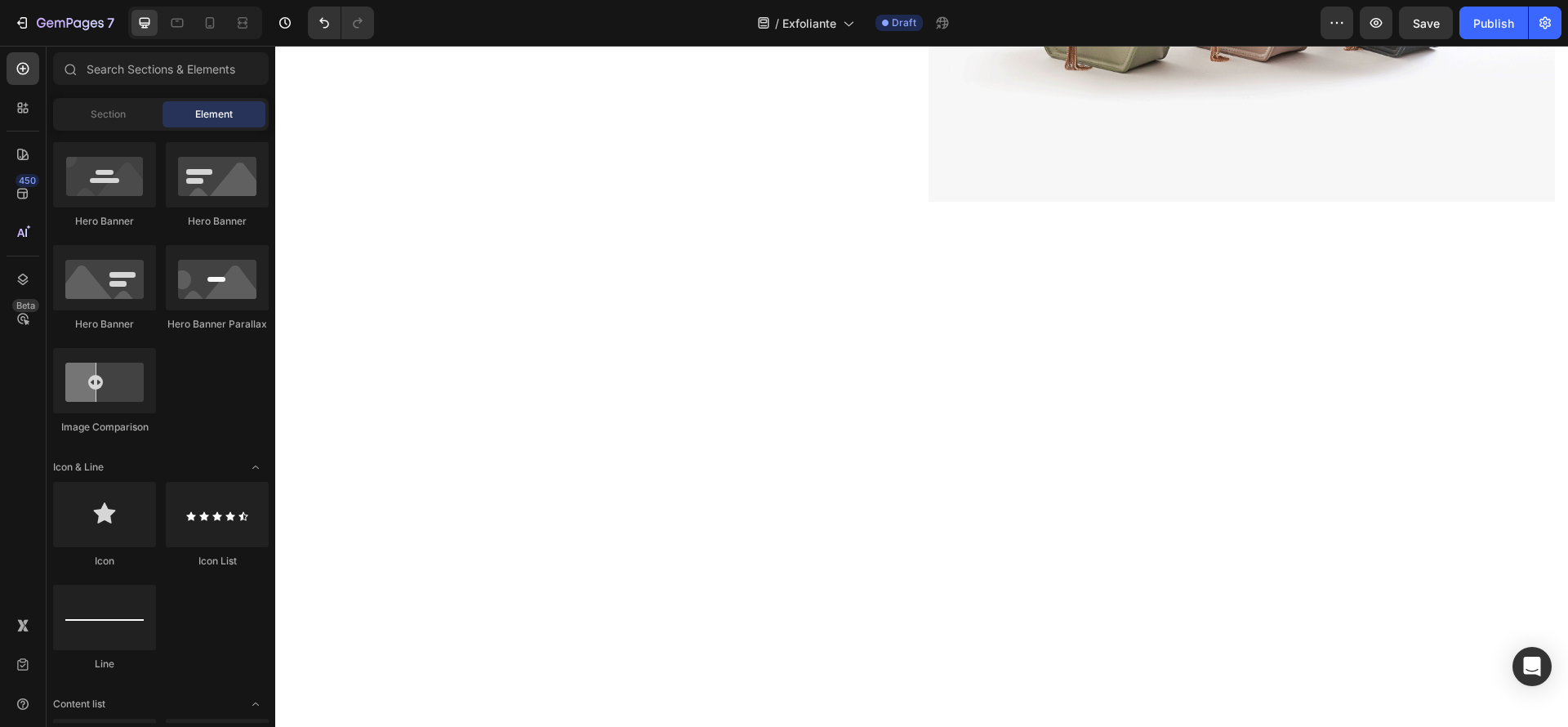
click at [938, 329] on div at bounding box center [921, 495] width 1269 height 389
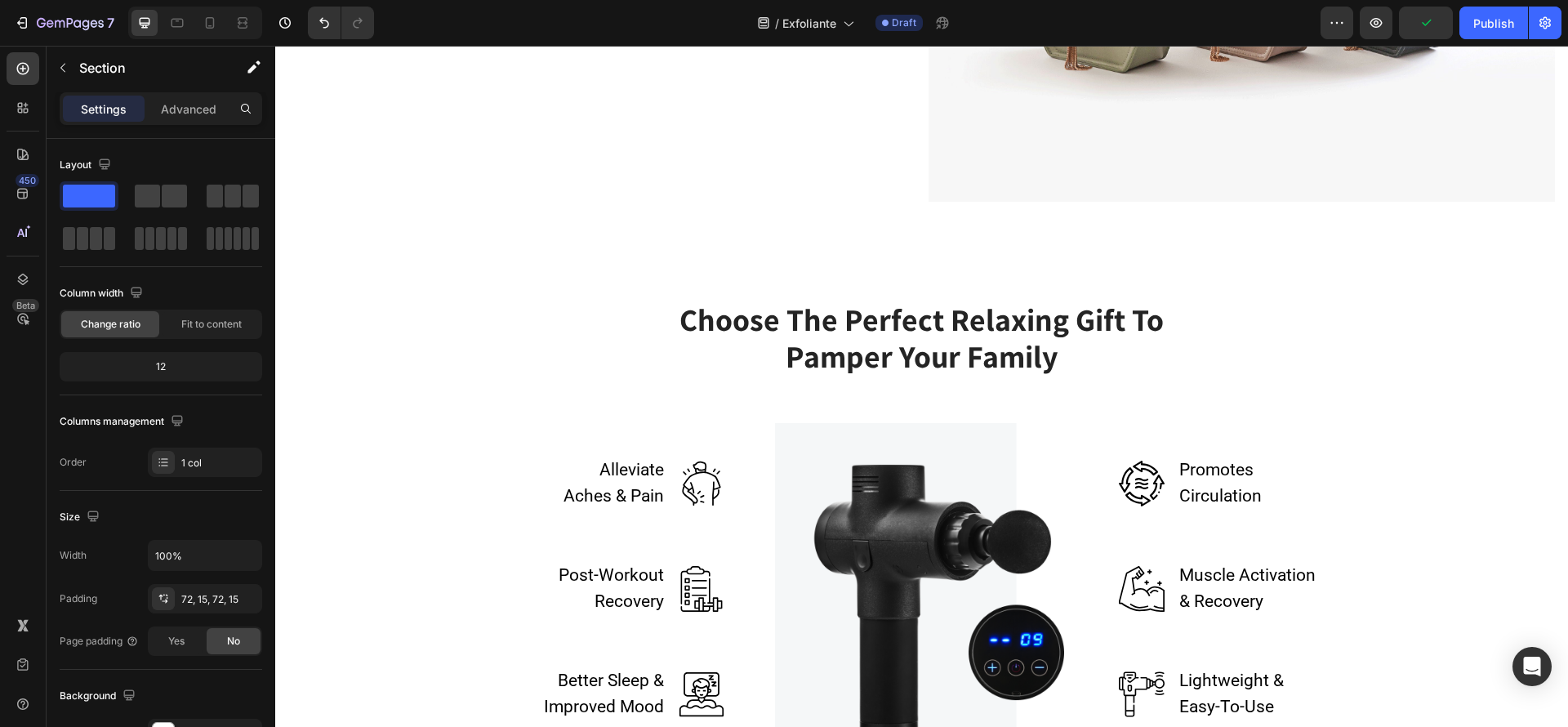
scroll to position [858, 0]
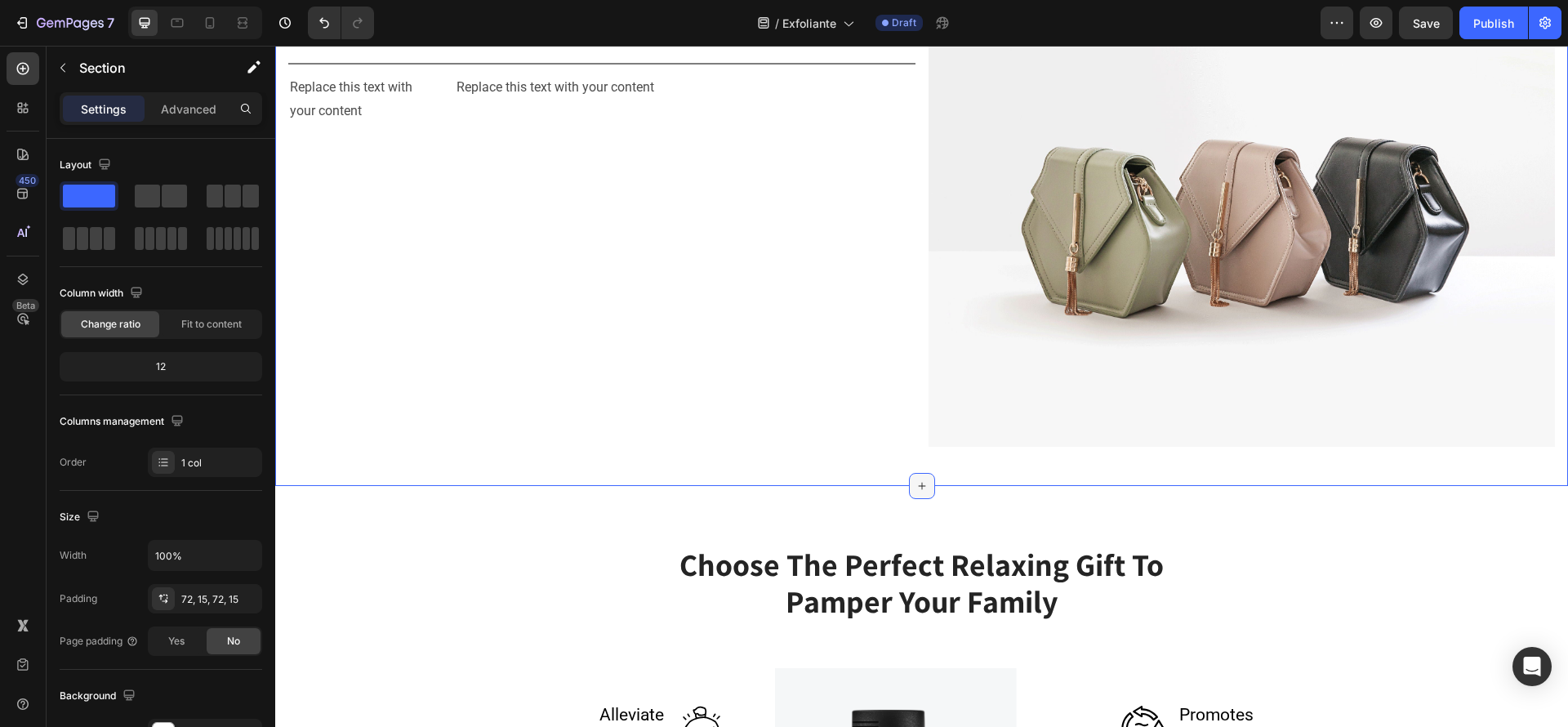
click at [915, 480] on icon at bounding box center [921, 486] width 13 height 13
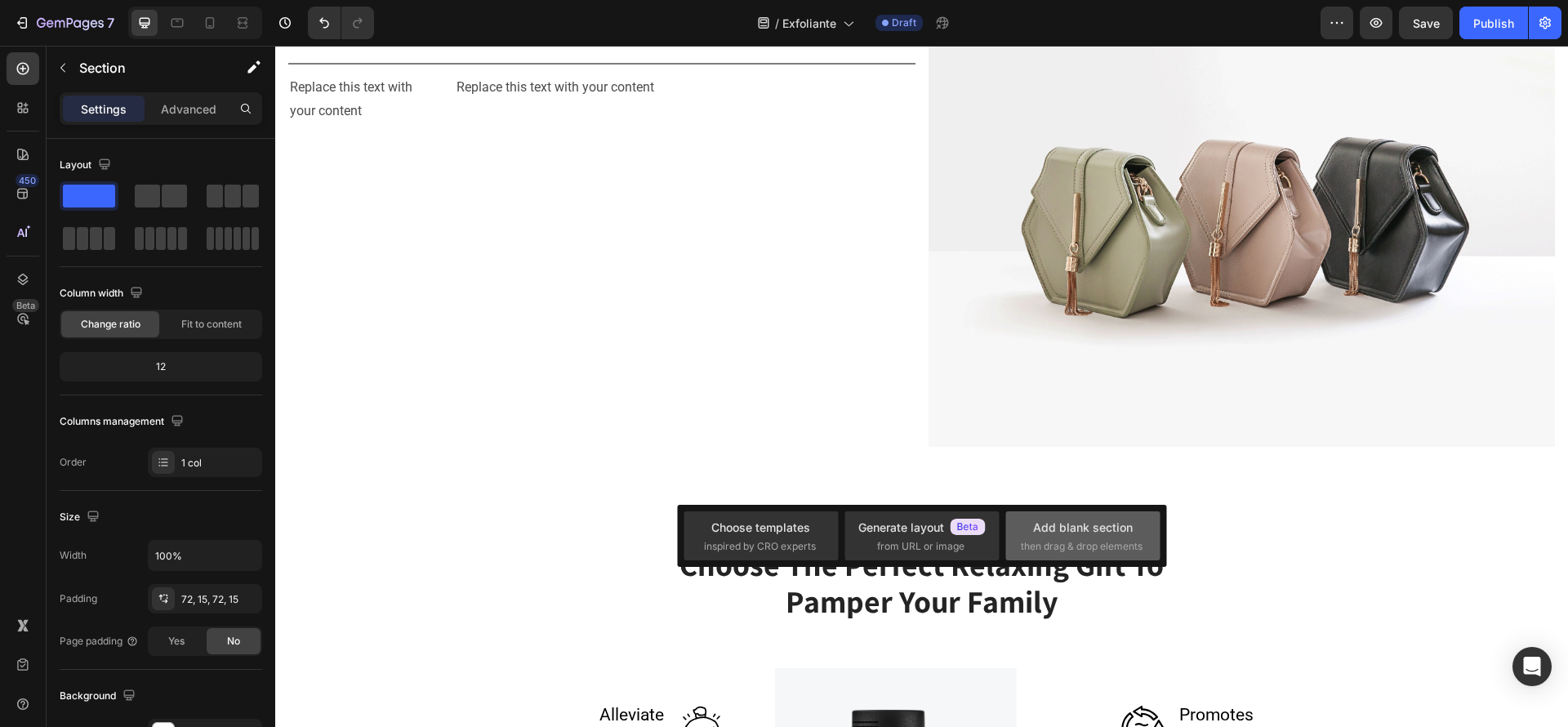
click at [1088, 527] on div "Add blank section" at bounding box center [1082, 526] width 100 height 17
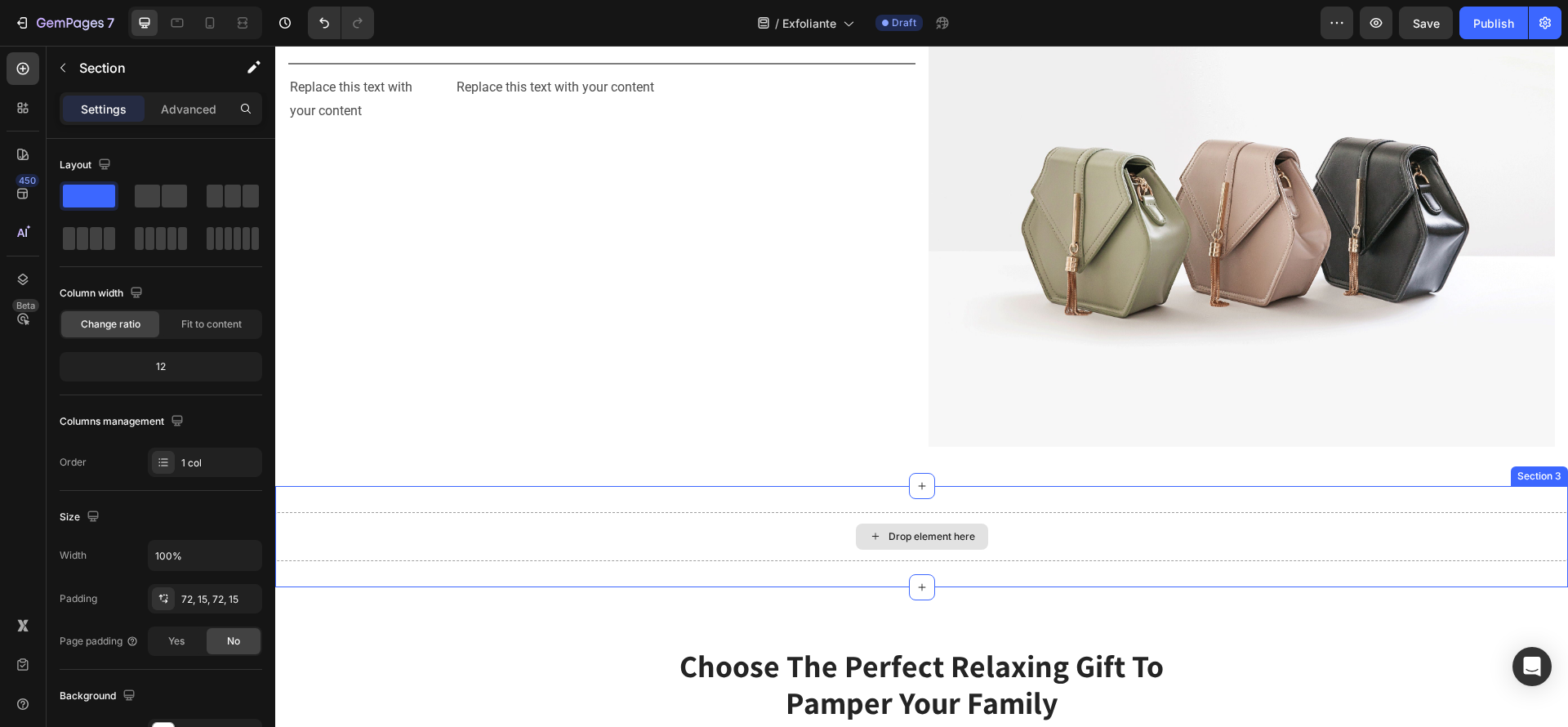
click at [941, 524] on div "Drop element here" at bounding box center [922, 536] width 132 height 26
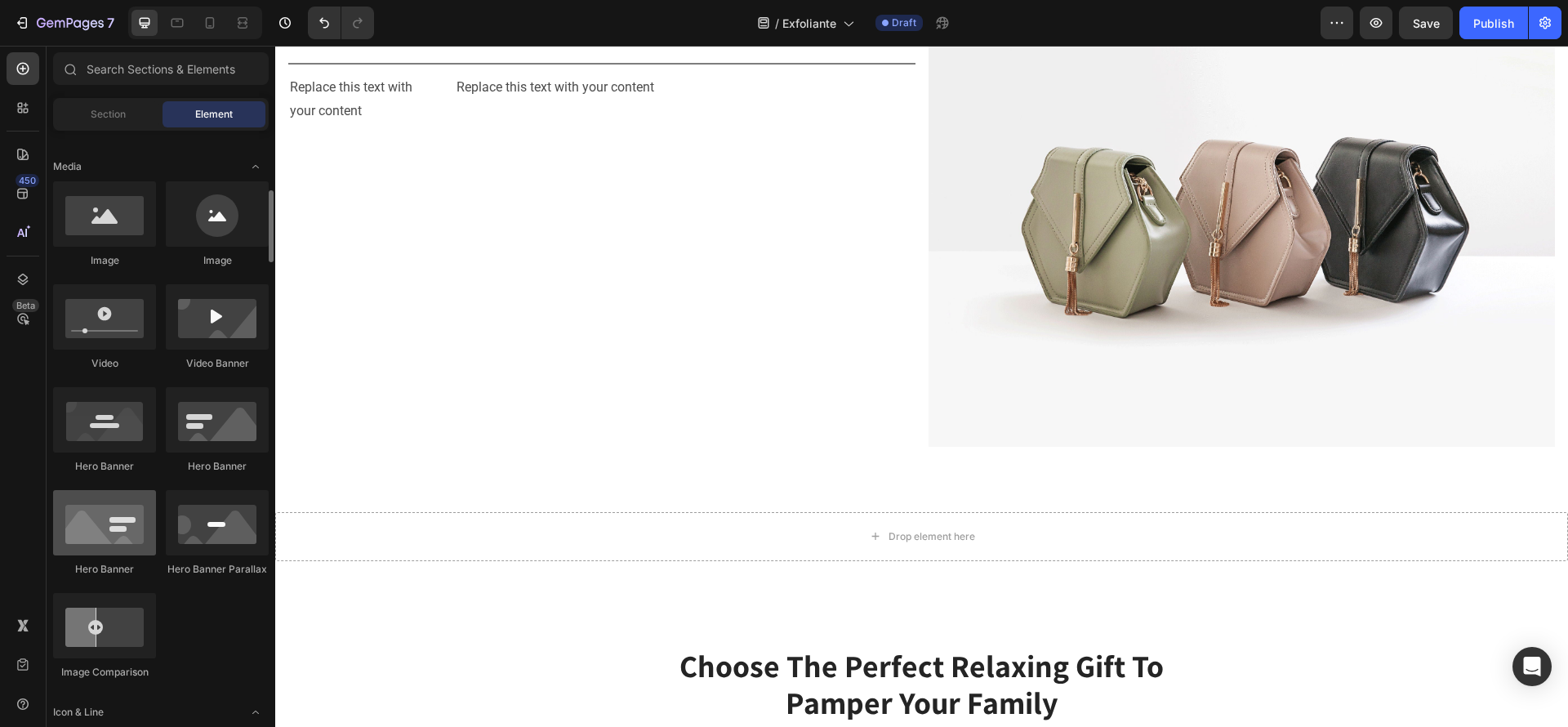
scroll to position [0, 0]
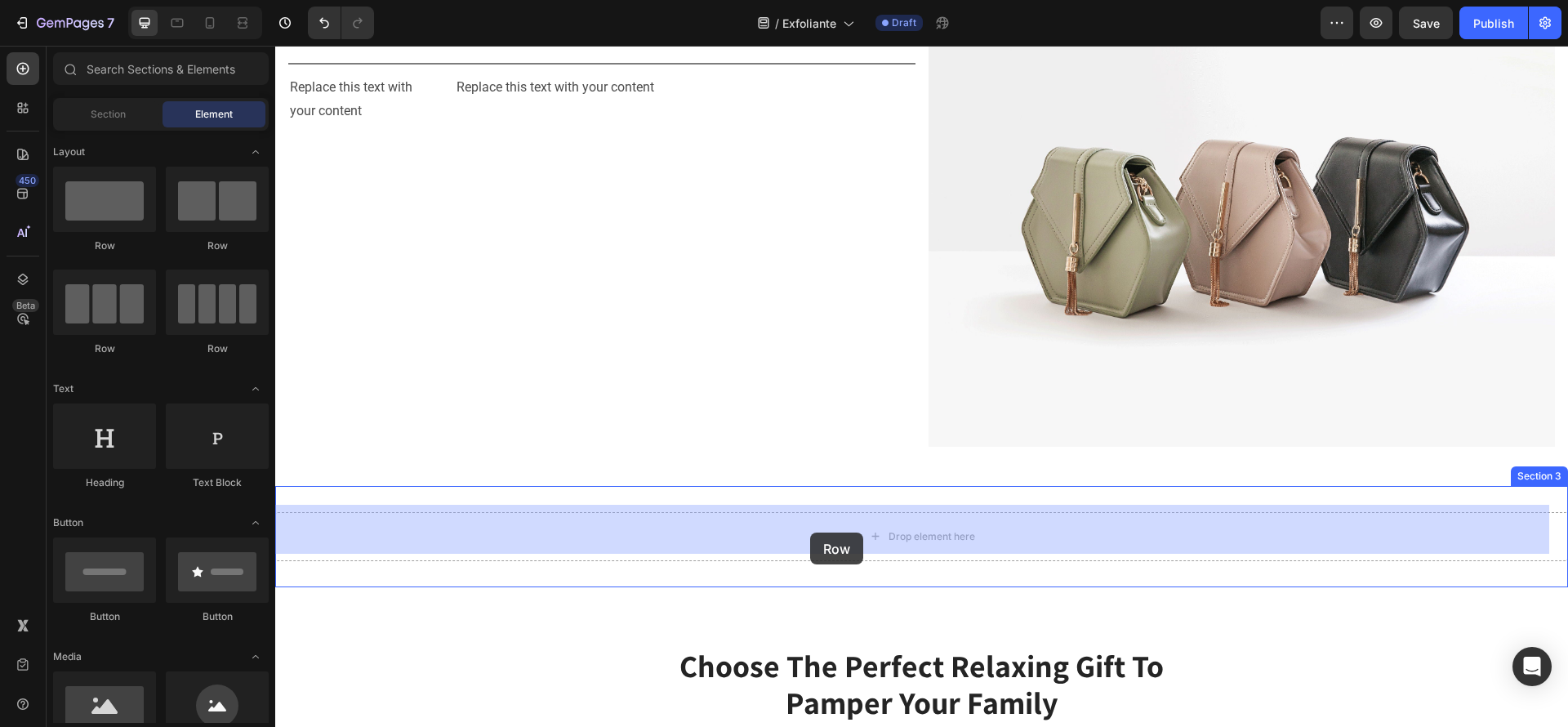
drag, startPoint x: 395, startPoint y: 267, endPoint x: 811, endPoint y: 532, distance: 493.2
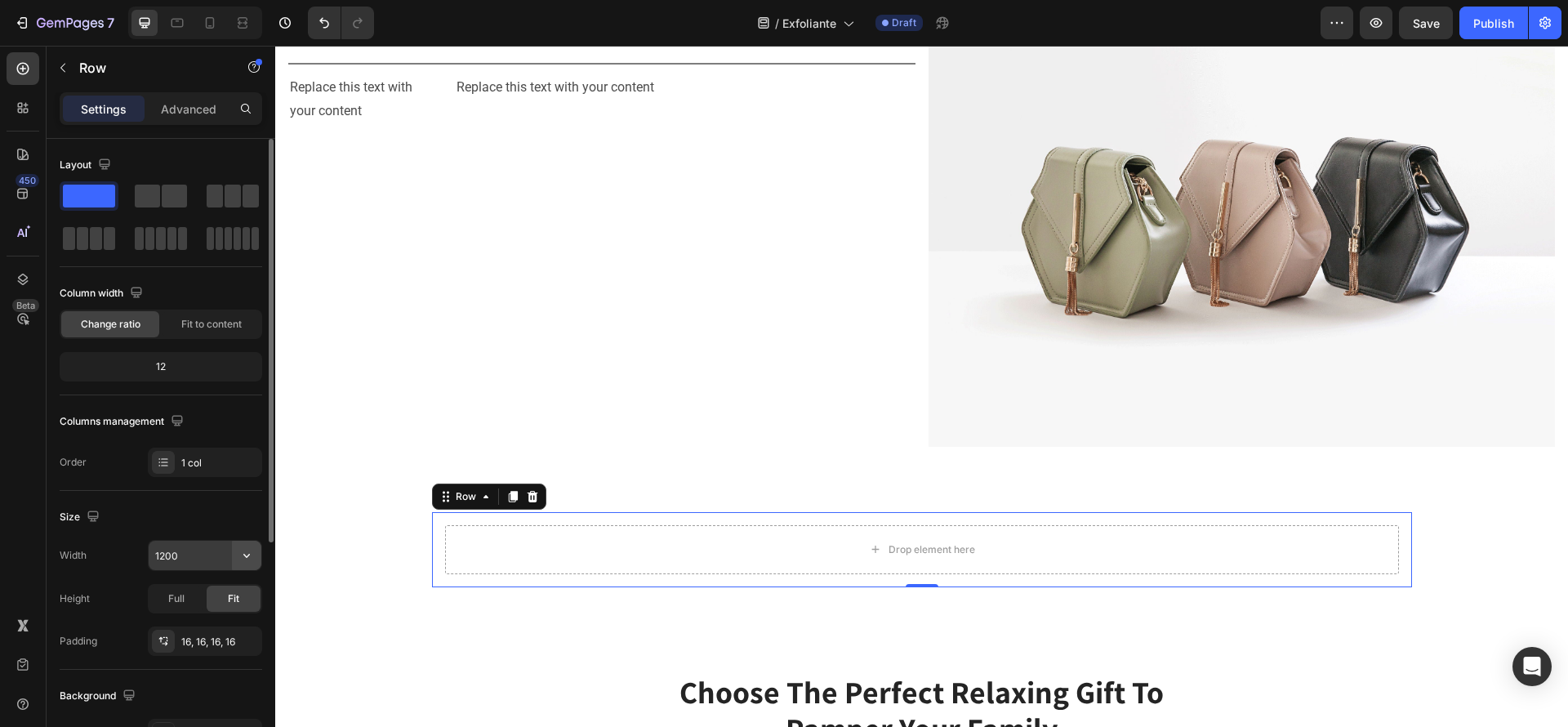
click at [242, 561] on icon "button" at bounding box center [247, 555] width 17 height 17
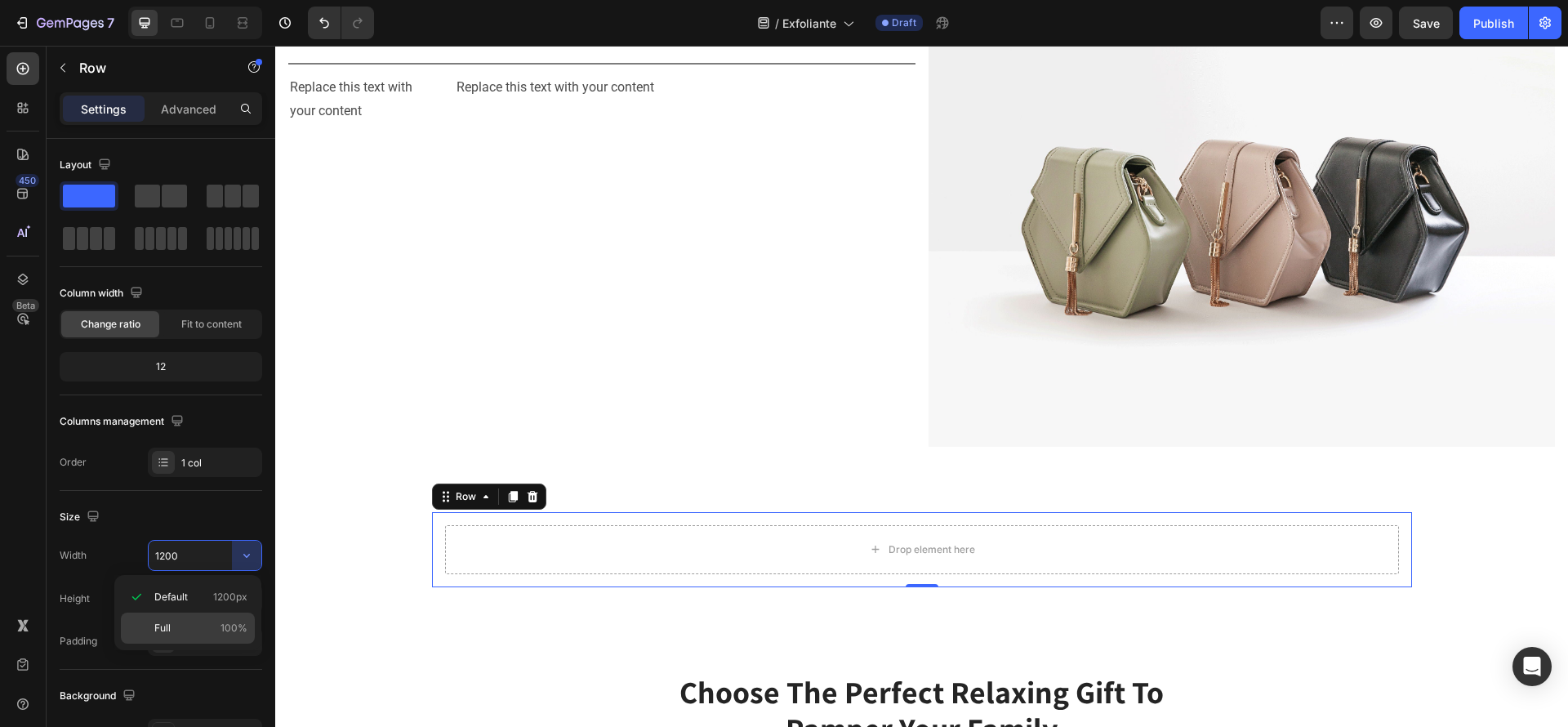
click at [198, 636] on div "Full 100%" at bounding box center [188, 627] width 134 height 31
type input "100%"
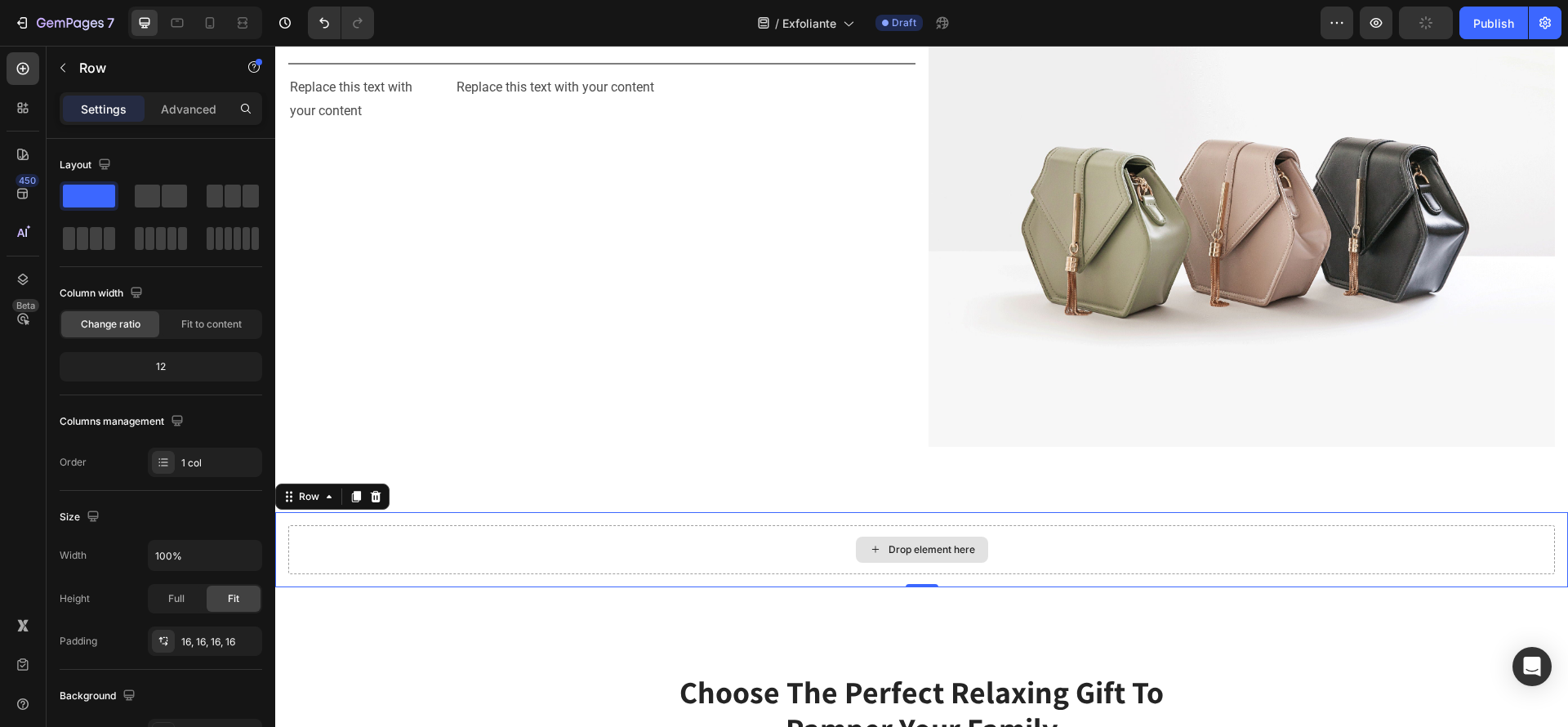
click at [856, 536] on div "Drop element here" at bounding box center [922, 549] width 132 height 26
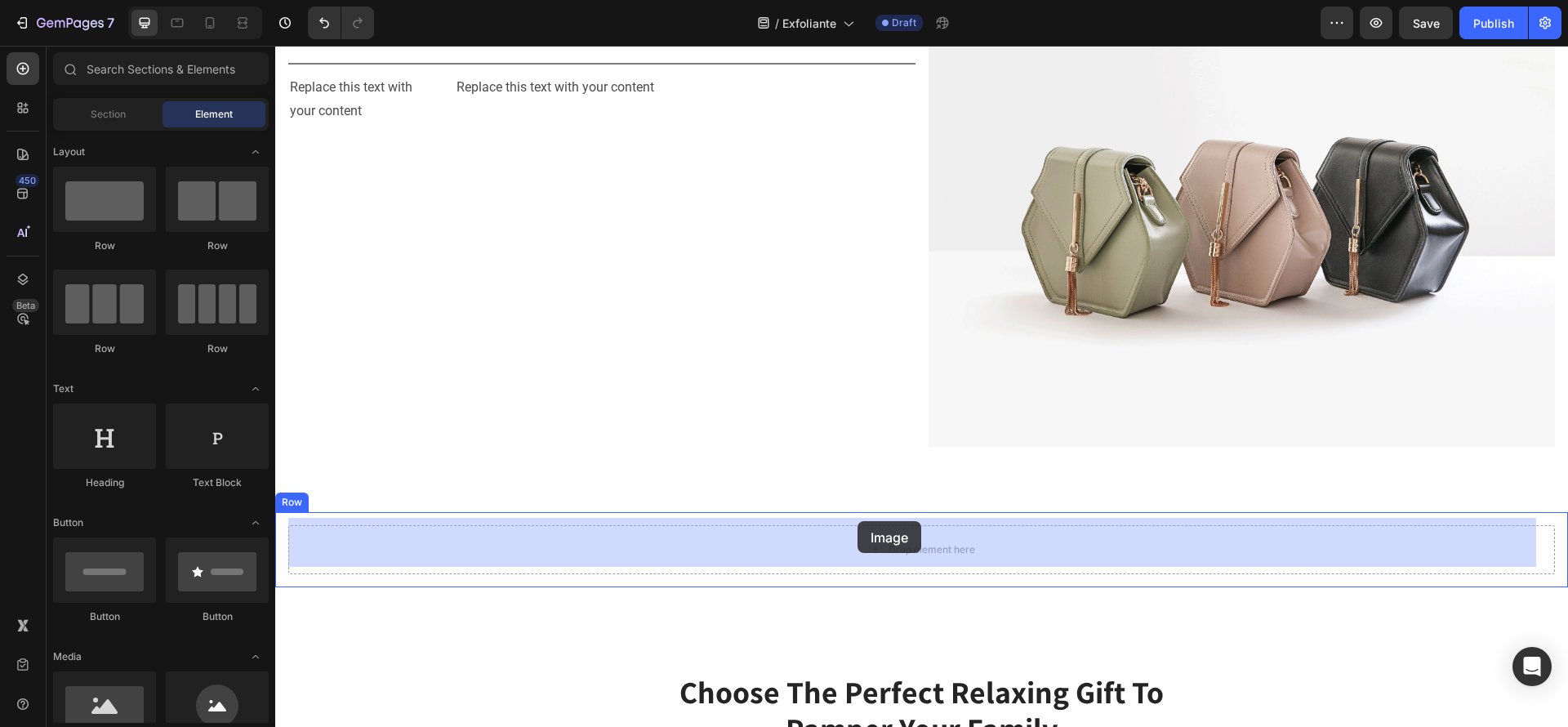
drag, startPoint x: 369, startPoint y: 738, endPoint x: 858, endPoint y: 522, distance: 534.6
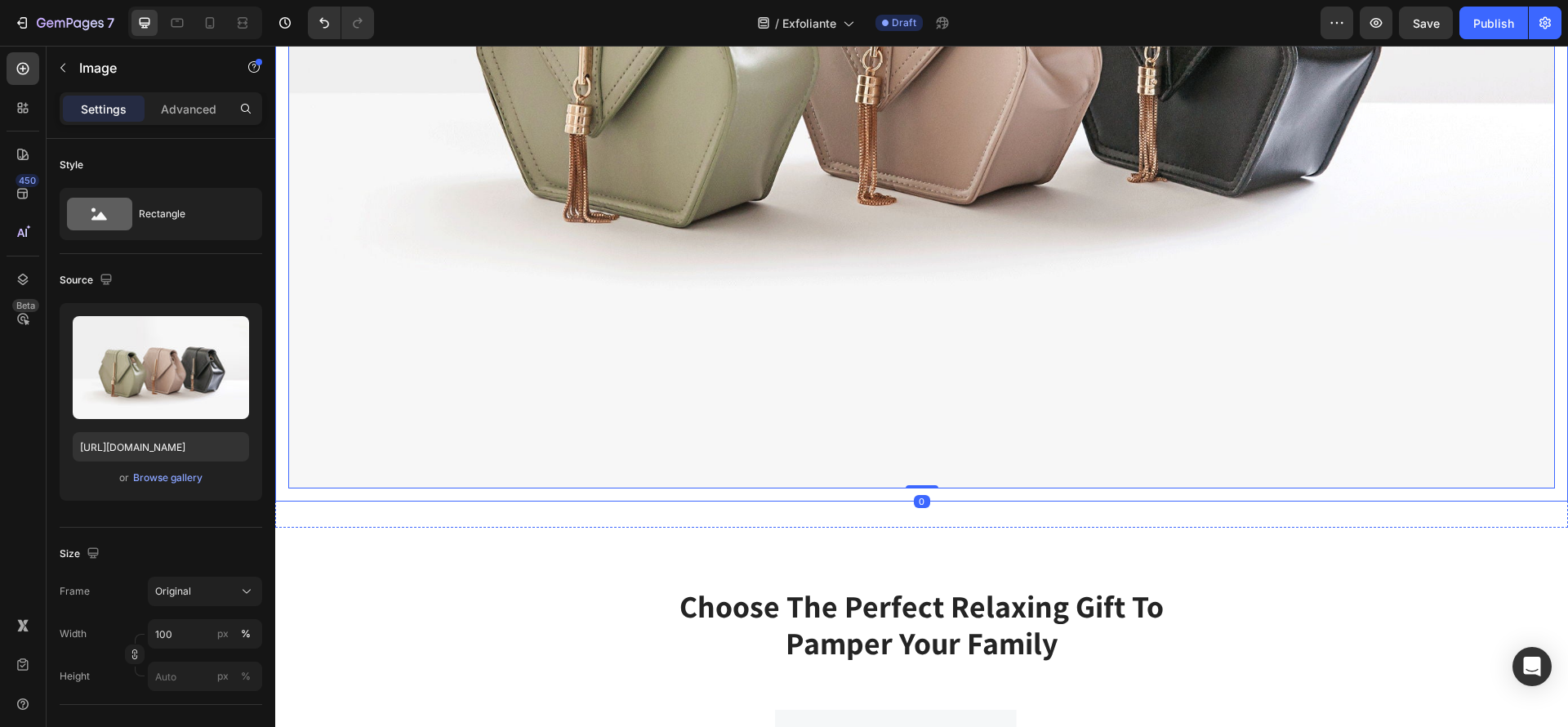
scroll to position [2083, 0]
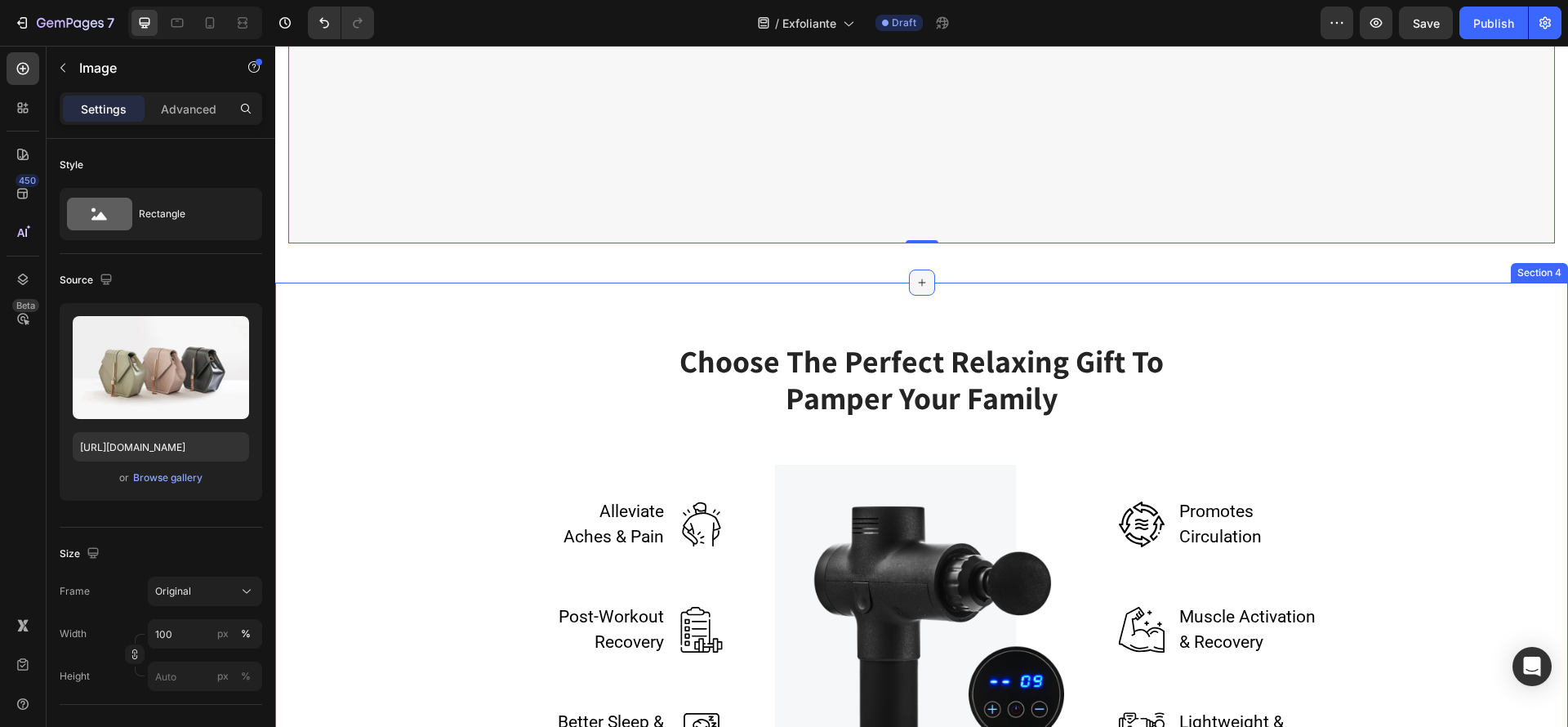
click at [915, 277] on icon at bounding box center [921, 283] width 13 height 13
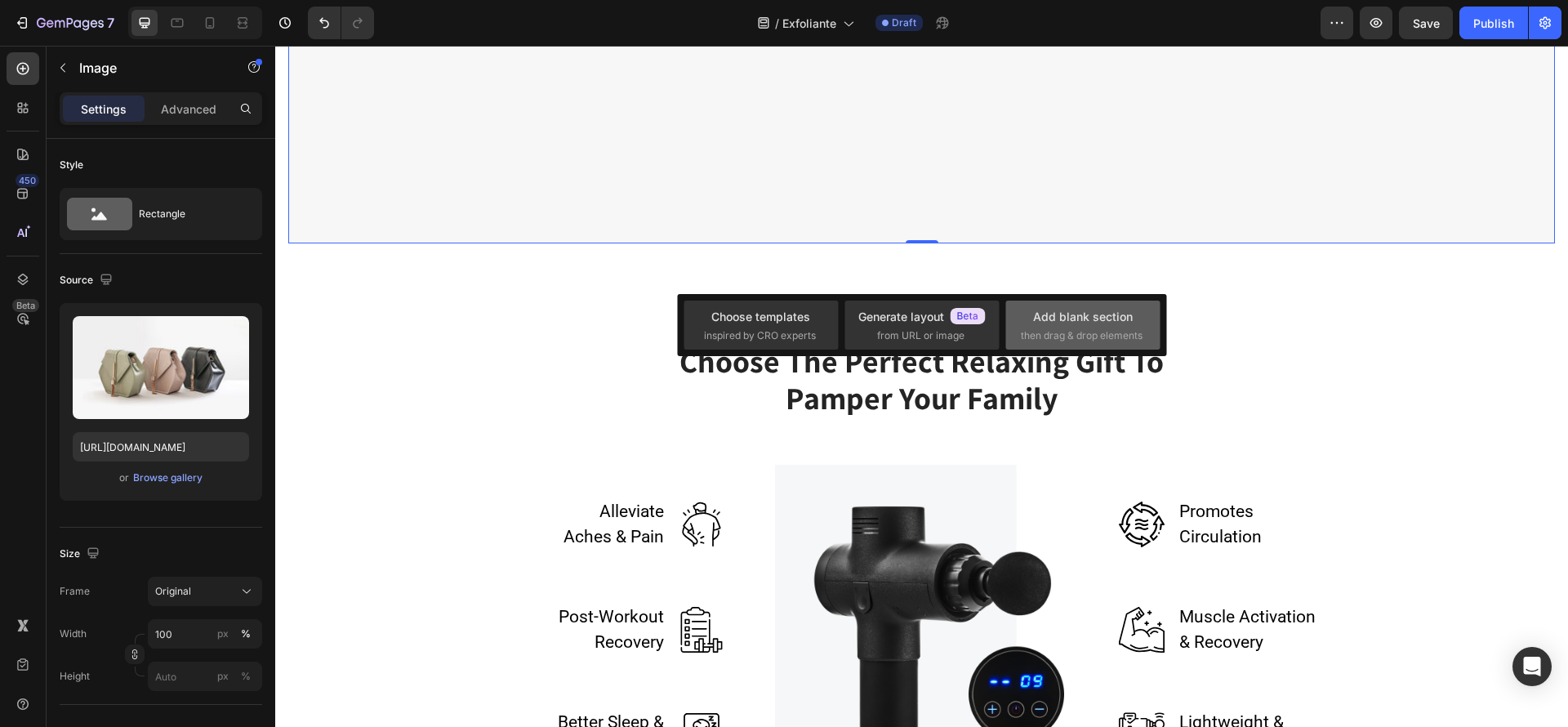
click at [1027, 314] on div "Add blank section then drag & drop elements" at bounding box center [1083, 326] width 124 height 36
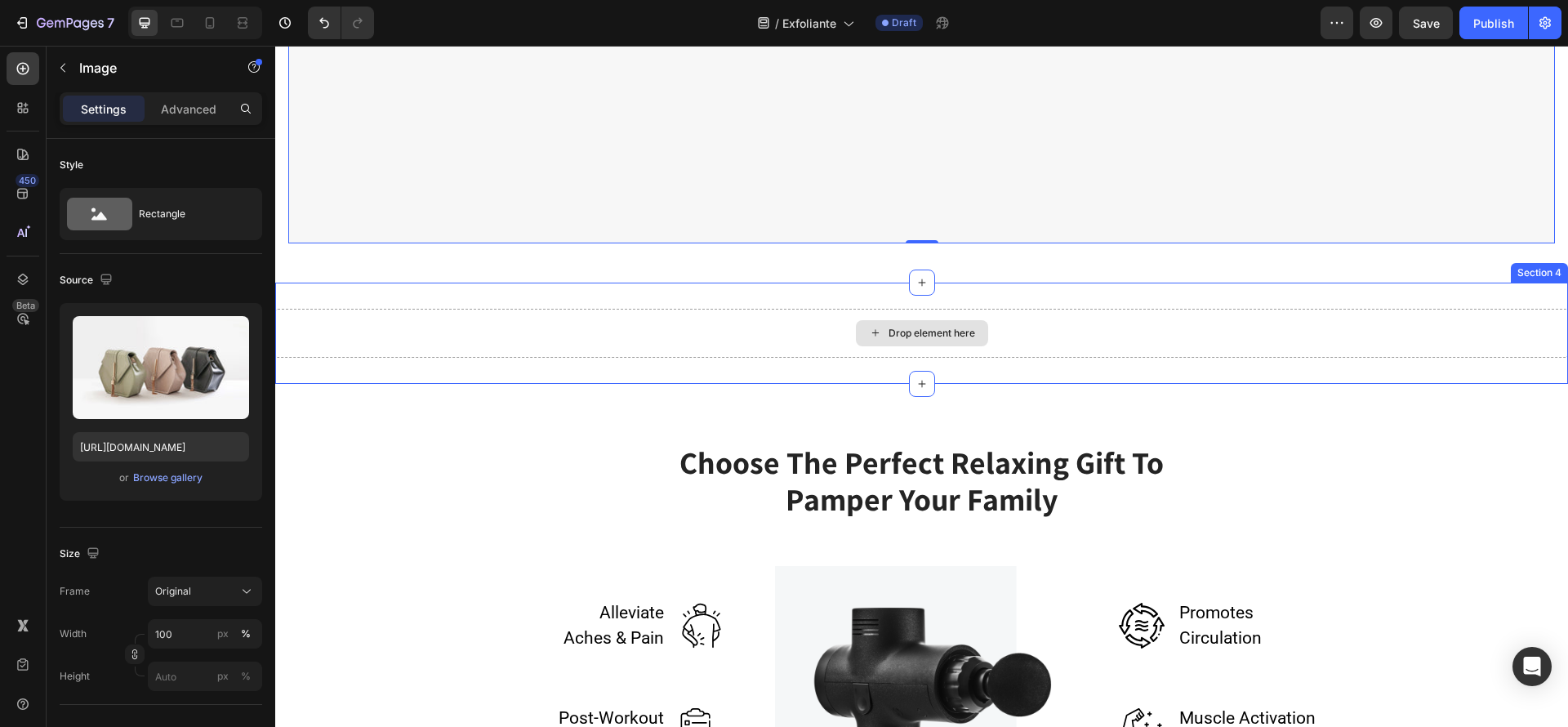
click at [917, 309] on div "Drop element here" at bounding box center [921, 334] width 1293 height 49
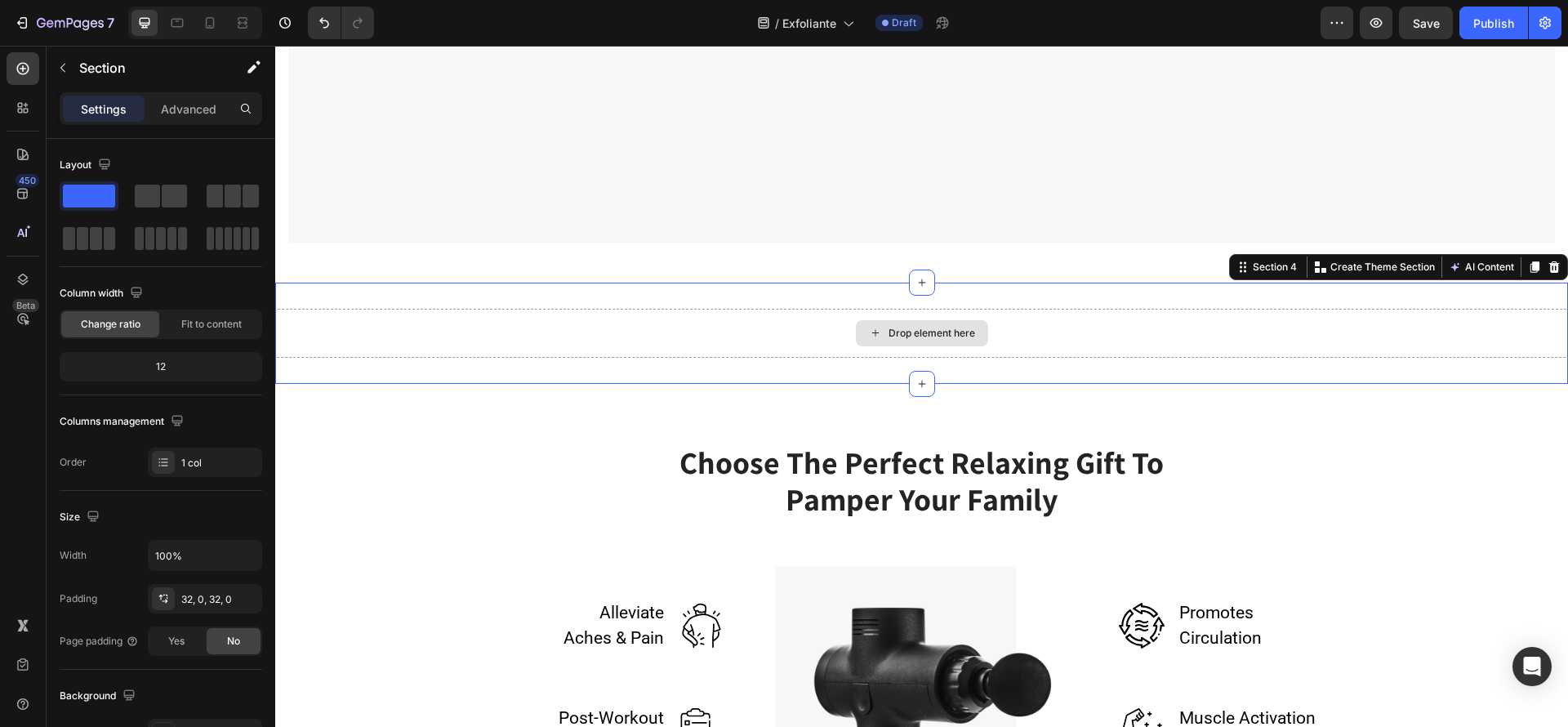
click at [901, 327] on div "Drop element here" at bounding box center [932, 333] width 87 height 13
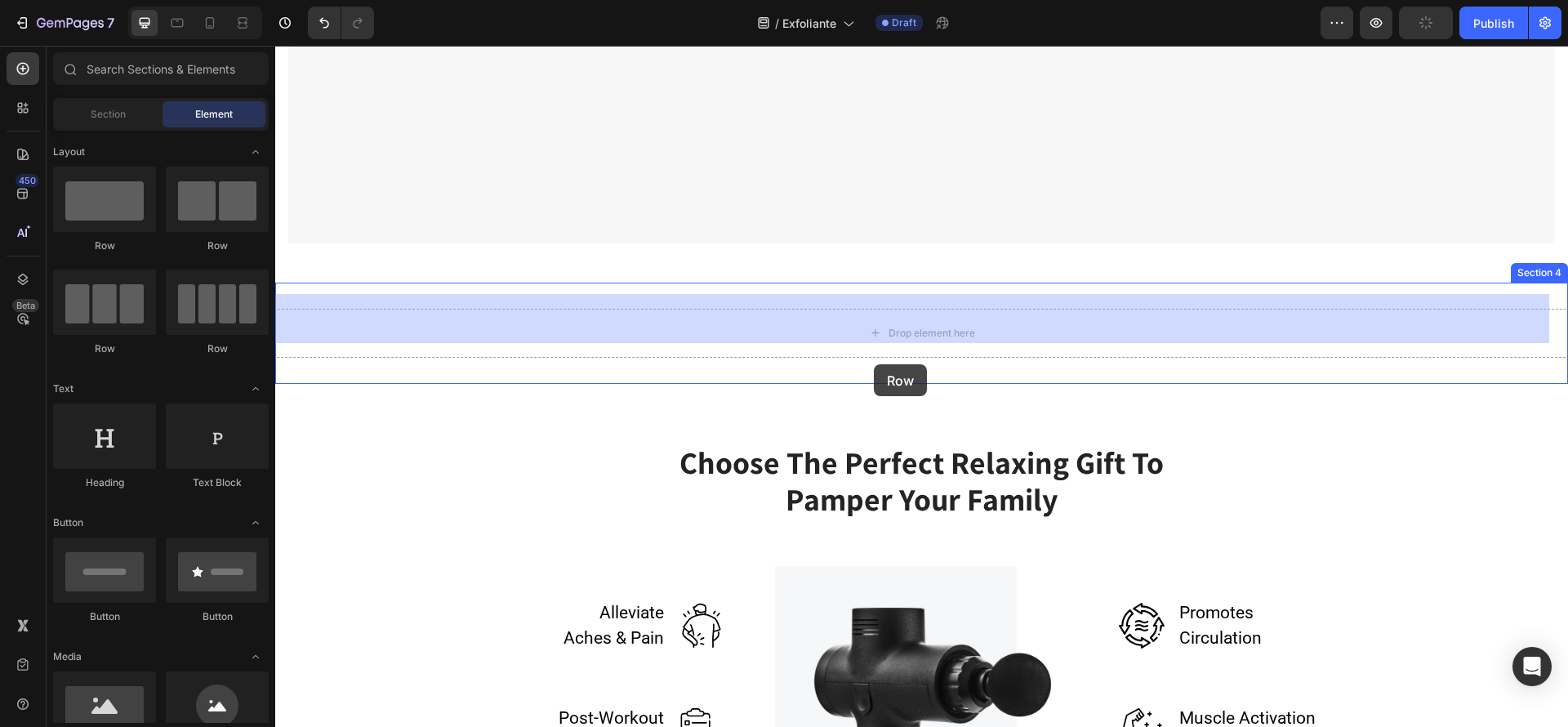
drag, startPoint x: 380, startPoint y: 264, endPoint x: 874, endPoint y: 364, distance: 504.0
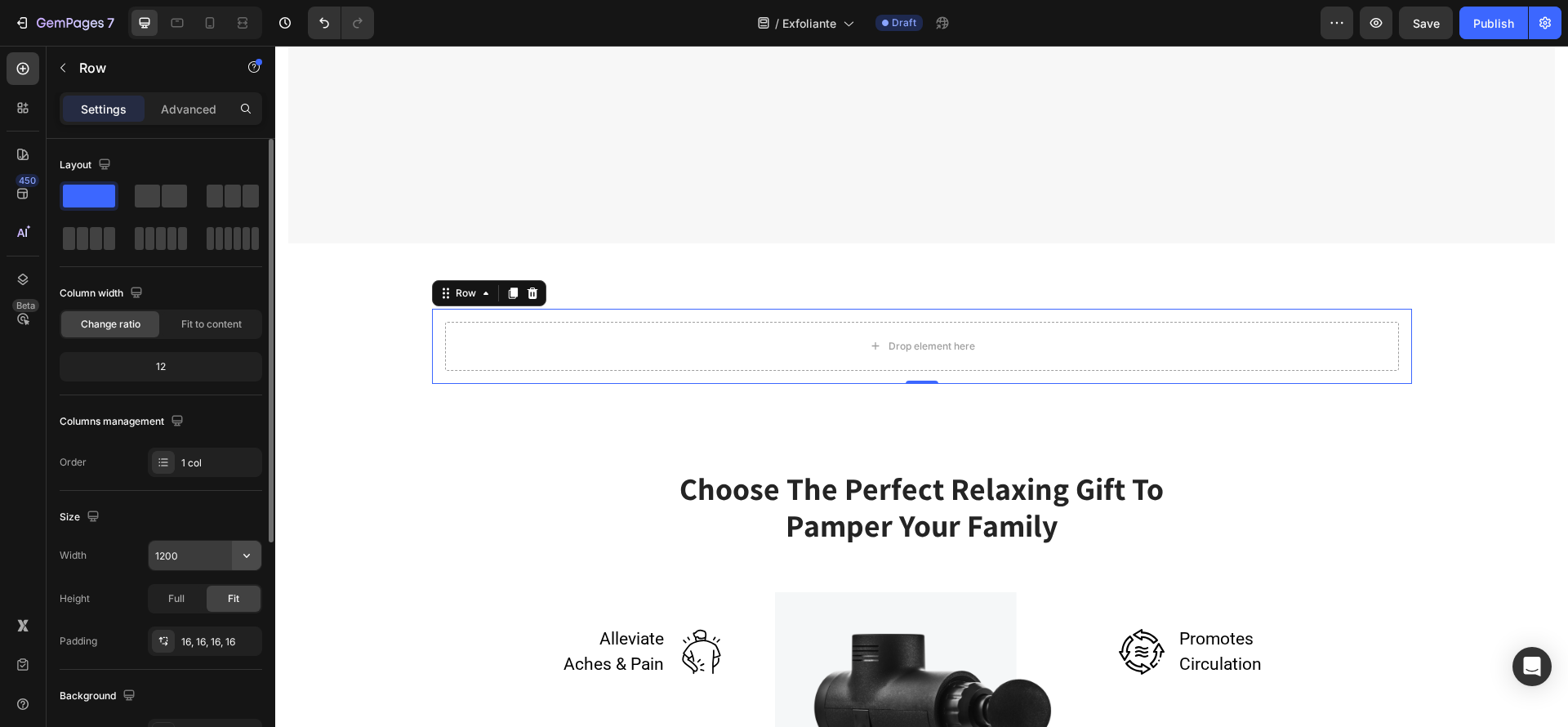
click at [253, 565] on button "button" at bounding box center [247, 556] width 30 height 30
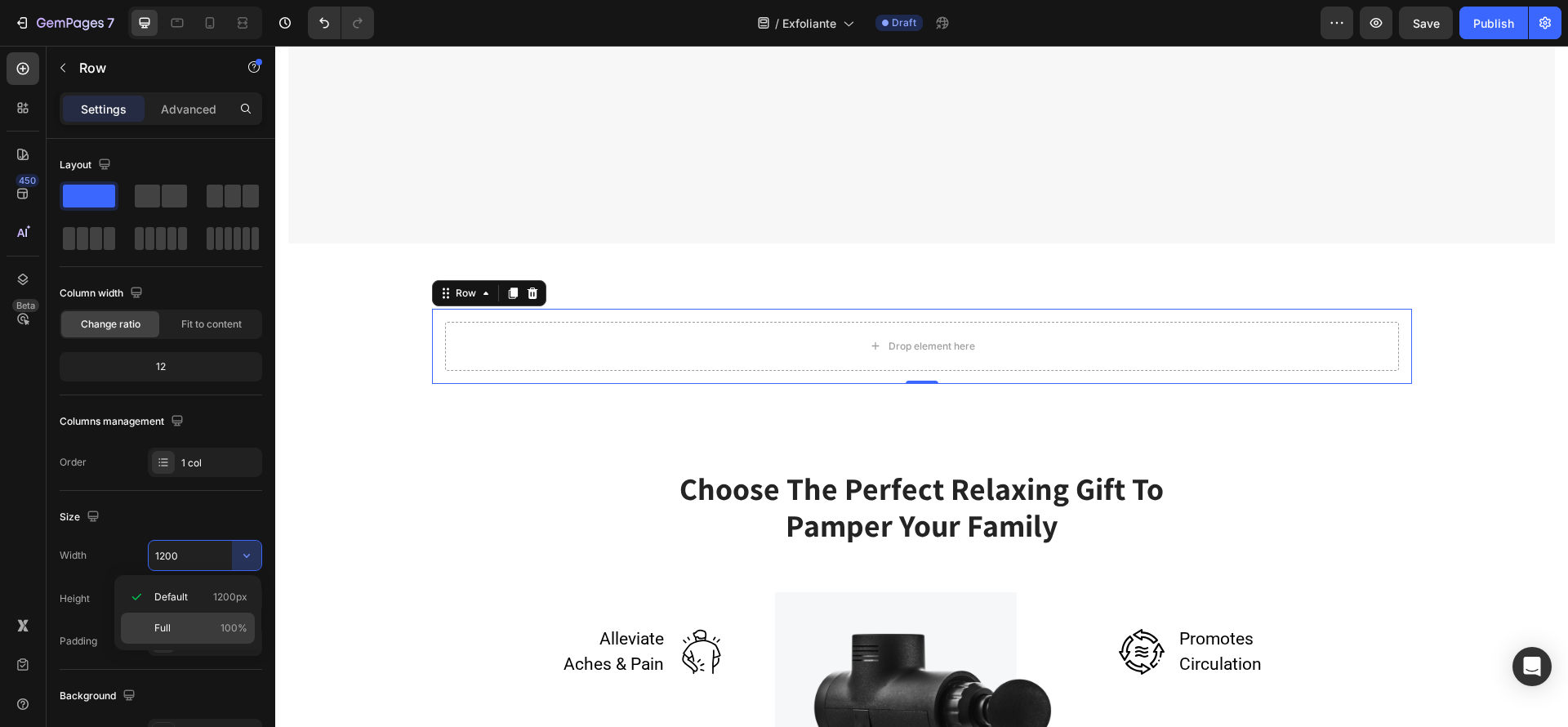
click at [218, 616] on div "Full 100%" at bounding box center [188, 627] width 134 height 31
type input "100%"
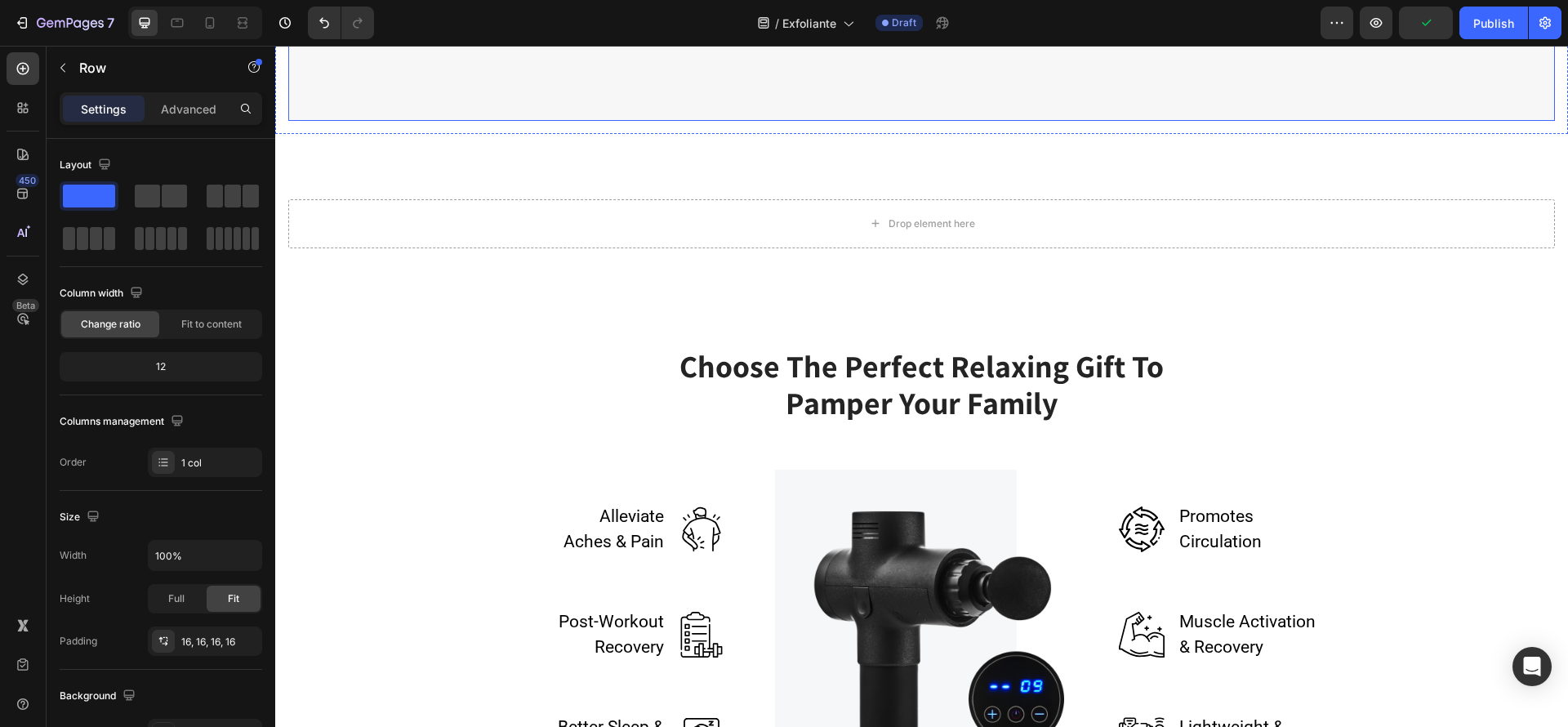
scroll to position [1961, 0]
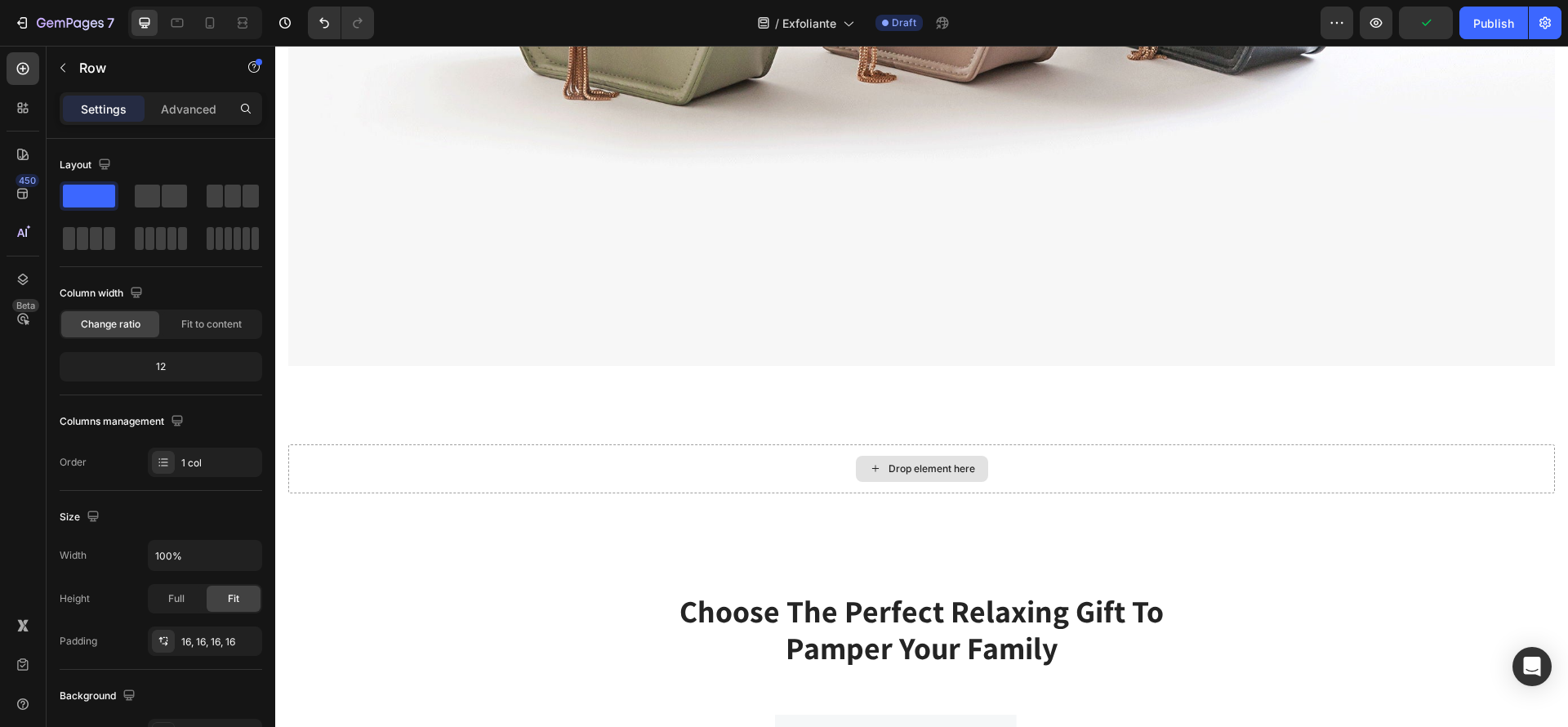
click at [1063, 444] on div "Drop element here" at bounding box center [921, 469] width 1267 height 49
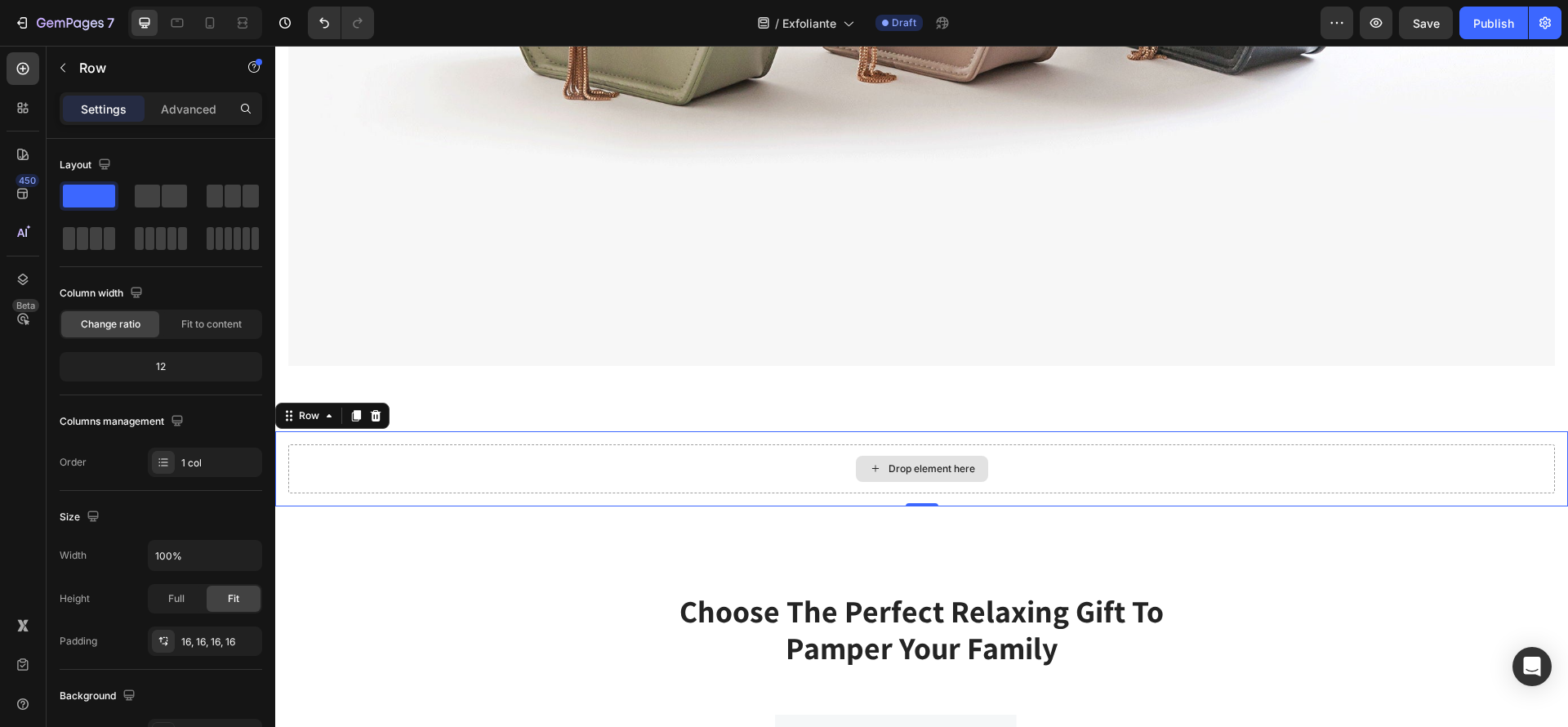
click at [914, 444] on div "Drop element here" at bounding box center [921, 469] width 1267 height 49
click at [908, 462] on div "Drop element here" at bounding box center [932, 468] width 87 height 13
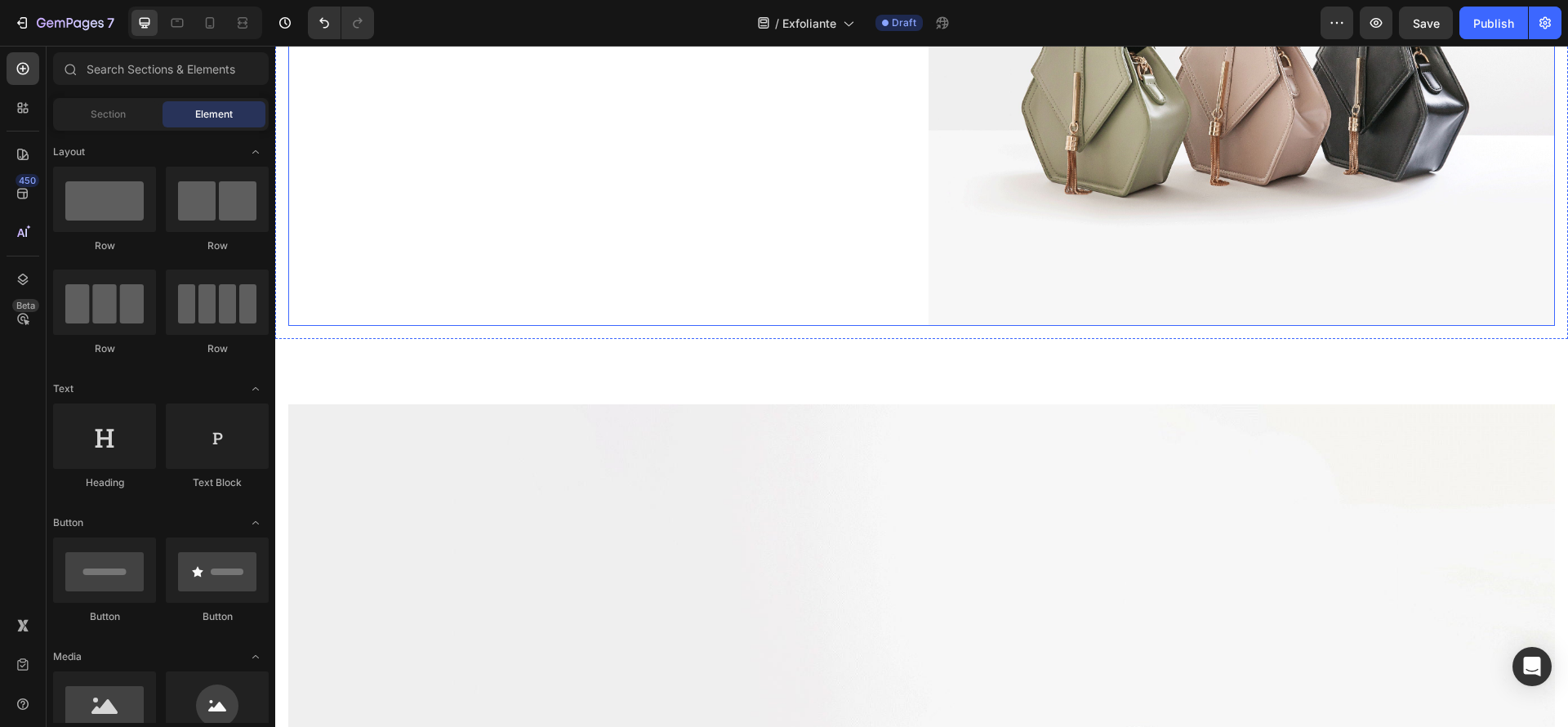
scroll to position [858, 0]
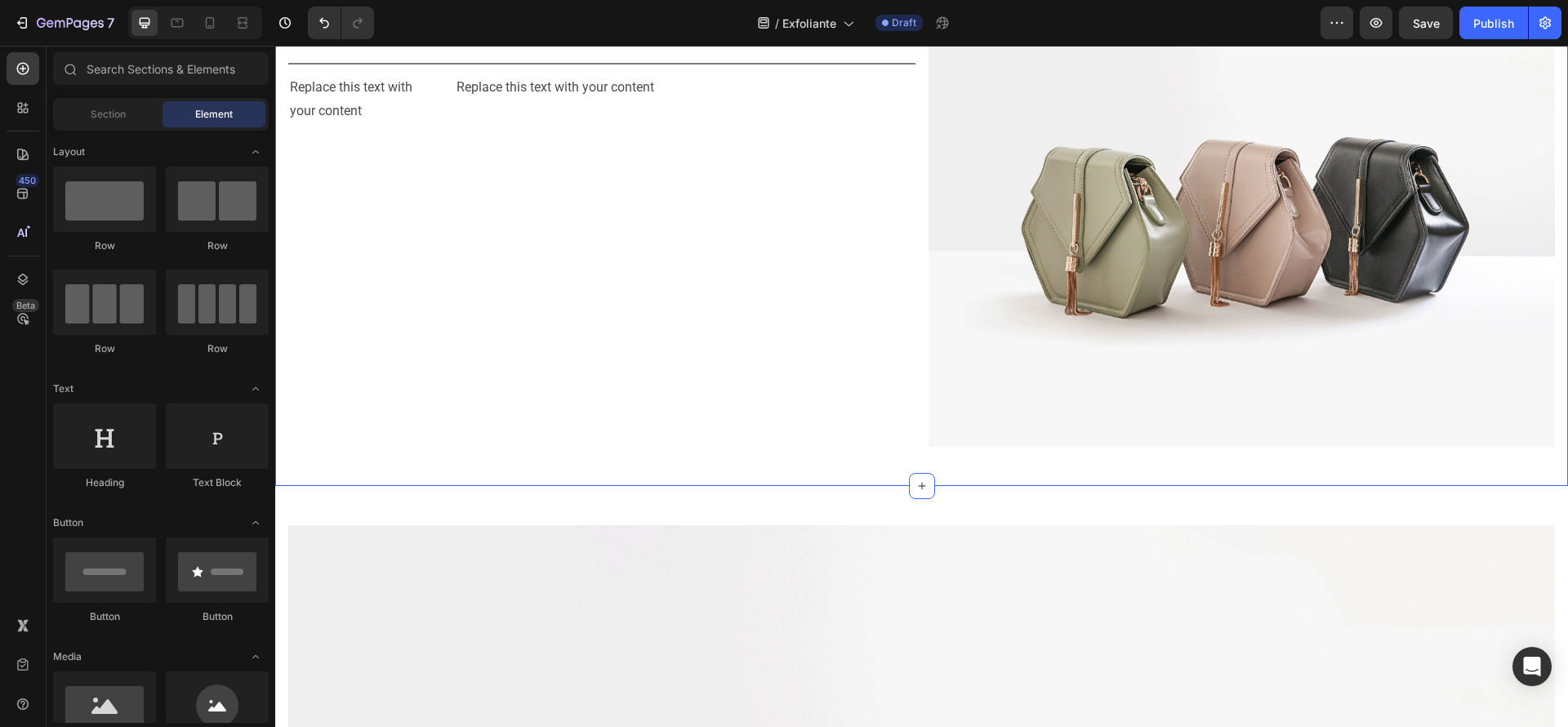
click at [853, 457] on div "Replace this text with your content Text Block Replace this text with your cont…" at bounding box center [921, 211] width 1293 height 549
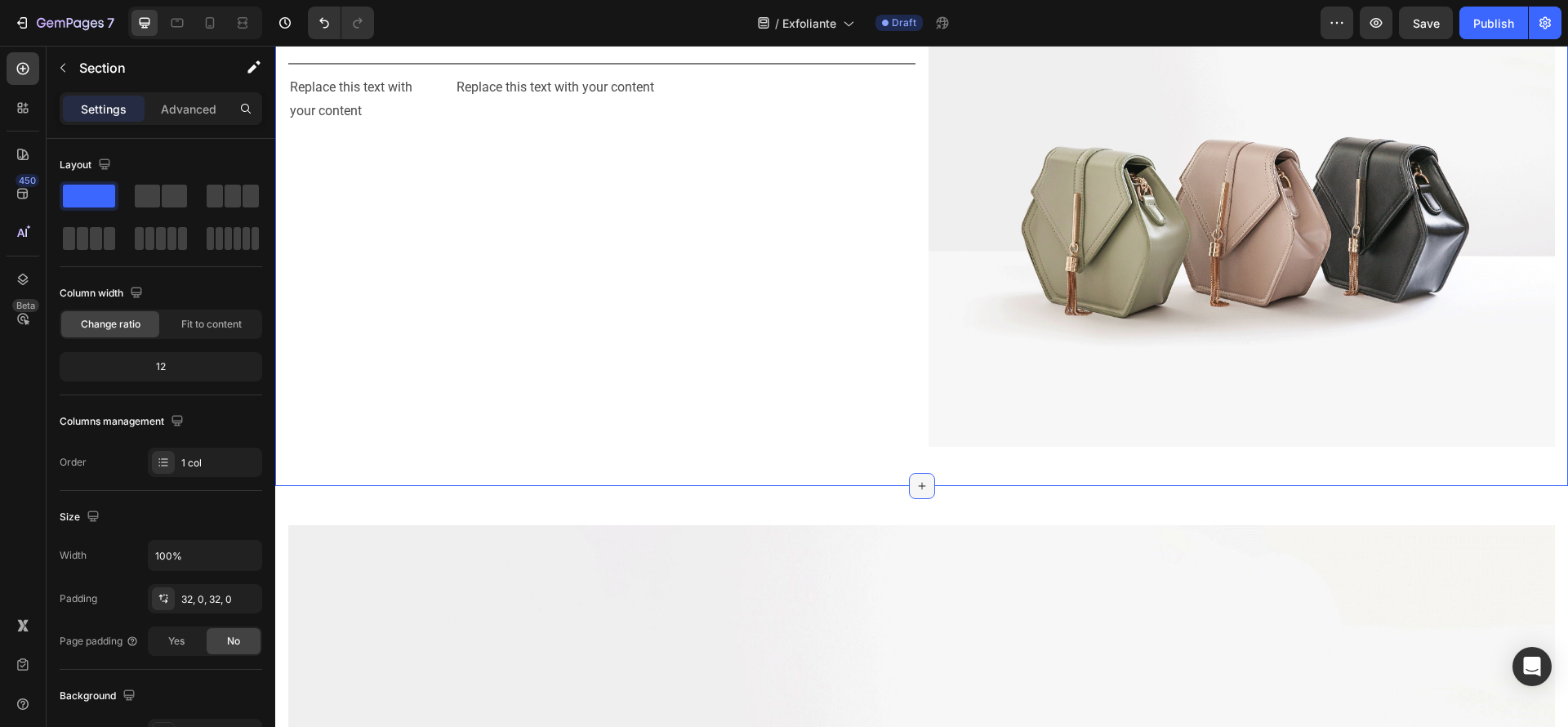
click at [915, 480] on icon at bounding box center [921, 486] width 13 height 13
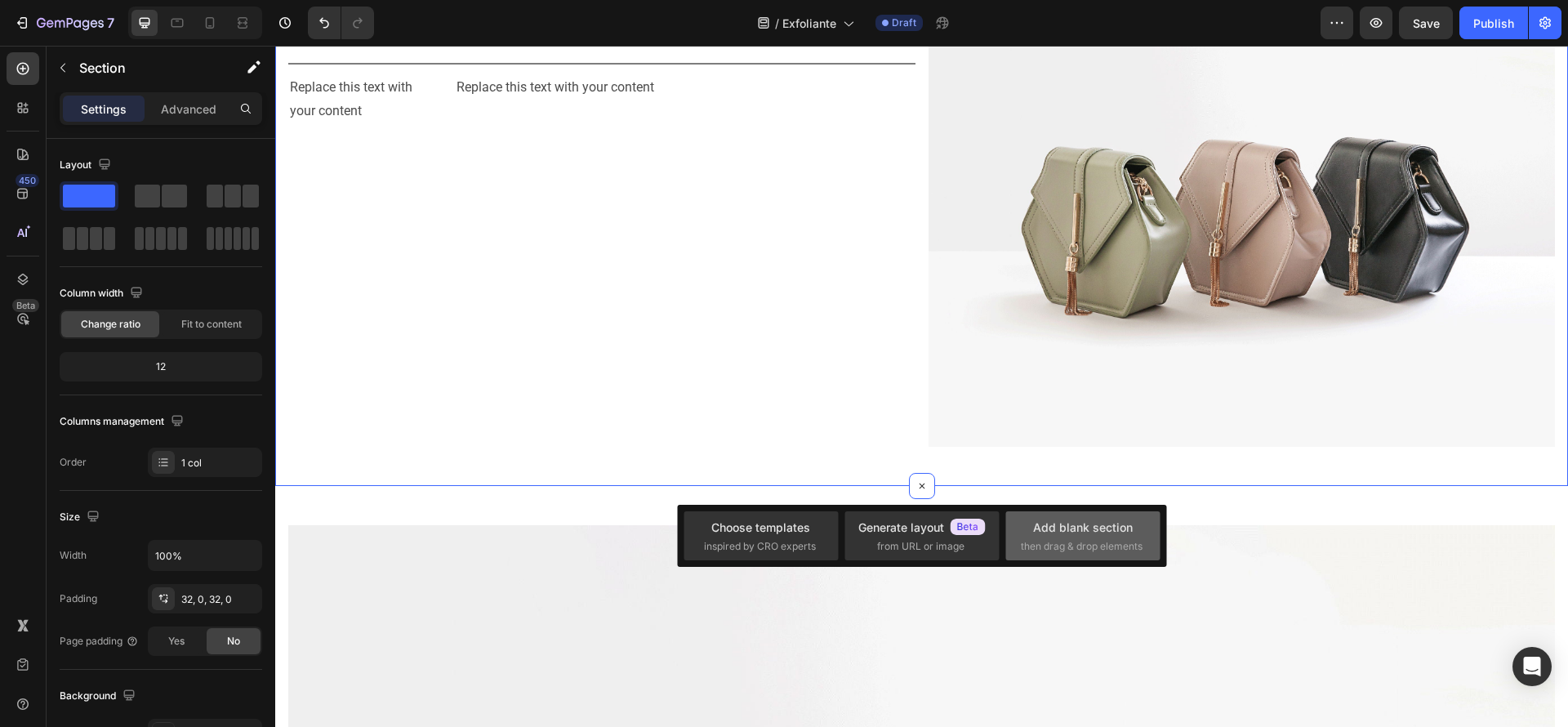
click at [1100, 541] on span "then drag & drop elements" at bounding box center [1081, 546] width 121 height 15
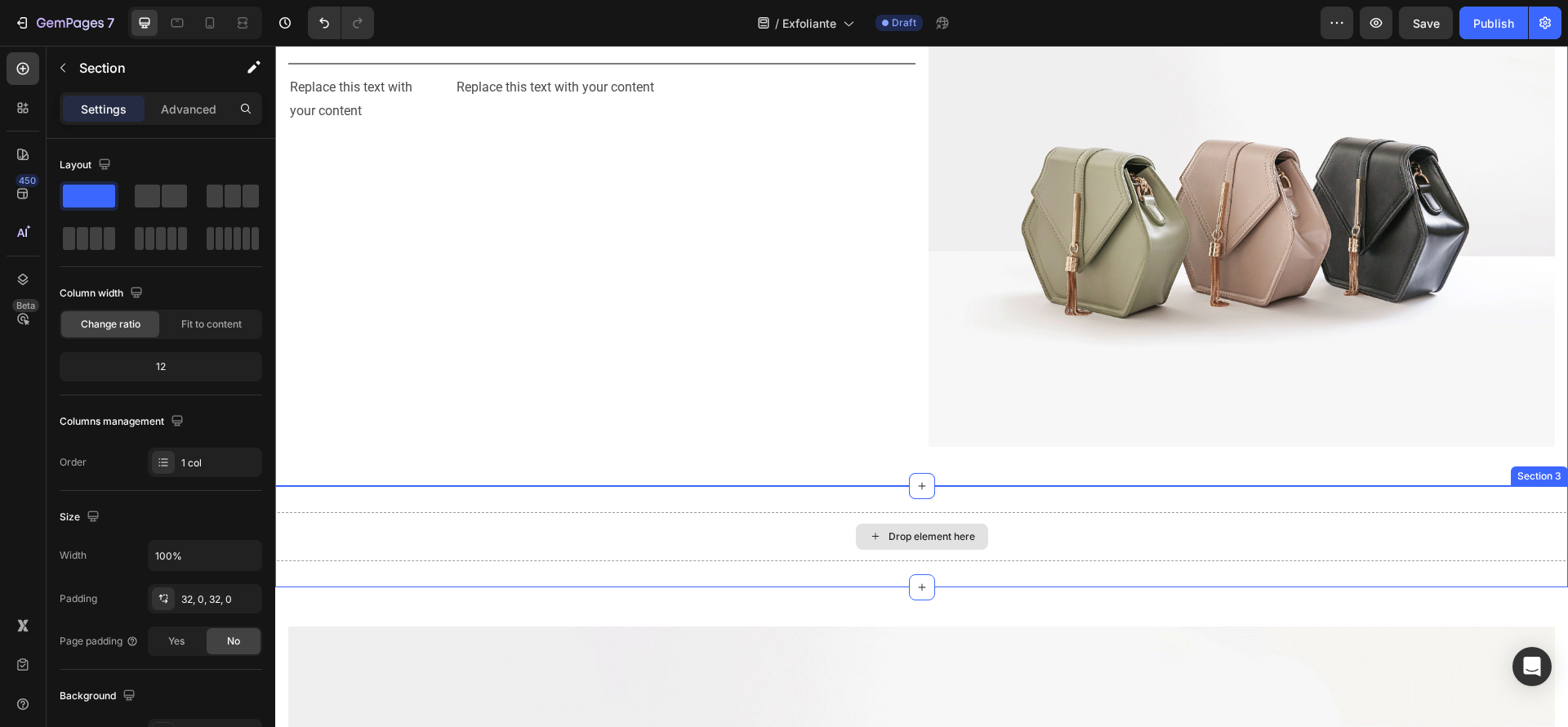
click at [933, 530] on div "Drop element here" at bounding box center [932, 536] width 87 height 13
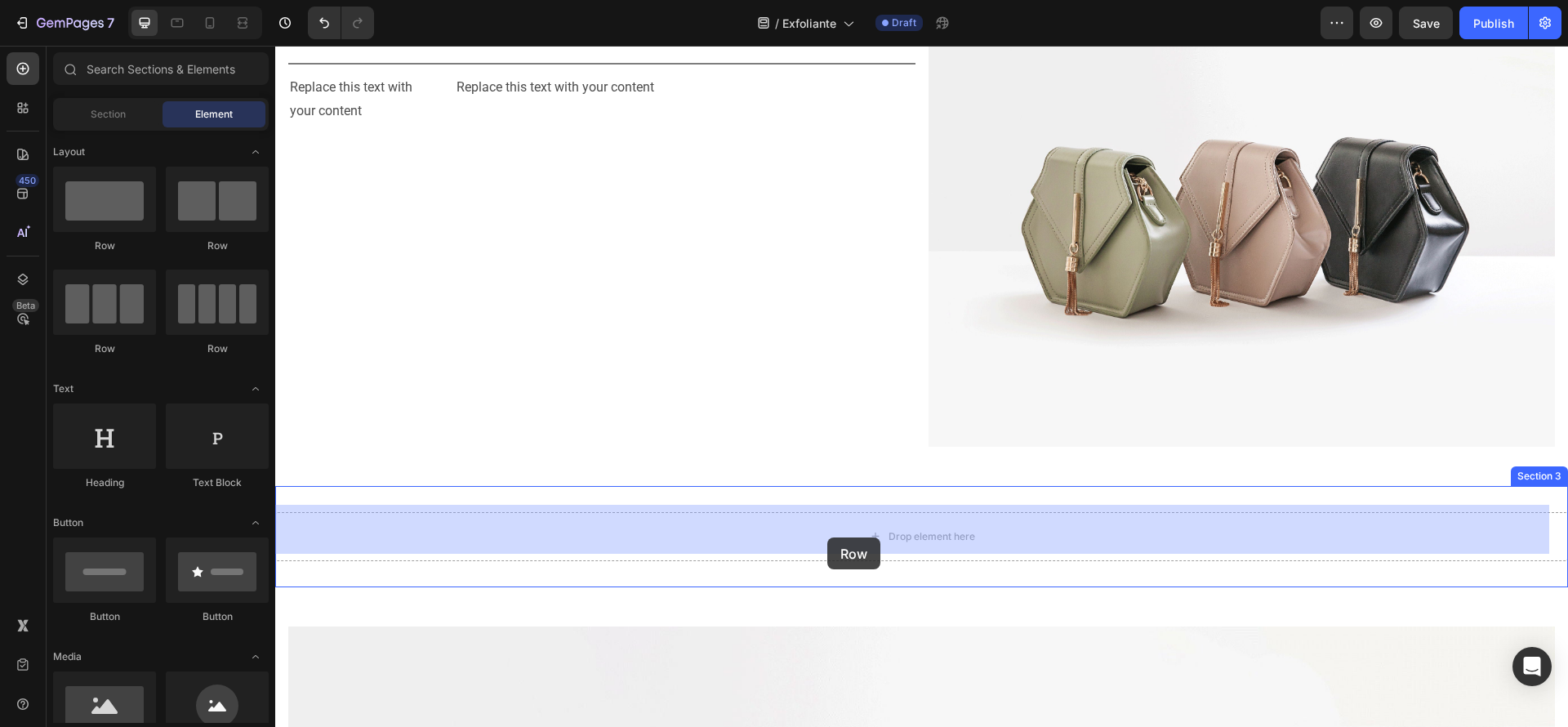
drag, startPoint x: 456, startPoint y: 357, endPoint x: 827, endPoint y: 537, distance: 412.4
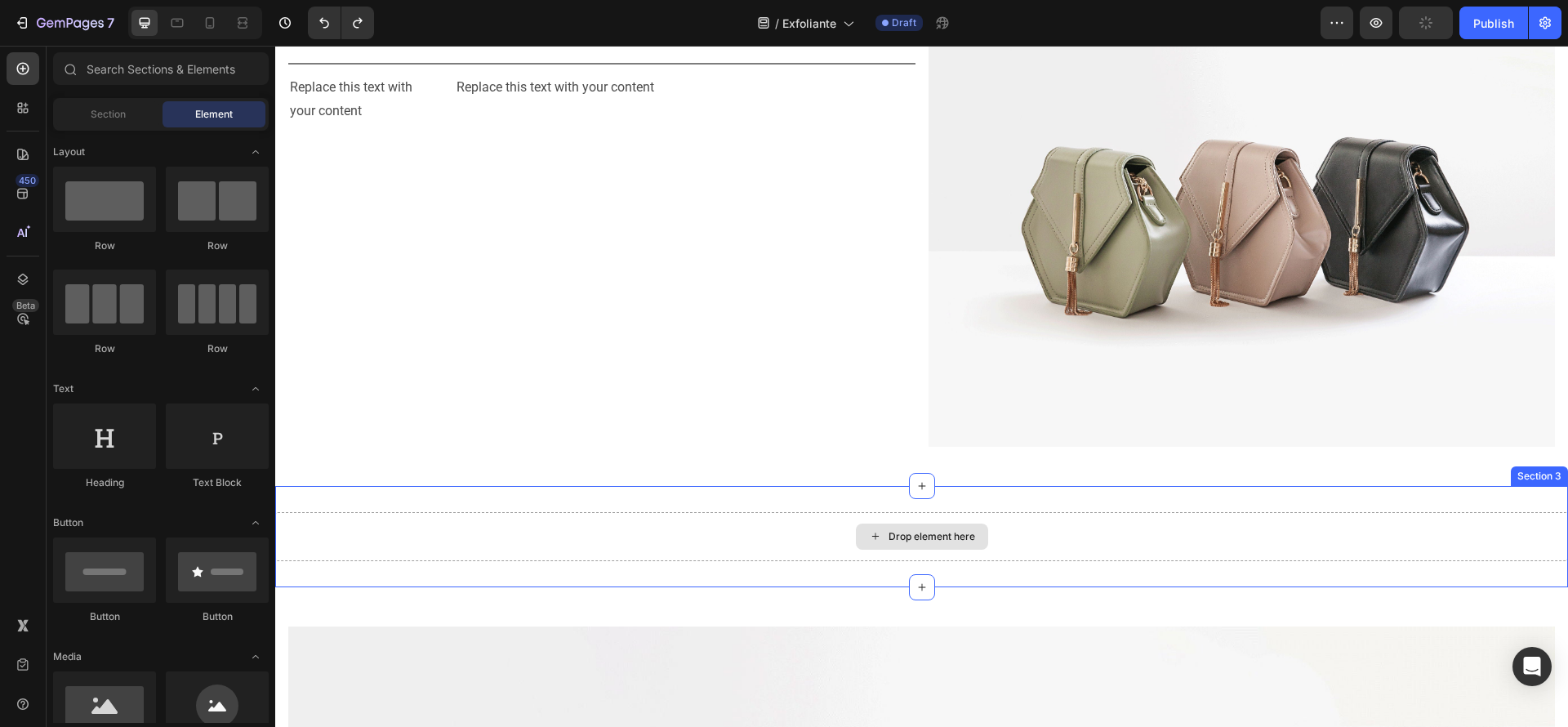
click at [860, 525] on div "Drop element here" at bounding box center [922, 536] width 132 height 26
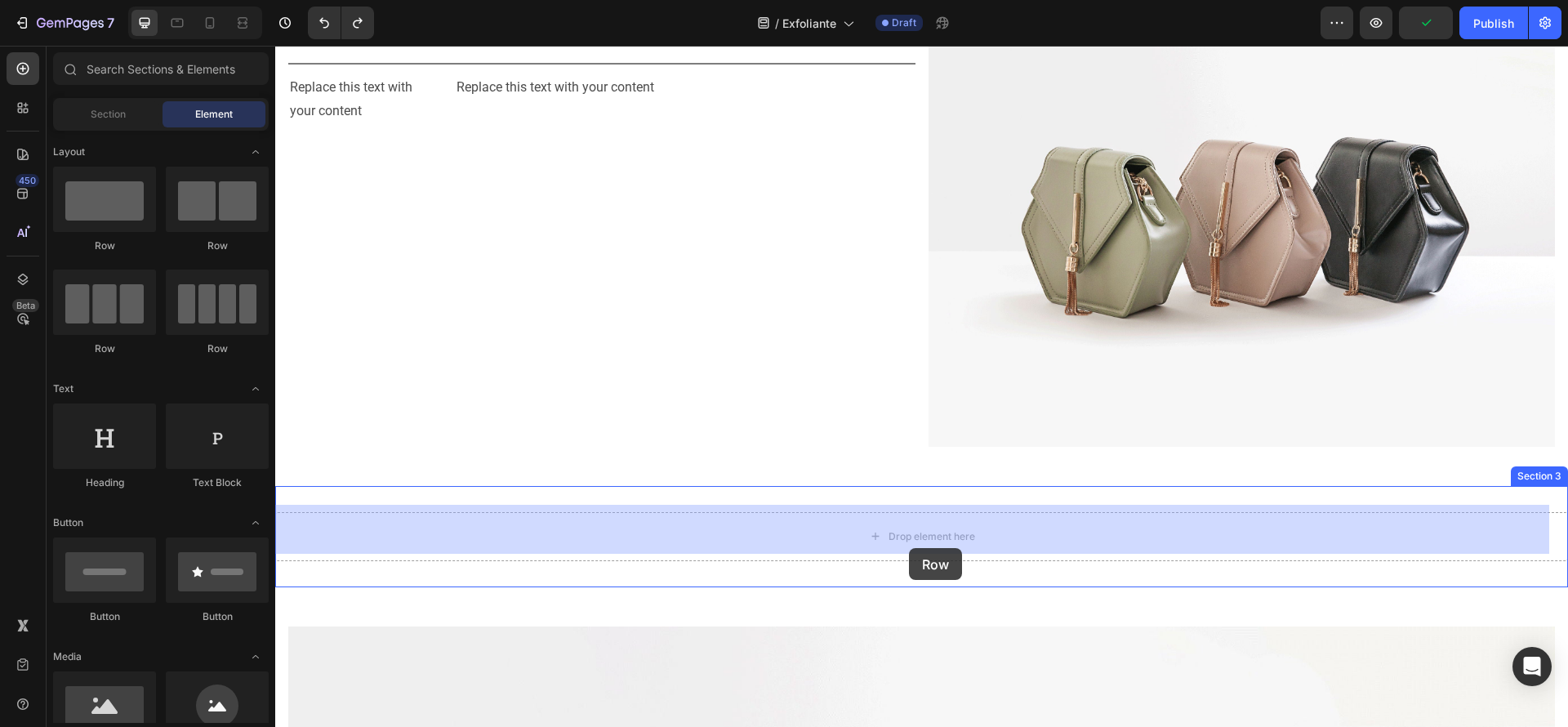
drag, startPoint x: 362, startPoint y: 262, endPoint x: 909, endPoint y: 548, distance: 617.3
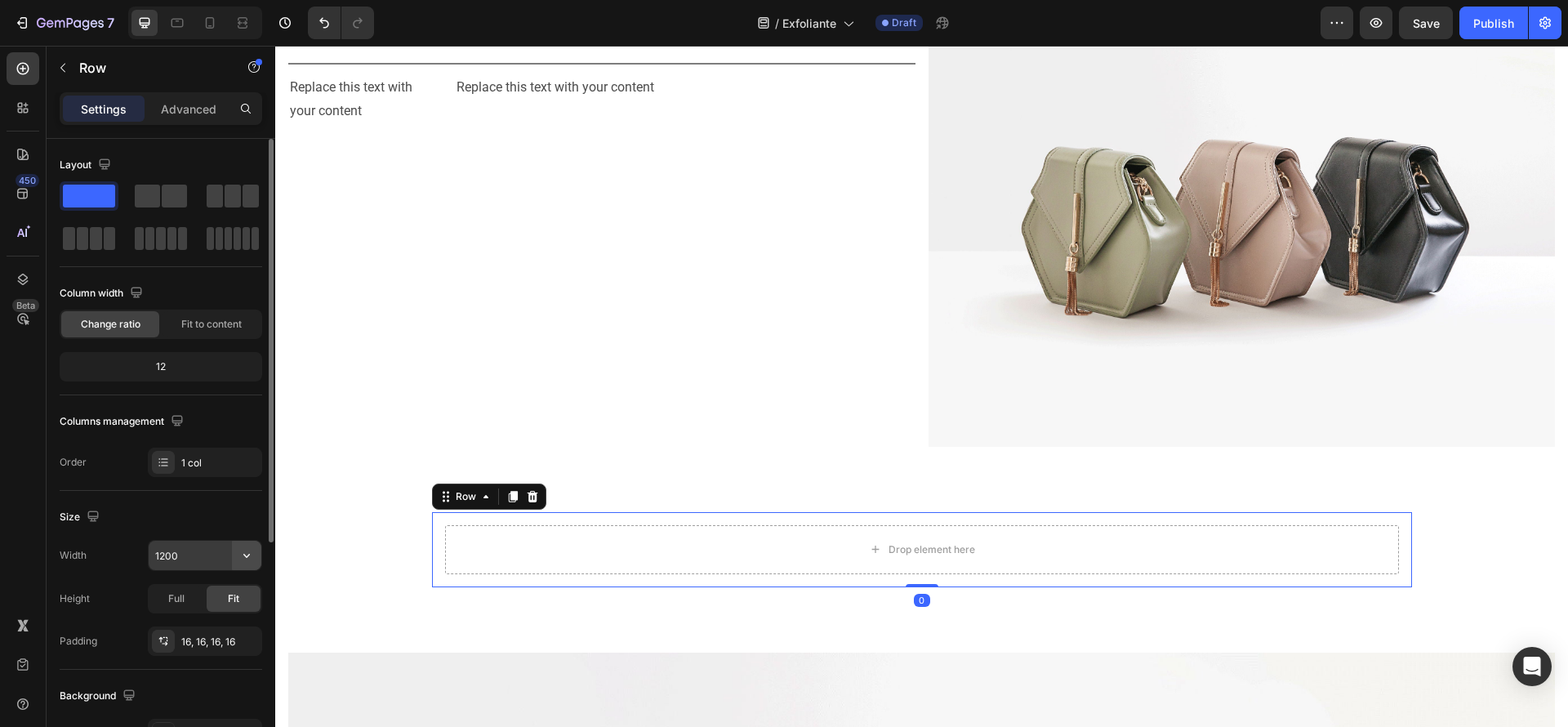
click at [242, 556] on icon "button" at bounding box center [247, 555] width 17 height 17
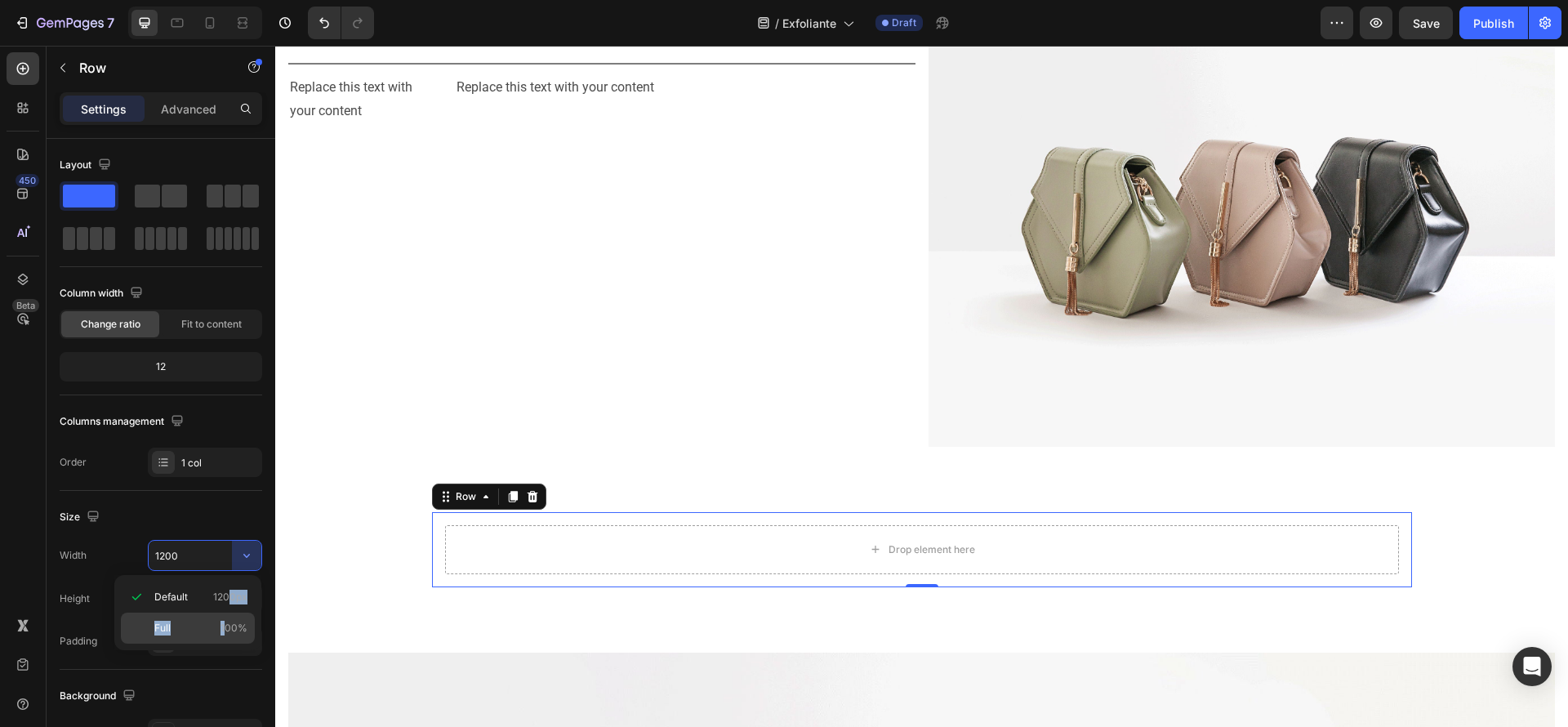
click at [228, 612] on div "Default 1200px Full 100%" at bounding box center [188, 612] width 134 height 62
click at [228, 612] on div "Full 100%" at bounding box center [188, 627] width 134 height 31
type input "100%"
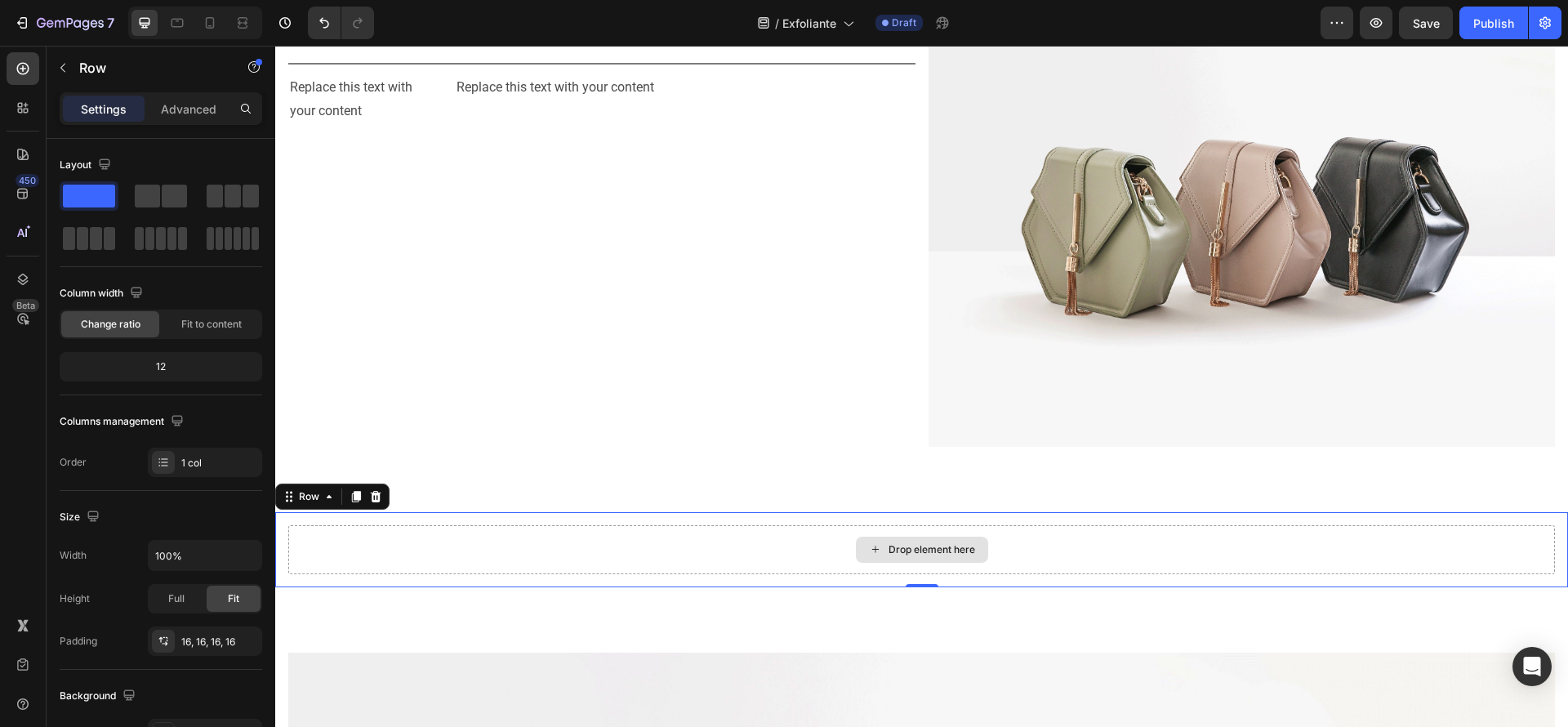
click at [877, 526] on div "Drop element here" at bounding box center [921, 550] width 1267 height 49
click at [885, 557] on div "Drop element here" at bounding box center [921, 550] width 1267 height 49
click at [885, 554] on div "Drop element here" at bounding box center [922, 549] width 132 height 26
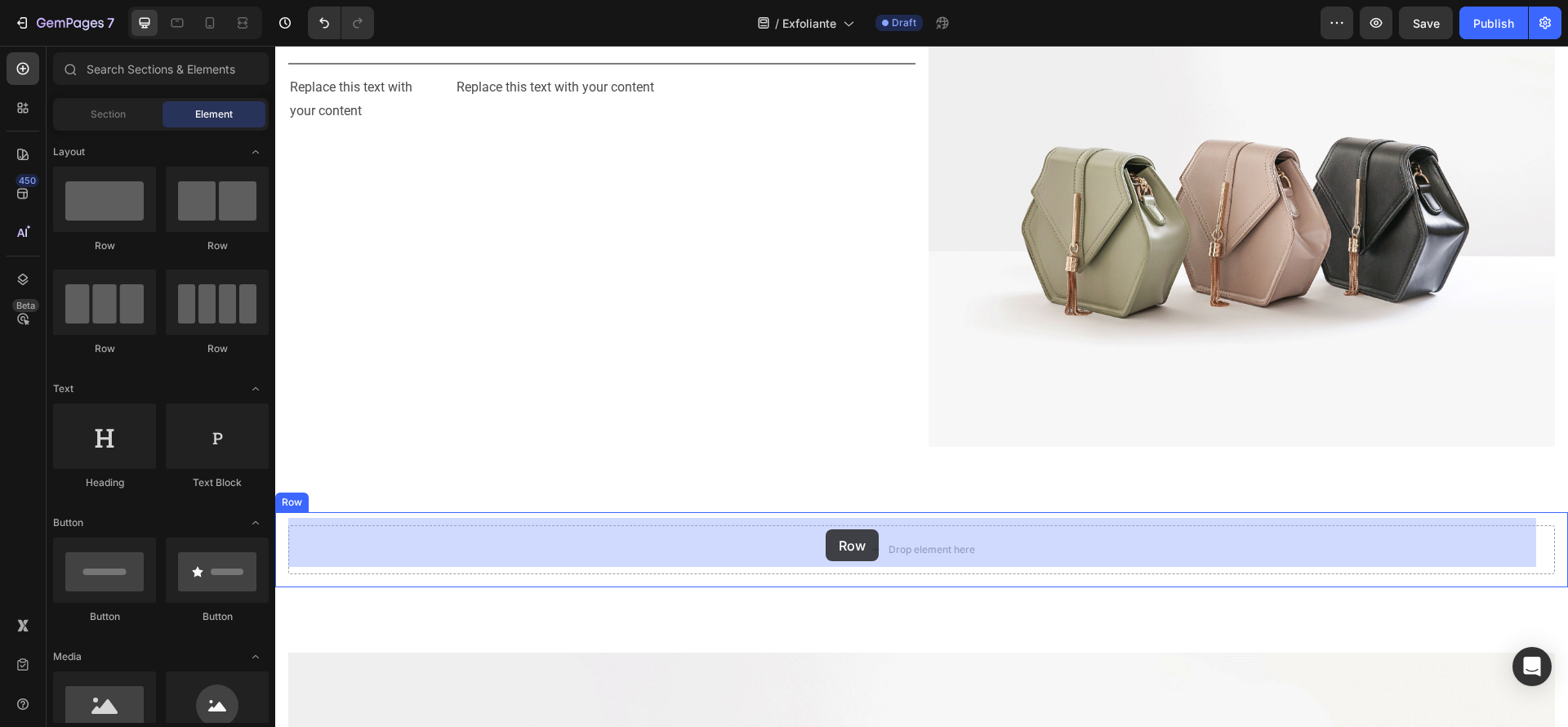
drag, startPoint x: 501, startPoint y: 366, endPoint x: 825, endPoint y: 529, distance: 362.7
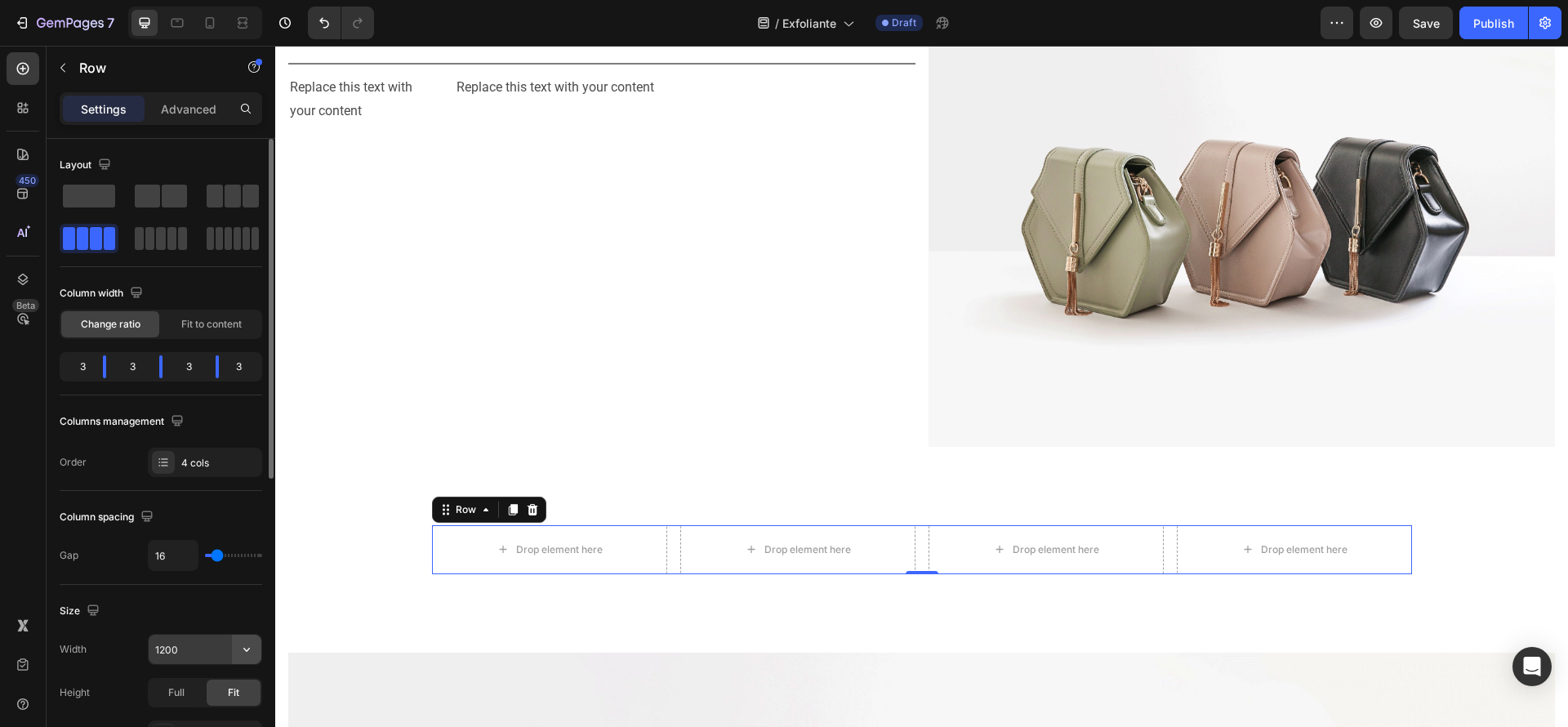
click at [235, 643] on button "button" at bounding box center [247, 650] width 30 height 30
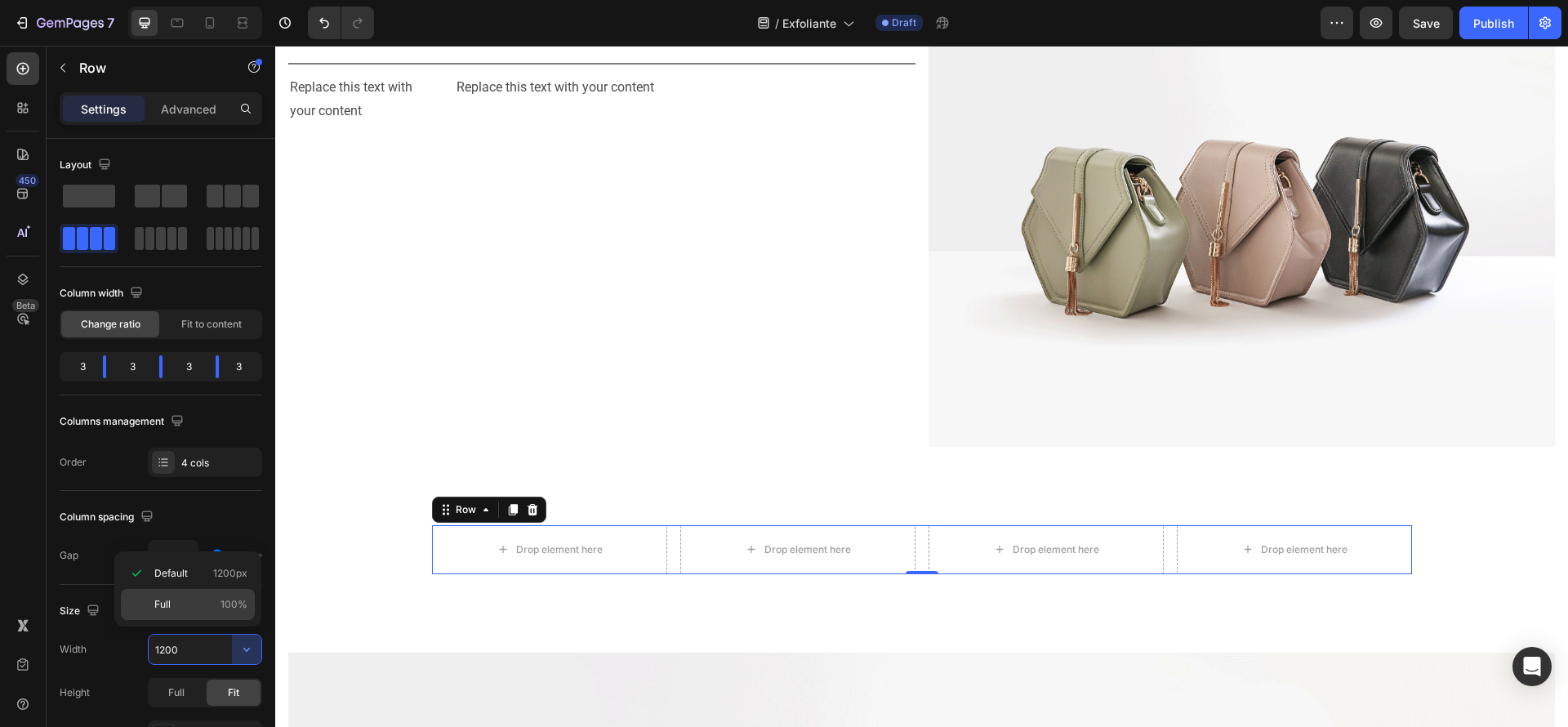
click at [216, 608] on p "Full 100%" at bounding box center [200, 605] width 93 height 15
type input "100%"
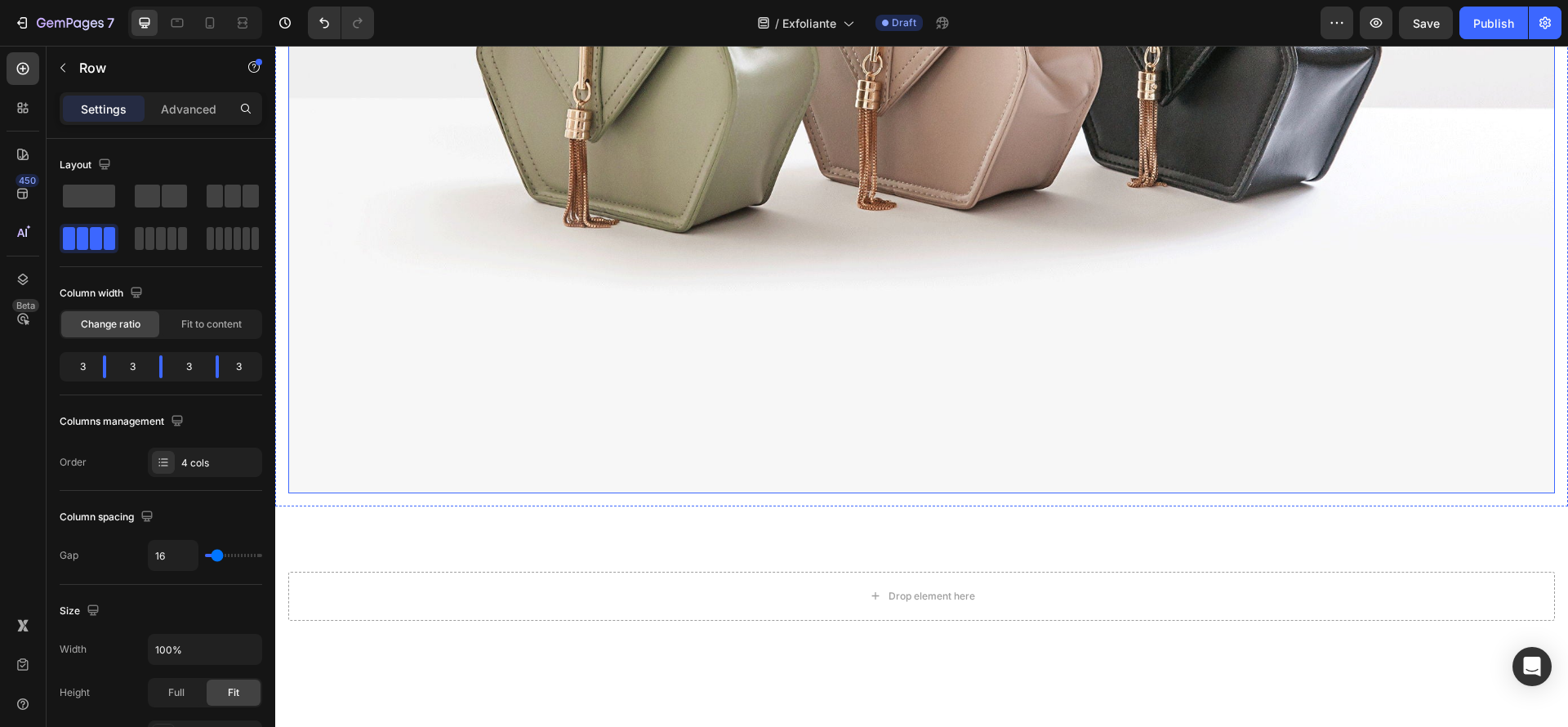
scroll to position [2206, 0]
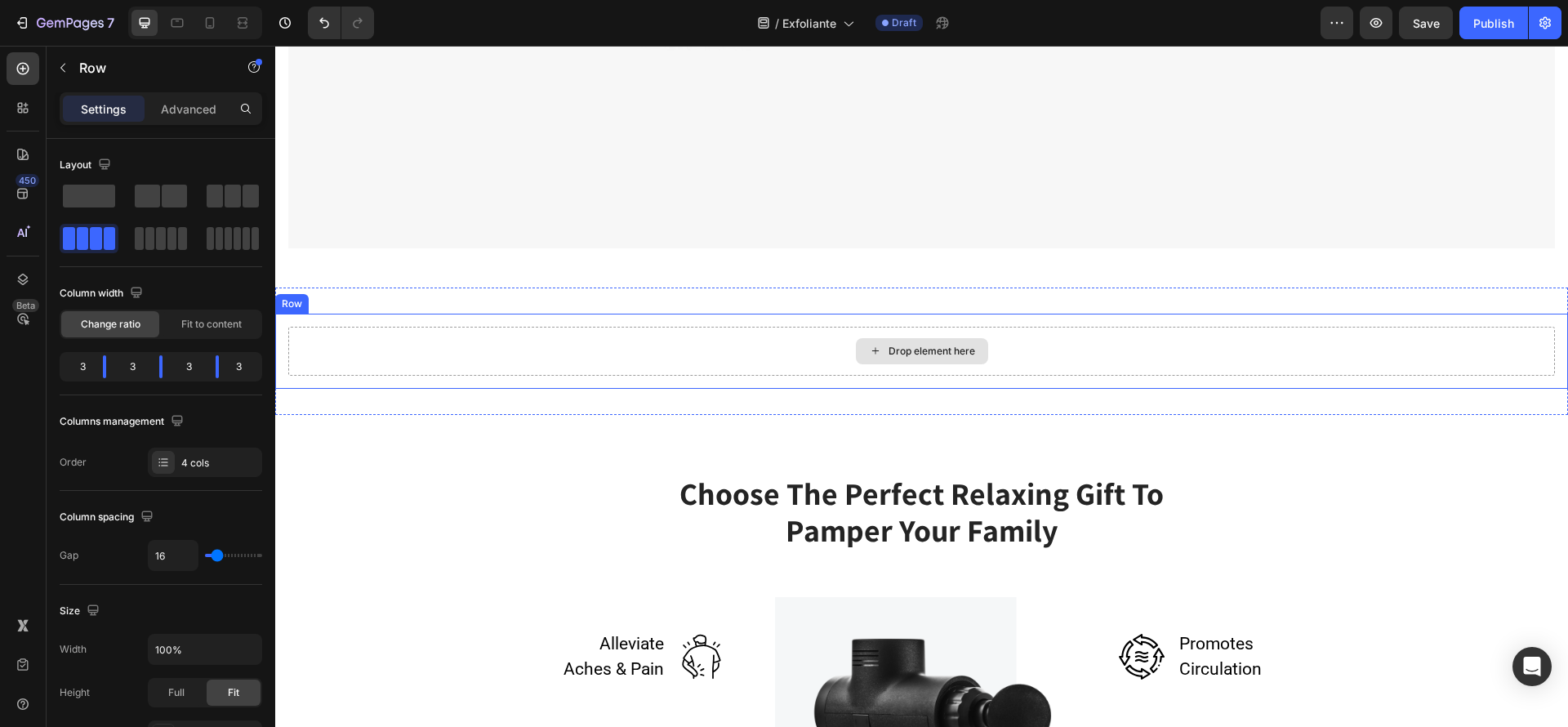
click at [891, 345] on div "Drop element here" at bounding box center [932, 351] width 87 height 13
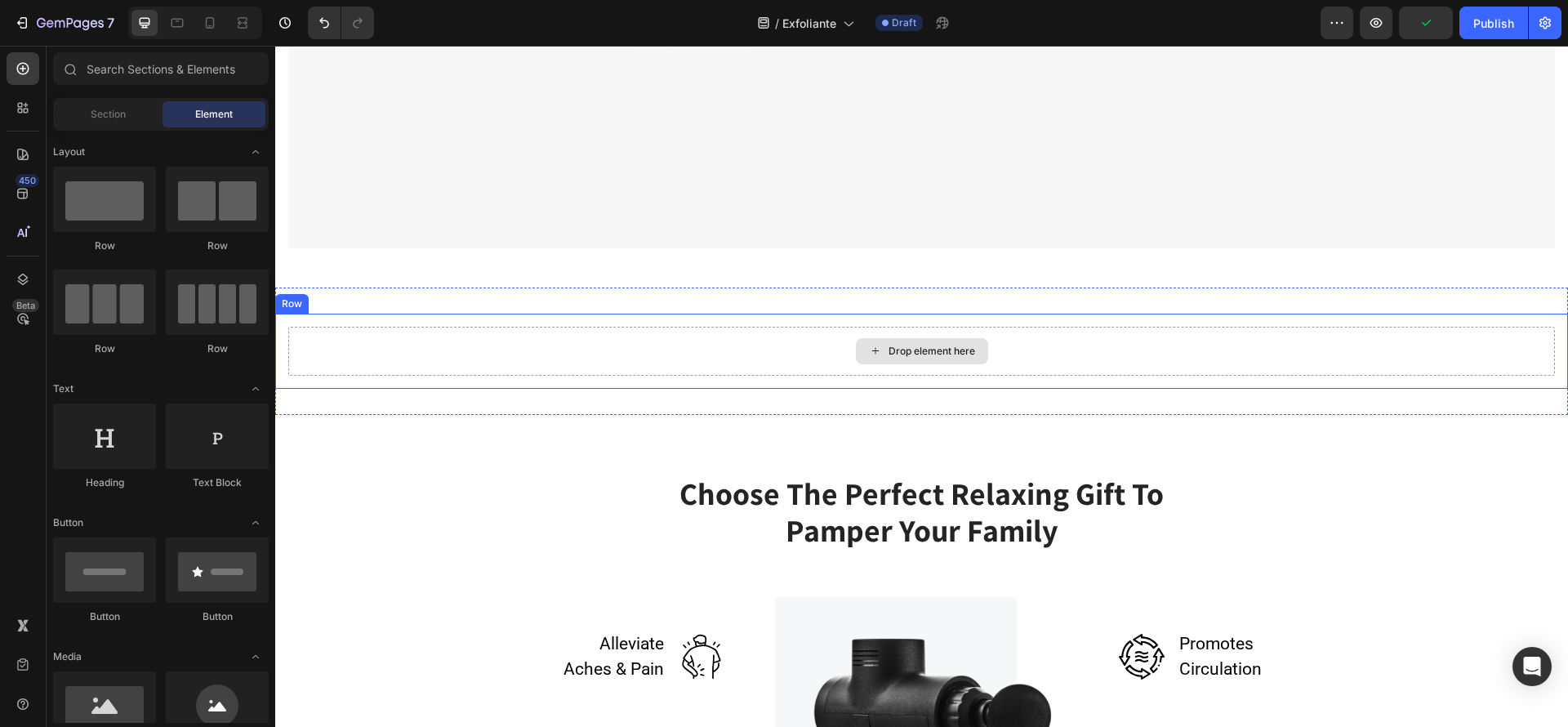
click at [877, 338] on div "Drop element here" at bounding box center [922, 351] width 132 height 26
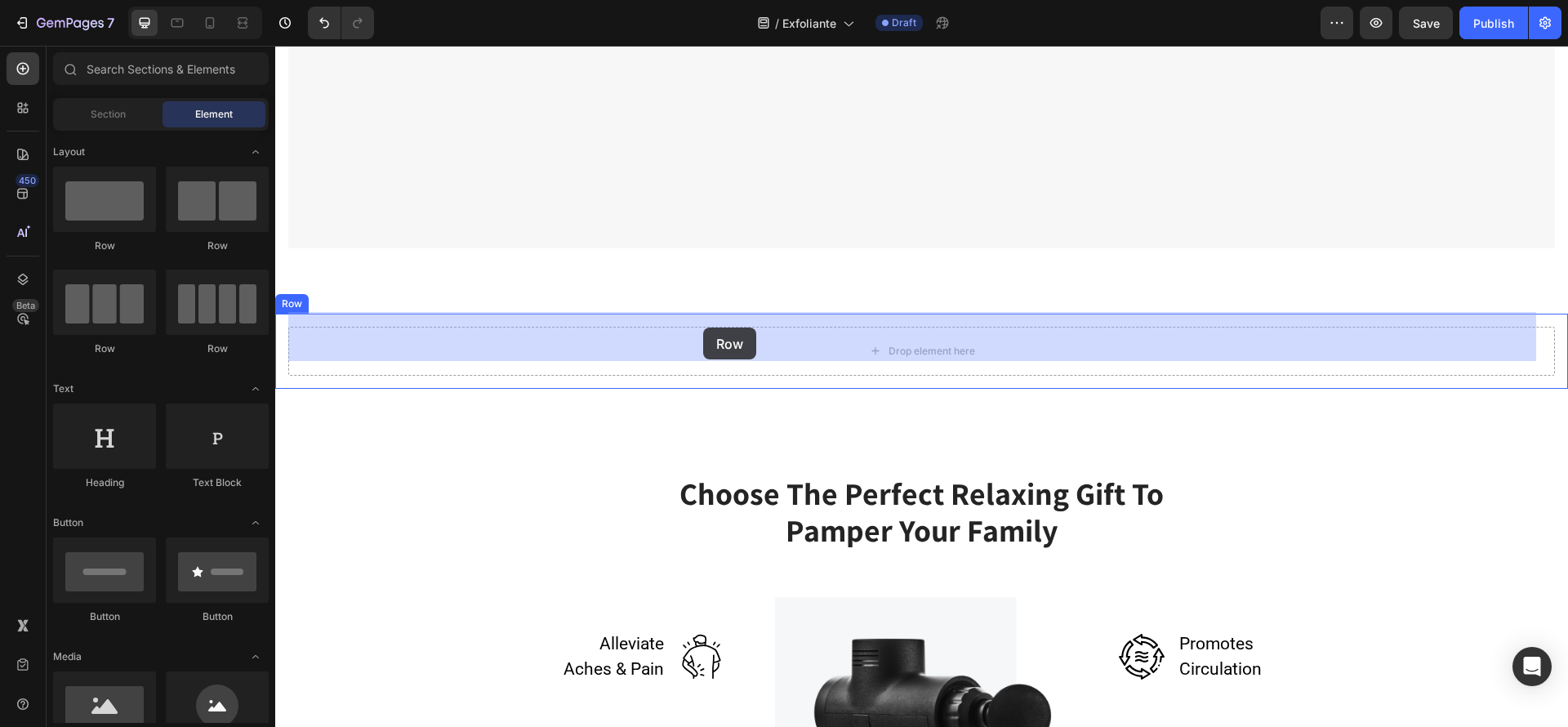
drag, startPoint x: 464, startPoint y: 242, endPoint x: 703, endPoint y: 328, distance: 254.0
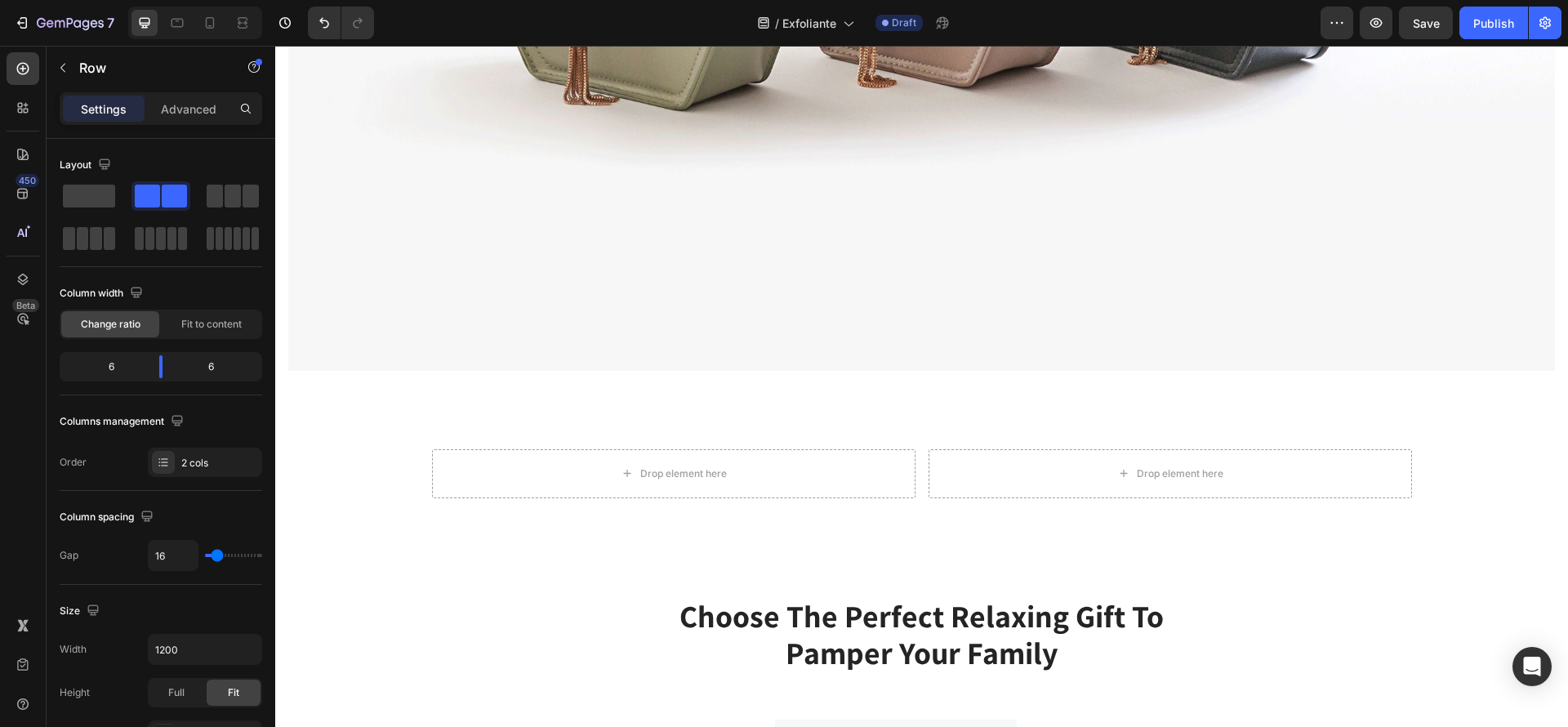
scroll to position [2329, 0]
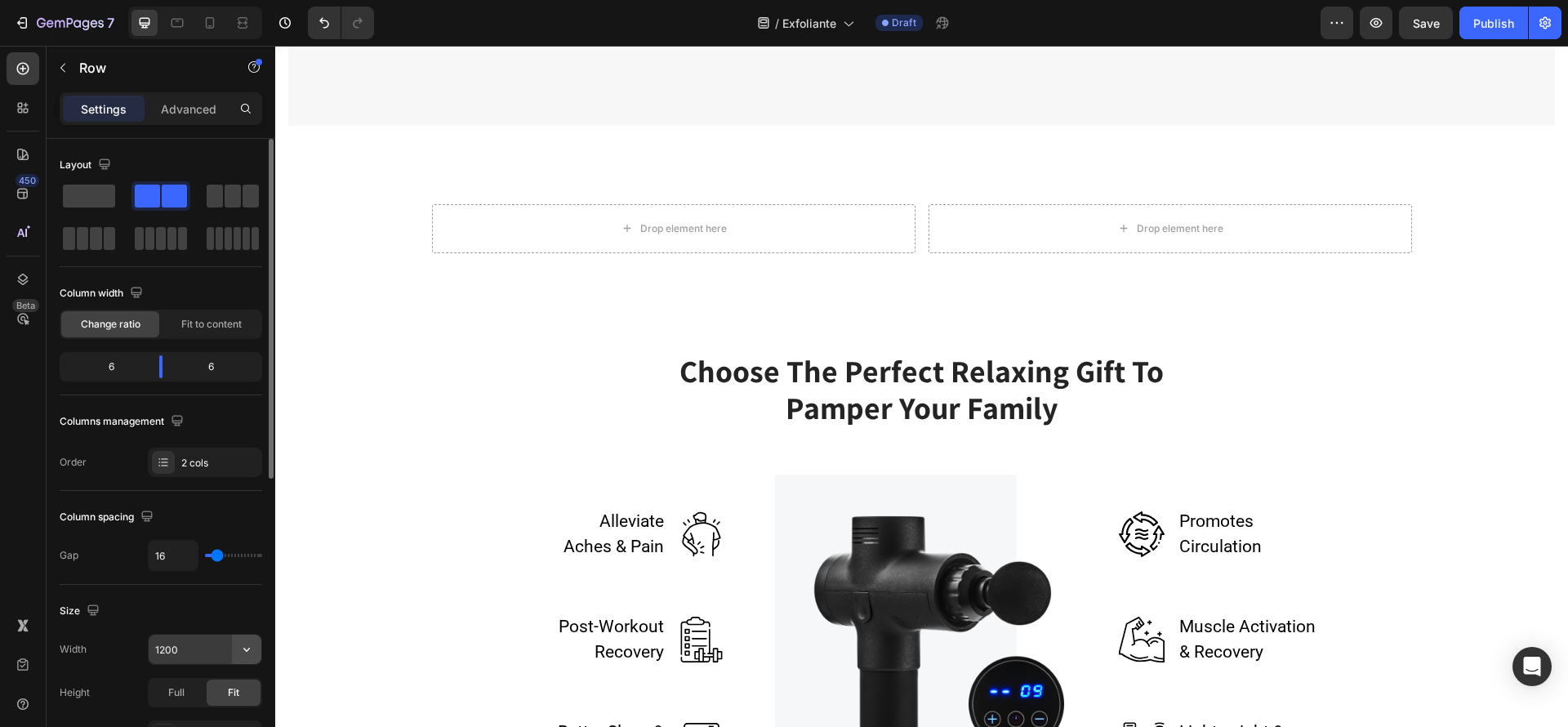
click at [242, 650] on icon "button" at bounding box center [247, 649] width 17 height 17
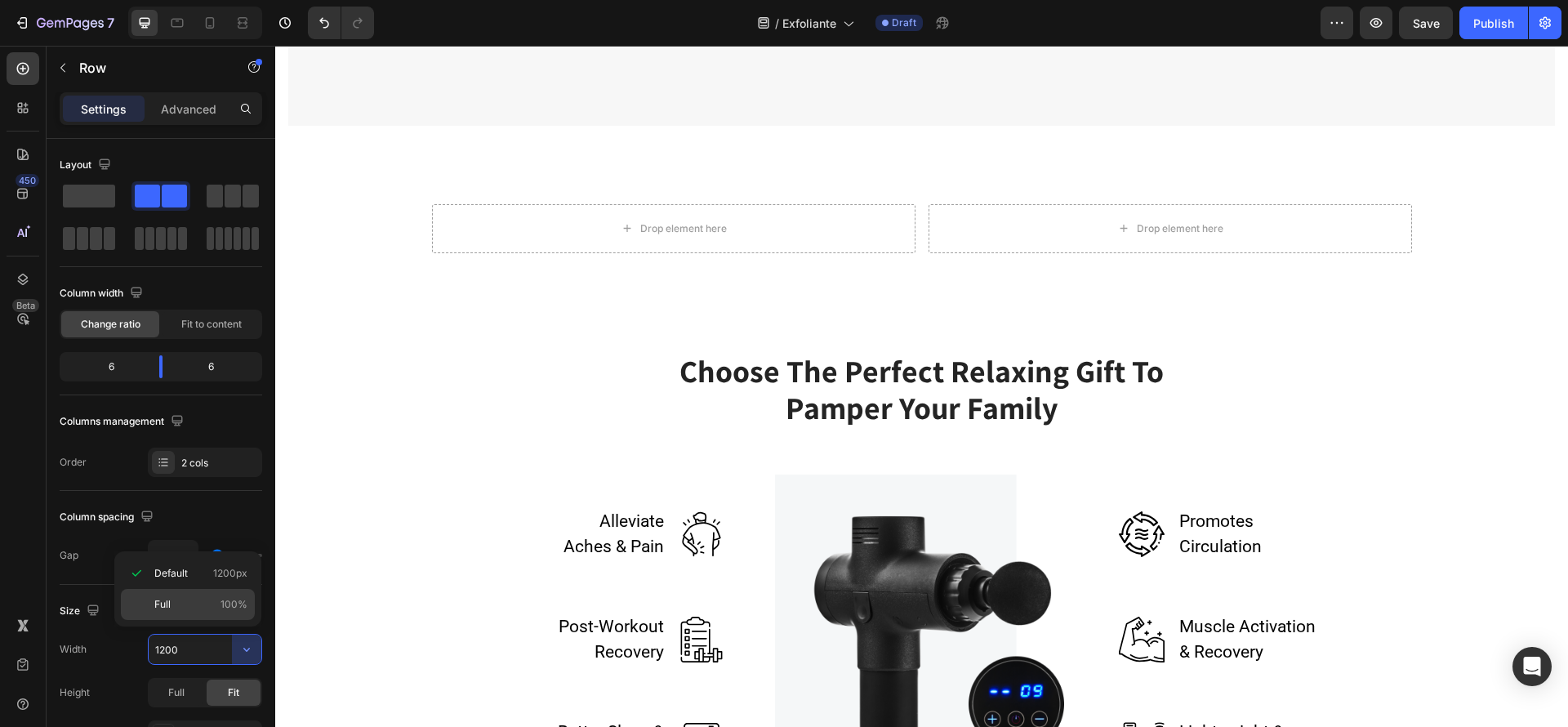
click at [215, 615] on div "Full 100%" at bounding box center [188, 604] width 134 height 31
type input "100%"
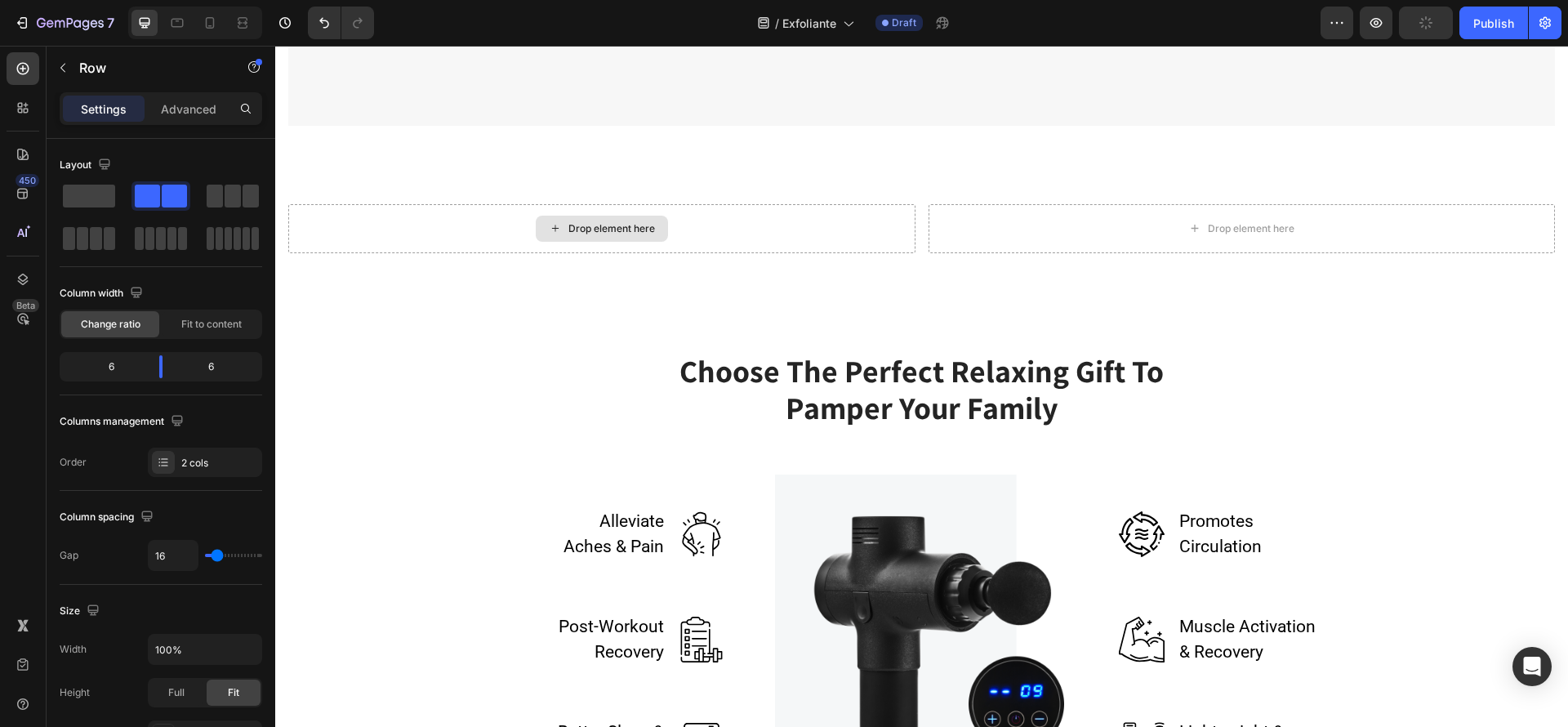
scroll to position [2083, 0]
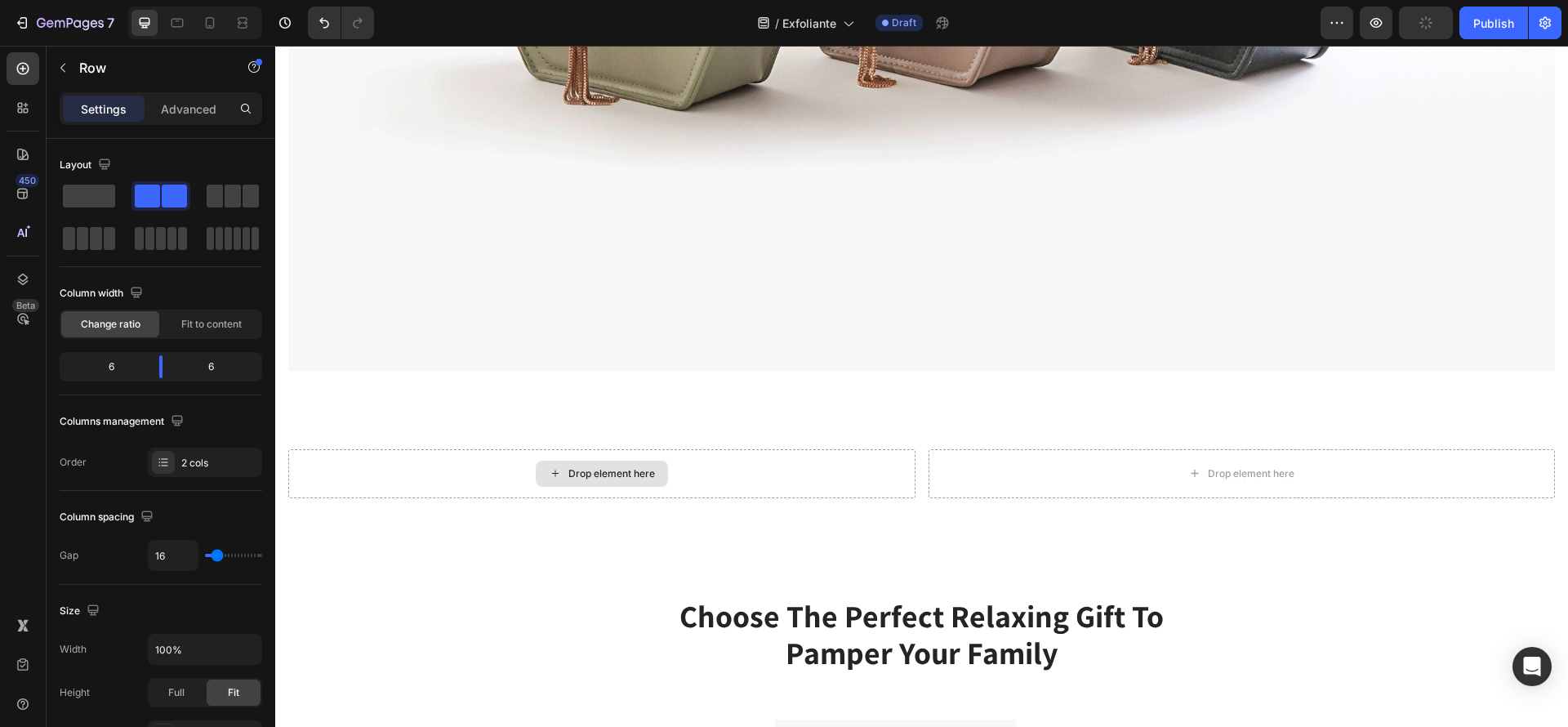
click at [722, 466] on div "Drop element here" at bounding box center [601, 474] width 627 height 49
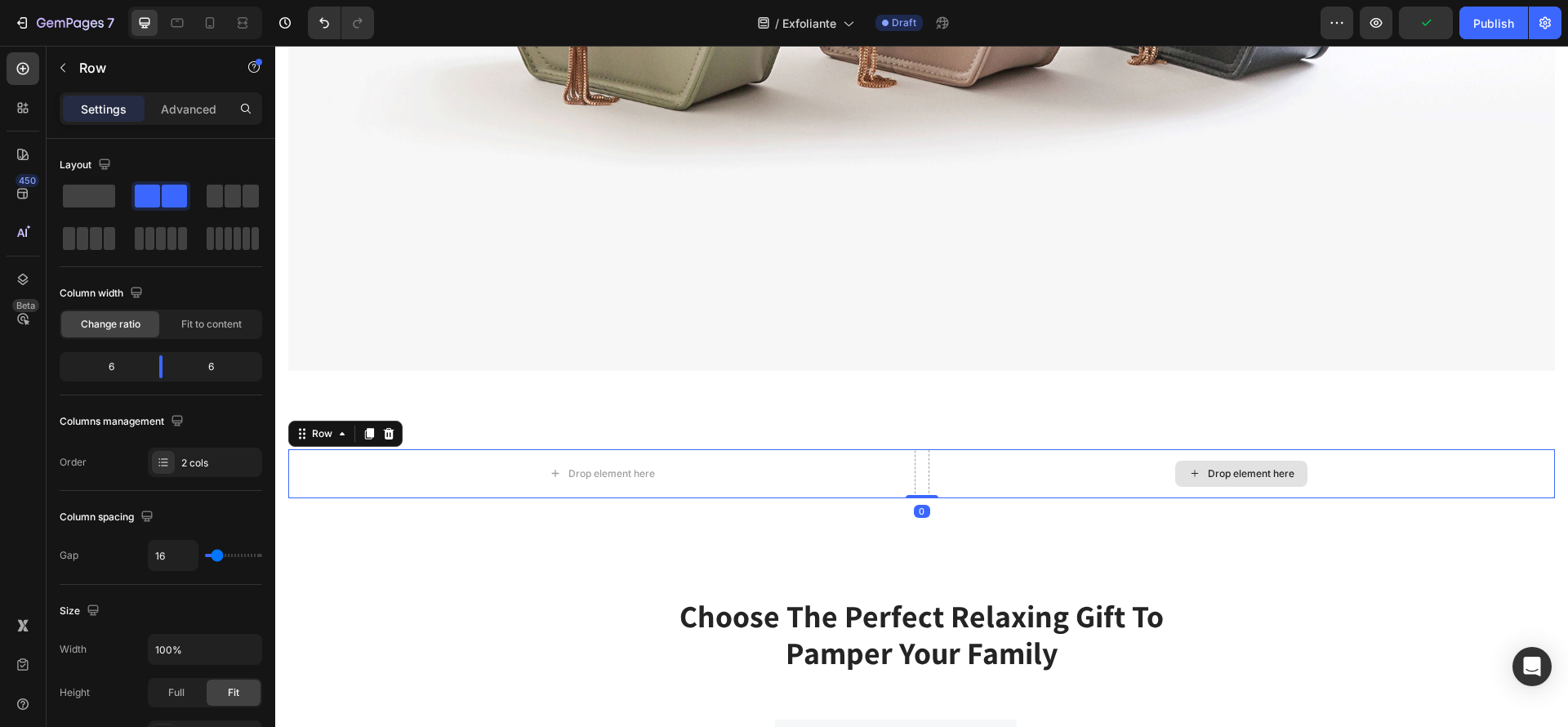
click at [1175, 449] on div "Drop element here" at bounding box center [1242, 474] width 627 height 49
click at [1185, 461] on div "Drop element here" at bounding box center [1241, 474] width 132 height 26
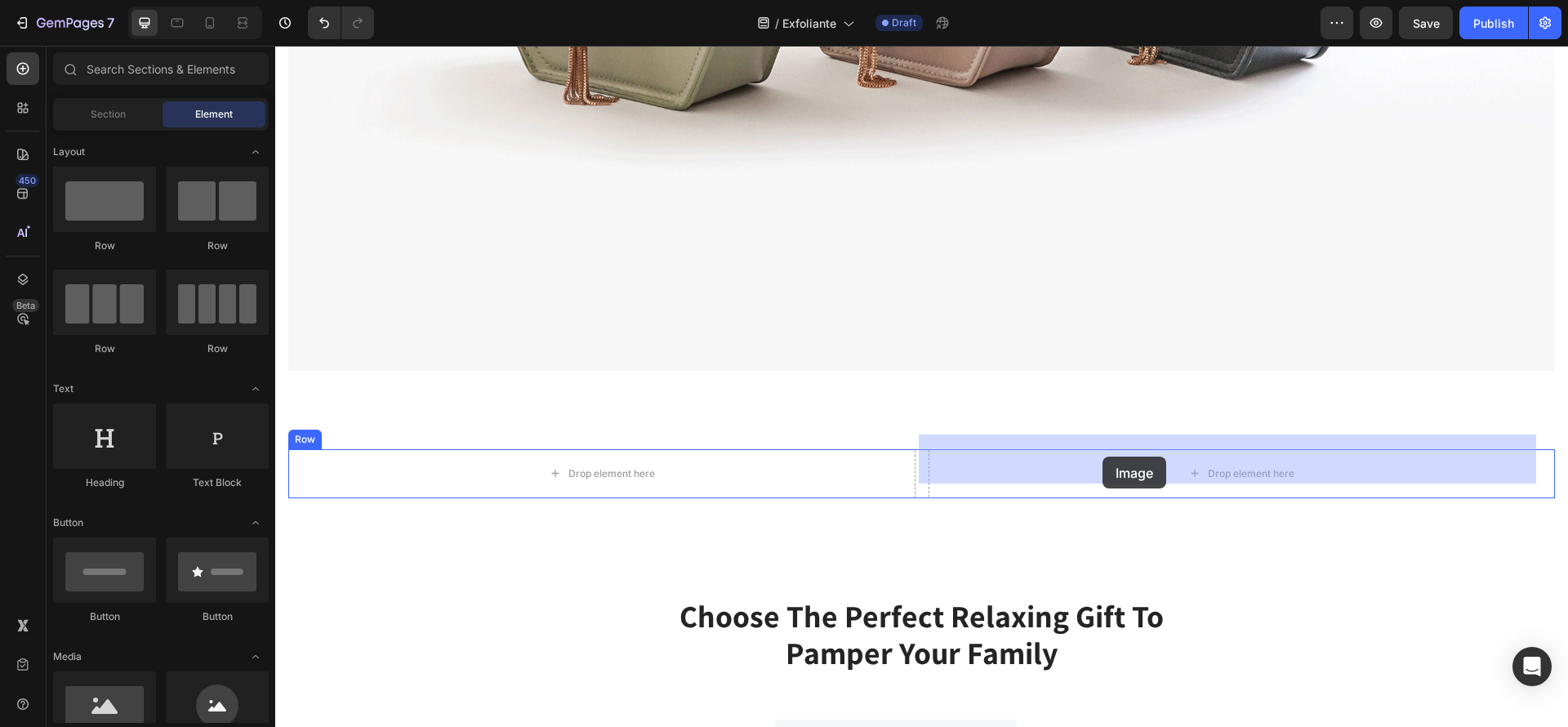
drag, startPoint x: 401, startPoint y: 752, endPoint x: 1090, endPoint y: 458, distance: 749.1
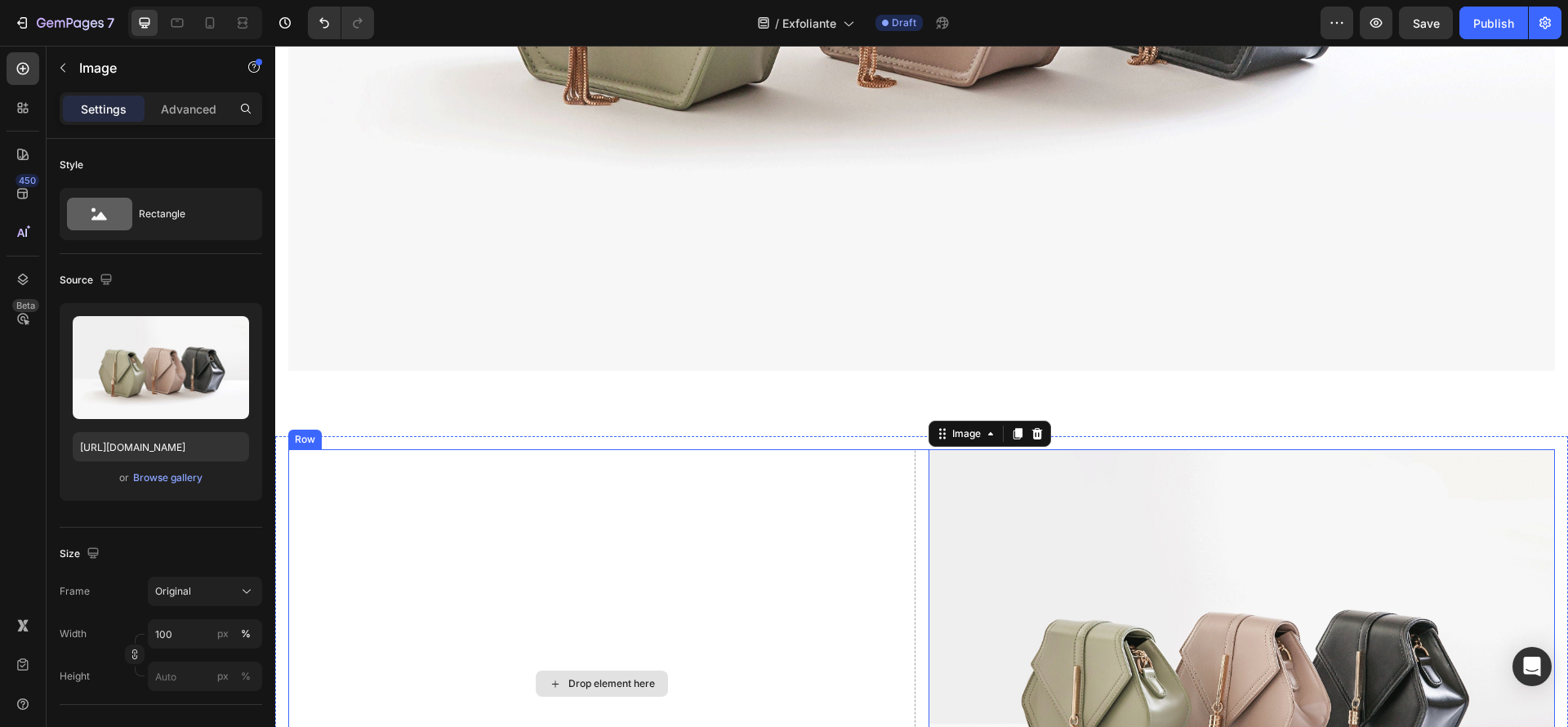
scroll to position [2452, 0]
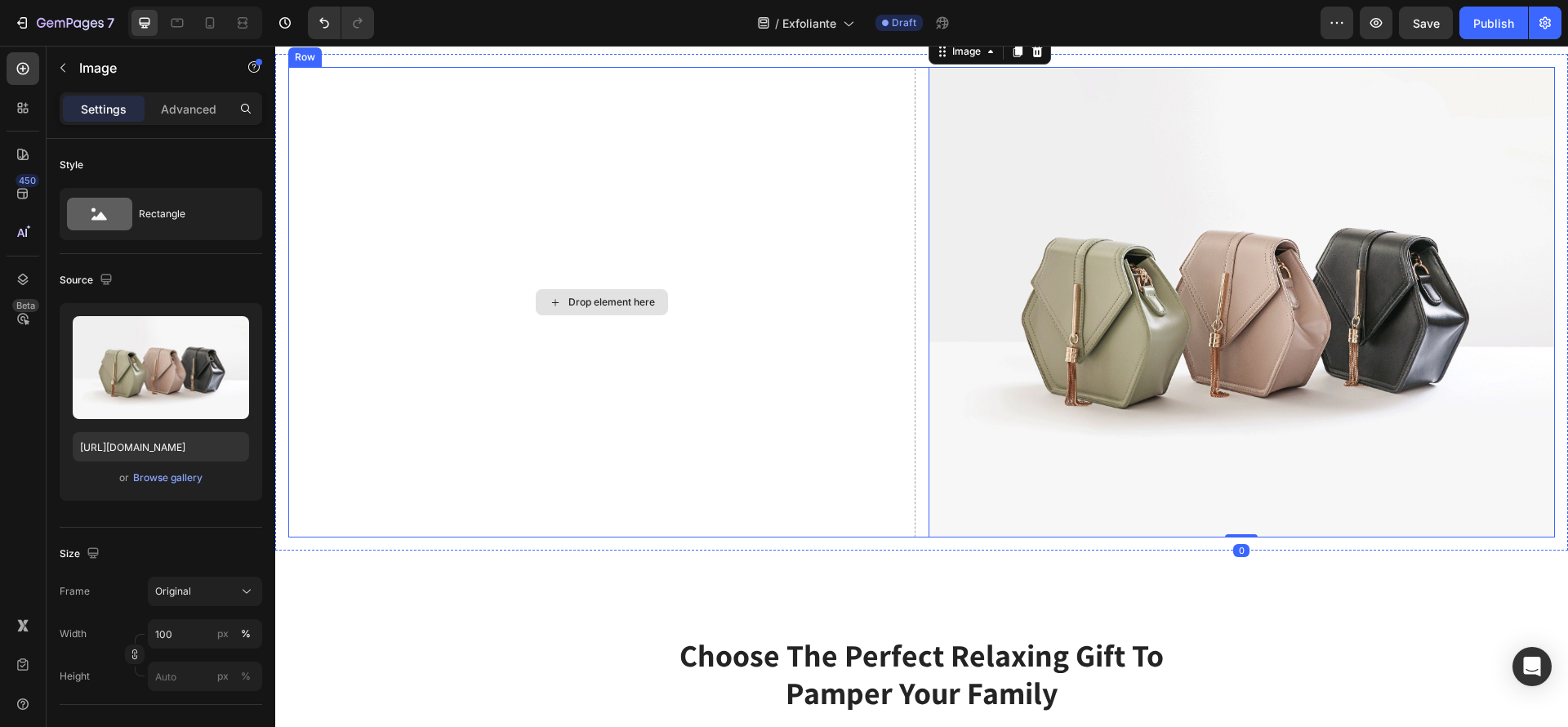
click at [635, 398] on div "Drop element here" at bounding box center [601, 302] width 627 height 470
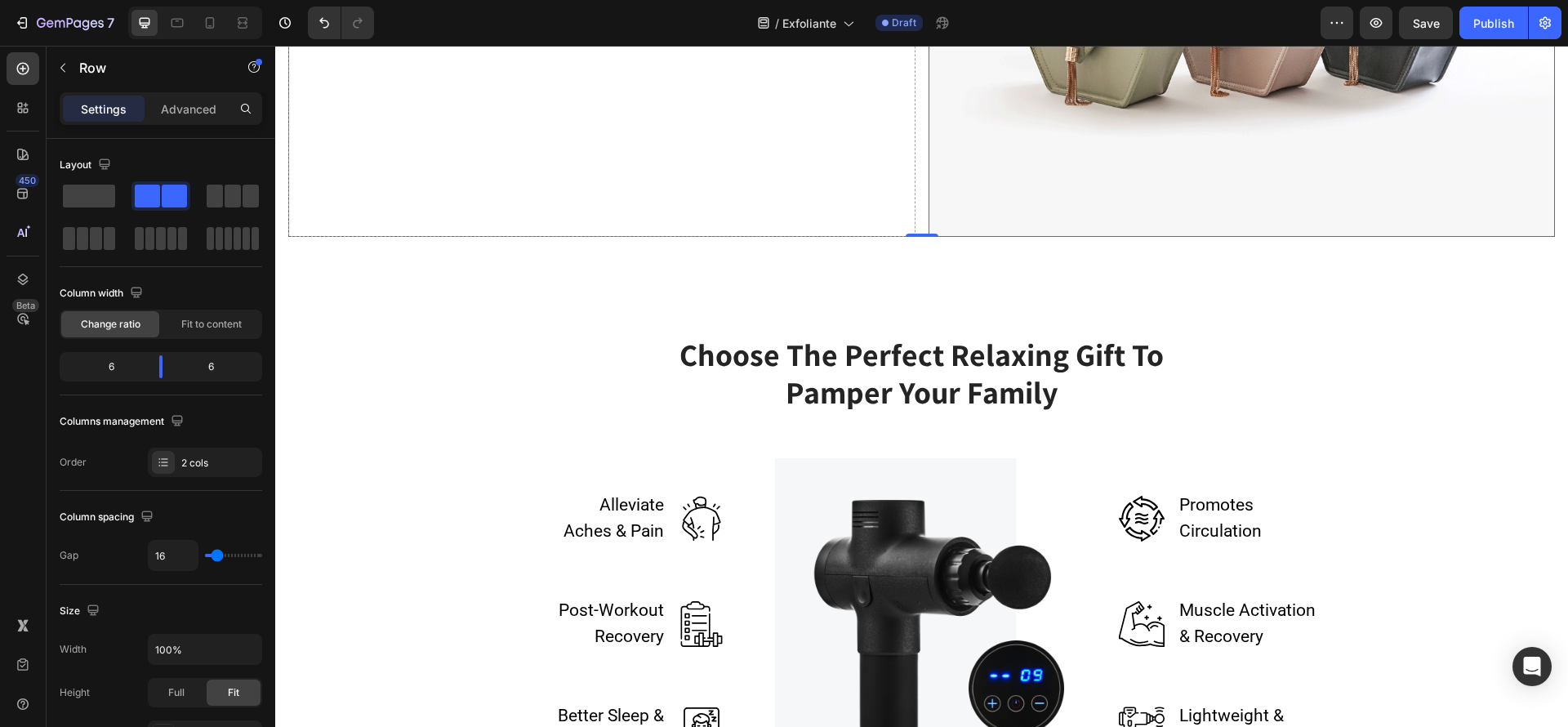
scroll to position [2574, 0]
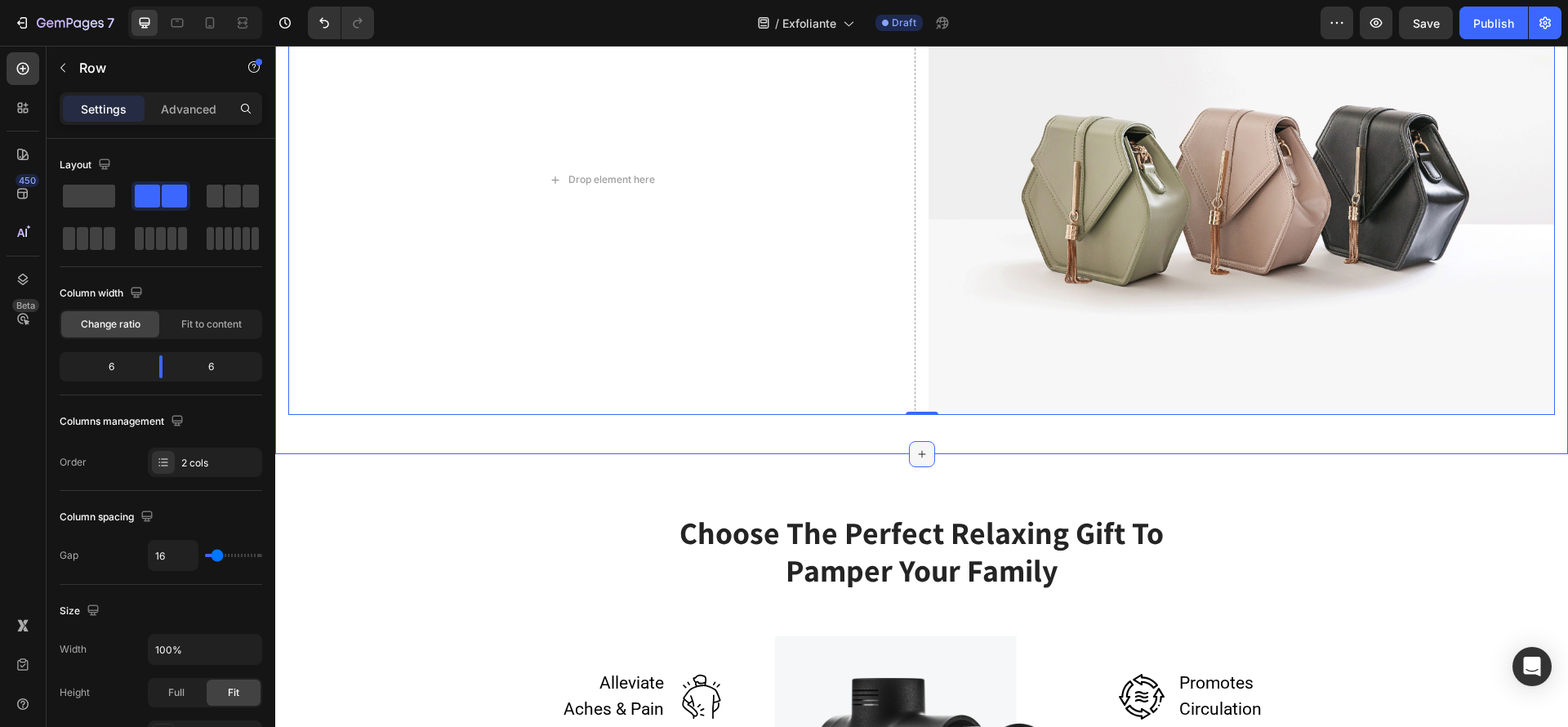
click at [915, 447] on icon at bounding box center [921, 453] width 13 height 13
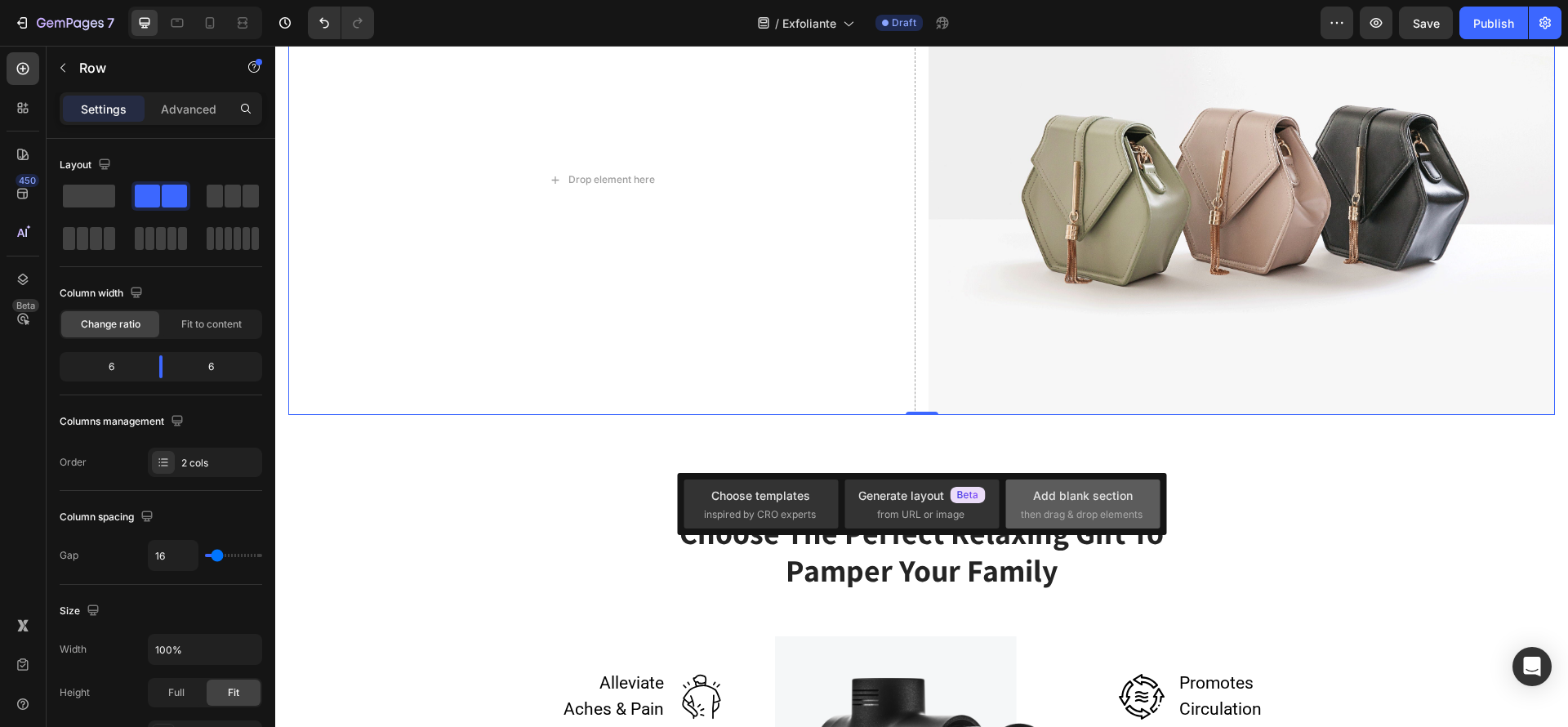
click at [1114, 503] on div "Add blank section" at bounding box center [1082, 495] width 100 height 17
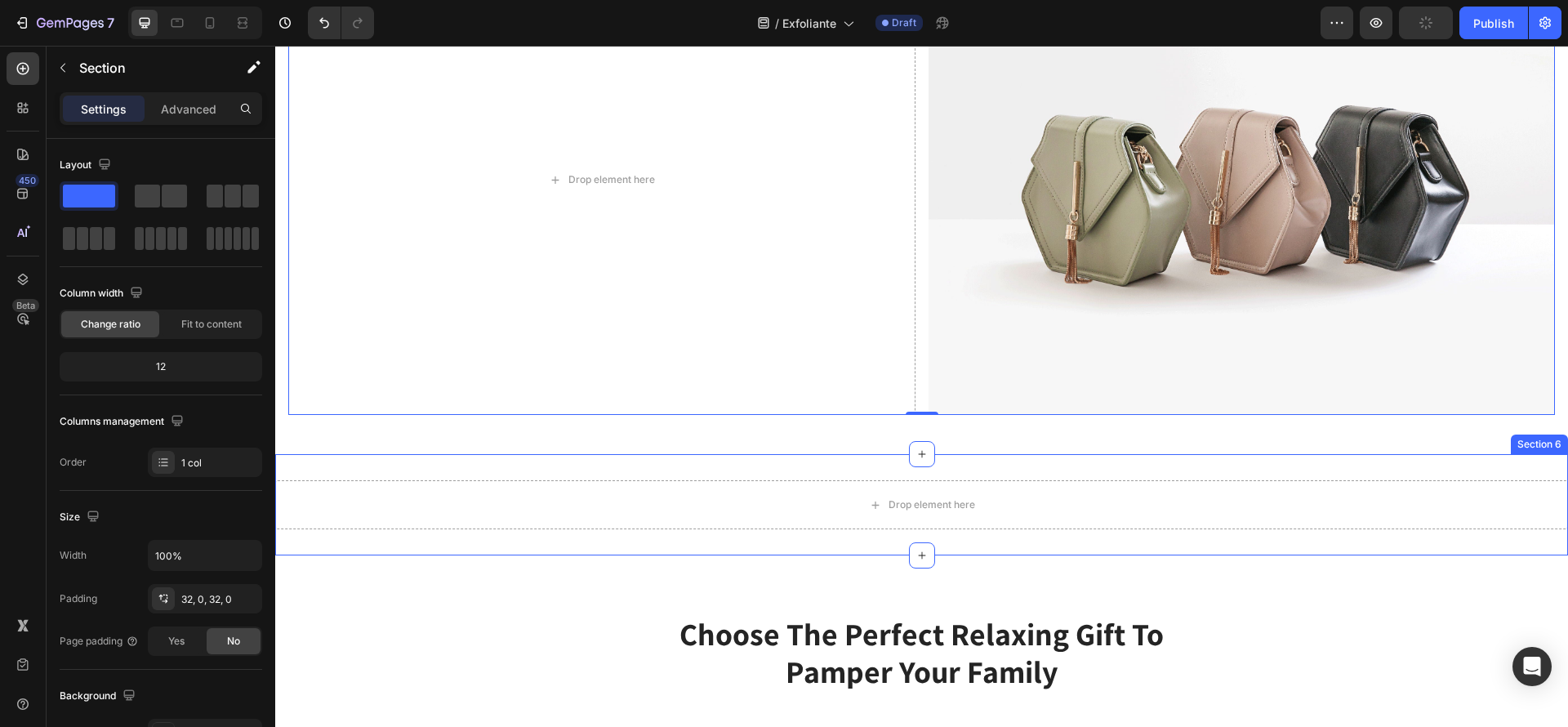
click at [977, 499] on div "Drop element here" at bounding box center [921, 505] width 1293 height 49
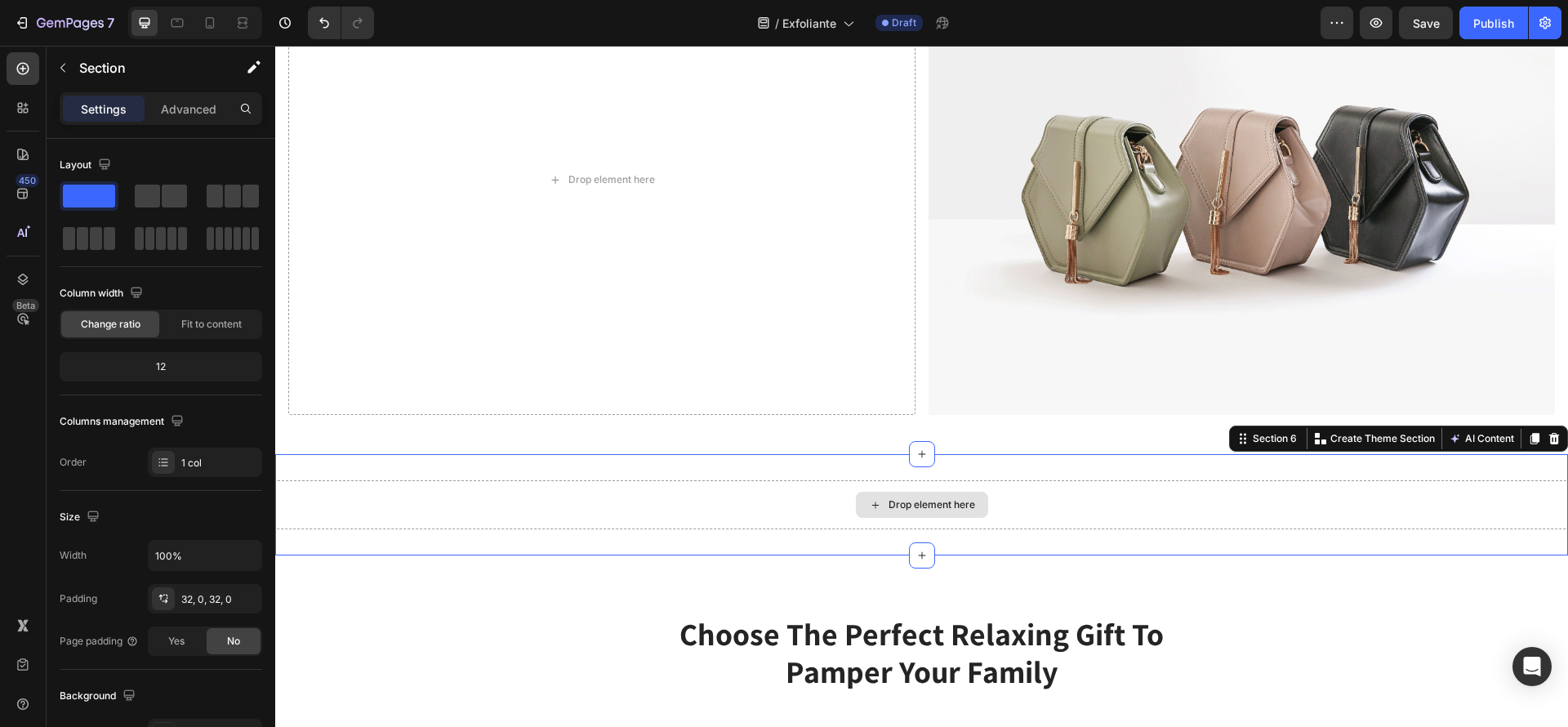
click at [951, 499] on div "Drop element here" at bounding box center [932, 505] width 87 height 13
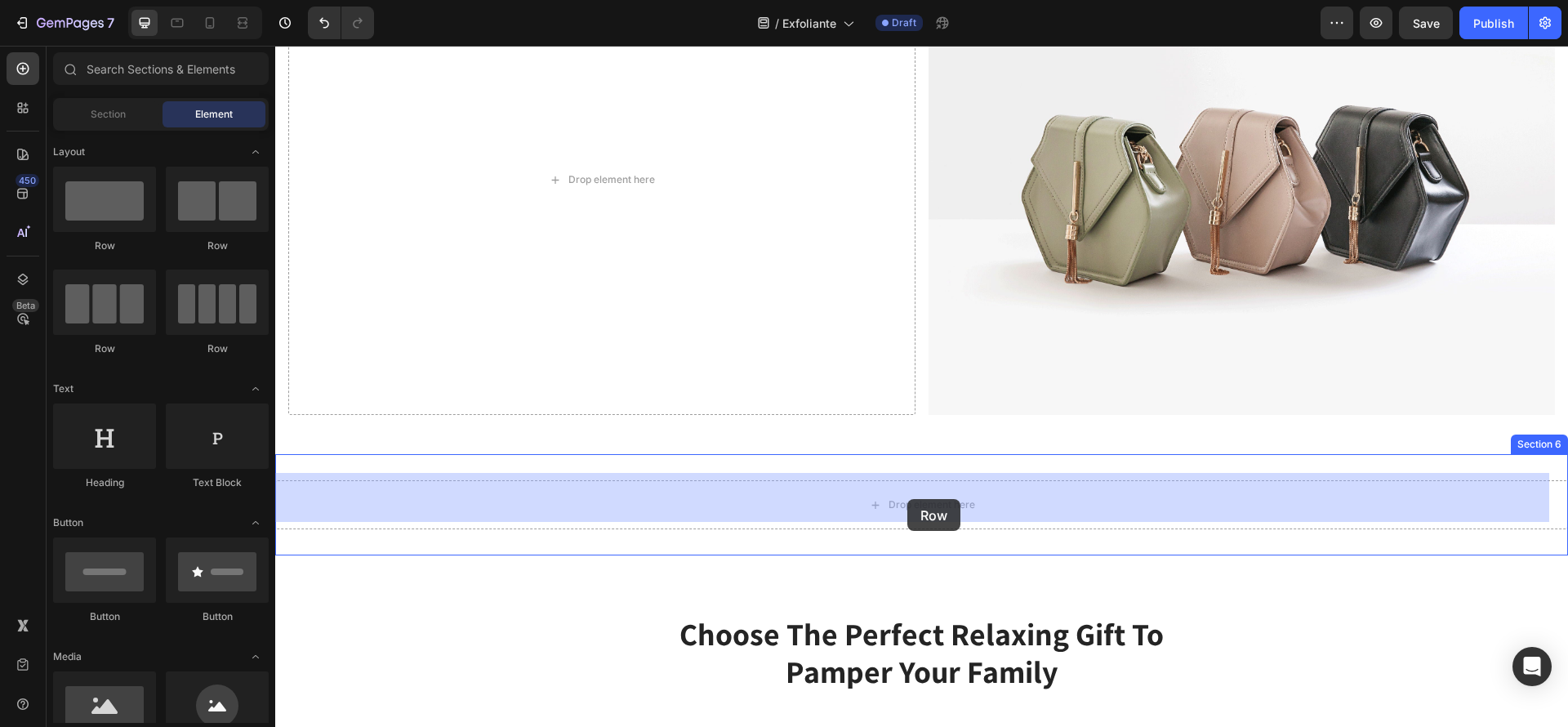
drag, startPoint x: 887, startPoint y: 450, endPoint x: 897, endPoint y: 466, distance: 18.9
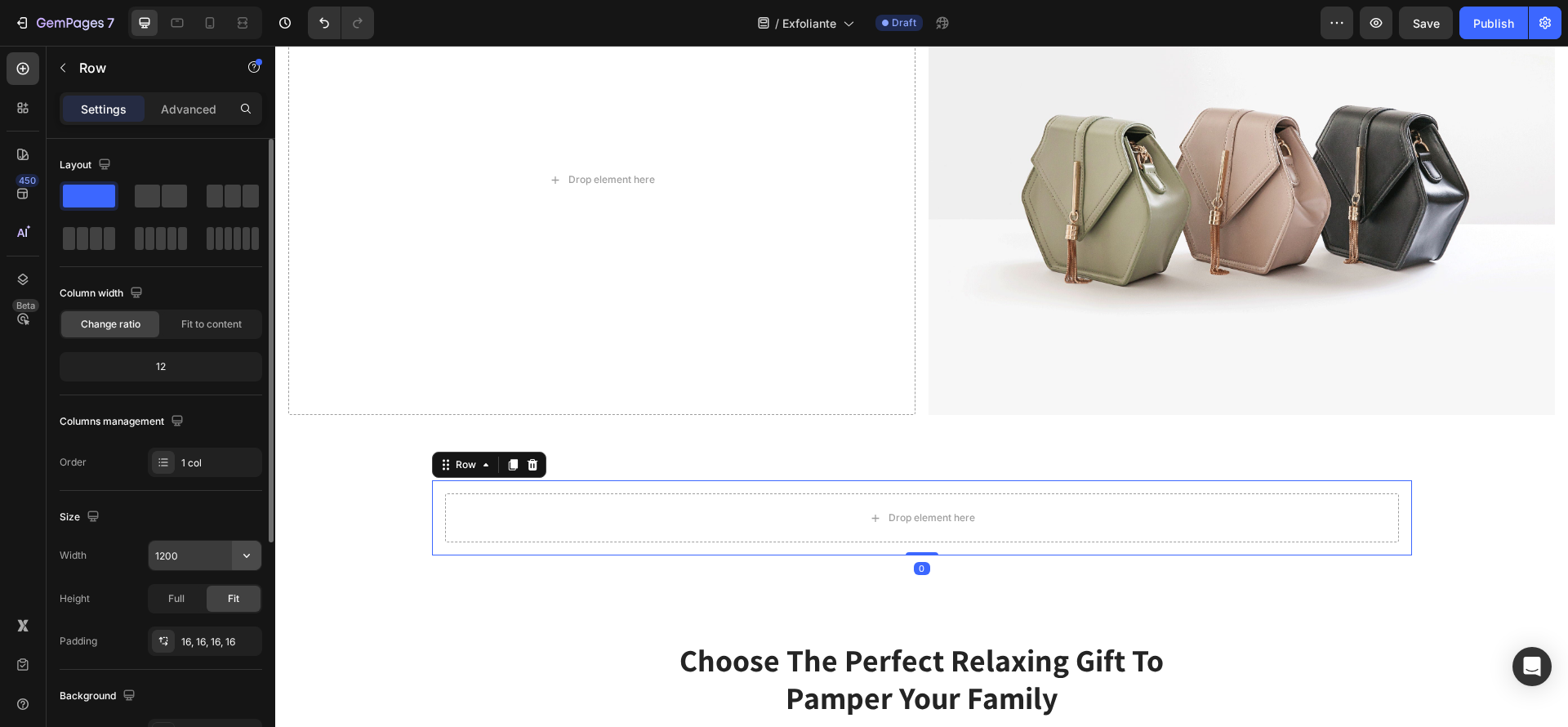
click at [240, 558] on icon "button" at bounding box center [247, 555] width 17 height 17
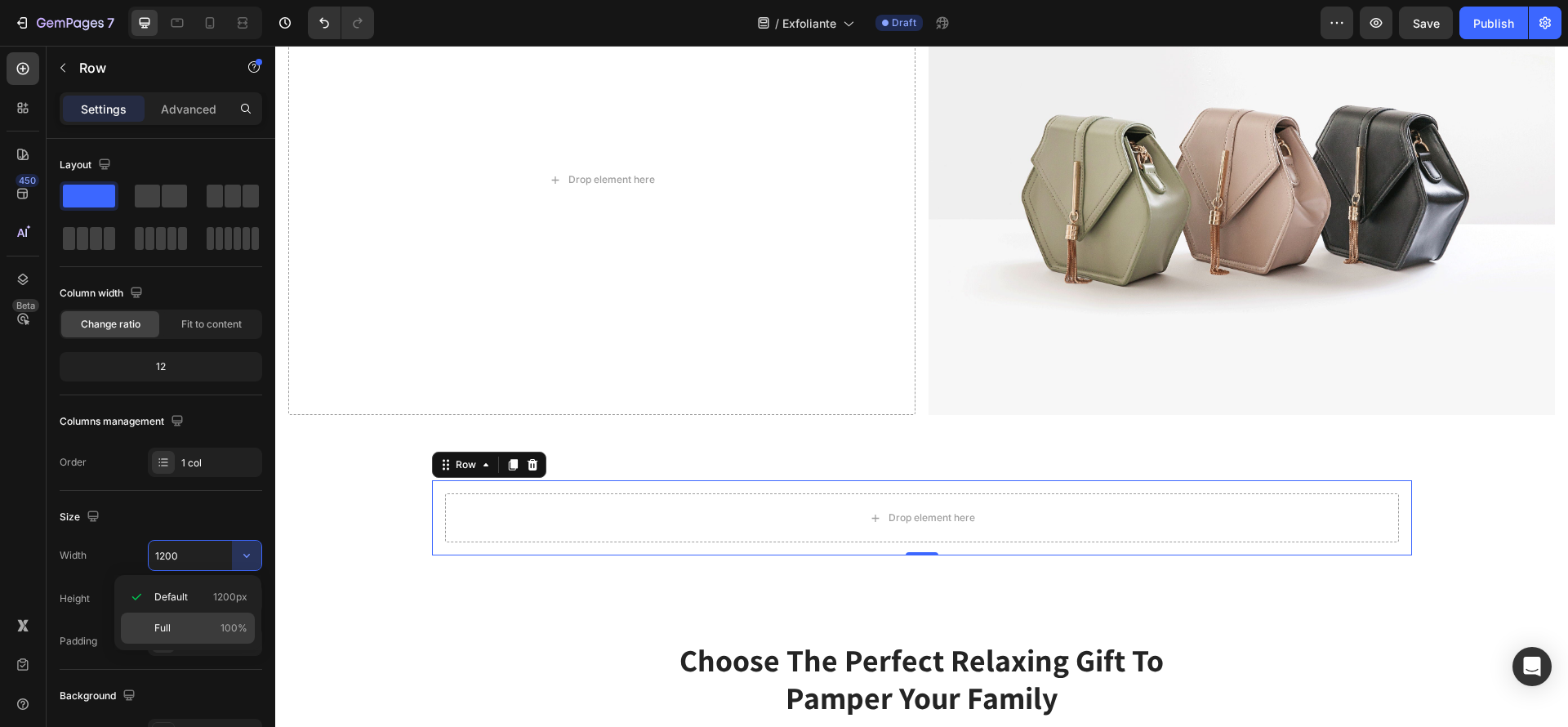
click at [206, 617] on div "Full 100%" at bounding box center [188, 627] width 134 height 31
type input "100%"
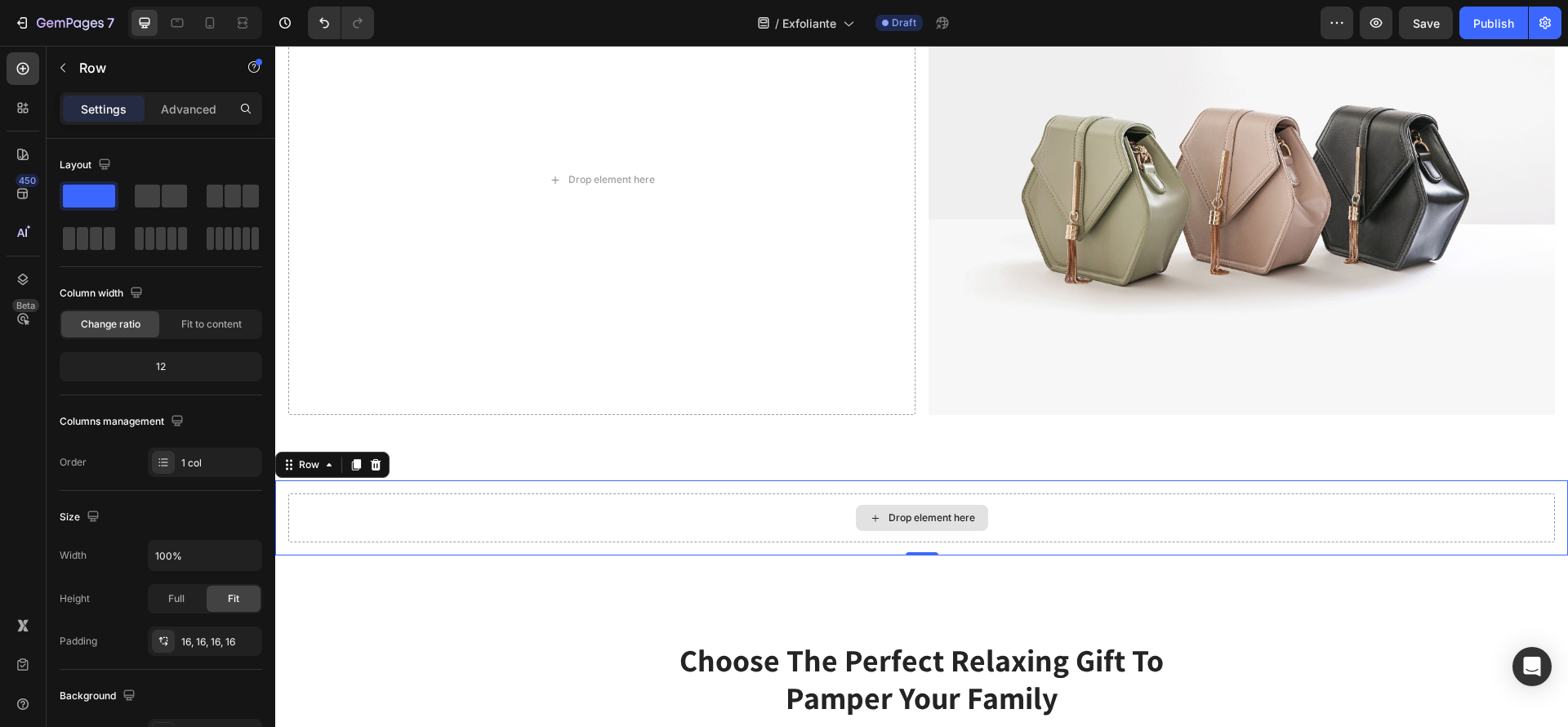
click at [946, 515] on div "Drop element here" at bounding box center [932, 518] width 87 height 13
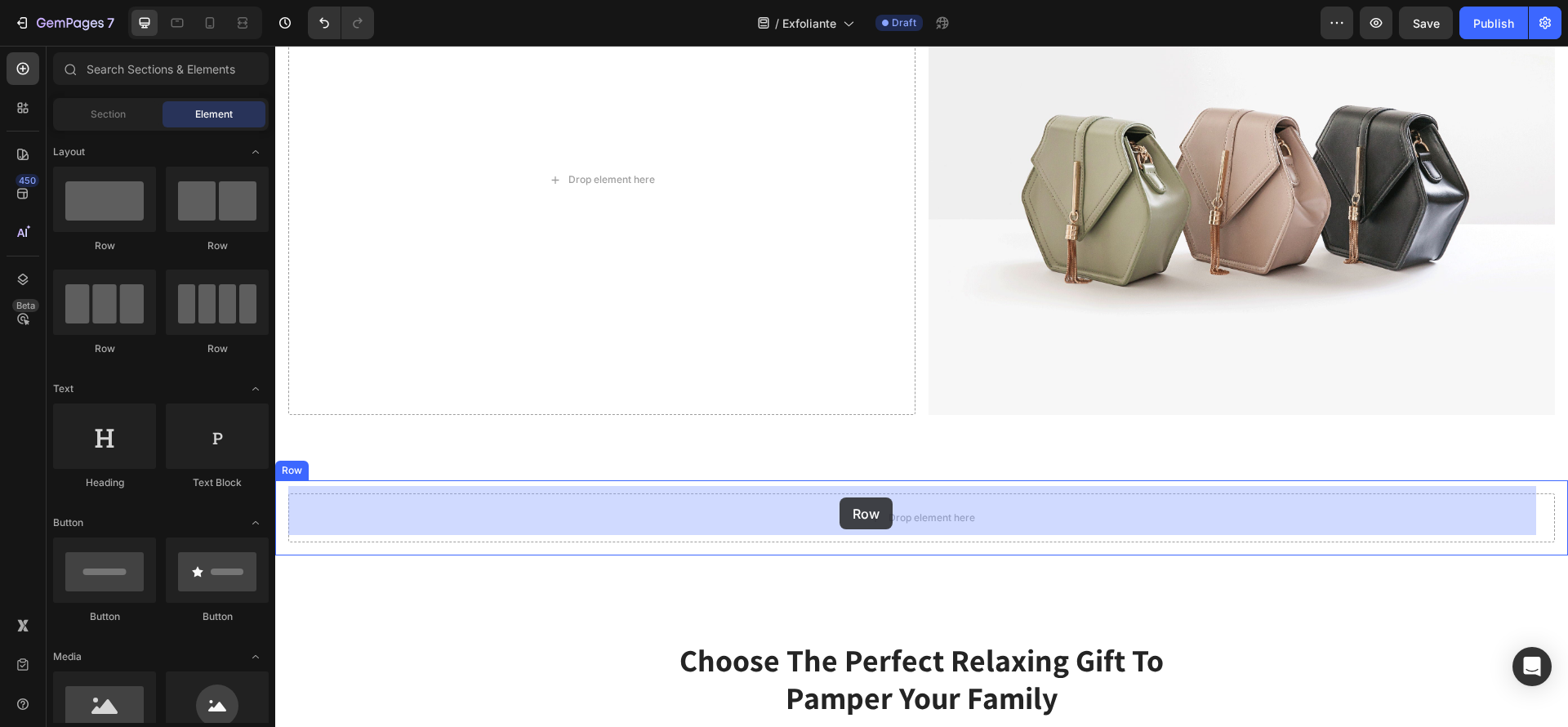
drag, startPoint x: 518, startPoint y: 362, endPoint x: 839, endPoint y: 498, distance: 348.6
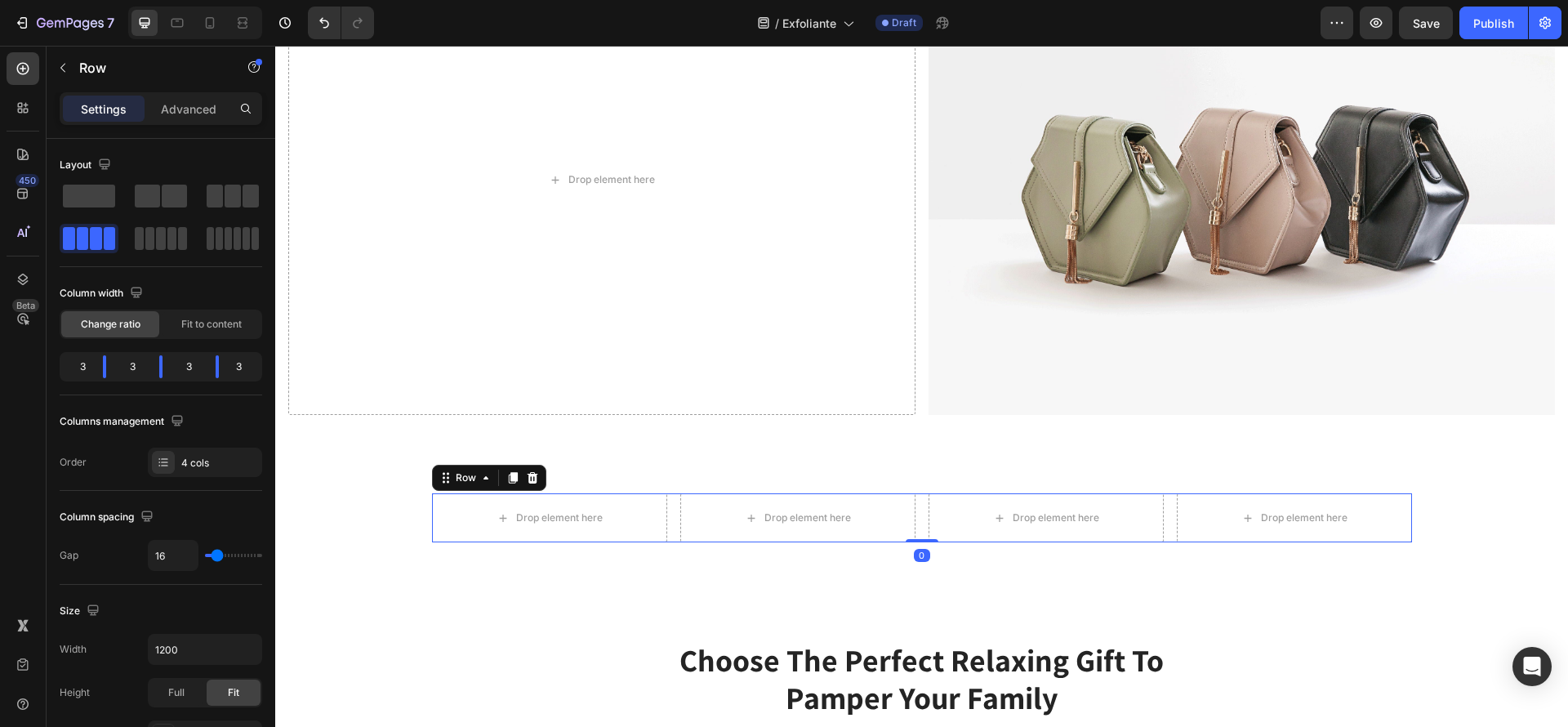
click at [665, 497] on div "Drop element here Drop element here Drop element here Drop element here Row 0" at bounding box center [922, 519] width 980 height 49
click at [224, 653] on input "1200" at bounding box center [205, 650] width 113 height 30
click at [240, 647] on icon "button" at bounding box center [247, 649] width 17 height 17
click at [231, 600] on span "100%" at bounding box center [233, 605] width 27 height 15
type input "100%"
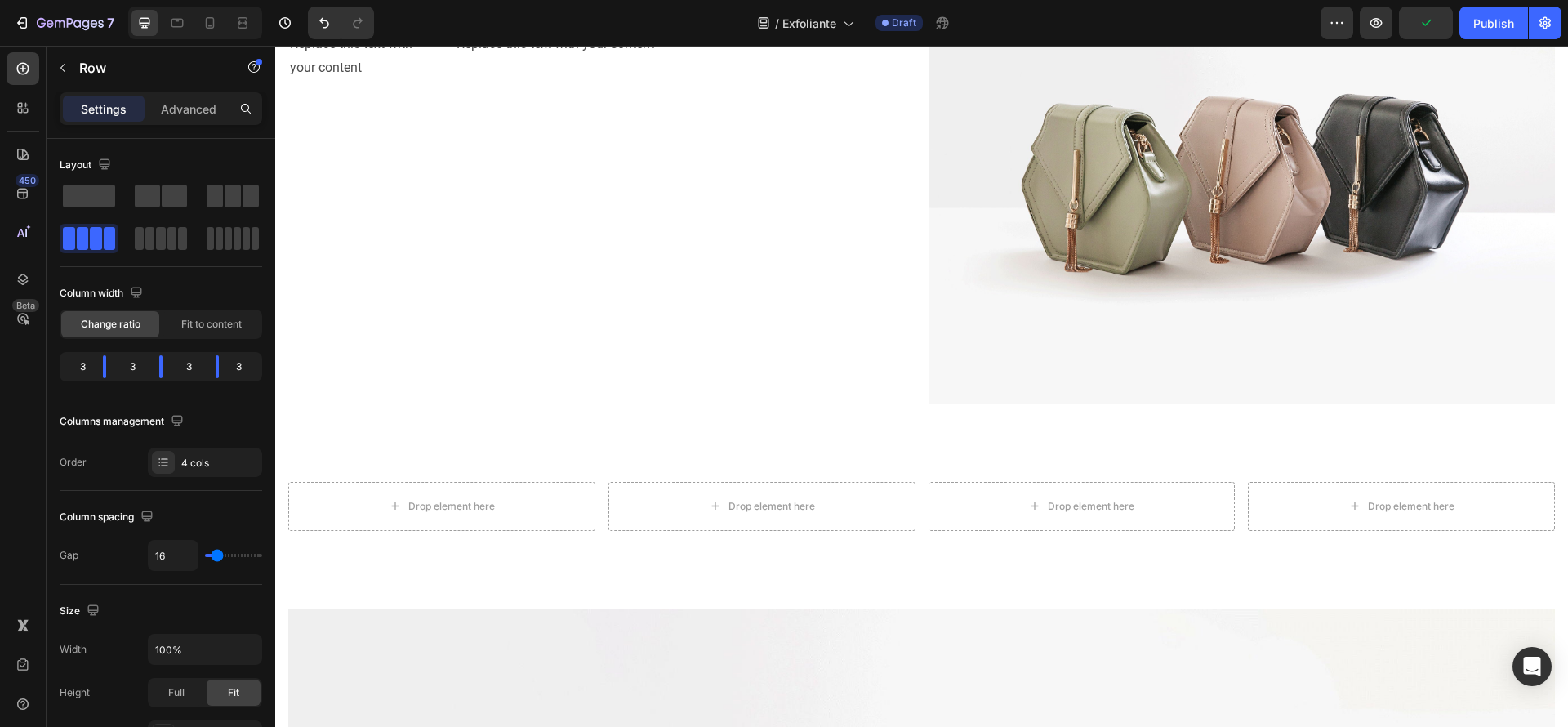
scroll to position [858, 0]
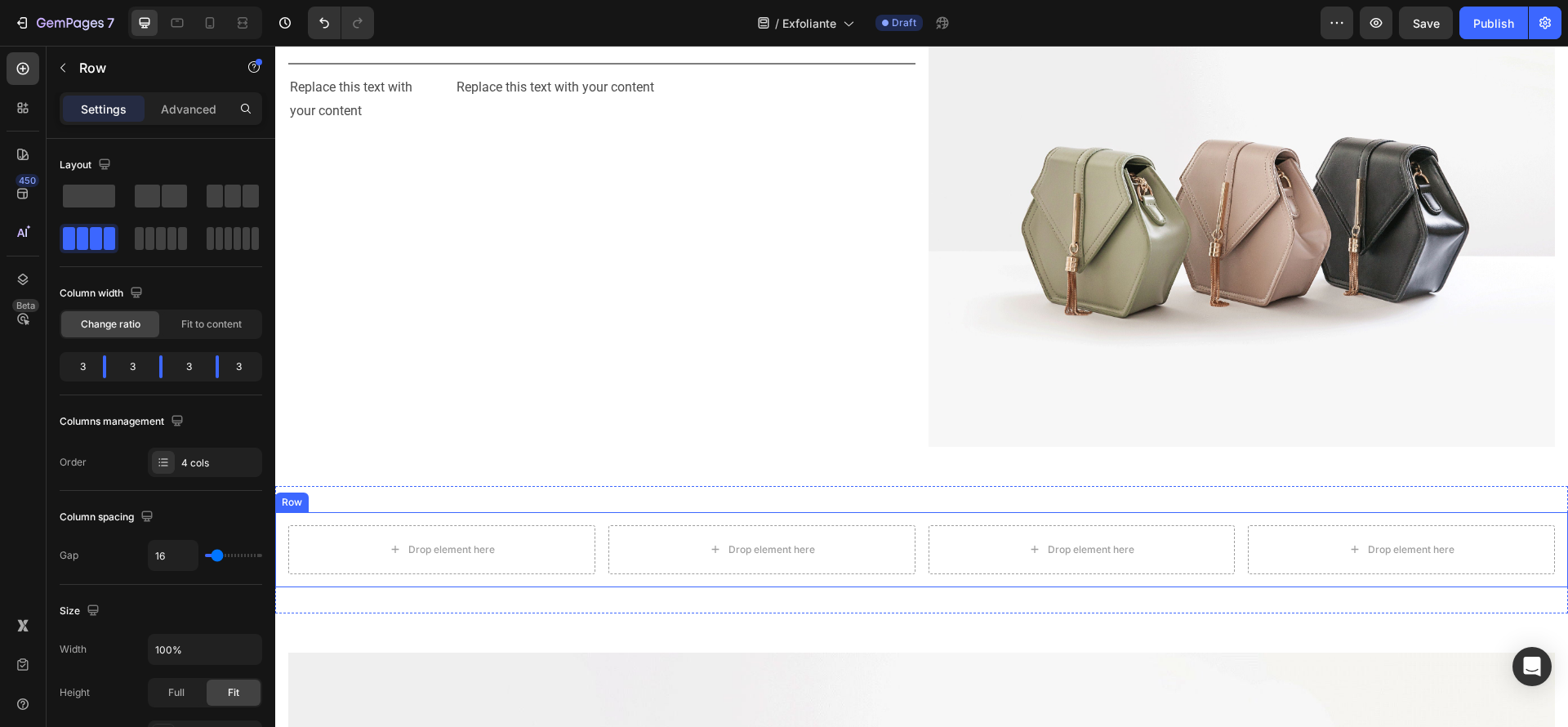
click at [918, 513] on div "Drop element here Drop element here Drop element here Drop element here Row Row" at bounding box center [921, 550] width 1293 height 75
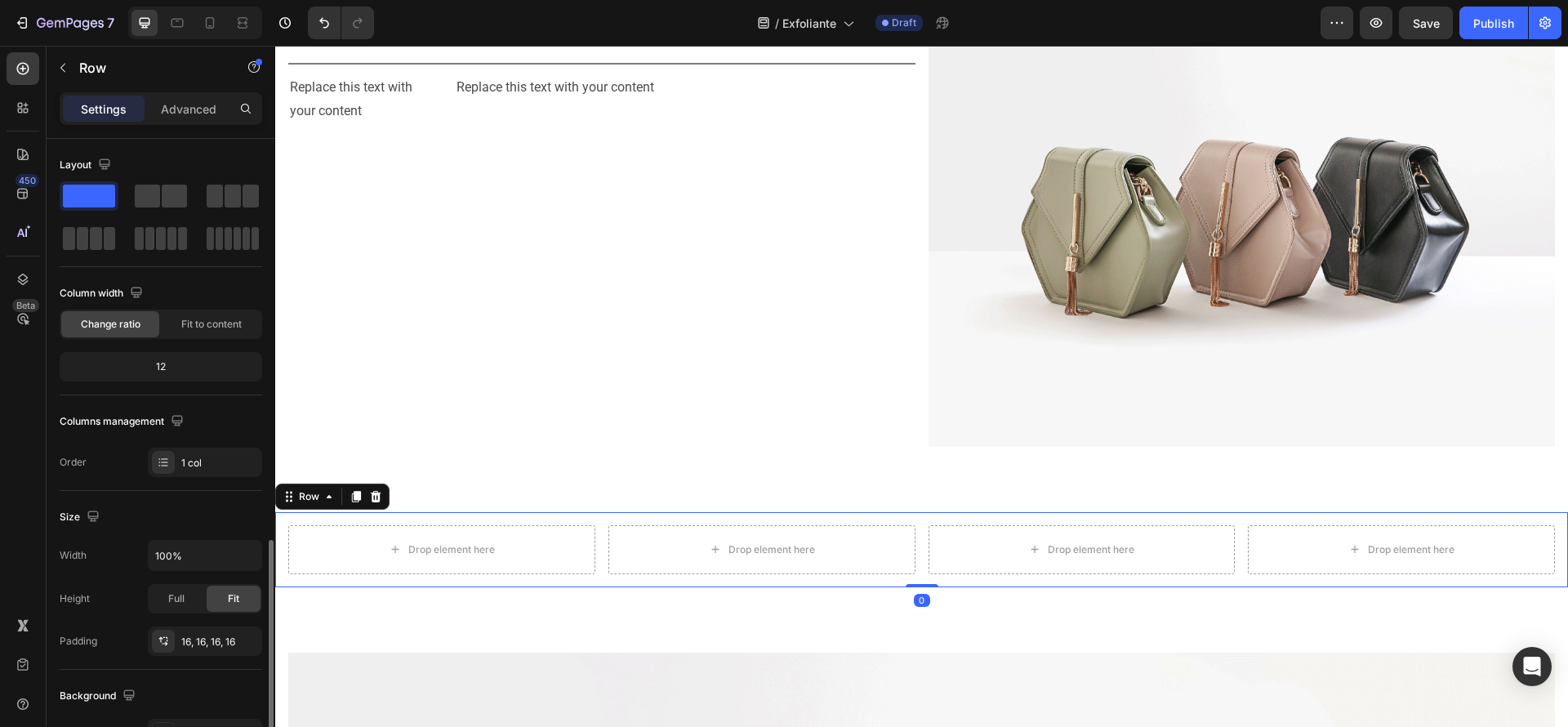
scroll to position [245, 0]
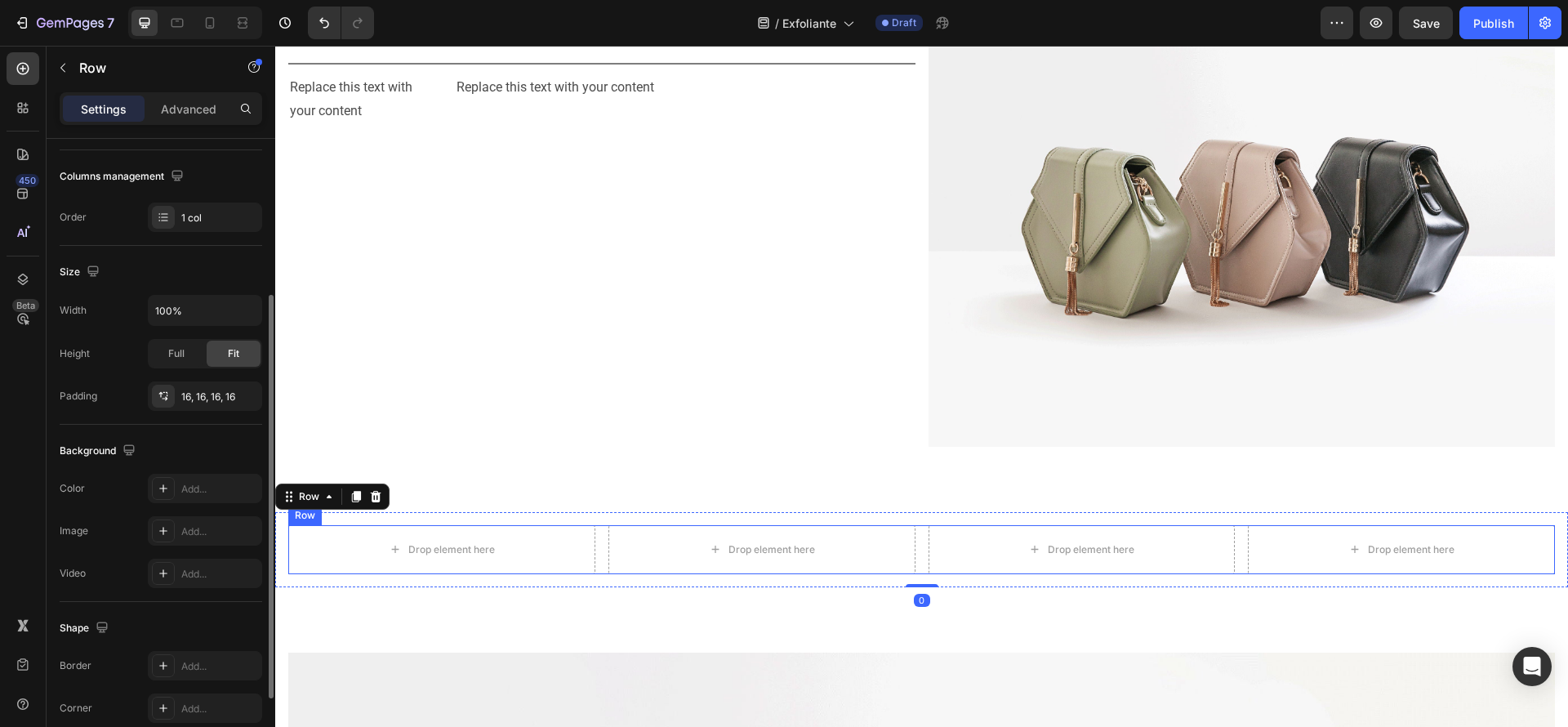
click at [914, 538] on div "Drop element here Drop element here Drop element here Drop element here Row" at bounding box center [921, 550] width 1267 height 49
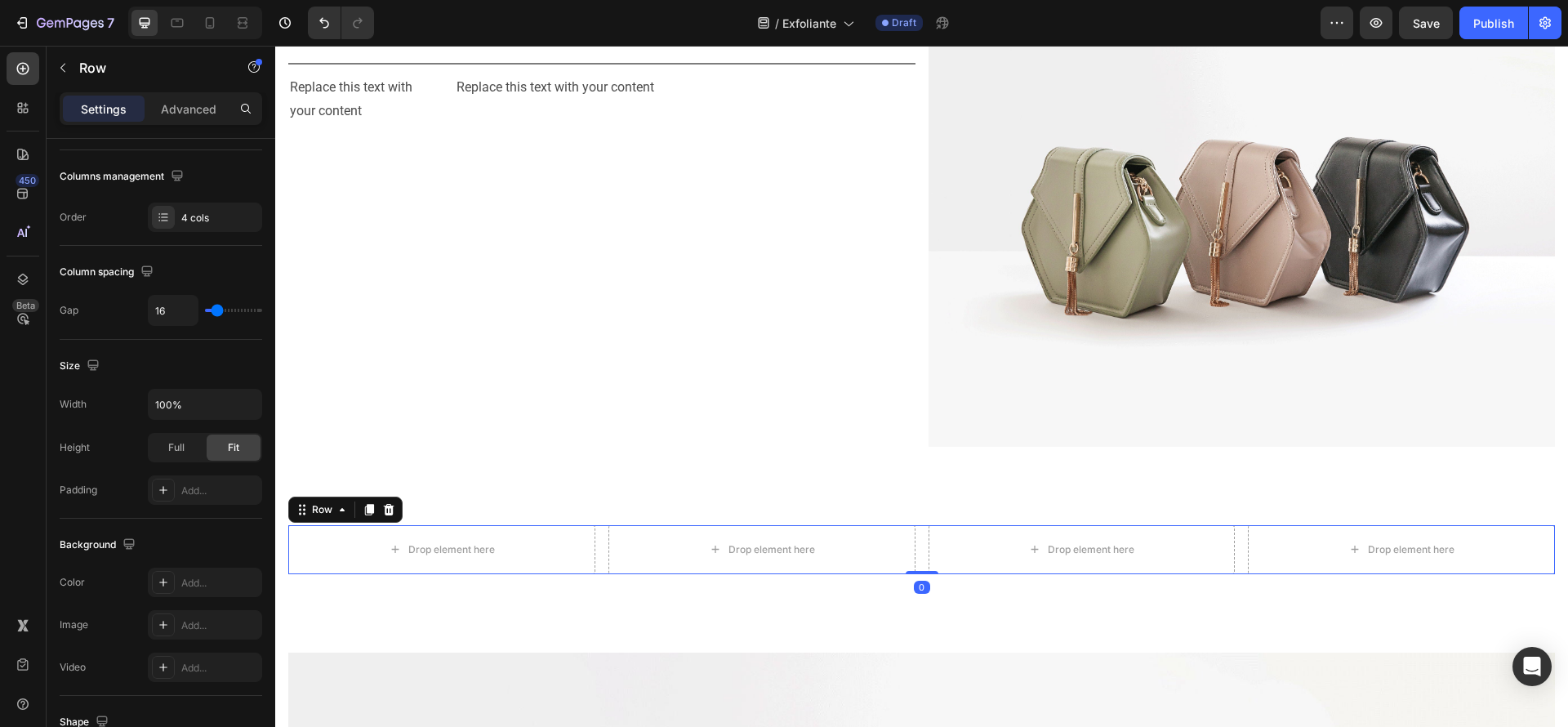
drag, startPoint x: 396, startPoint y: 509, endPoint x: 419, endPoint y: 501, distance: 24.4
click at [395, 509] on div at bounding box center [389, 510] width 20 height 20
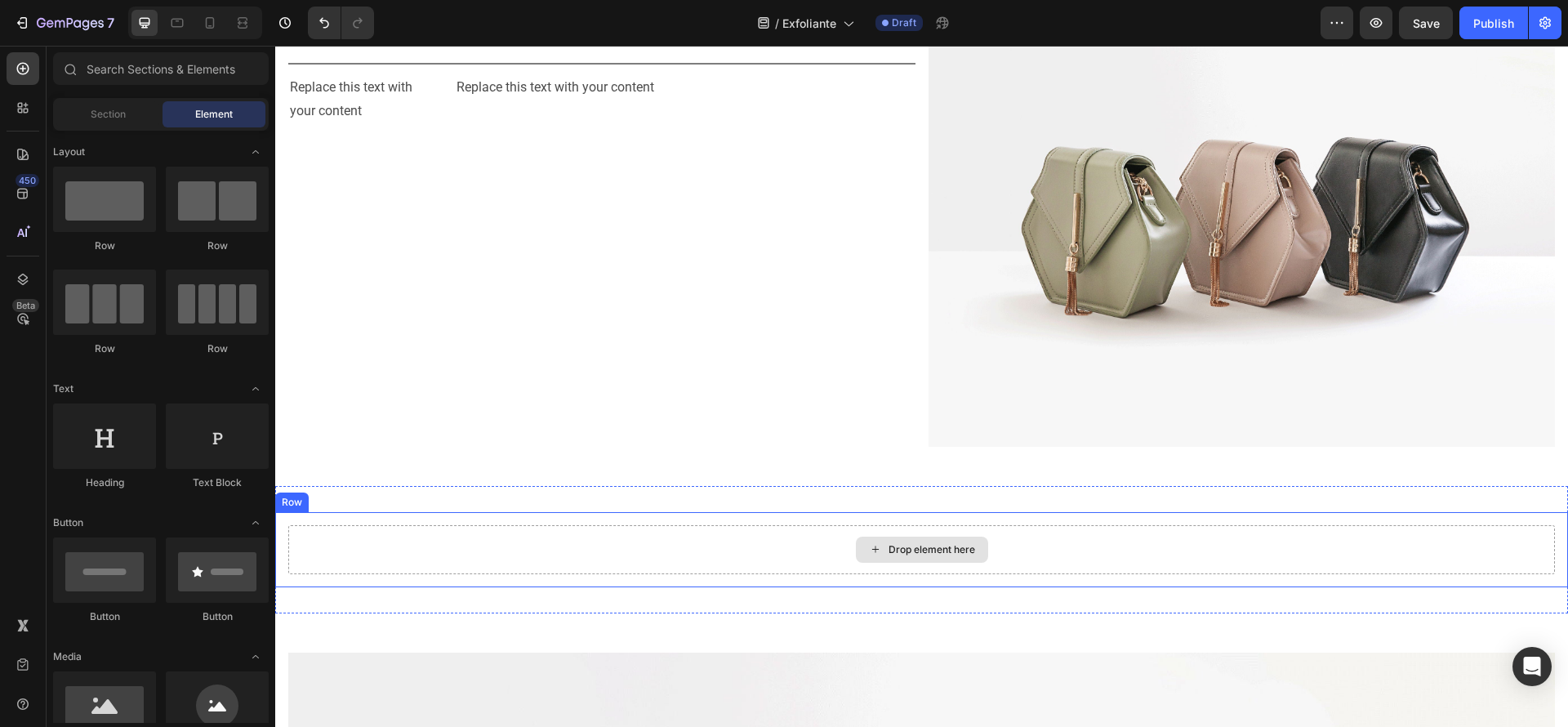
click at [943, 536] on div "Drop element here" at bounding box center [922, 549] width 132 height 26
click at [943, 543] on div "Drop element here" at bounding box center [932, 549] width 87 height 13
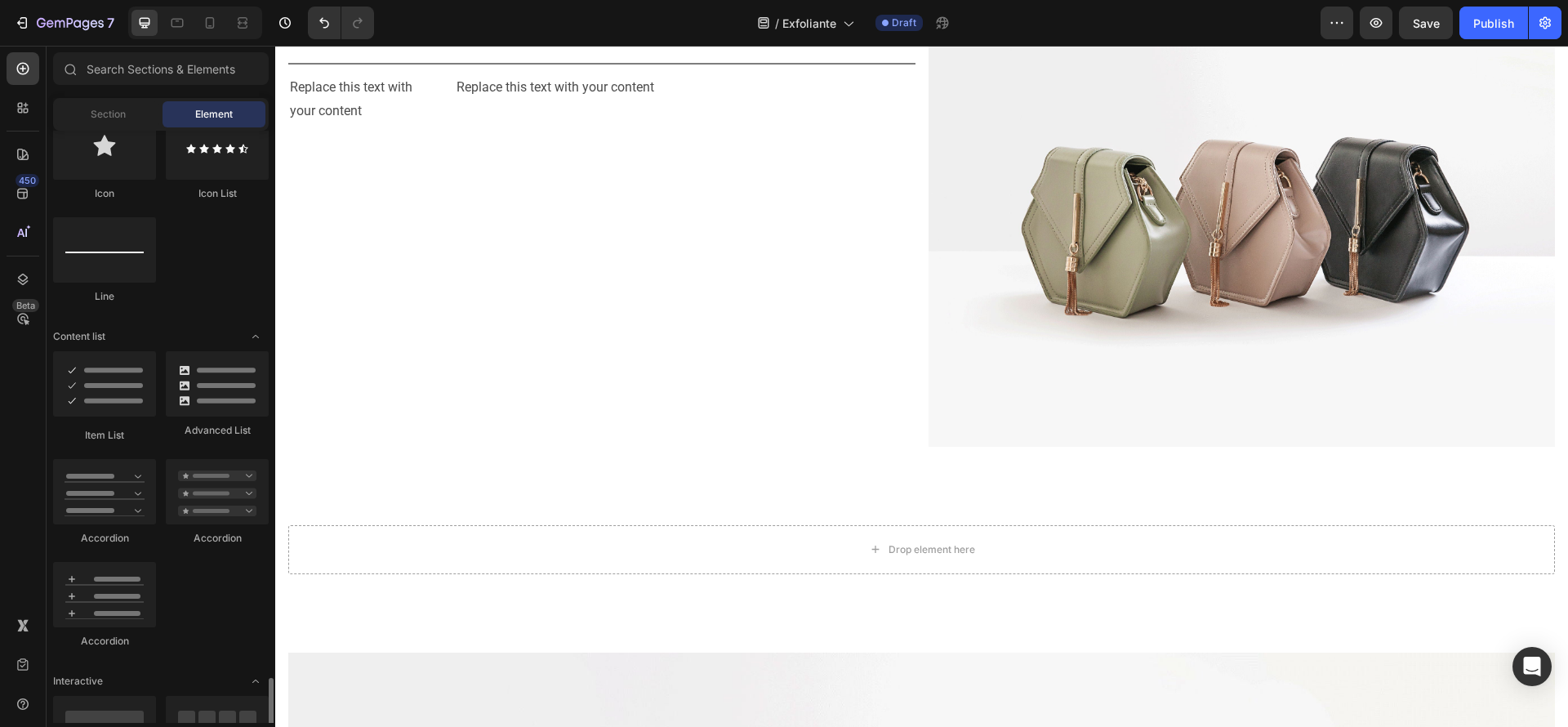
scroll to position [1471, 0]
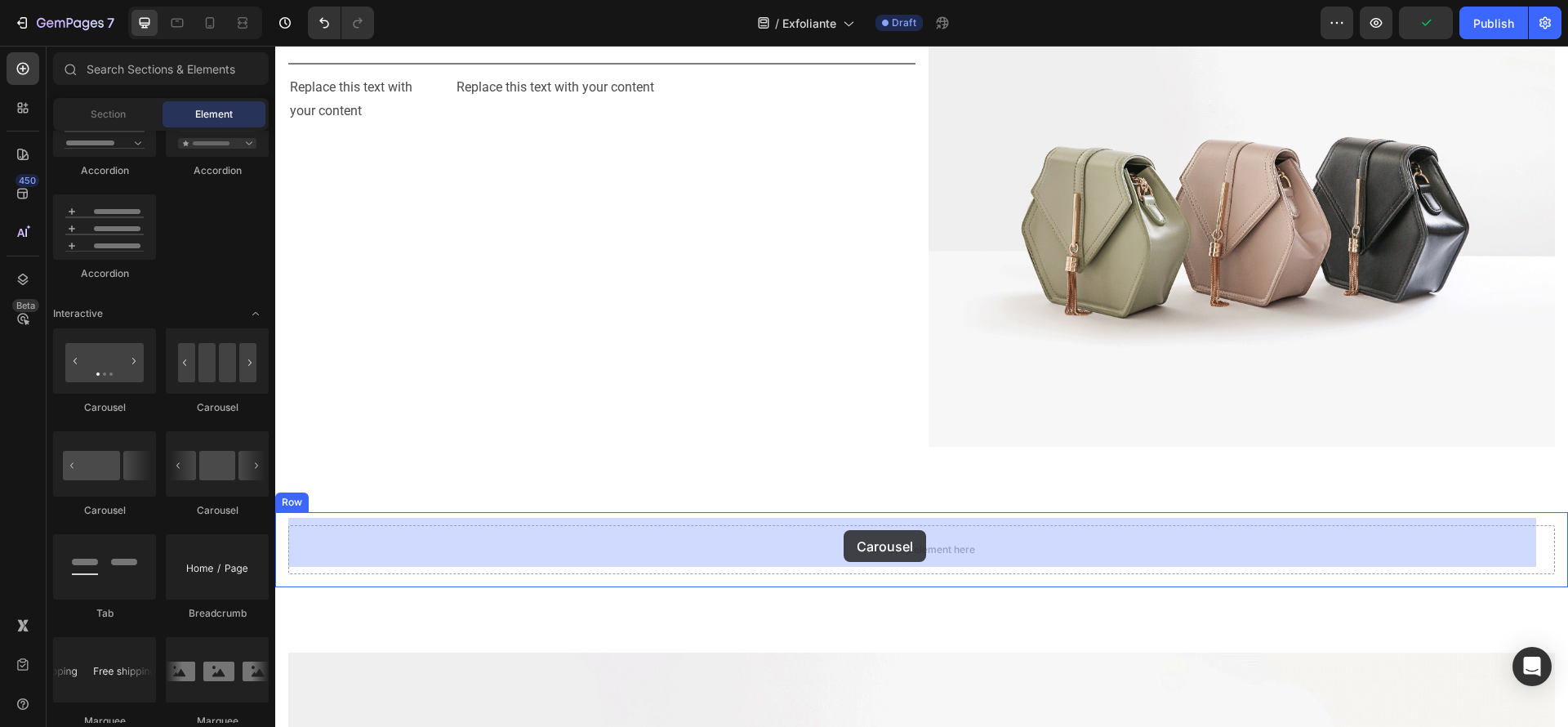
drag, startPoint x: 537, startPoint y: 464, endPoint x: 816, endPoint y: 525, distance: 285.6
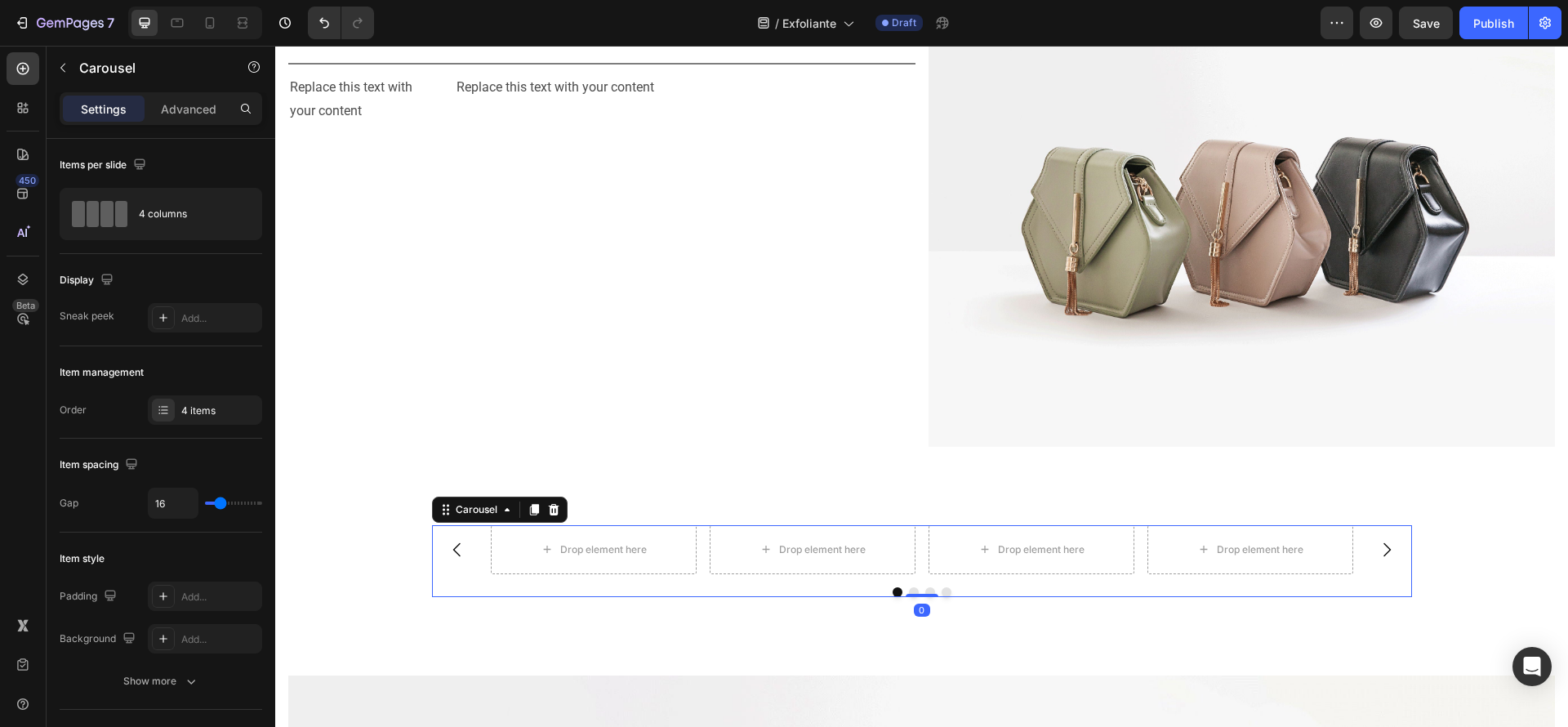
click at [913, 536] on div "Drop element here Drop element here Drop element here Drop element here" at bounding box center [922, 550] width 863 height 49
click at [251, 209] on icon at bounding box center [247, 213] width 17 height 17
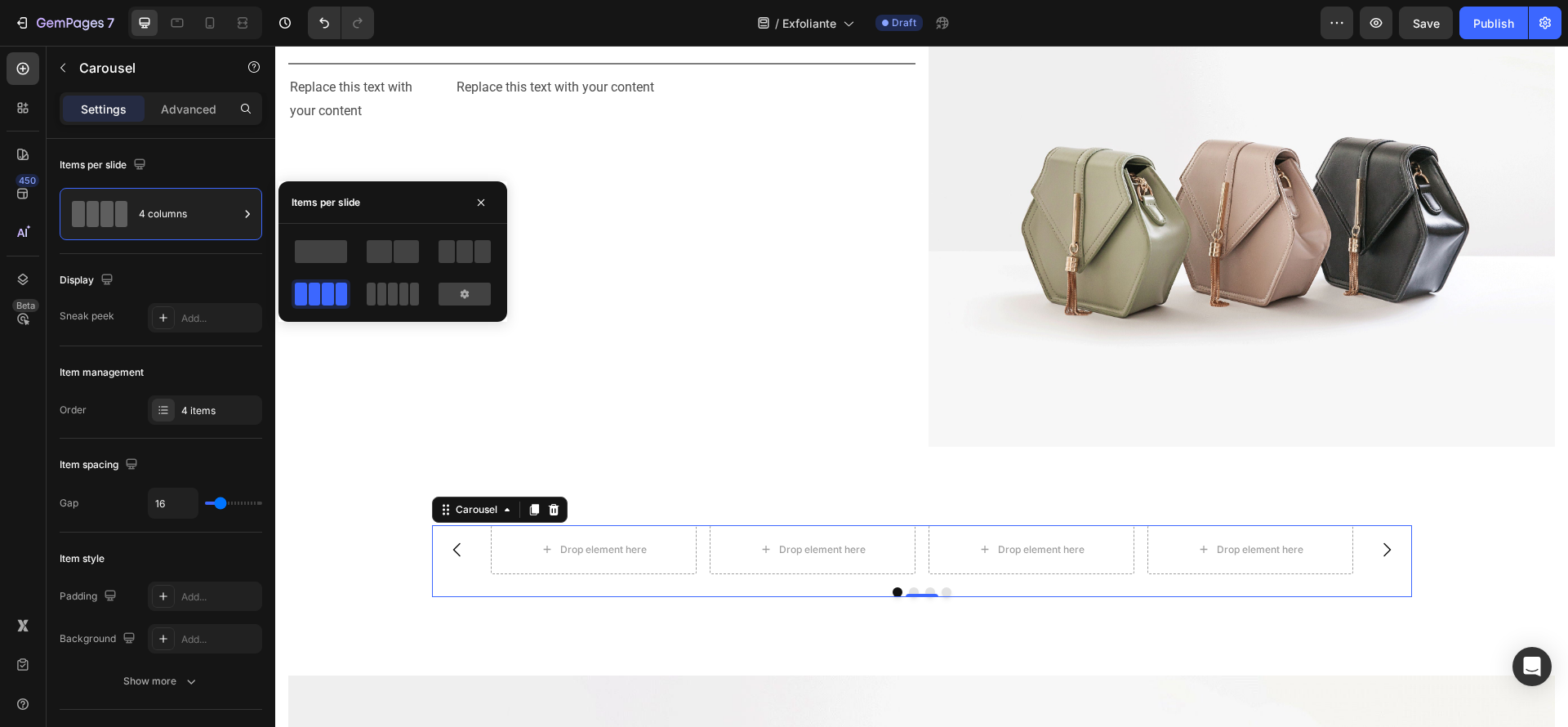
click at [400, 290] on span at bounding box center [404, 293] width 9 height 23
click at [336, 294] on span at bounding box center [342, 293] width 12 height 23
click at [400, 302] on span at bounding box center [404, 293] width 9 height 23
click at [301, 293] on span at bounding box center [301, 293] width 12 height 23
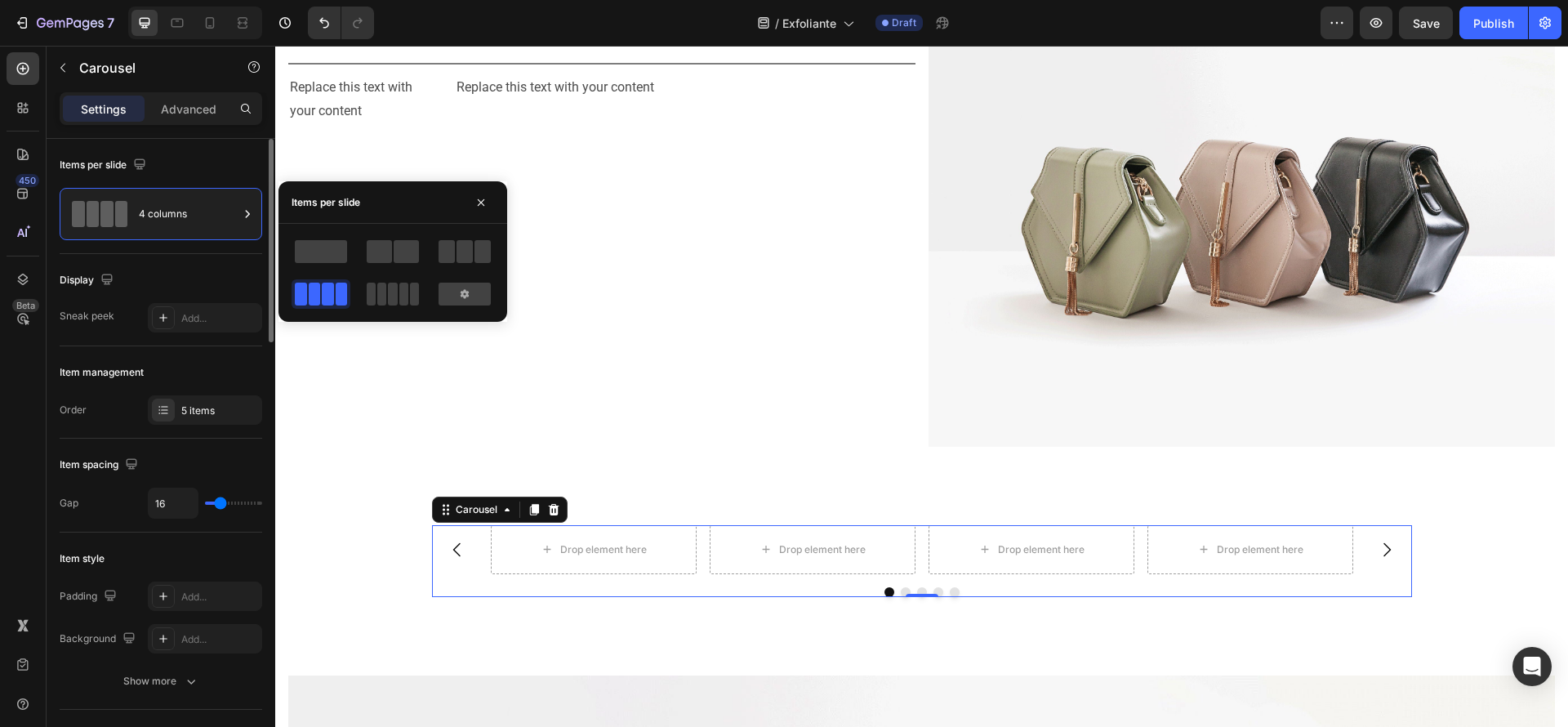
click at [243, 477] on div "Item spacing" at bounding box center [160, 464] width 202 height 26
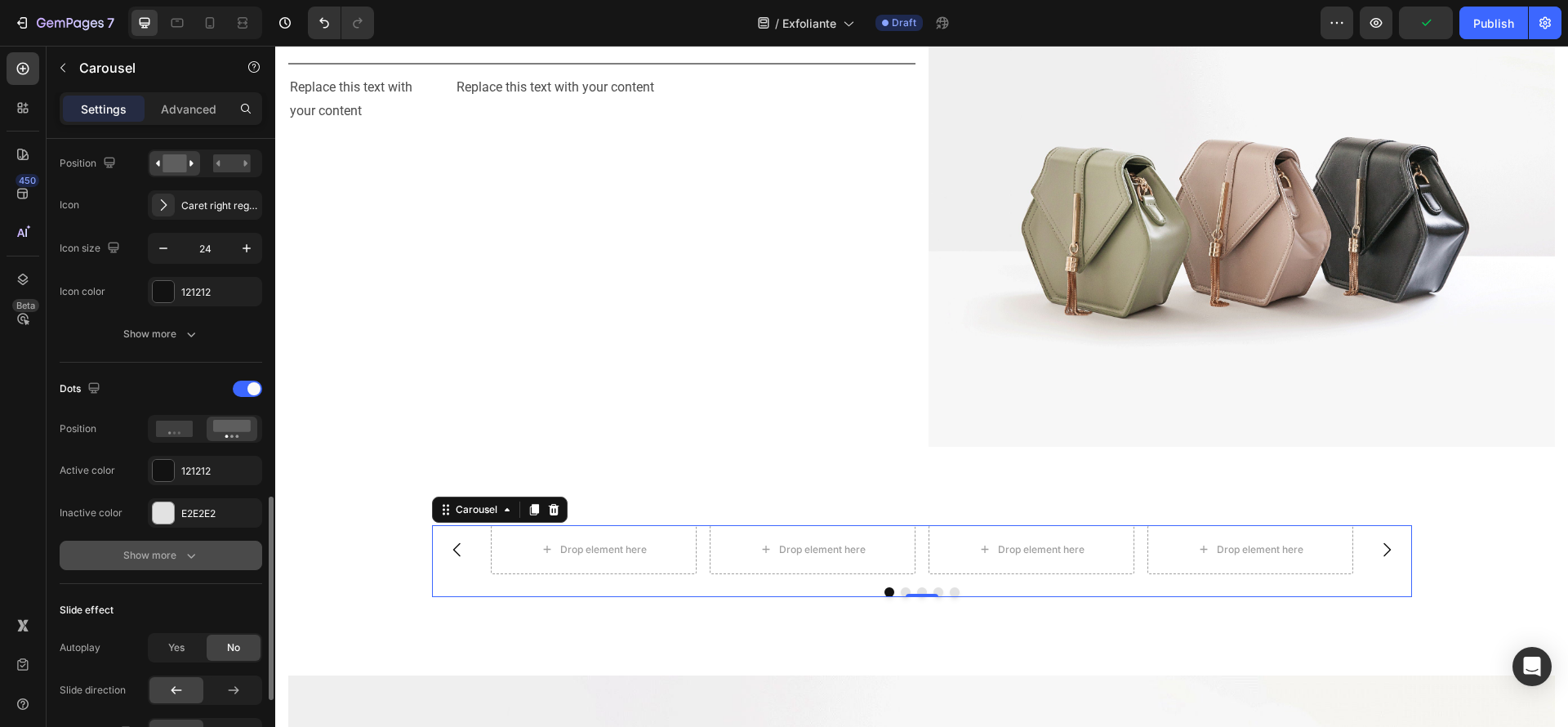
scroll to position [858, 0]
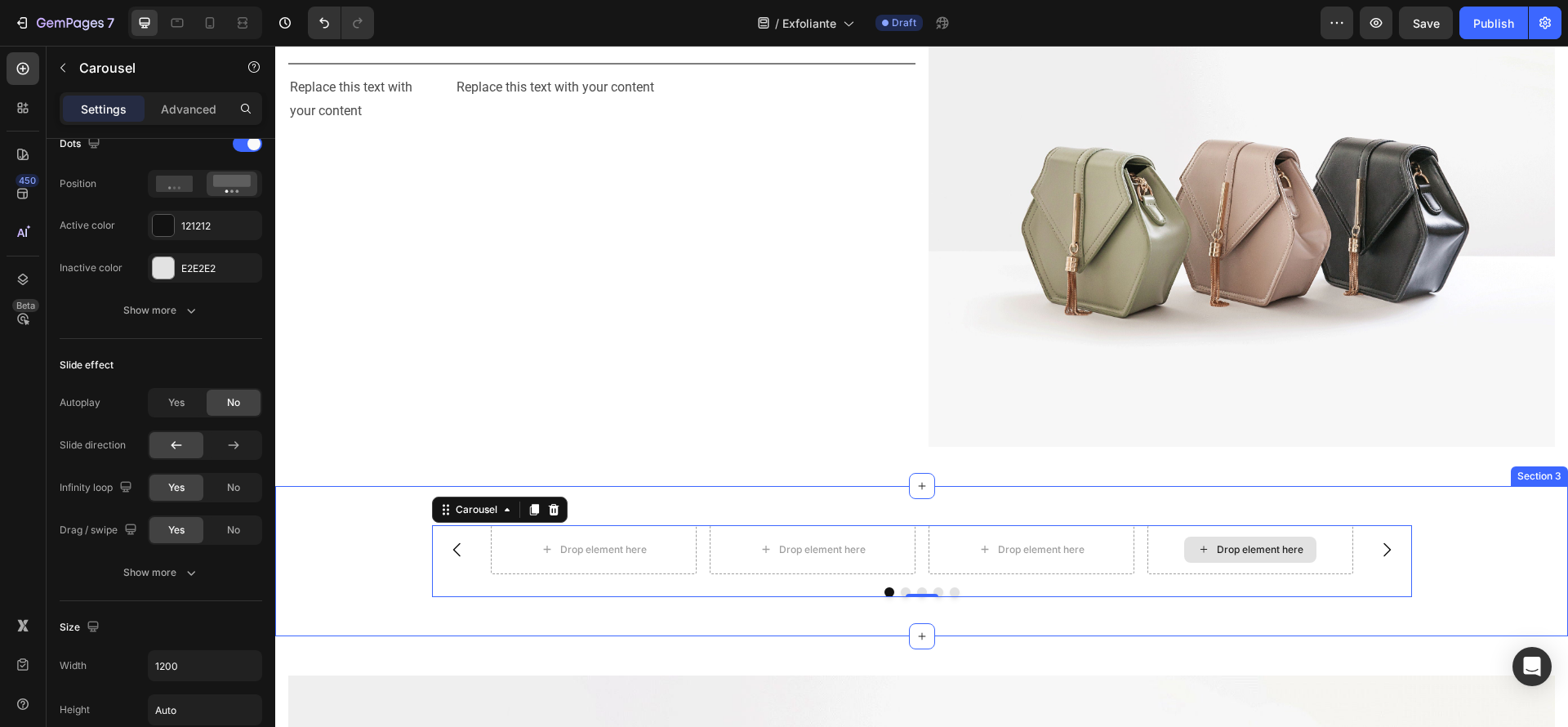
click at [1336, 606] on div "Drop element here Drop element here Drop element here Drop element here Drop el…" at bounding box center [921, 561] width 1293 height 150
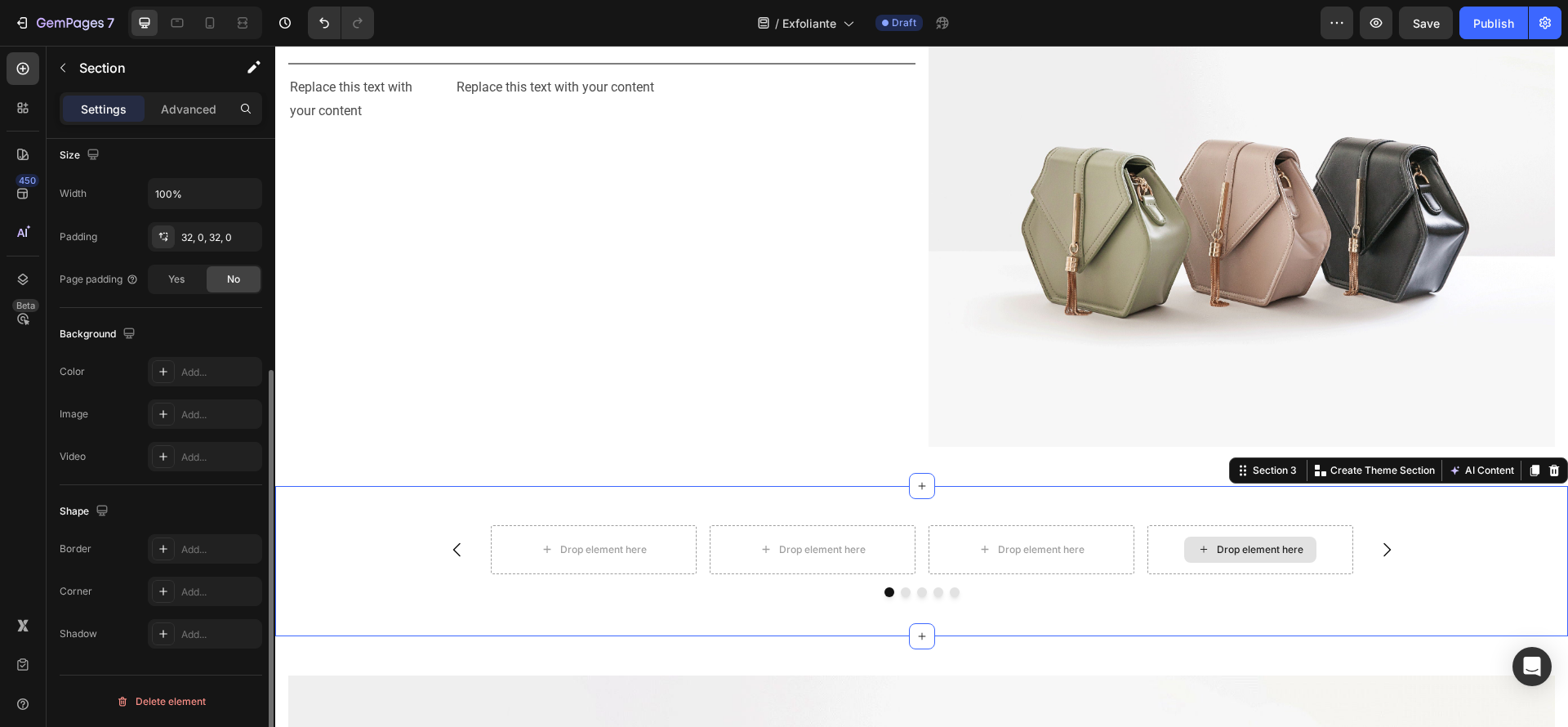
scroll to position [0, 0]
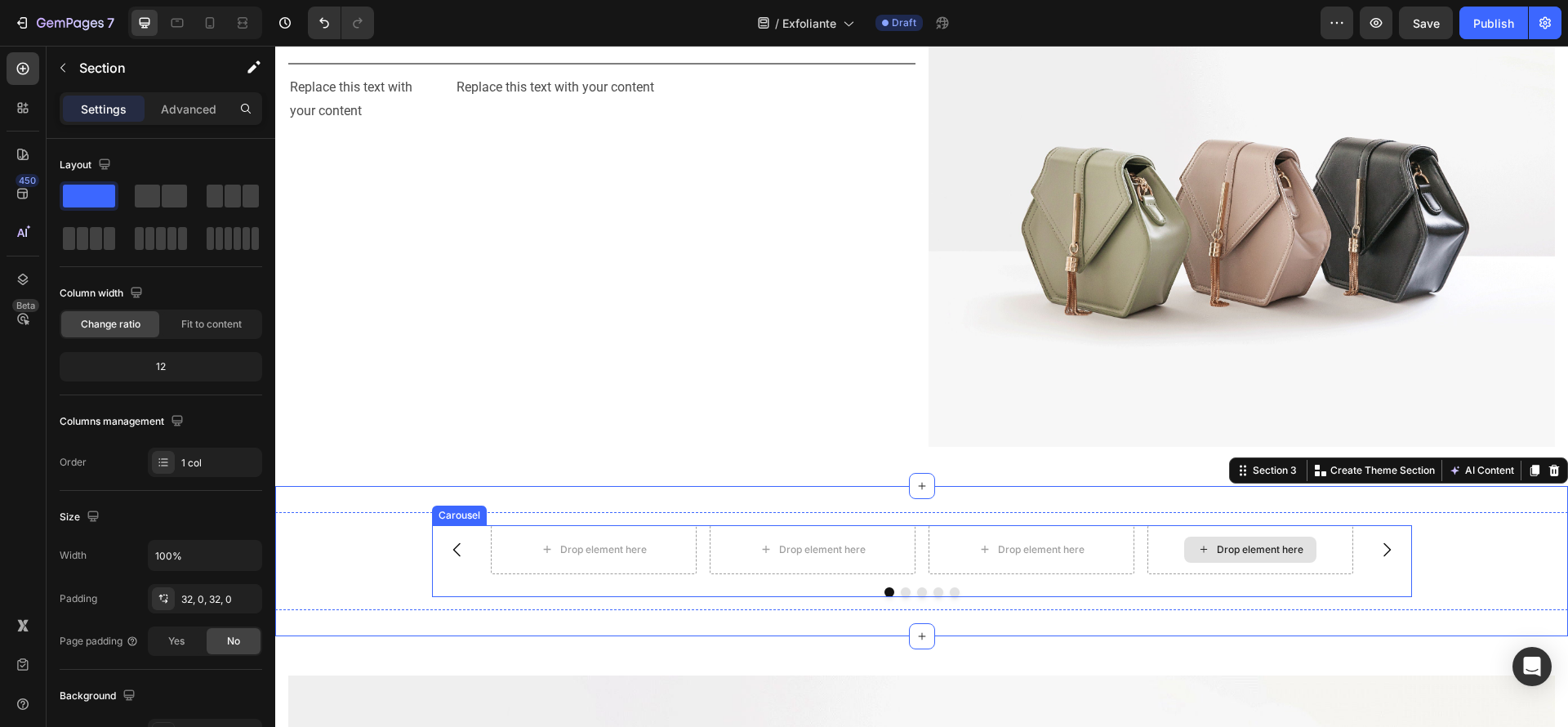
click at [1377, 574] on div "Drop element here Drop element here Drop element here Drop element here Drop el…" at bounding box center [922, 561] width 980 height 72
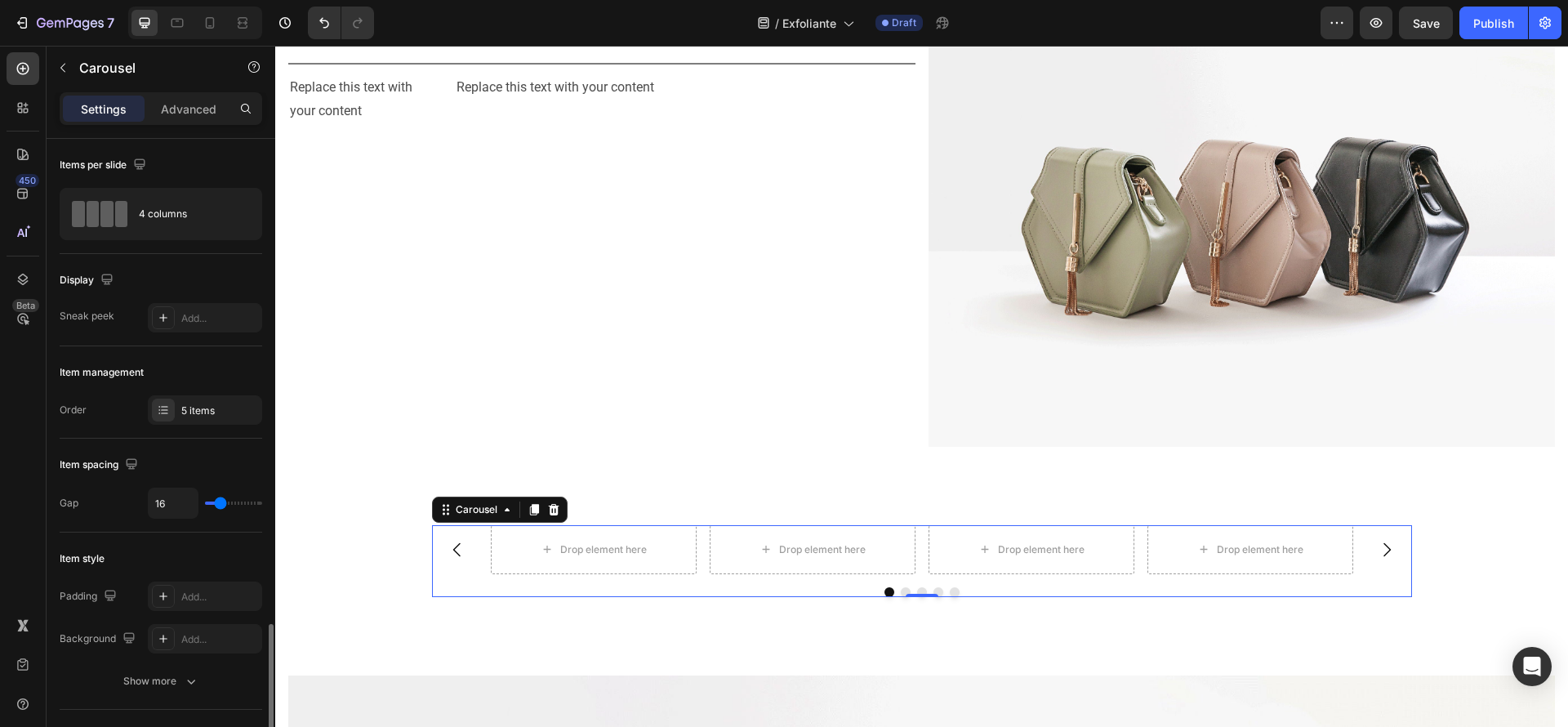
scroll to position [367, 0]
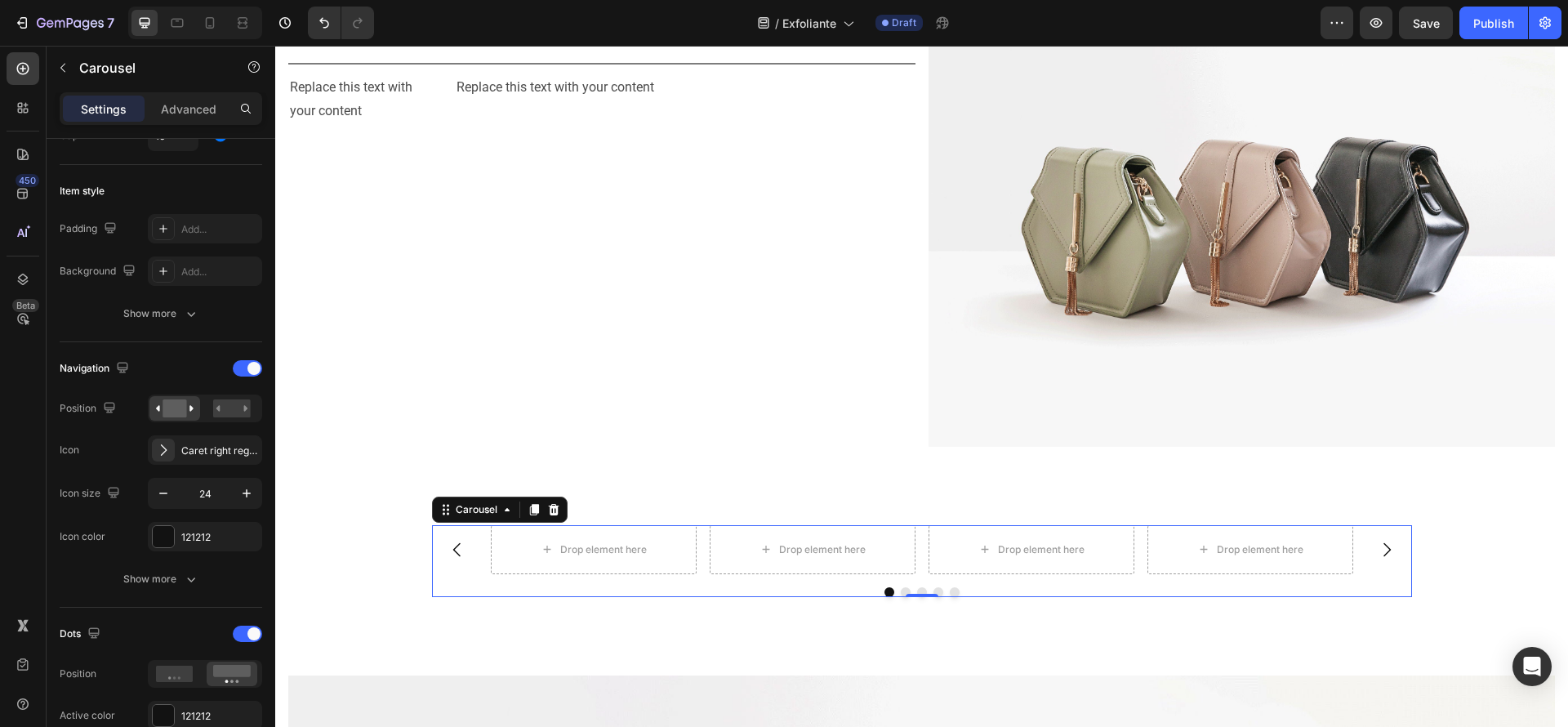
click at [693, 536] on div "Drop element here Drop element here Drop element here Drop element here Drop el…" at bounding box center [922, 550] width 863 height 49
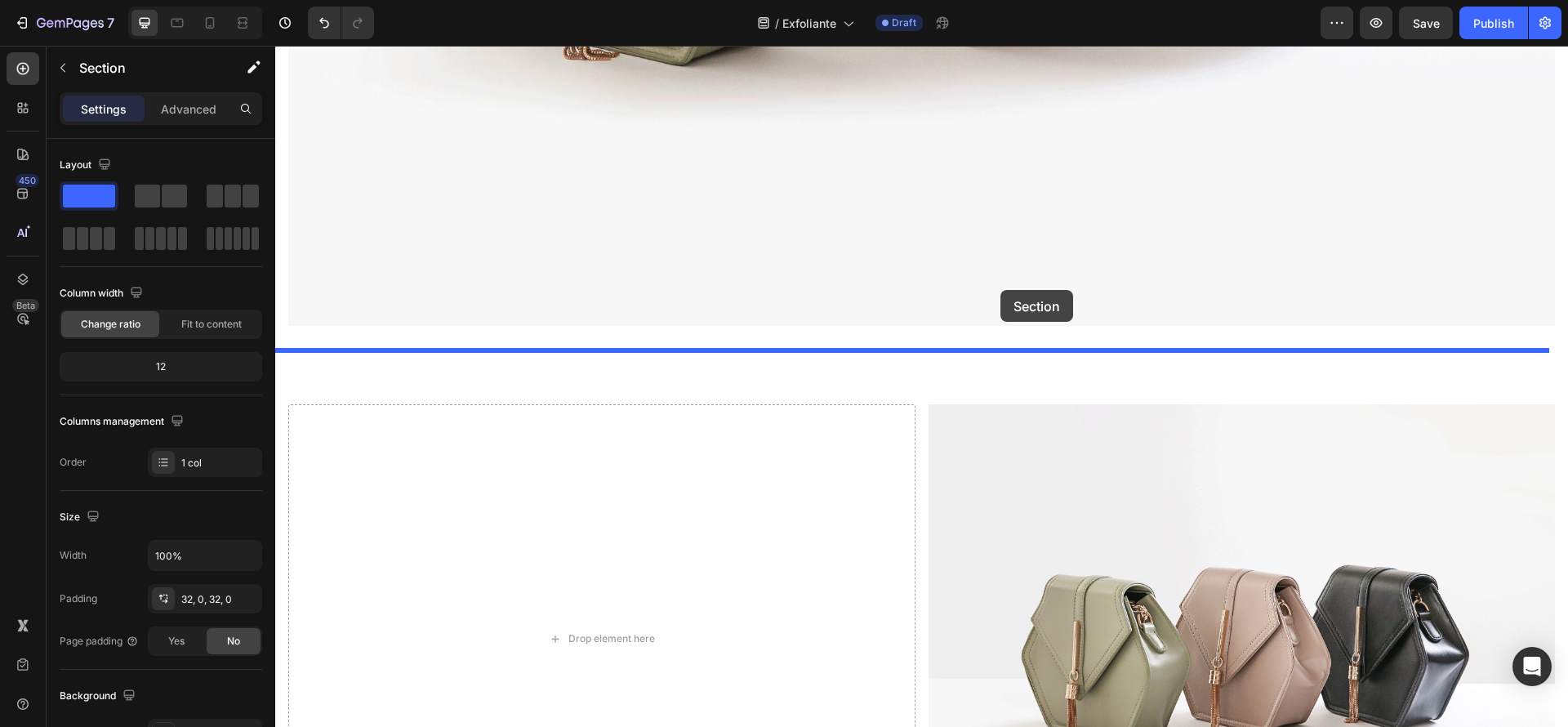
scroll to position [2287, 0]
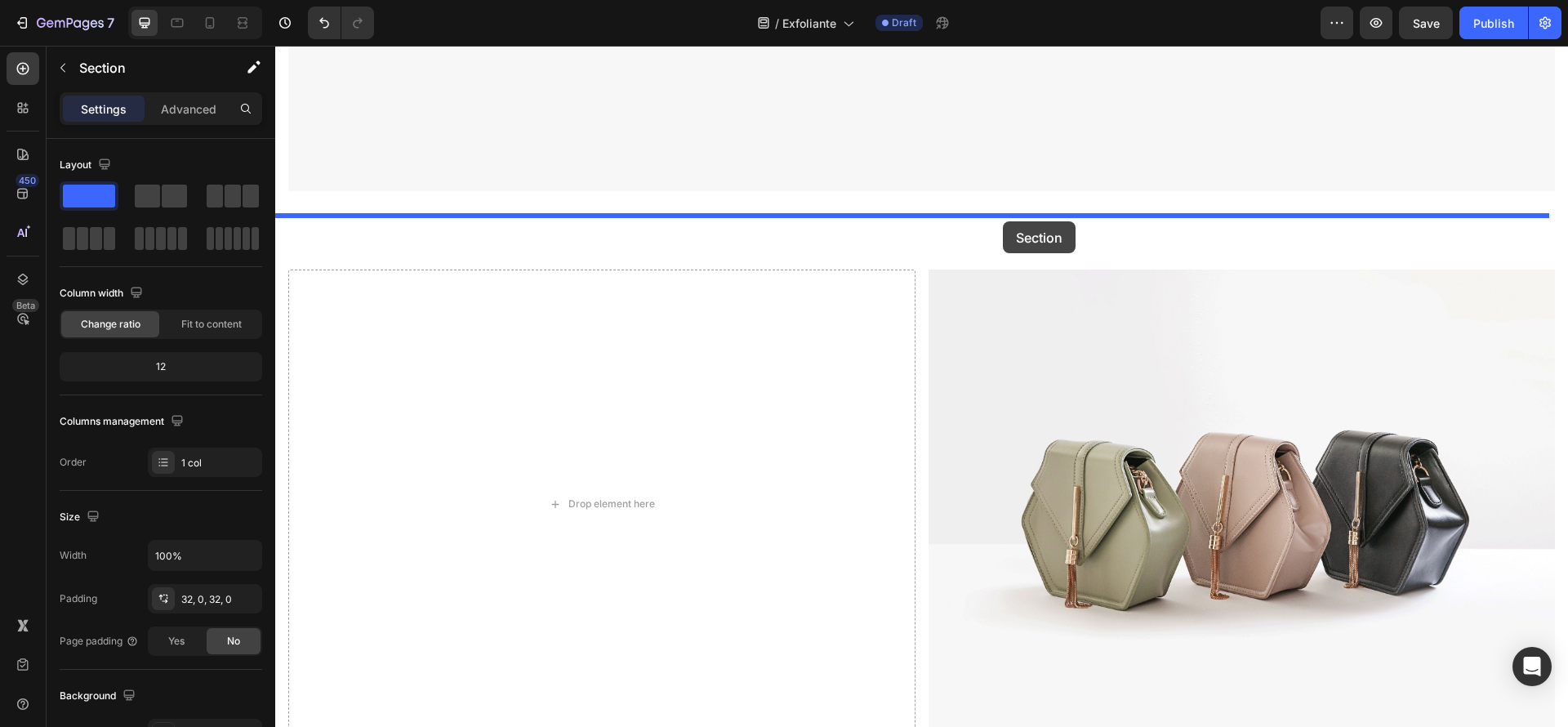
drag, startPoint x: 1496, startPoint y: 113, endPoint x: 1003, endPoint y: 221, distance: 504.7
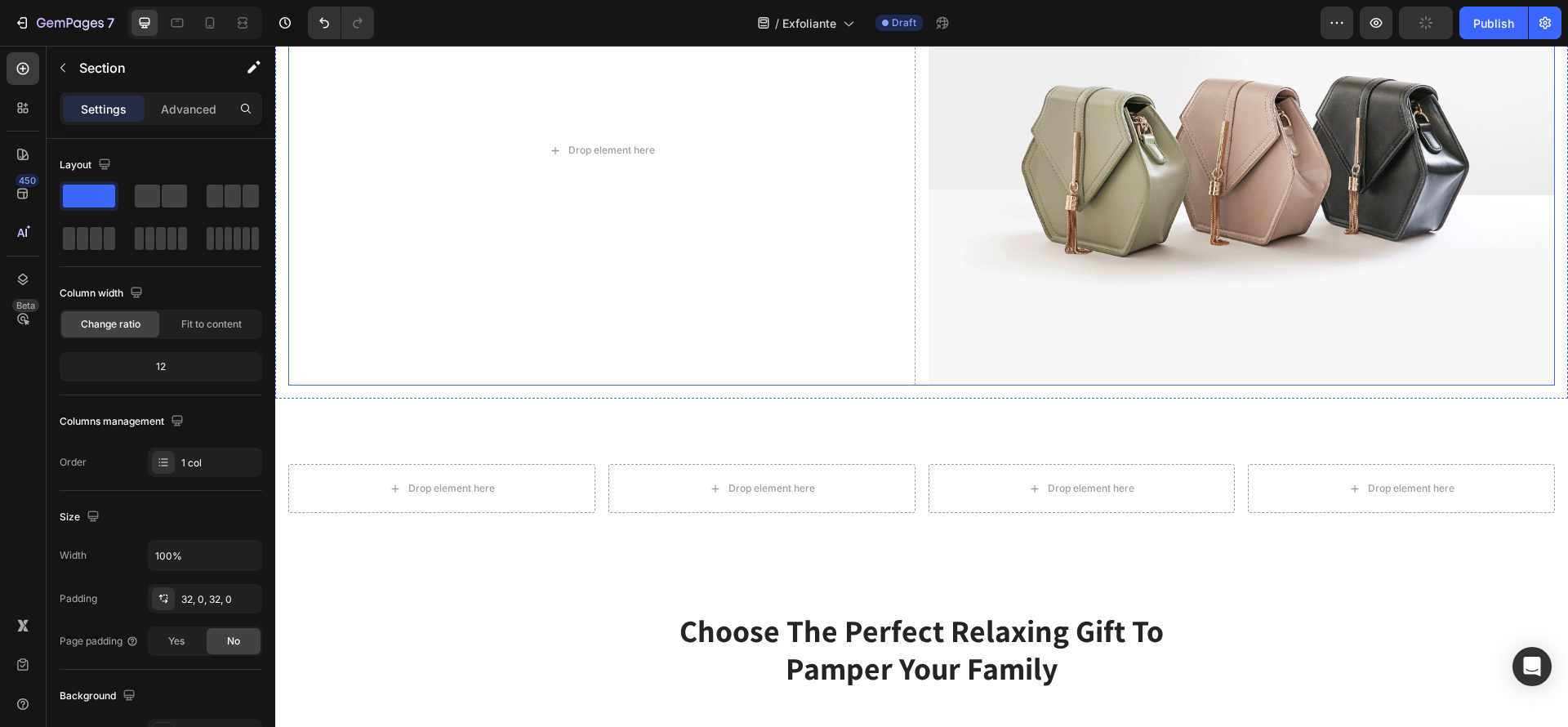
scroll to position [2871, 0]
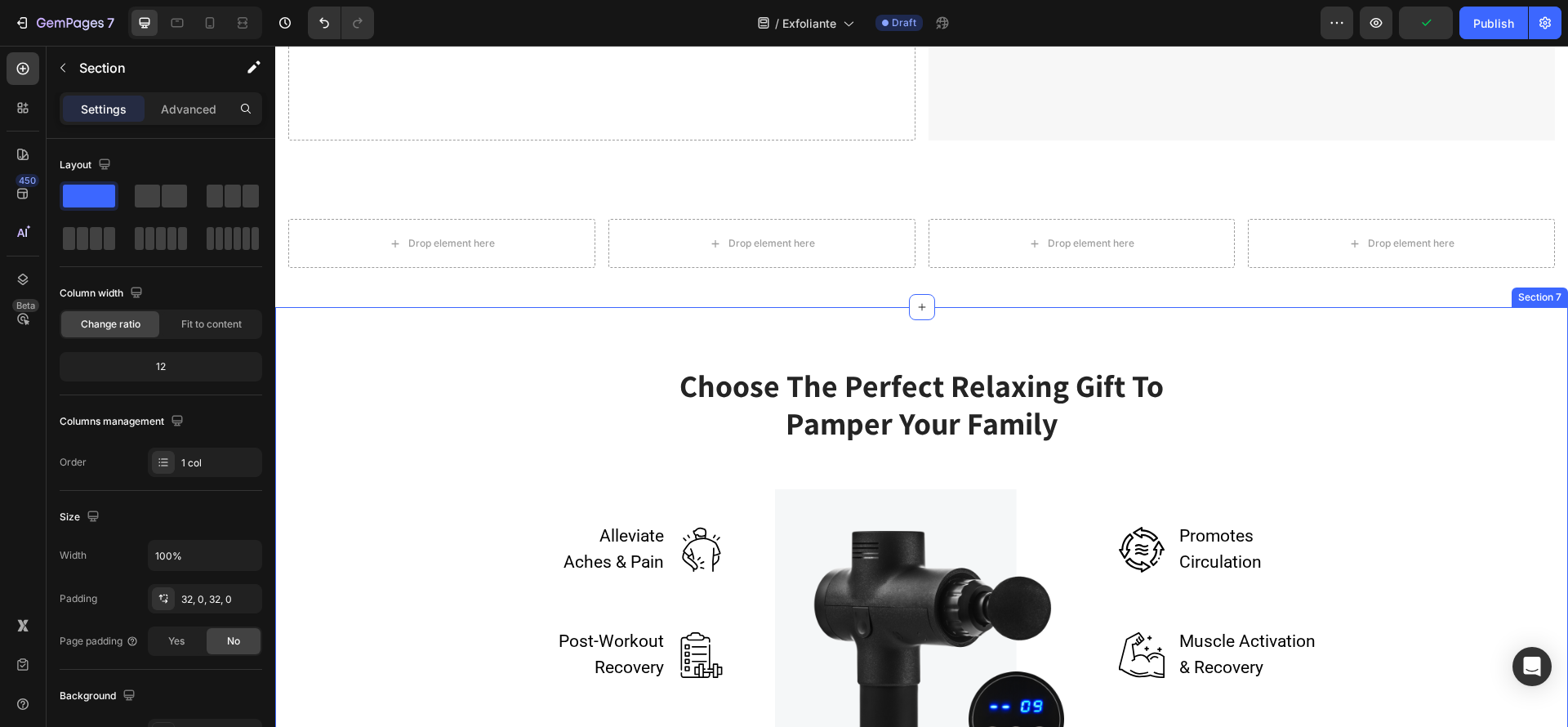
click at [955, 310] on div "Choose The Perfect Relaxing Gift To Pamper Your Family Heading Row Alleviate Ac…" at bounding box center [921, 594] width 1293 height 573
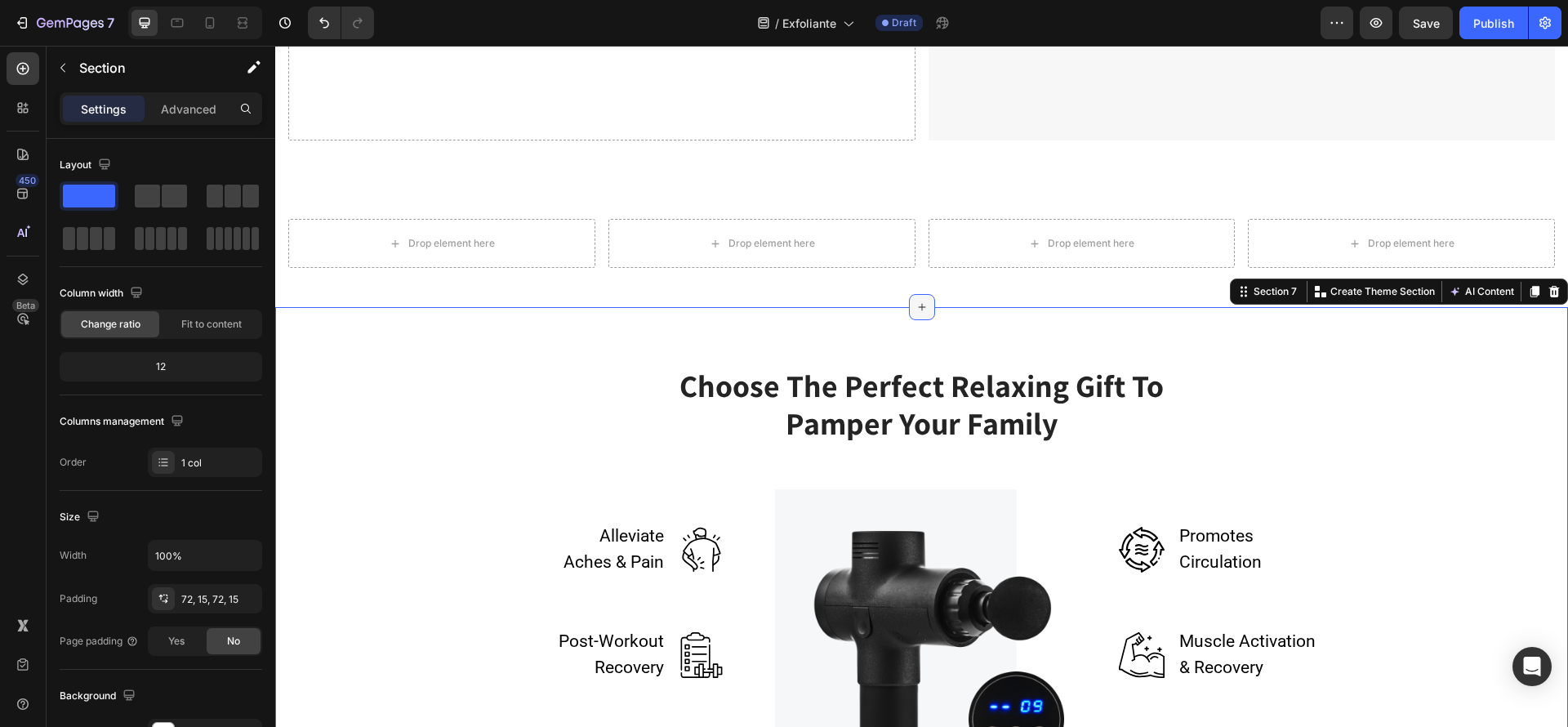
click at [915, 300] on icon at bounding box center [921, 306] width 13 height 13
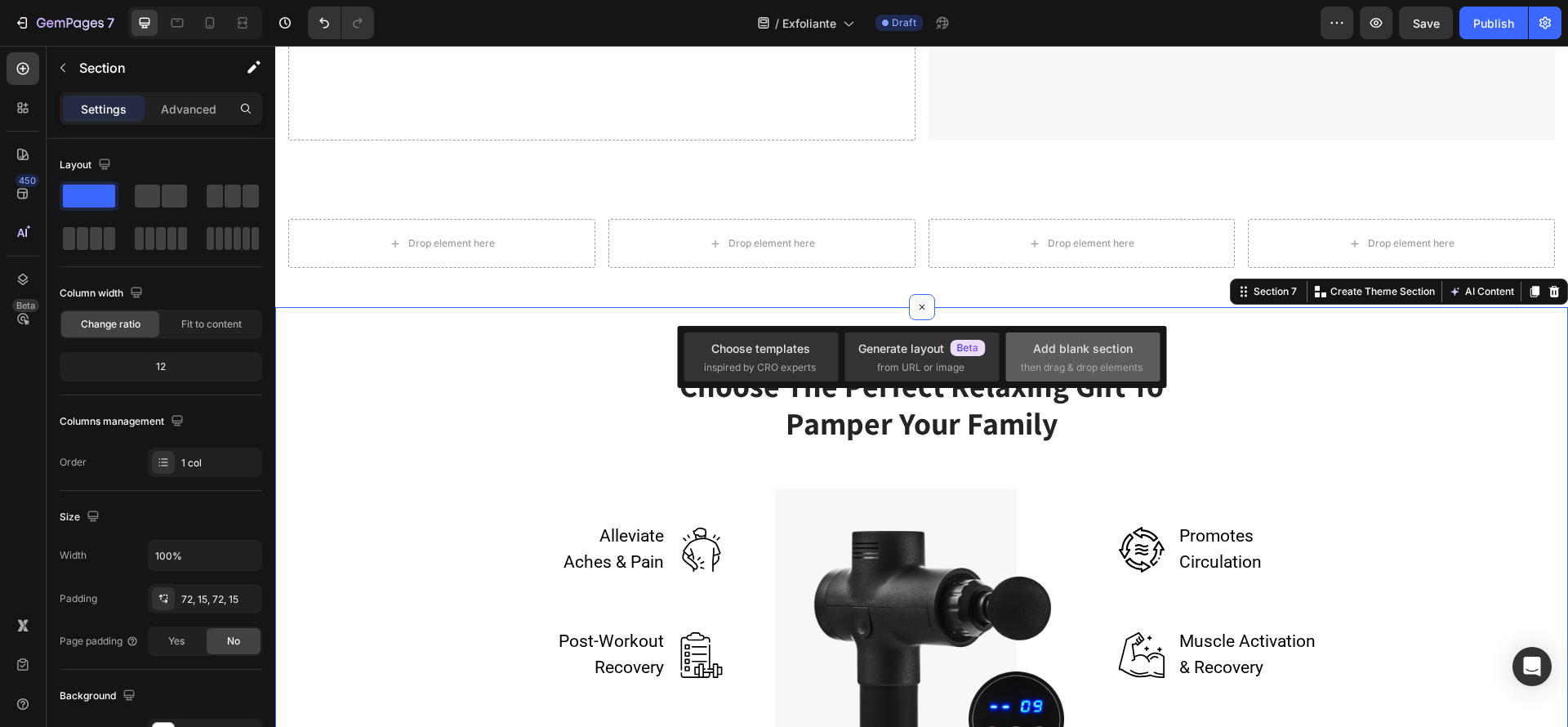
click at [1071, 354] on div "Add blank section" at bounding box center [1082, 348] width 100 height 17
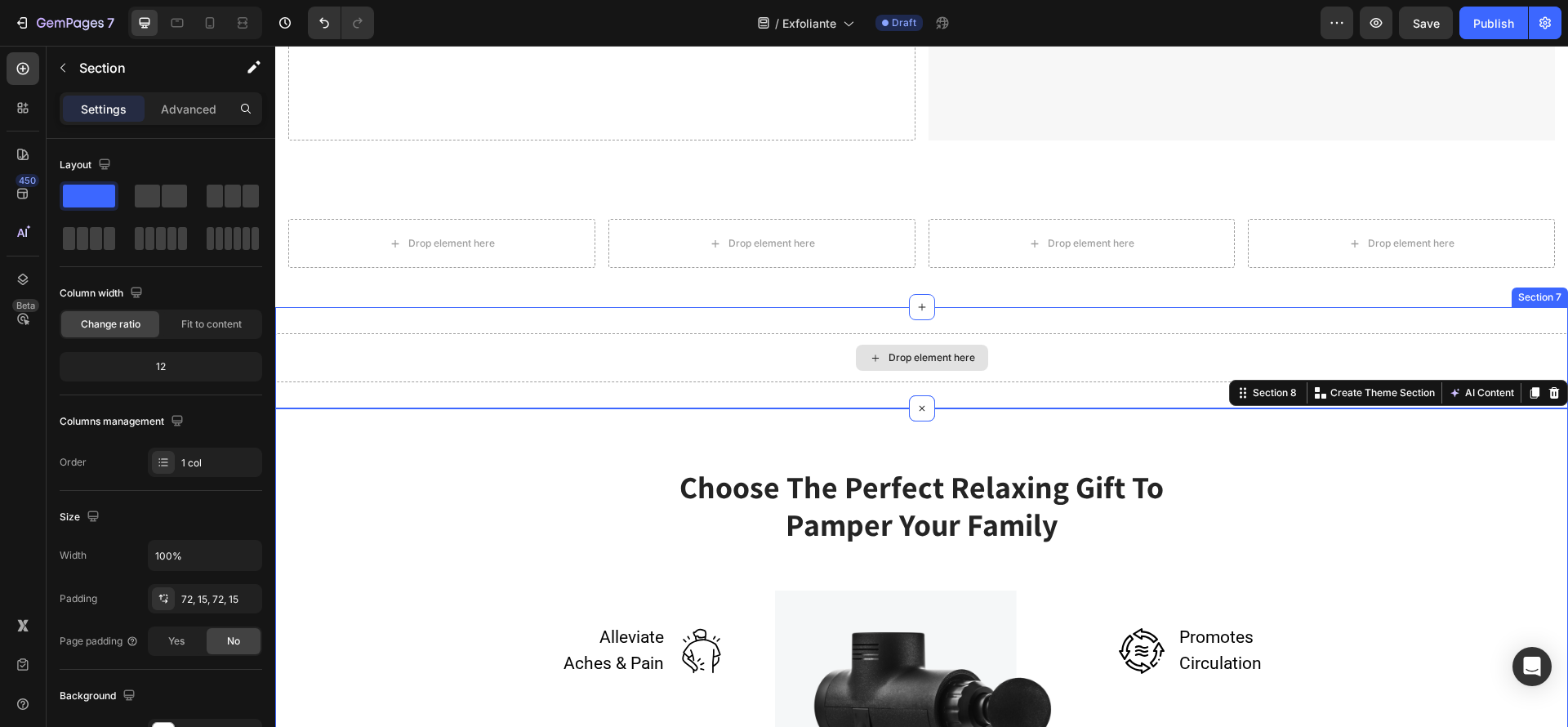
click at [955, 359] on div "Drop element here" at bounding box center [922, 358] width 132 height 26
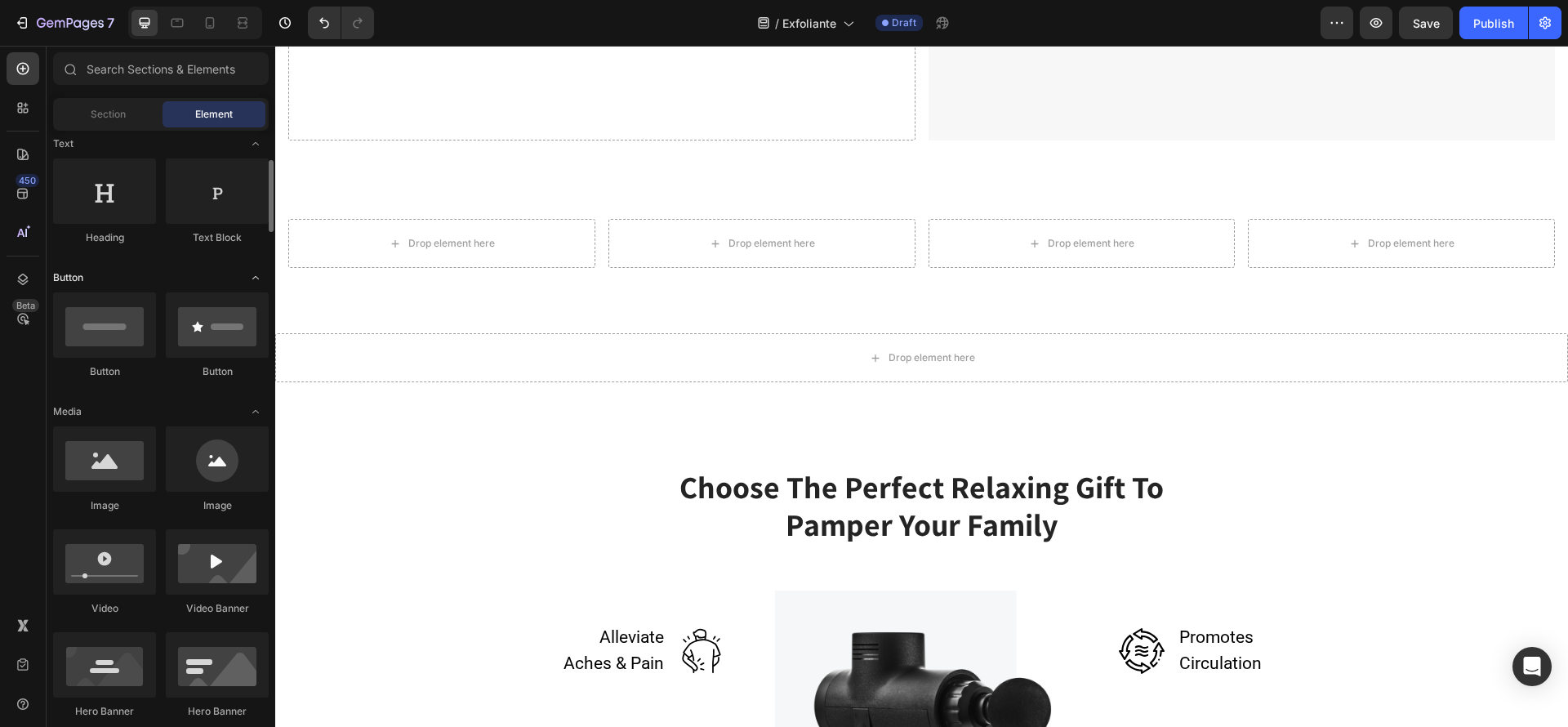
scroll to position [0, 0]
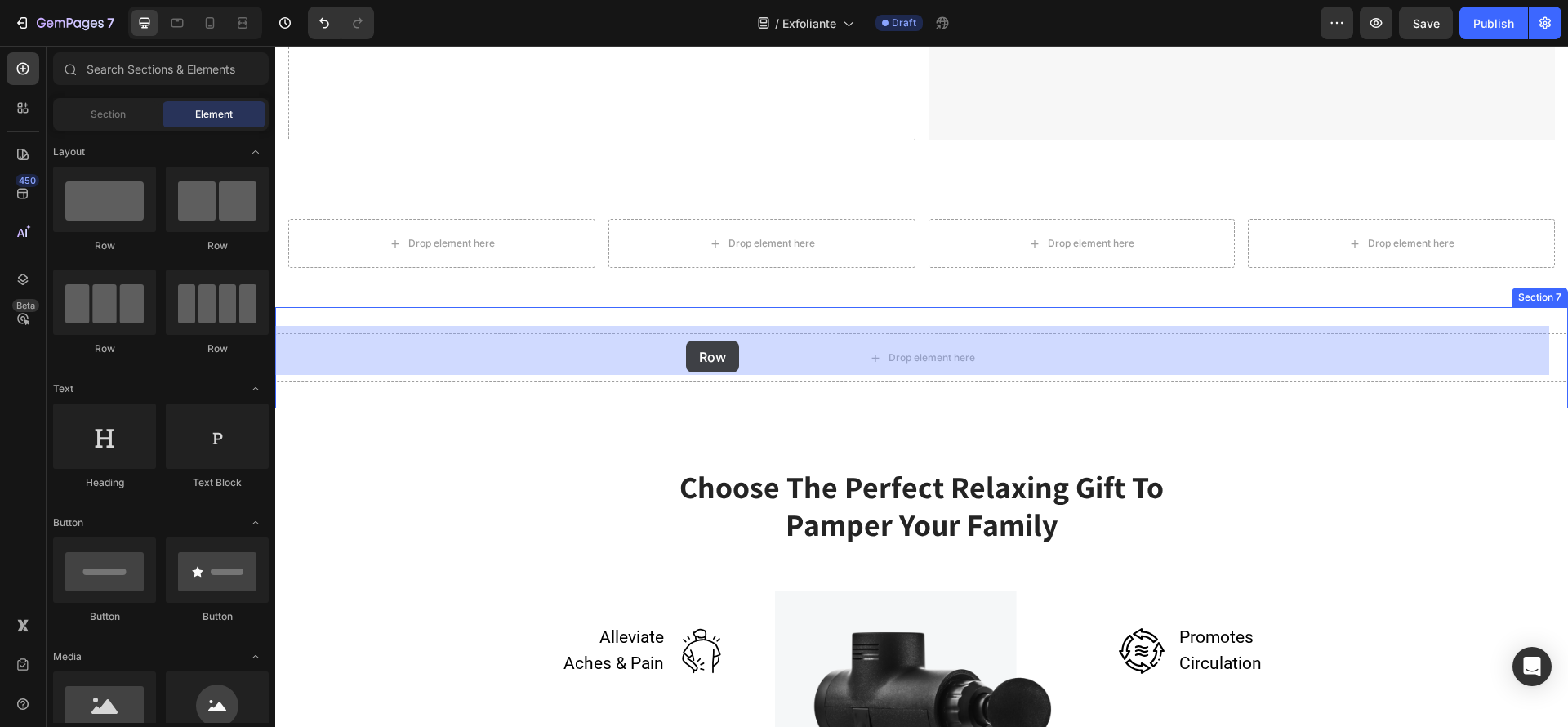
drag, startPoint x: 365, startPoint y: 240, endPoint x: 686, endPoint y: 341, distance: 336.5
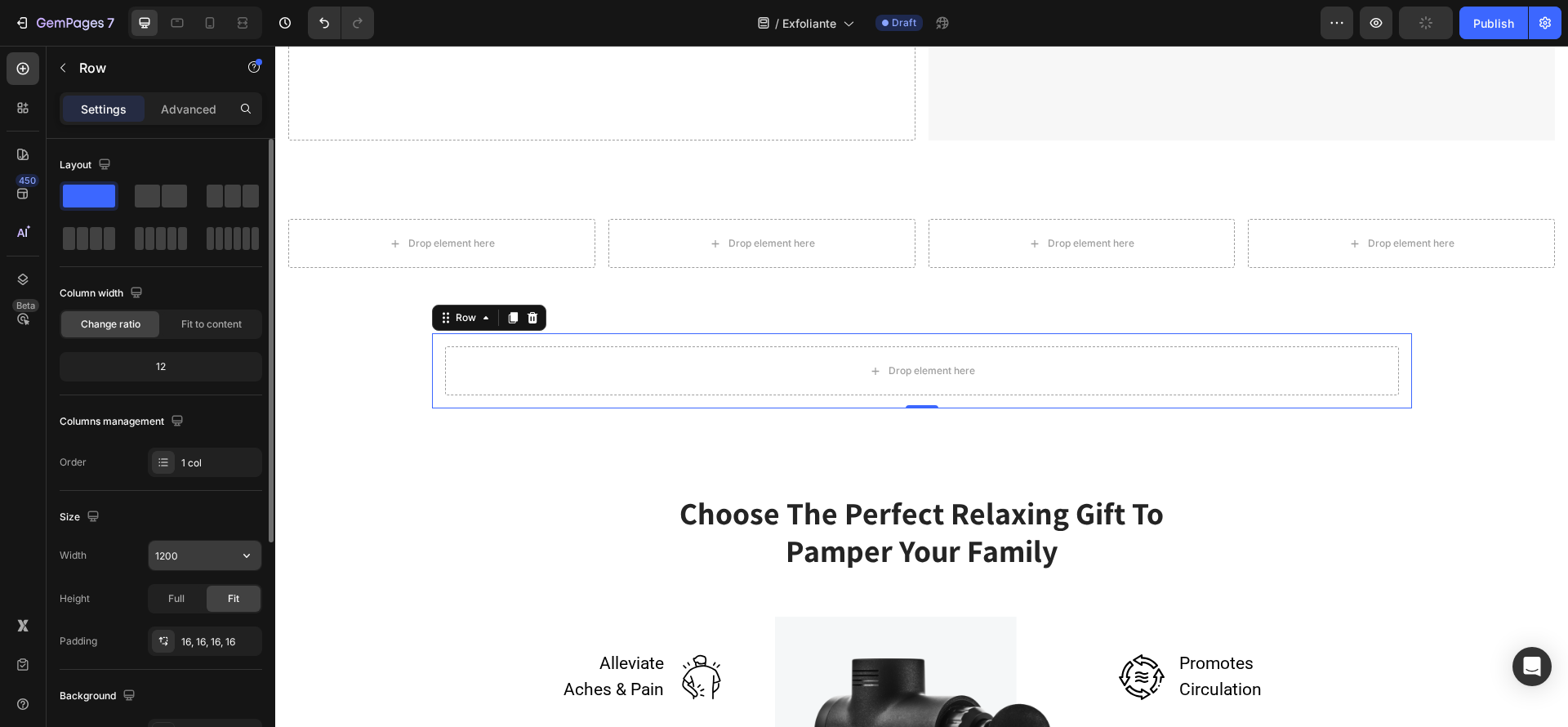
click at [223, 545] on input "1200" at bounding box center [205, 556] width 113 height 30
click at [217, 559] on input "1200" at bounding box center [205, 556] width 113 height 30
click at [258, 551] on button "button" at bounding box center [247, 556] width 30 height 30
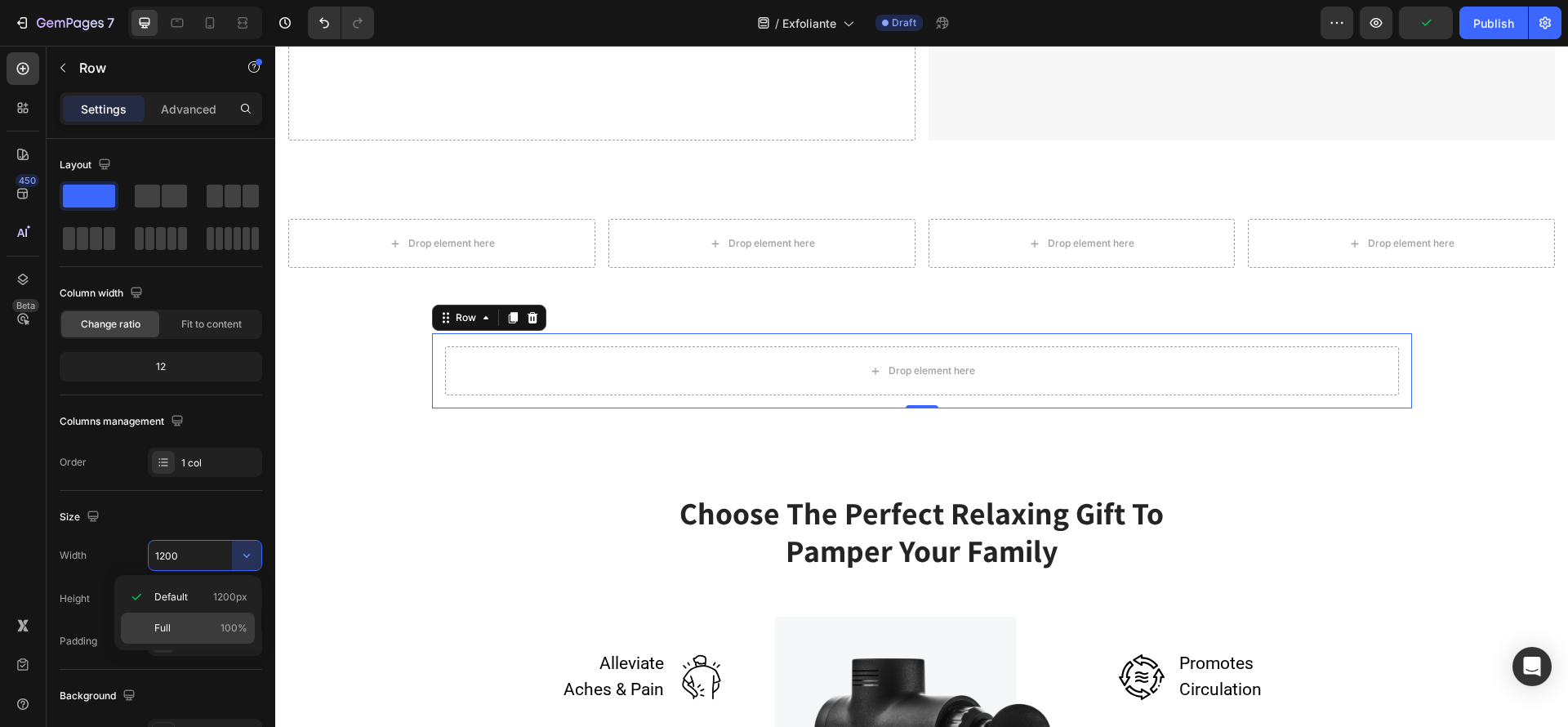
click at [202, 617] on div "Full 100%" at bounding box center [188, 627] width 134 height 31
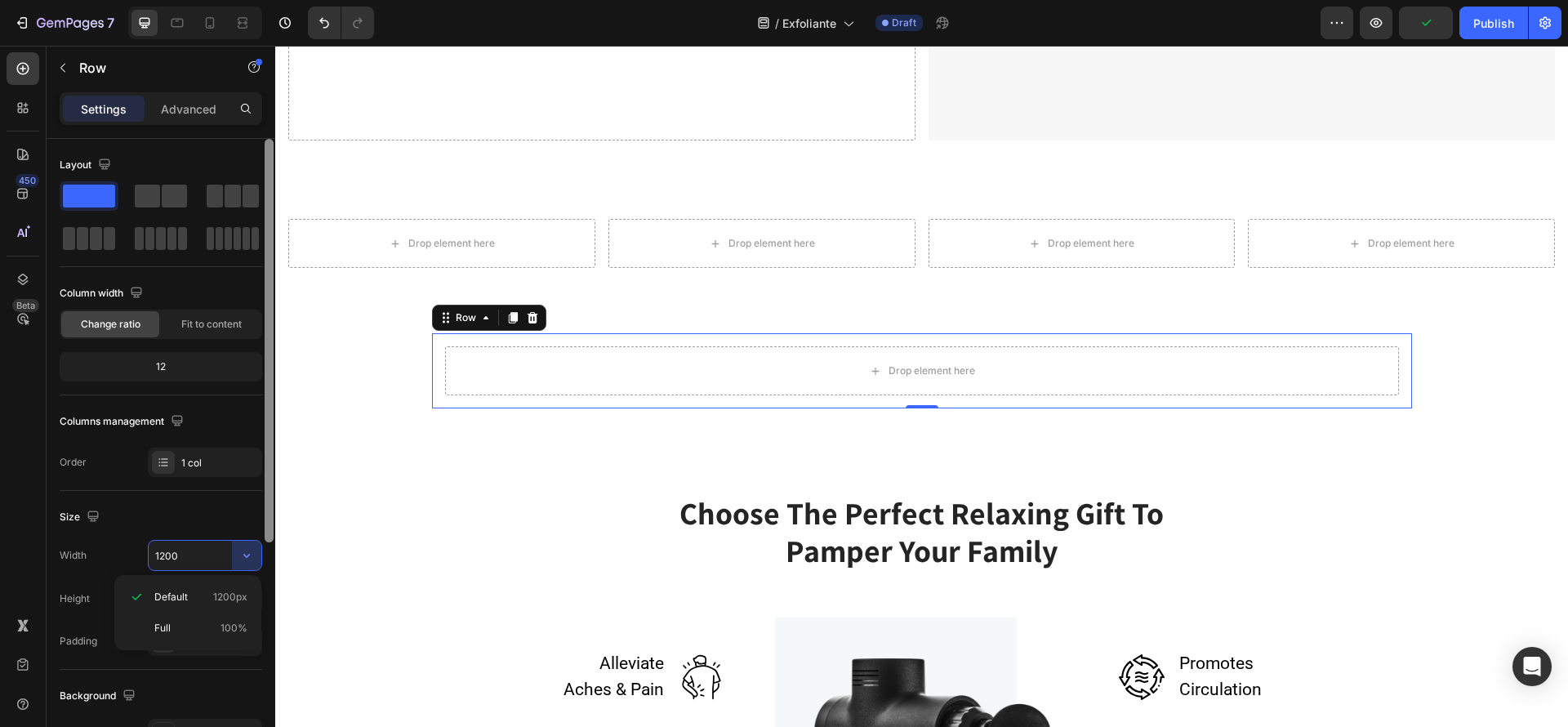
type input "100%"
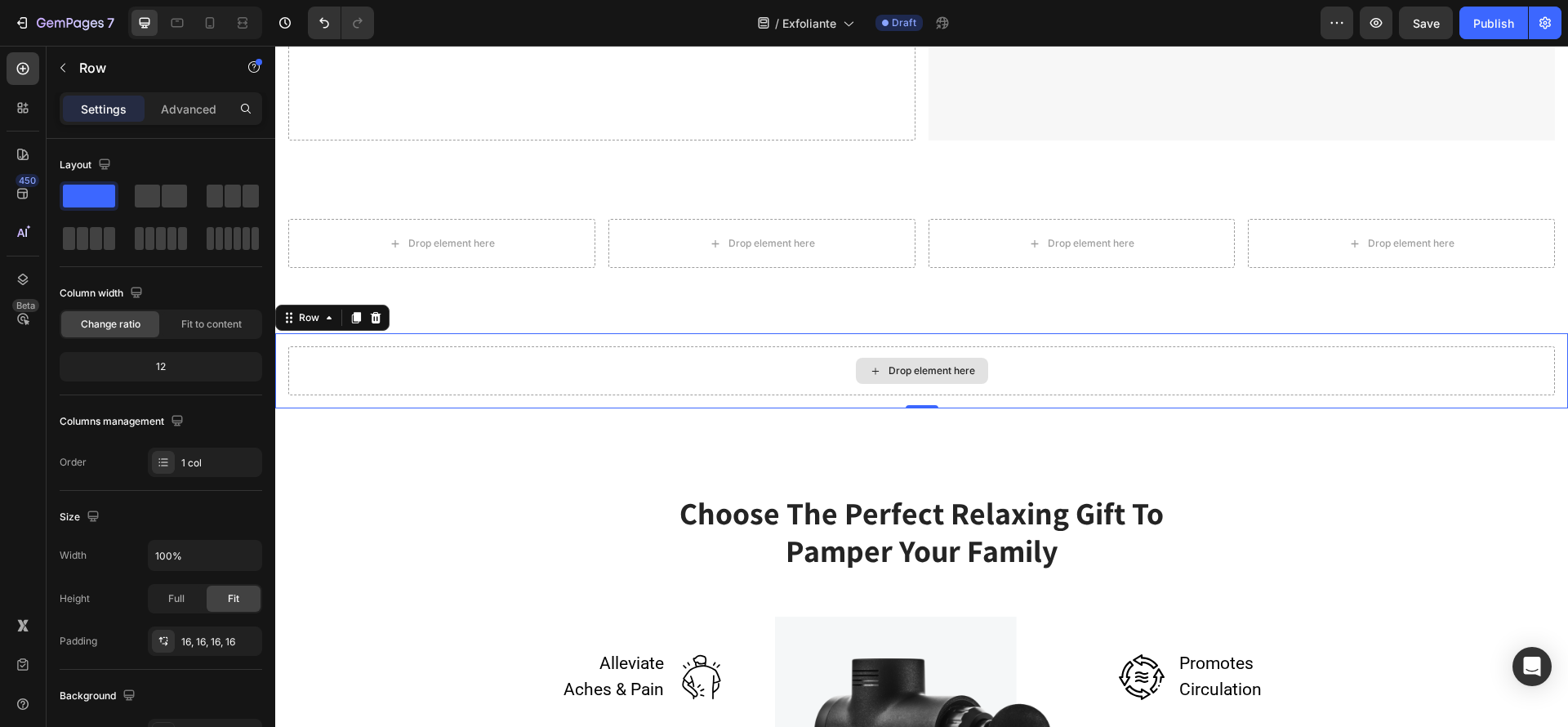
click at [910, 358] on div "Drop element here" at bounding box center [922, 370] width 132 height 26
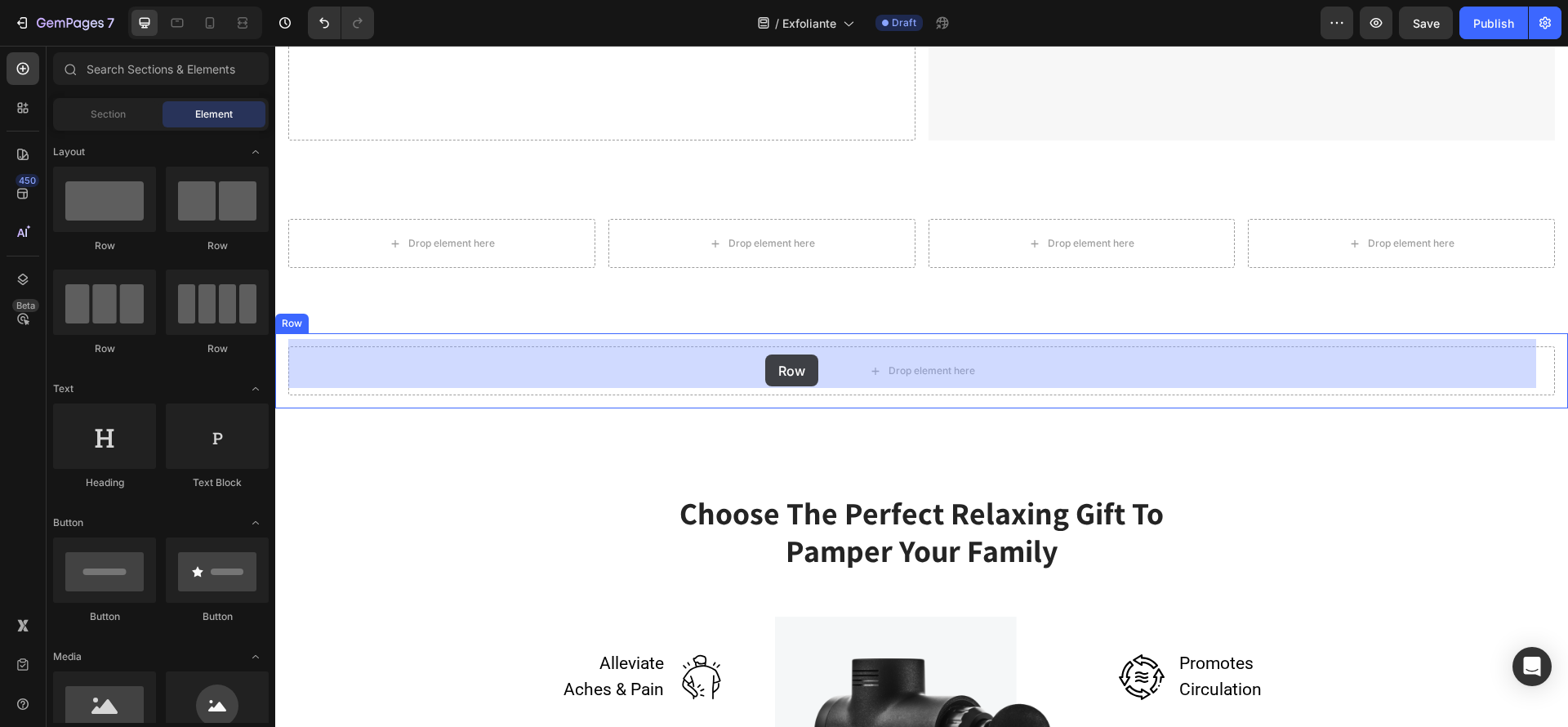
drag, startPoint x: 514, startPoint y: 278, endPoint x: 768, endPoint y: 355, distance: 265.4
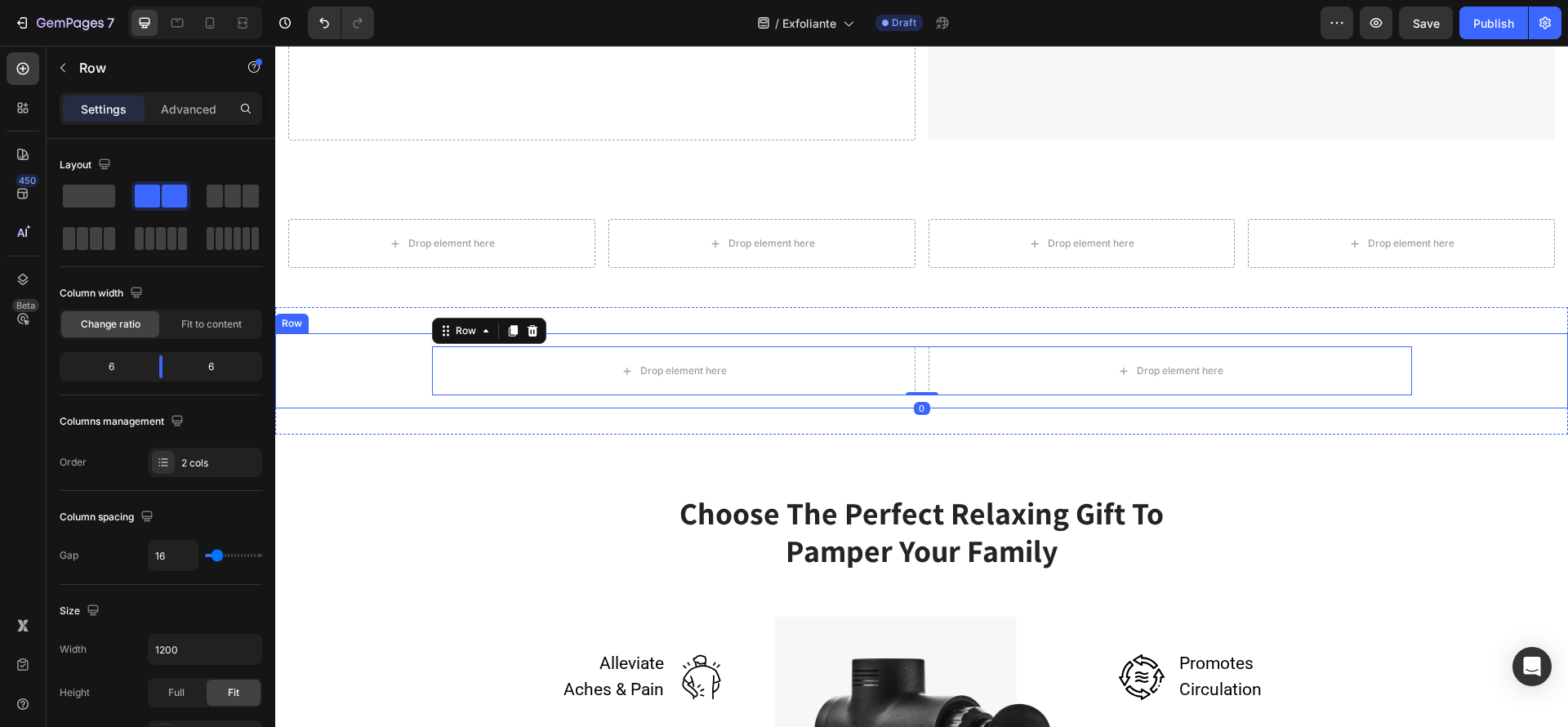
click at [414, 371] on div "Drop element here Drop element here Row 0" at bounding box center [921, 371] width 1267 height 49
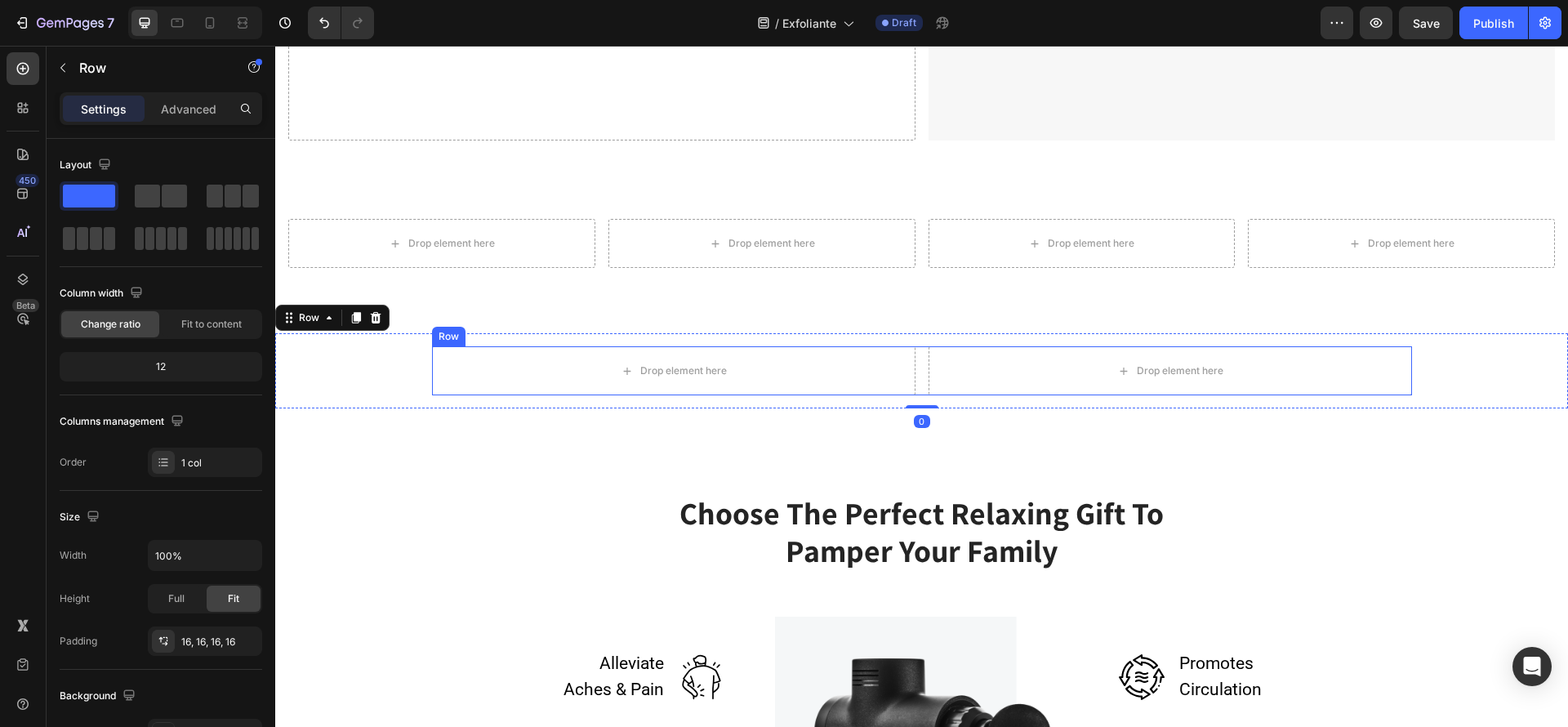
click at [929, 362] on div "Drop element here" at bounding box center [1171, 371] width 484 height 49
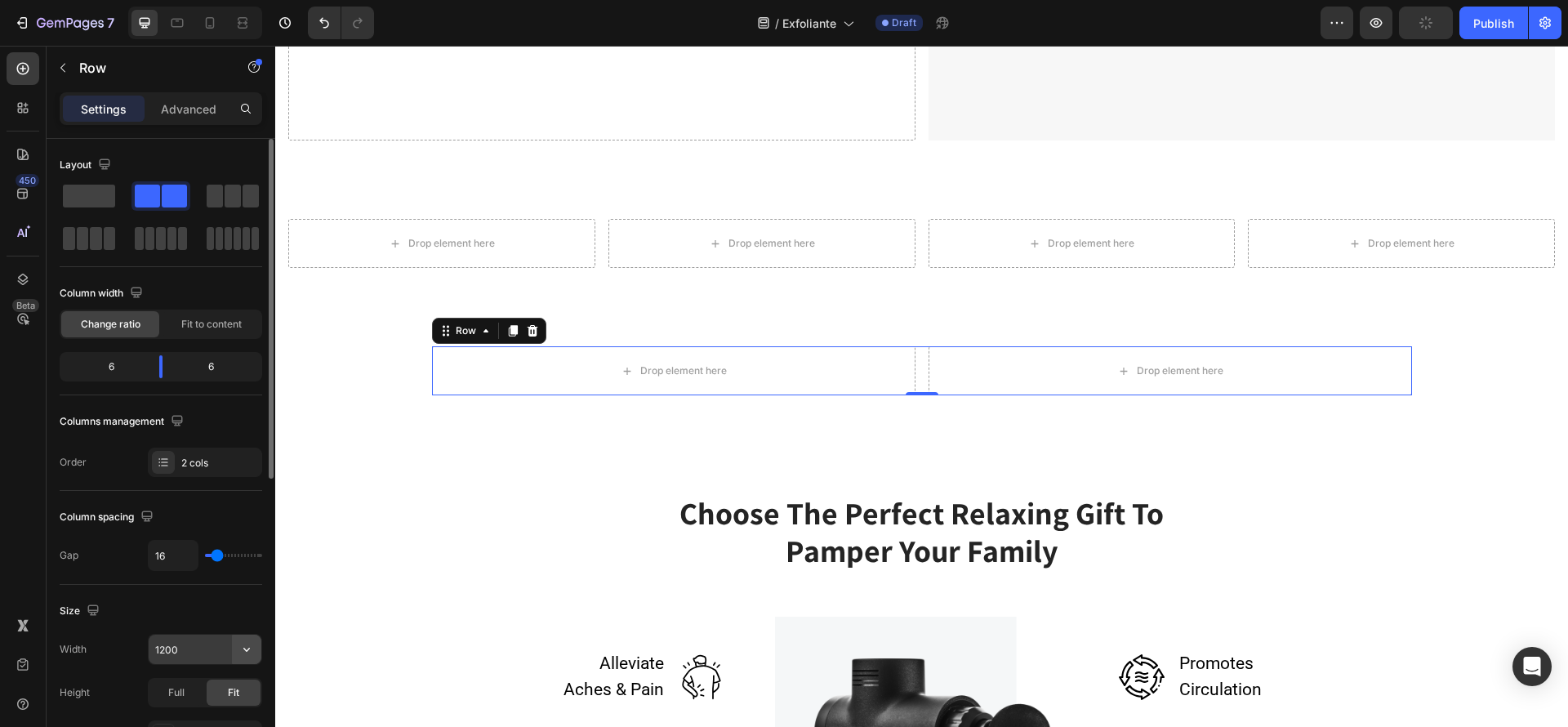
click at [243, 650] on icon "button" at bounding box center [247, 649] width 17 height 17
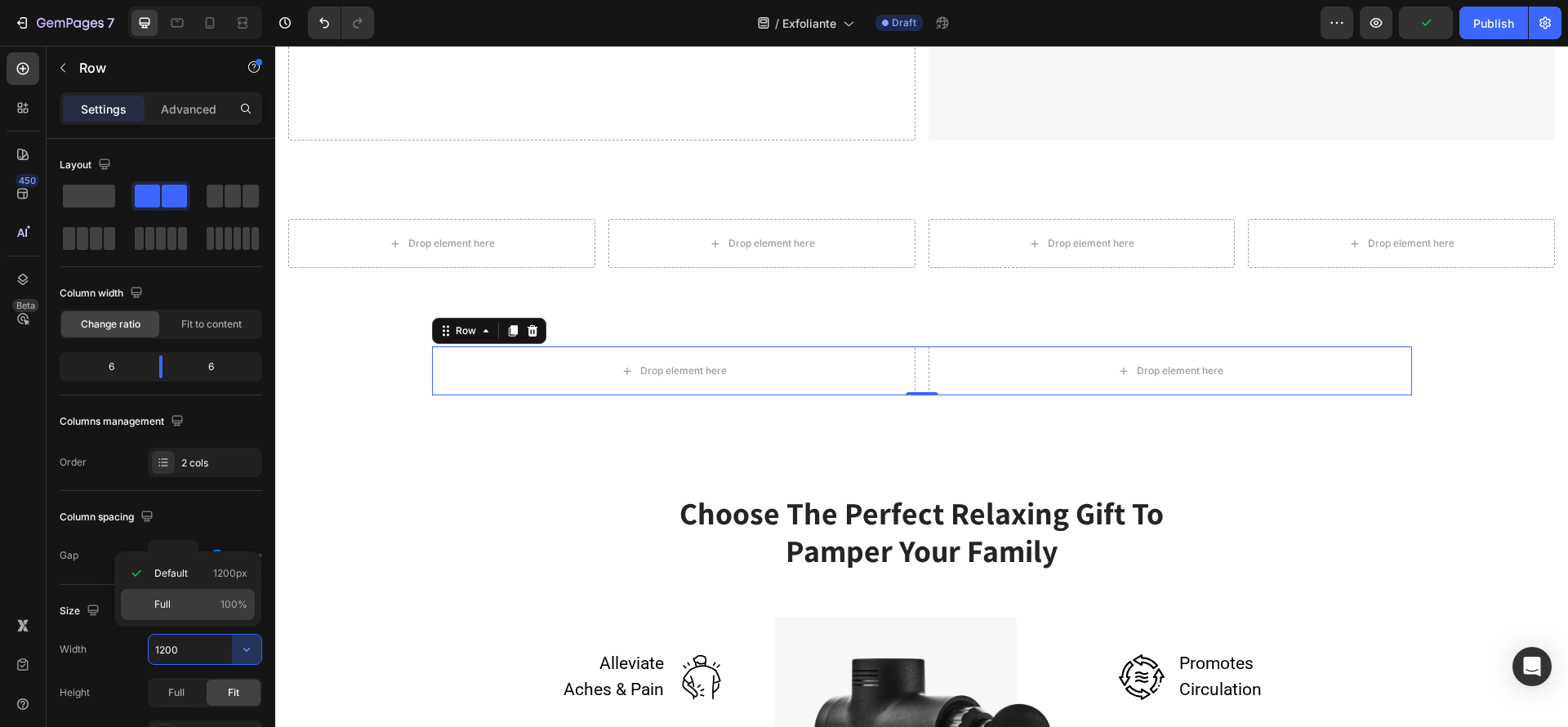
click at [210, 610] on p "Full 100%" at bounding box center [200, 605] width 93 height 15
type input "100%"
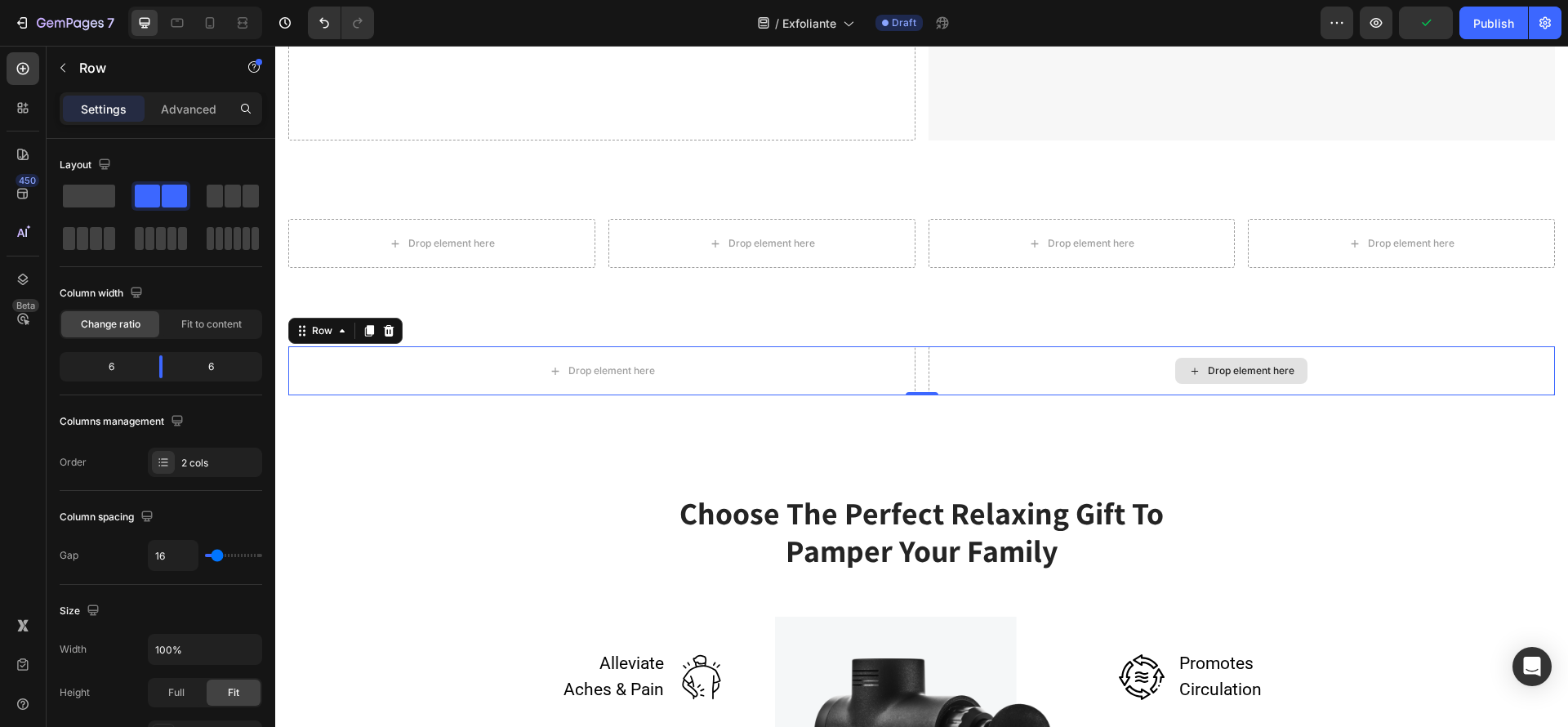
click at [1175, 362] on div "Drop element here" at bounding box center [1241, 370] width 132 height 26
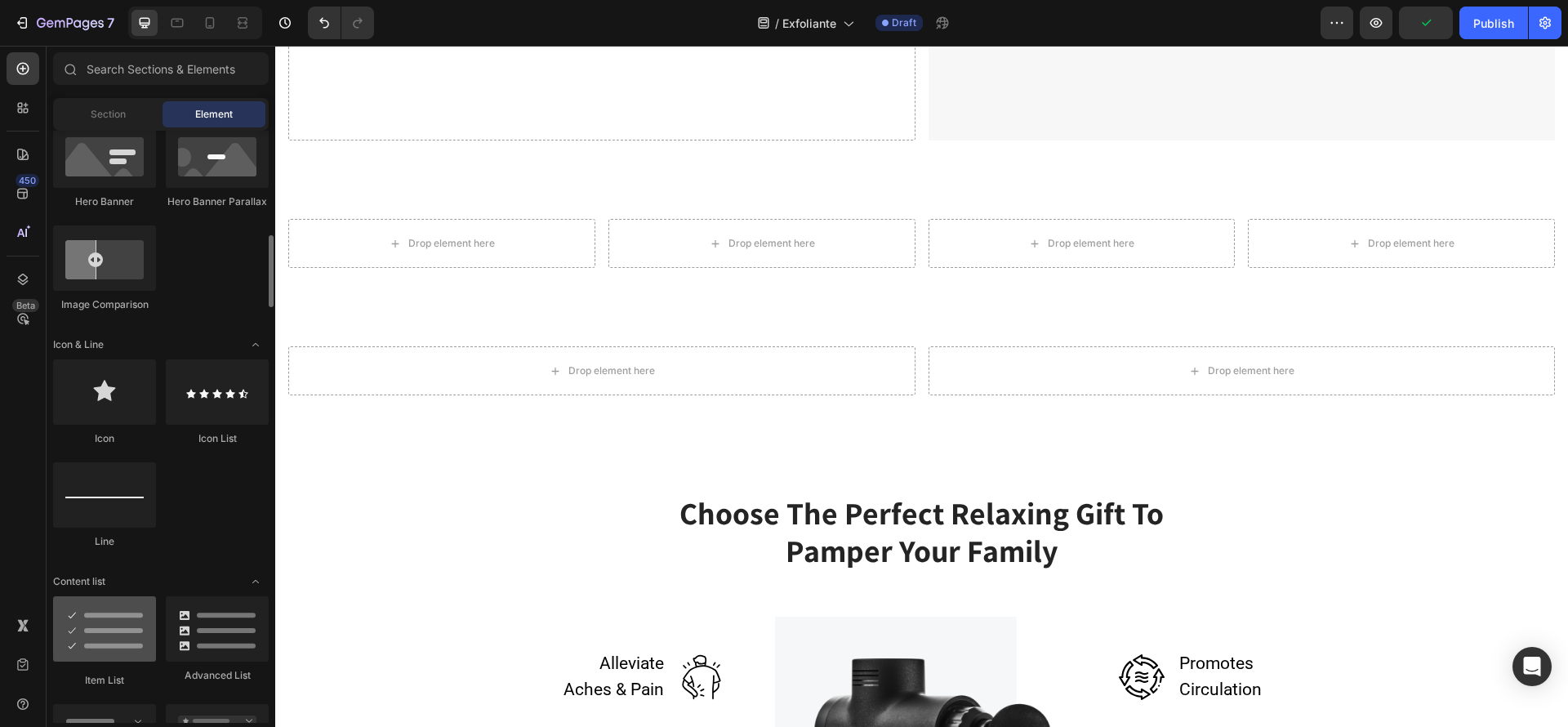
scroll to position [1103, 0]
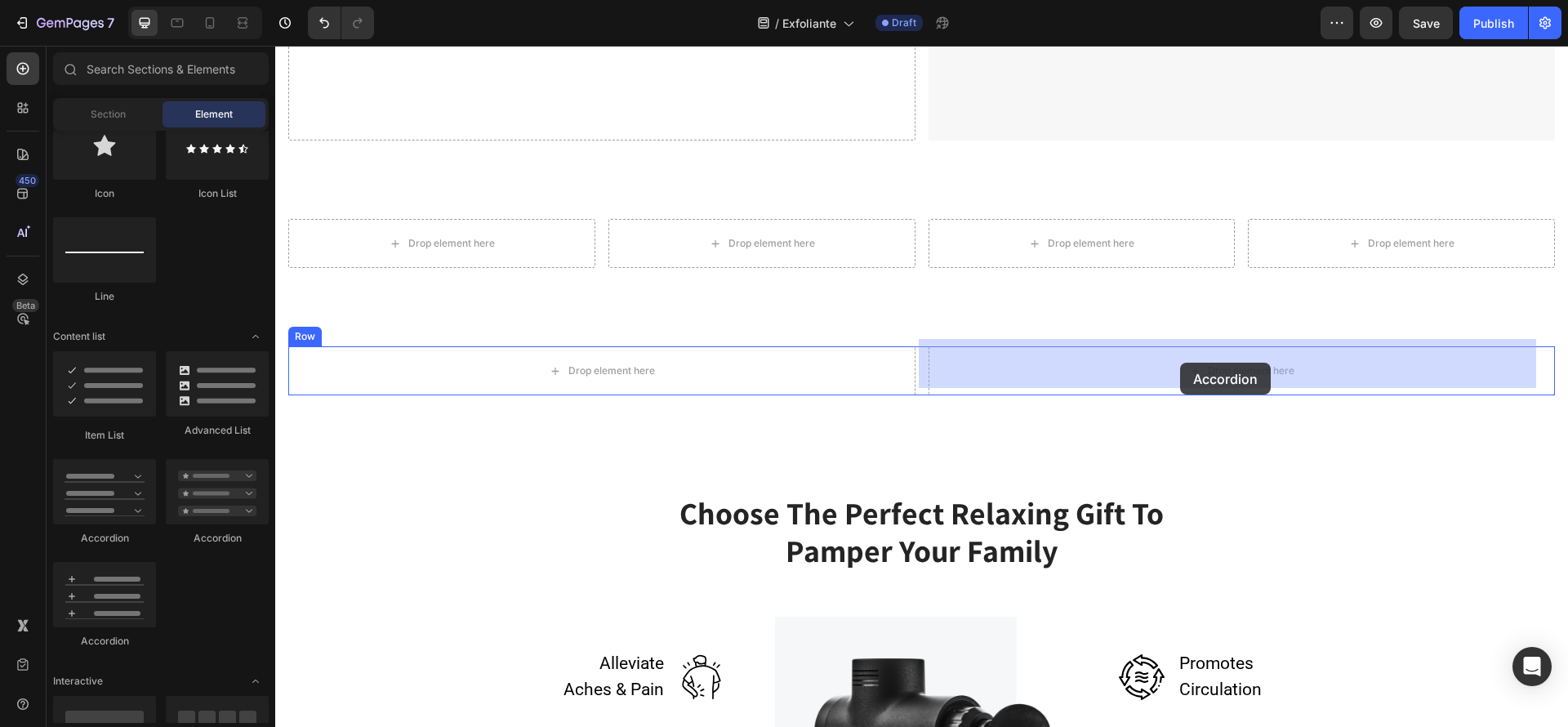
drag, startPoint x: 381, startPoint y: 655, endPoint x: 1180, endPoint y: 363, distance: 850.7
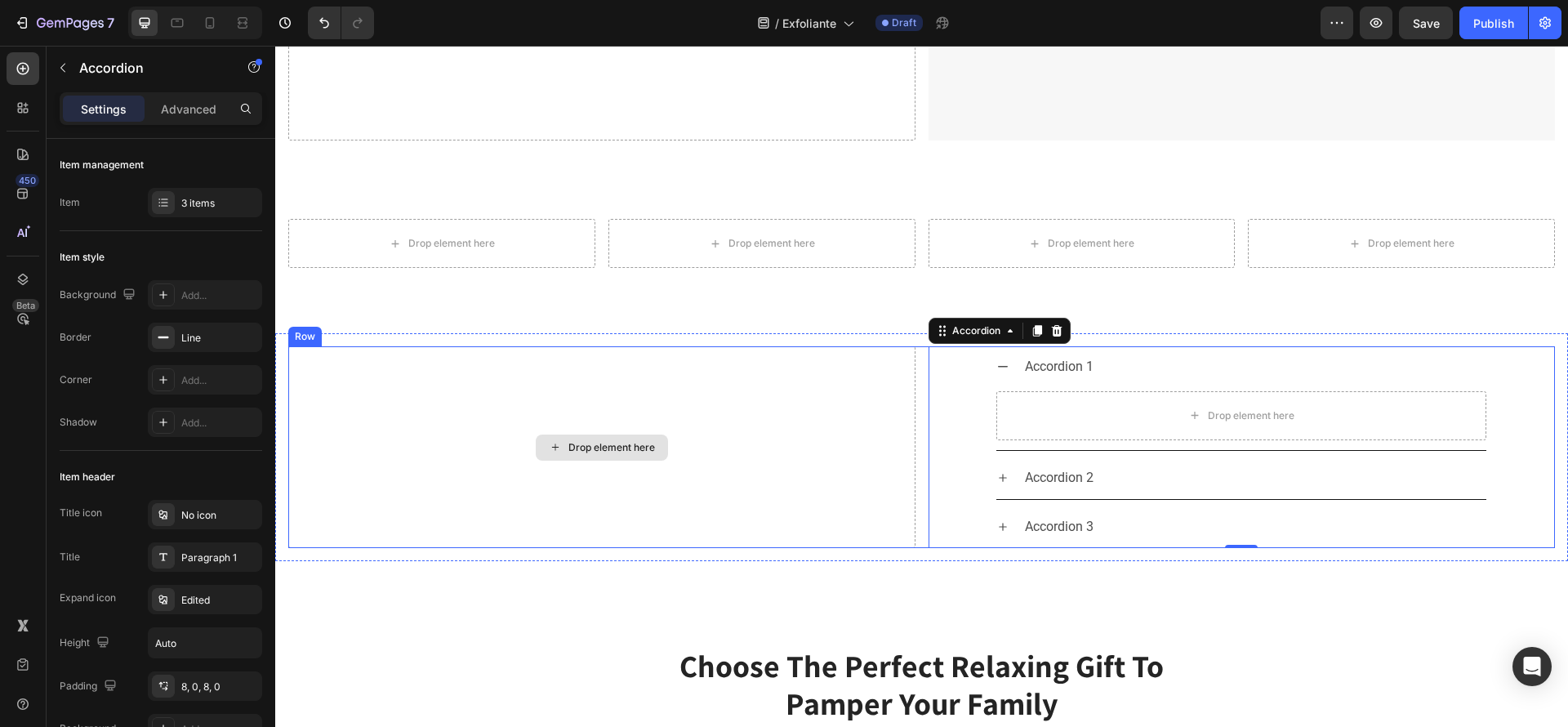
click at [570, 446] on div "Drop element here" at bounding box center [602, 447] width 132 height 26
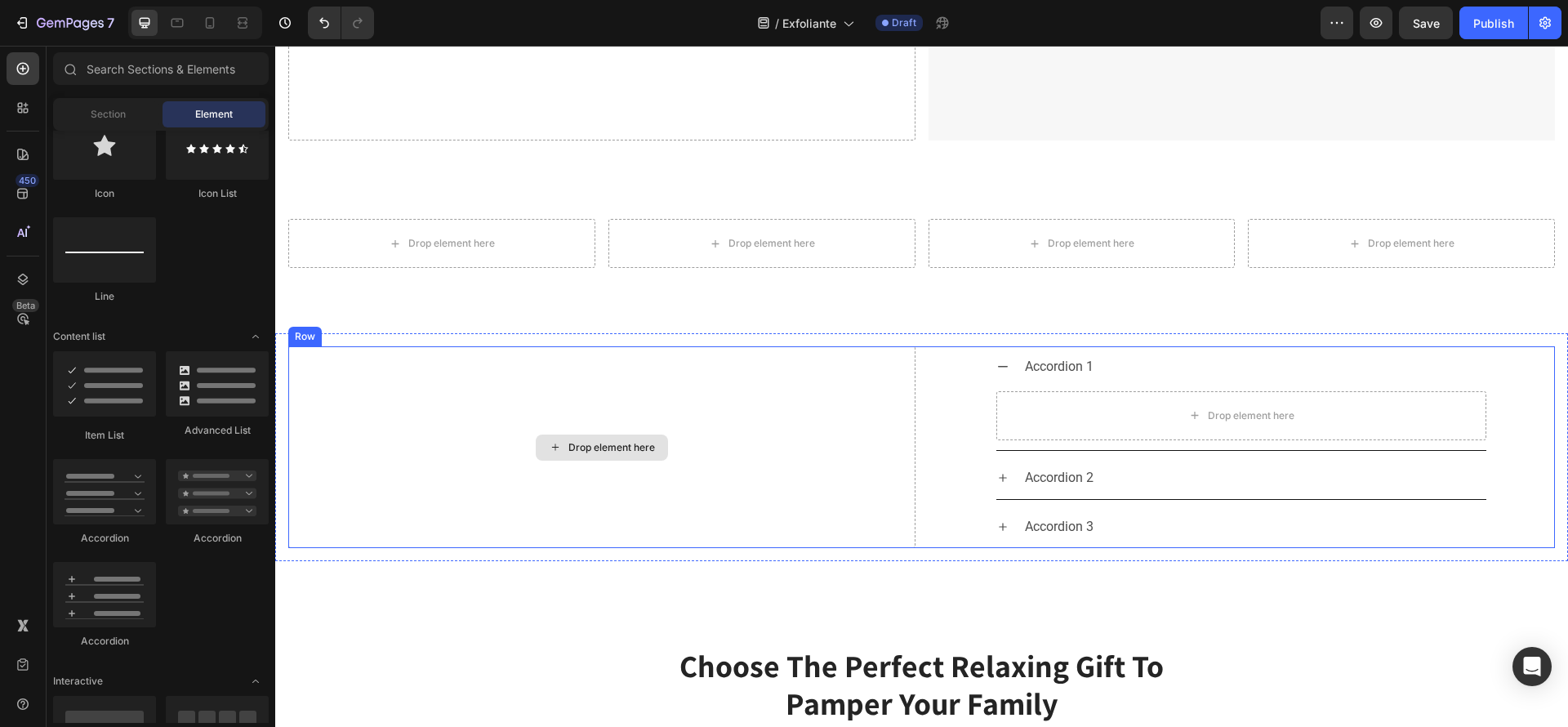
click at [562, 435] on div "Drop element here" at bounding box center [602, 447] width 132 height 26
click at [454, 511] on div "Drop element here" at bounding box center [601, 447] width 627 height 202
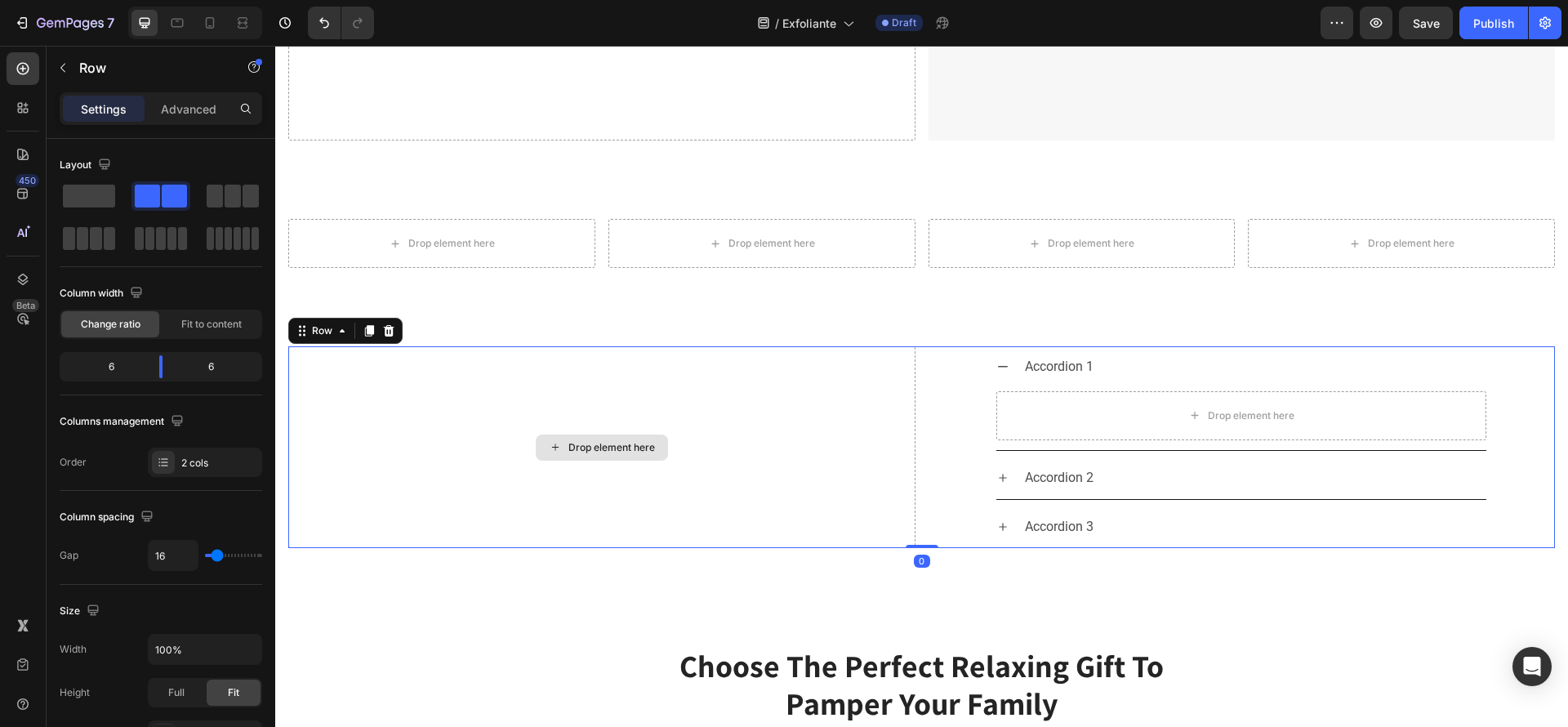
click at [588, 442] on div "Drop element here" at bounding box center [612, 447] width 87 height 13
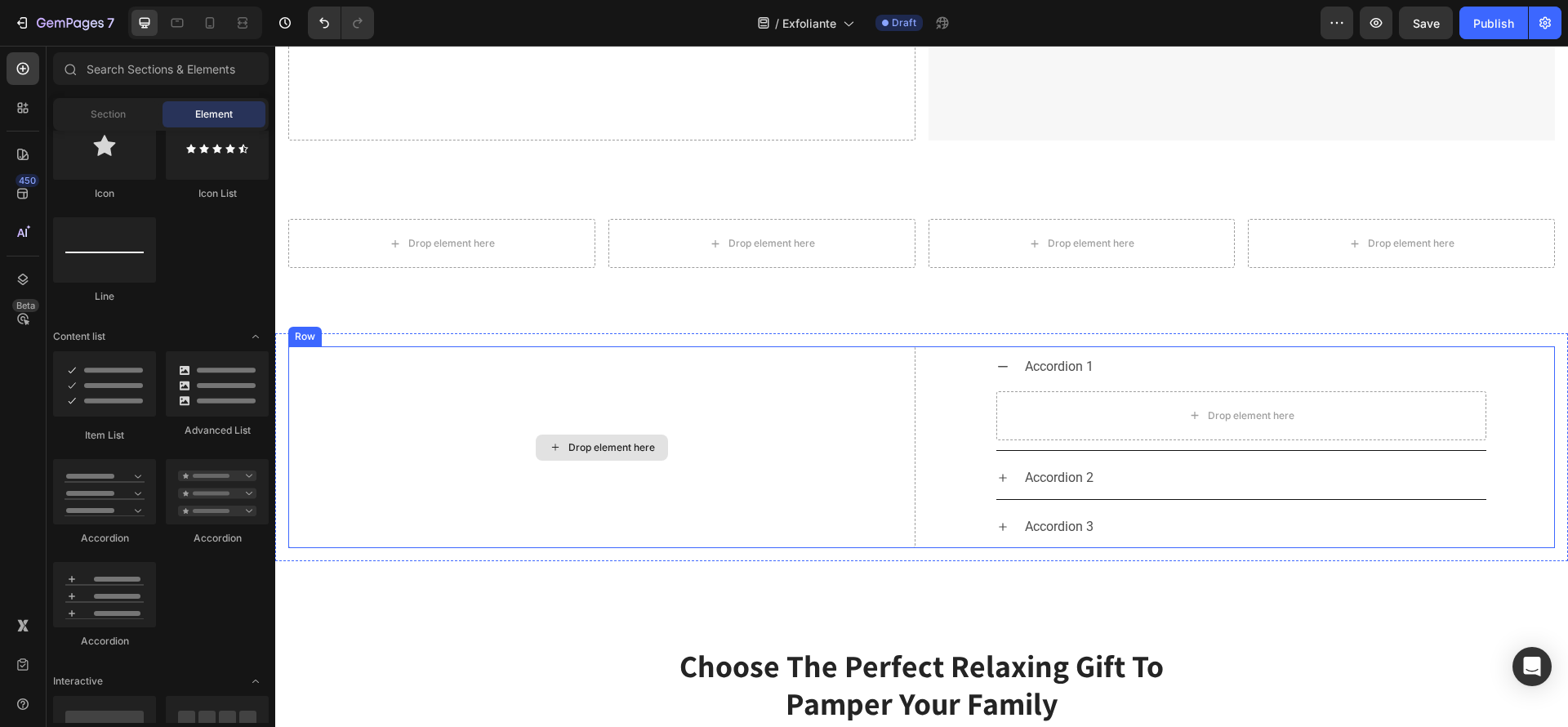
click at [585, 442] on div "Drop element here" at bounding box center [612, 447] width 87 height 13
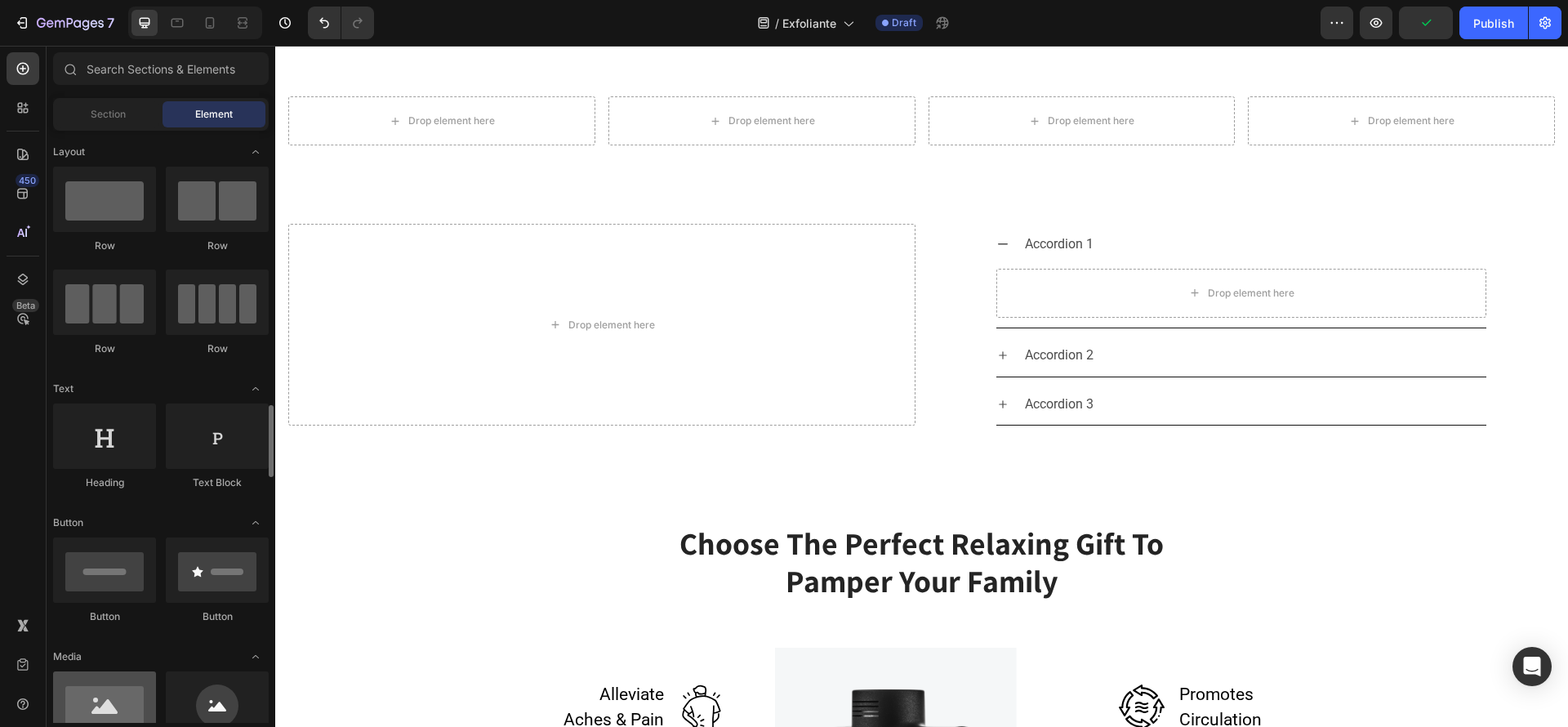
scroll to position [245, 0]
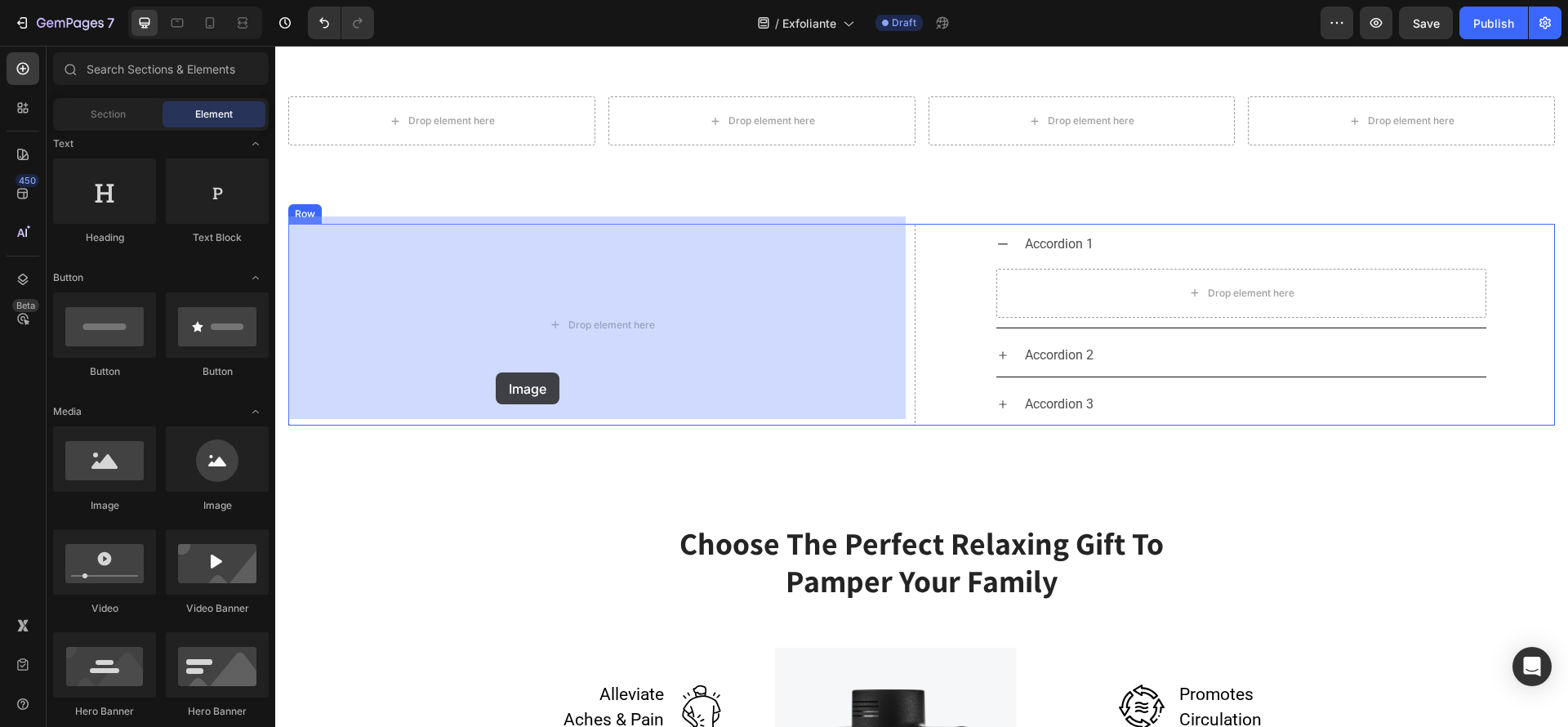
drag, startPoint x: 395, startPoint y: 510, endPoint x: 496, endPoint y: 372, distance: 171.0
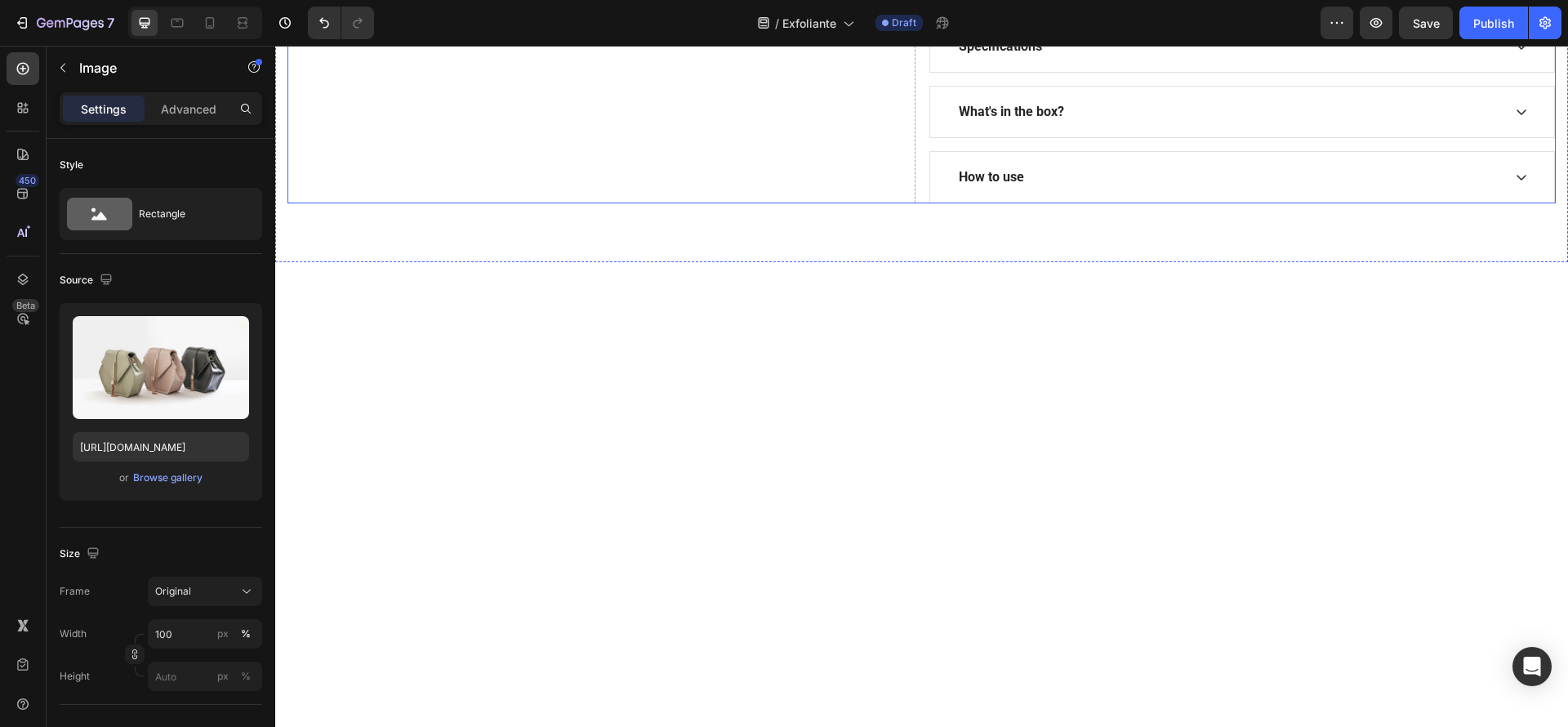
scroll to position [0, 0]
